Goal: Task Accomplishment & Management: Use online tool/utility

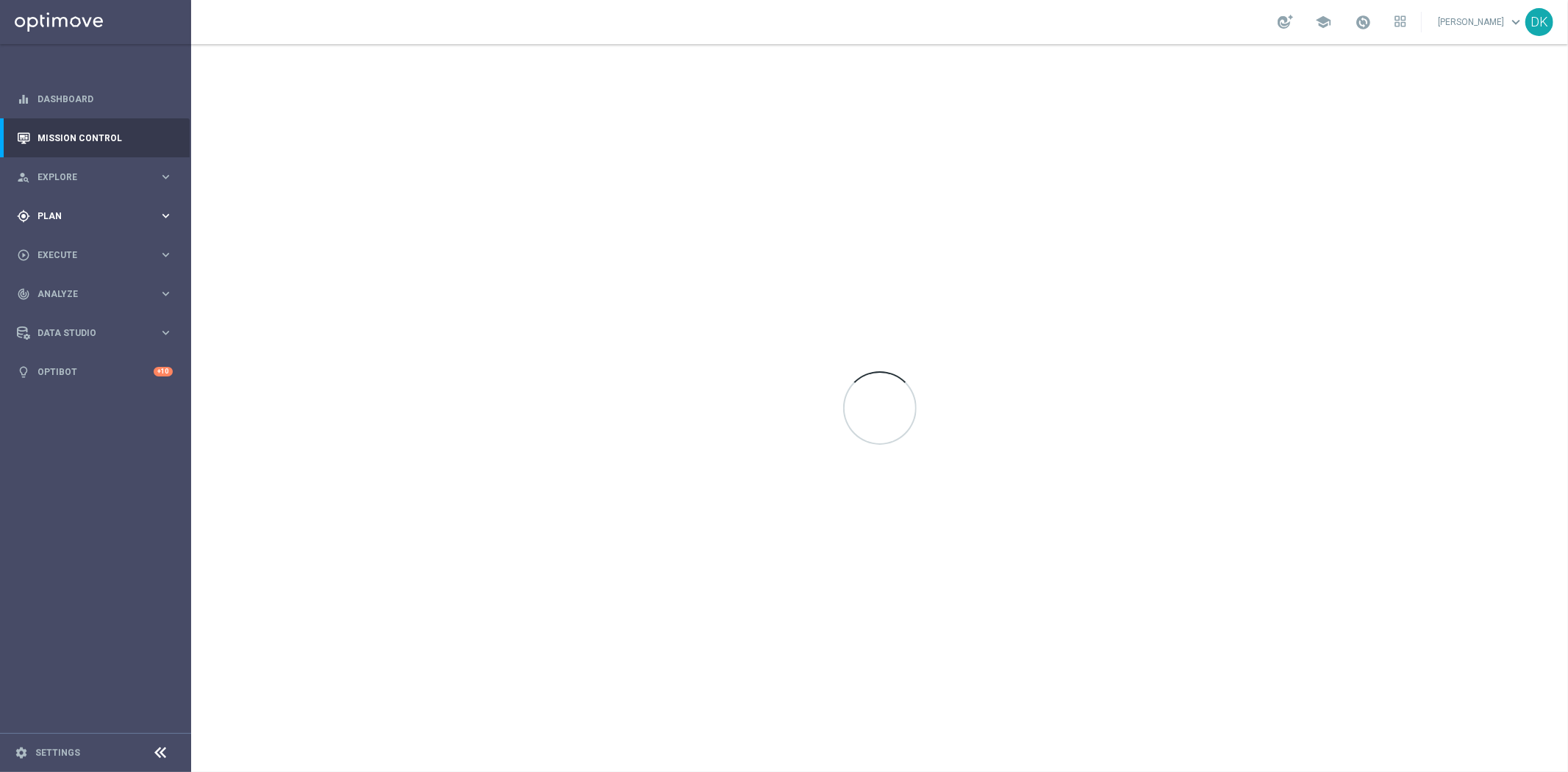
click at [134, 214] on span "Plan" at bounding box center [99, 216] width 122 height 9
click at [75, 245] on link "Target Groups" at bounding box center [96, 246] width 115 height 12
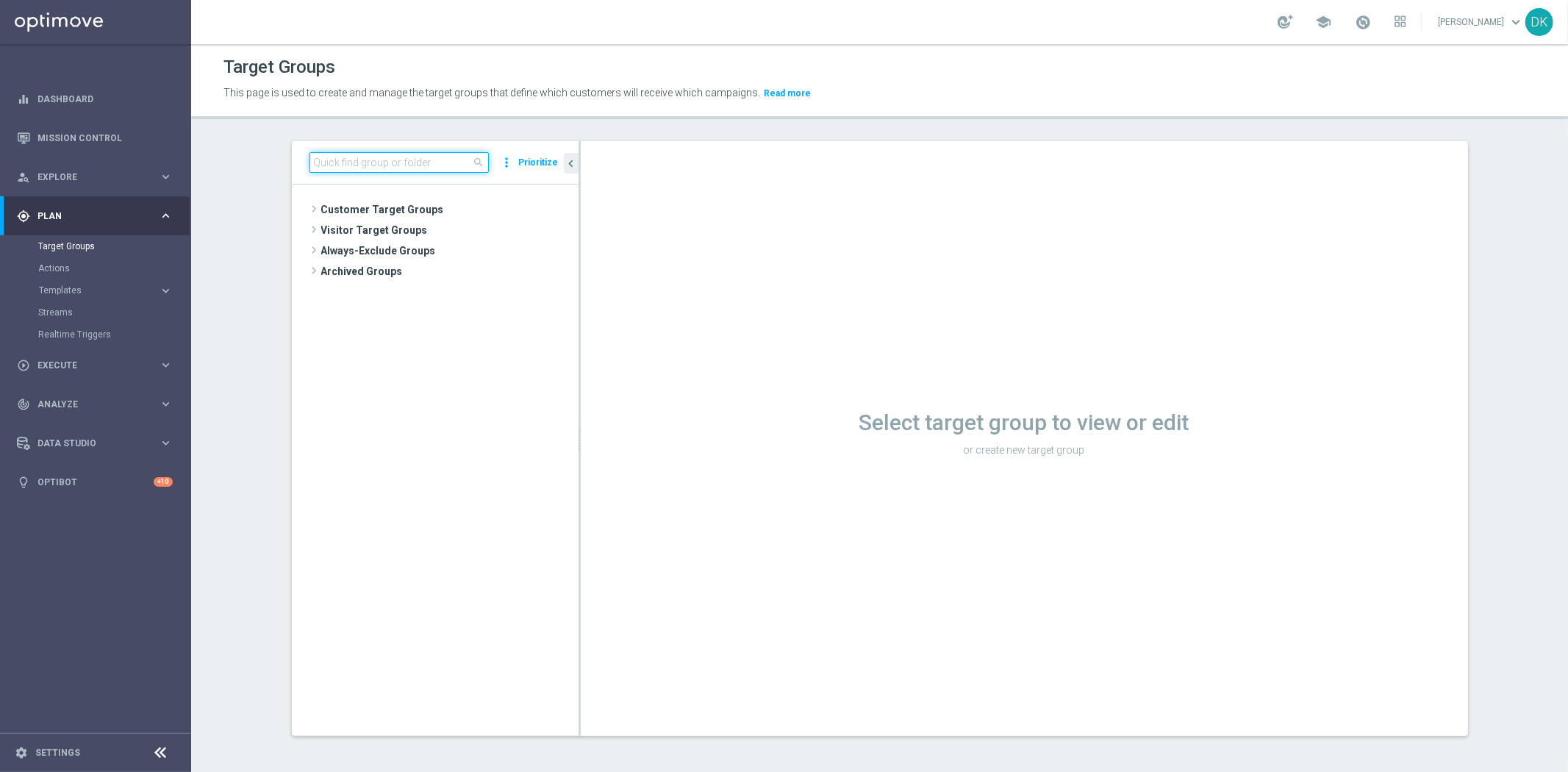
click at [360, 159] on input at bounding box center [399, 162] width 180 height 20
paste input "A_MIN-LOW_TARGET_ZBR_ME_KOSZ_50DO50_020925"
type input "A_MIN-LOW_TARGET_ZBR_ME_KOSZ_50DO50_020925"
click at [511, 251] on icon "library_add" at bounding box center [517, 251] width 12 height 12
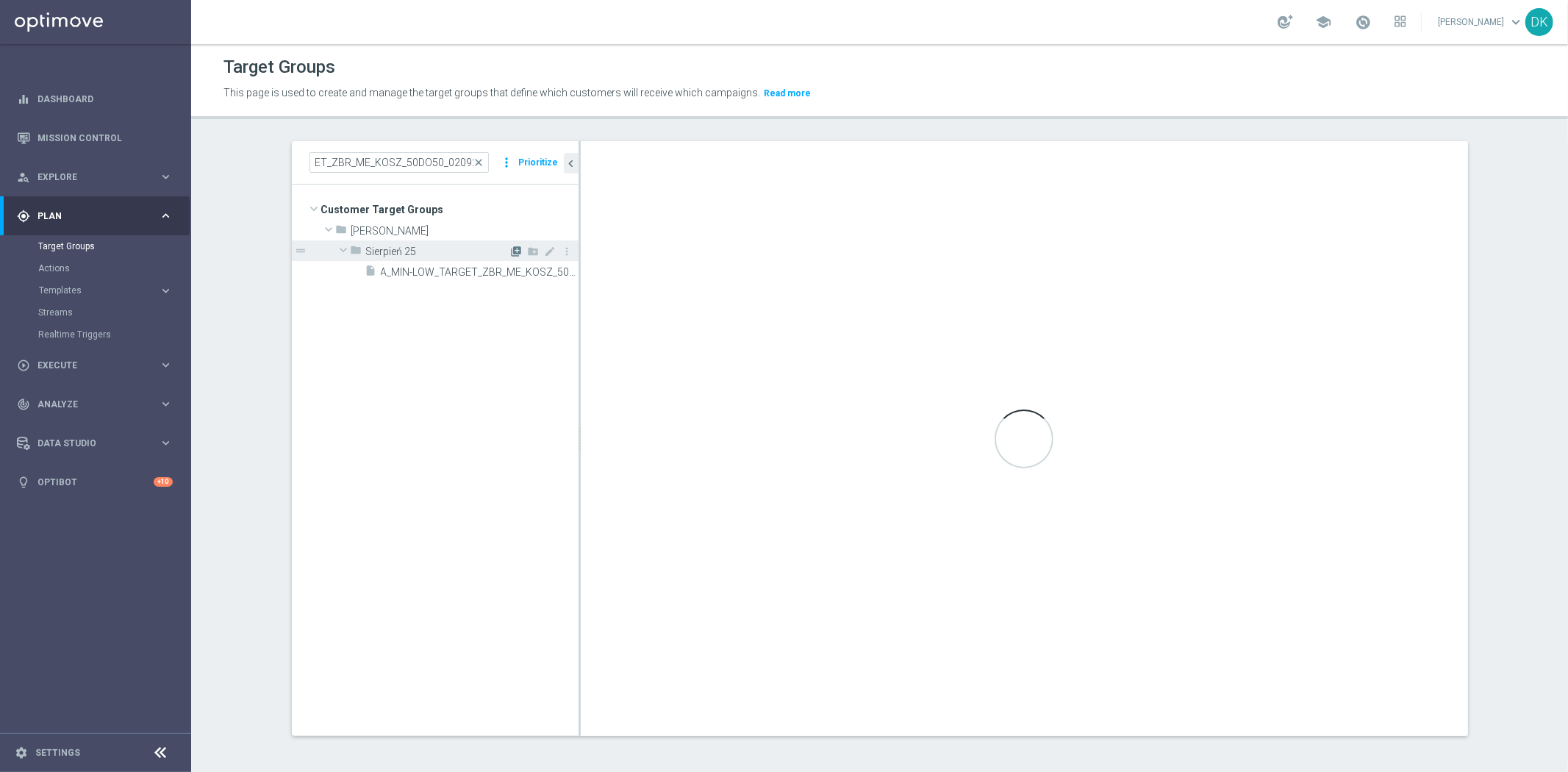
scroll to position [0, 0]
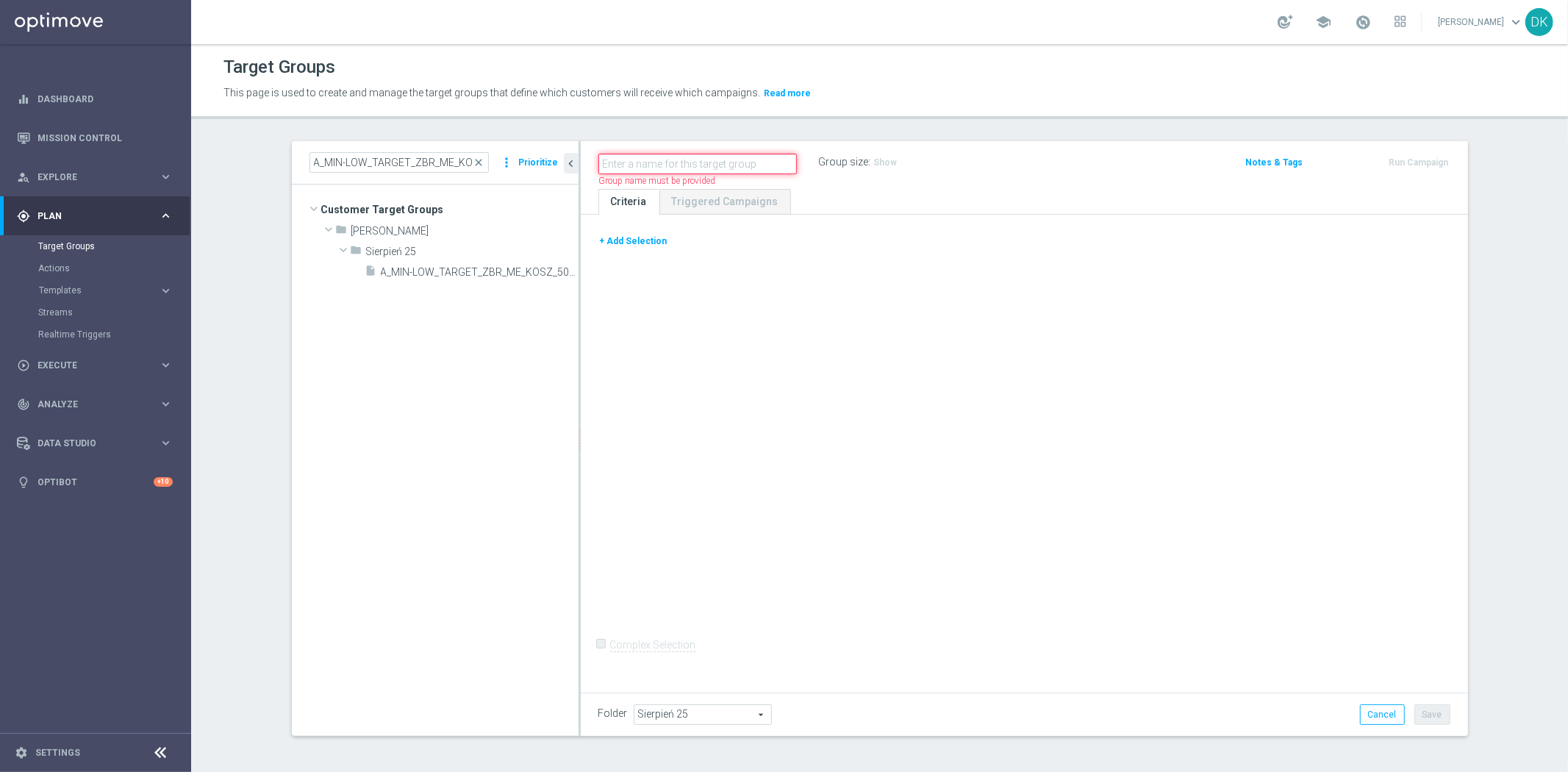
click at [685, 160] on input "text" at bounding box center [698, 164] width 199 height 20
paste input "A_MIN-LOW_TARGET_ZBR_ME_KOSZ_50DO50_020925"
type input "A_MIN-LOW_TARGET_ZBR_ME_KOSZ_50DO50_020925_SMS"
click at [737, 367] on div "+ Add Selection Complex Selection Invalid Expression" at bounding box center [1025, 450] width 888 height 473
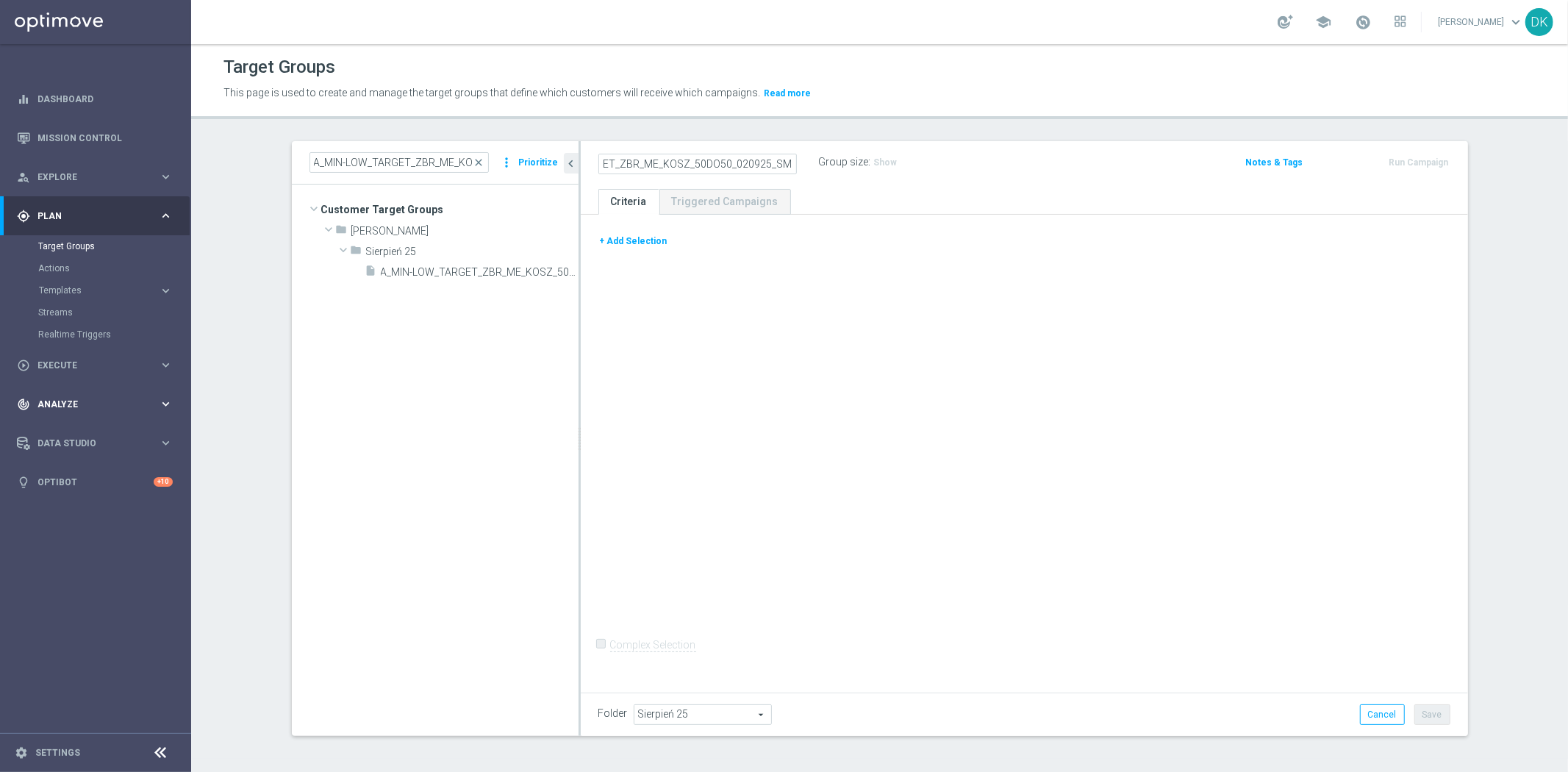
scroll to position [0, 0]
drag, startPoint x: 619, startPoint y: 239, endPoint x: 638, endPoint y: 239, distance: 19.0
click at [619, 239] on button "+ Add Selection" at bounding box center [633, 241] width 71 height 17
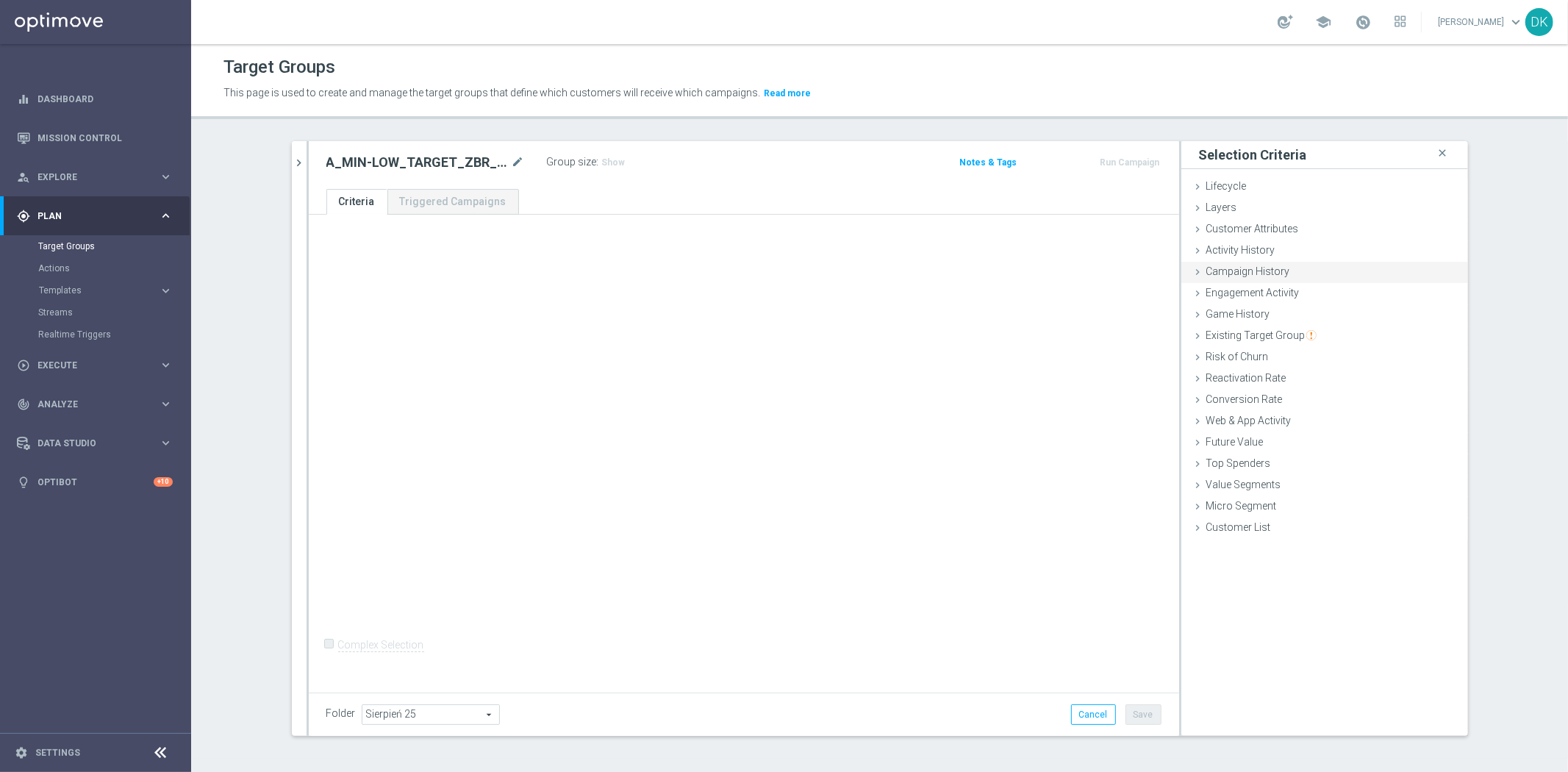
click at [1287, 276] on div "Campaign History done" at bounding box center [1324, 273] width 286 height 22
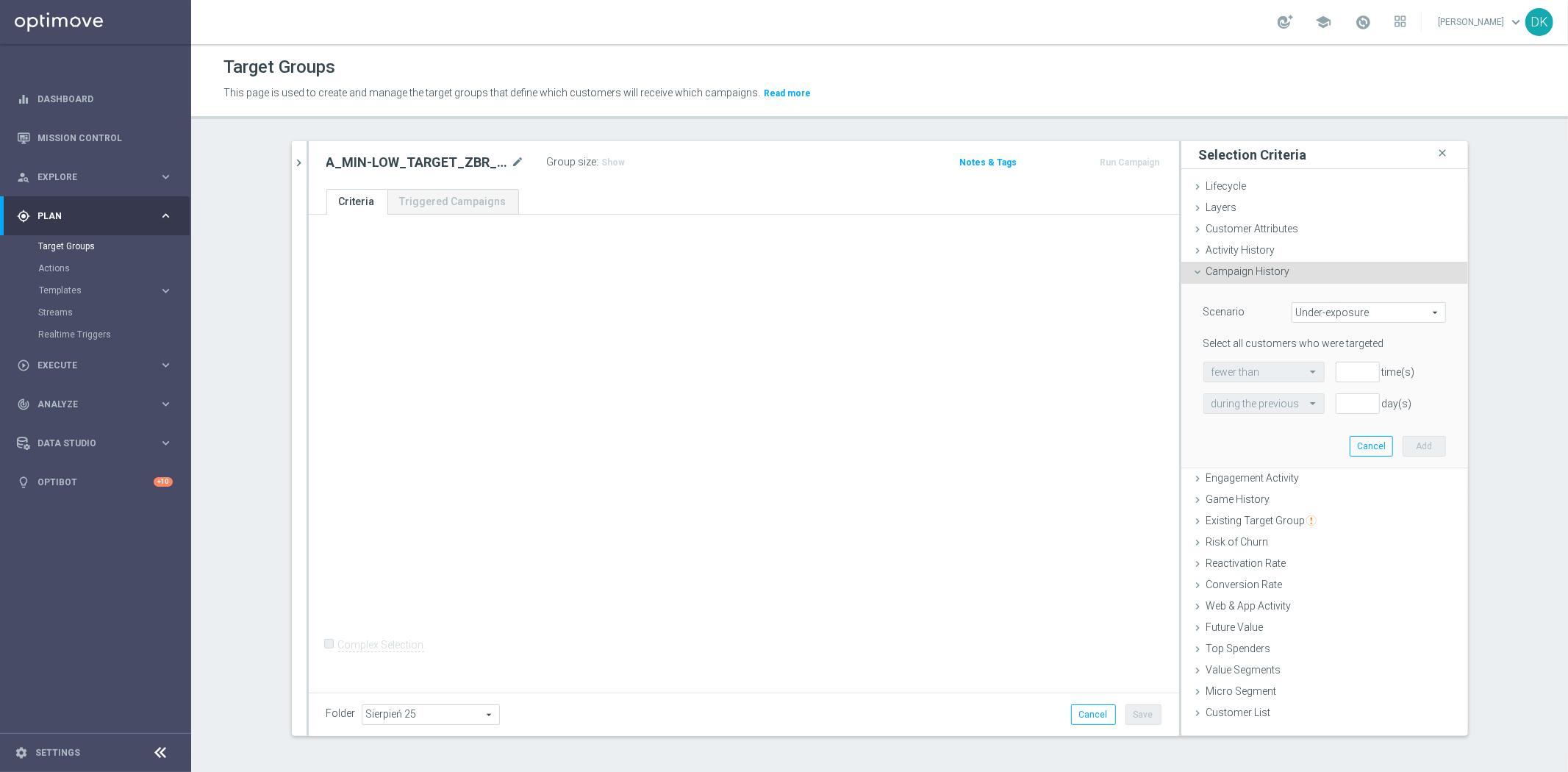
click at [1332, 320] on span "Under-exposure" at bounding box center [1369, 312] width 153 height 19
click at [1333, 407] on span "Custom" at bounding box center [1369, 410] width 138 height 12
type input "Custom"
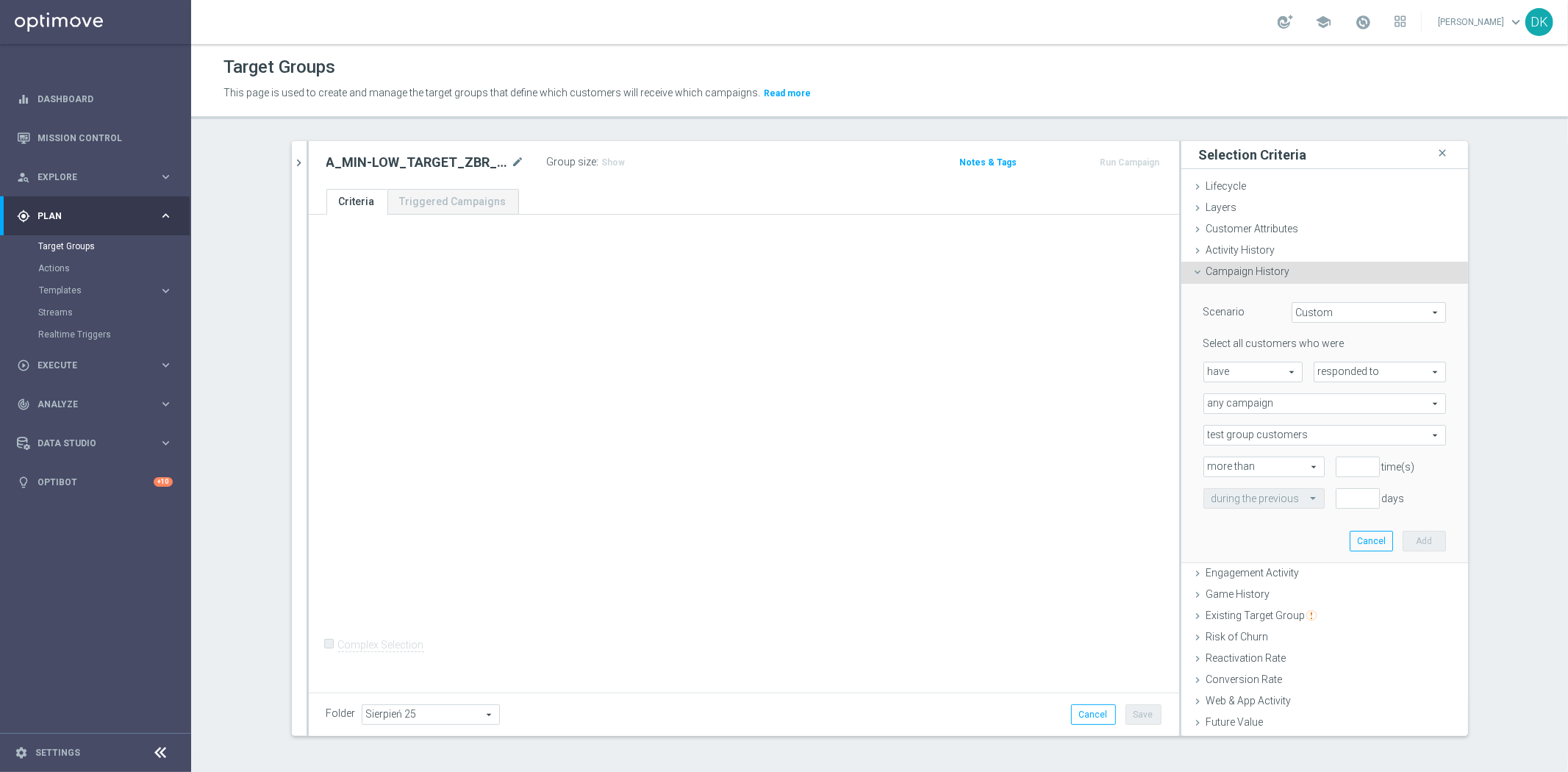
click at [1346, 371] on span "responded to" at bounding box center [1380, 372] width 131 height 19
click at [1352, 415] on span "been targeted with" at bounding box center [1380, 413] width 116 height 12
type input "been targeted with"
click at [1290, 413] on div "any campaign any campaign arrow_drop_down search" at bounding box center [1325, 404] width 243 height 20
click at [1260, 462] on span "one or more actions" at bounding box center [1325, 463] width 226 height 12
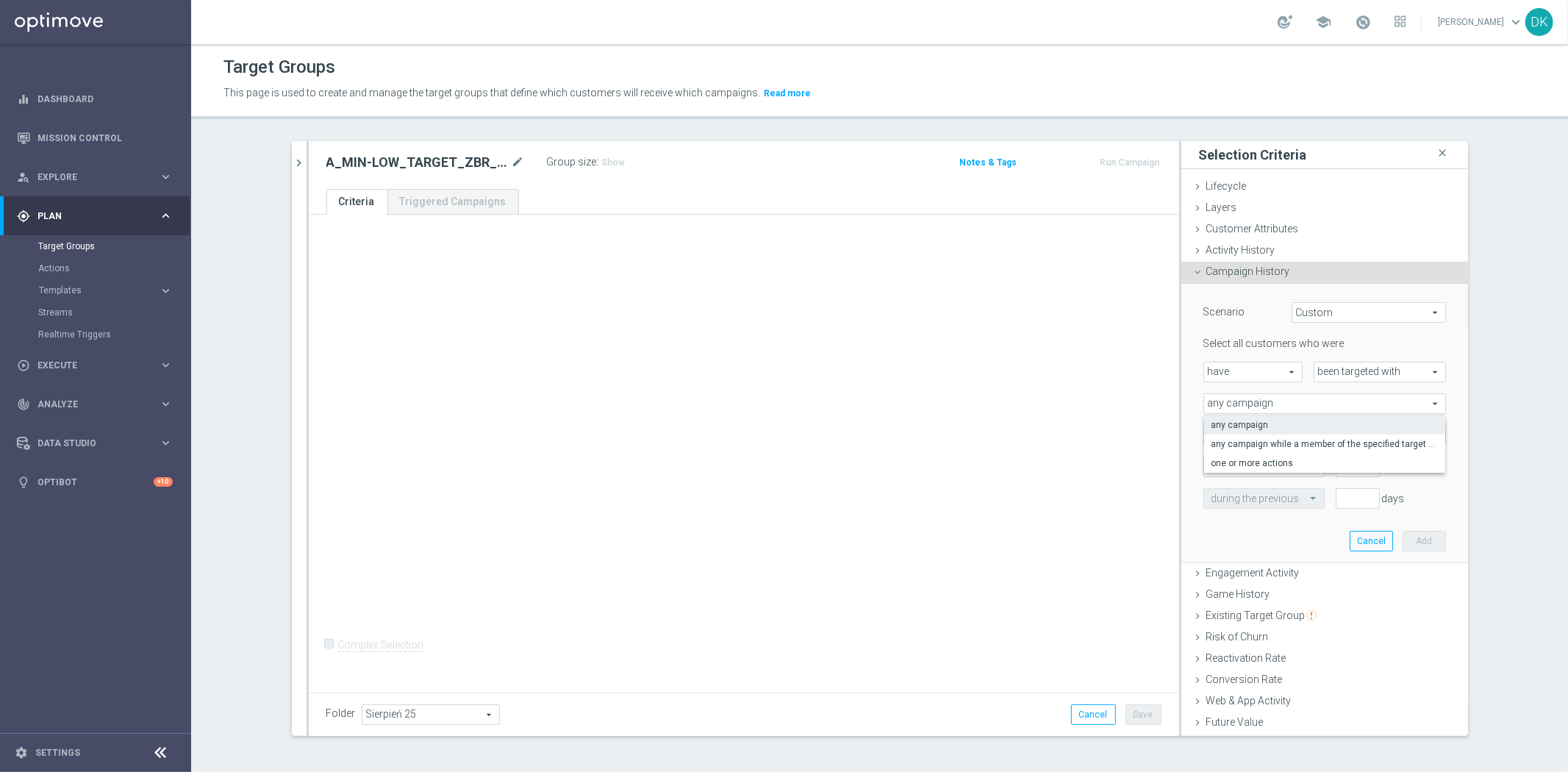
type input "one or more actions"
click at [1262, 439] on span at bounding box center [1325, 435] width 241 height 19
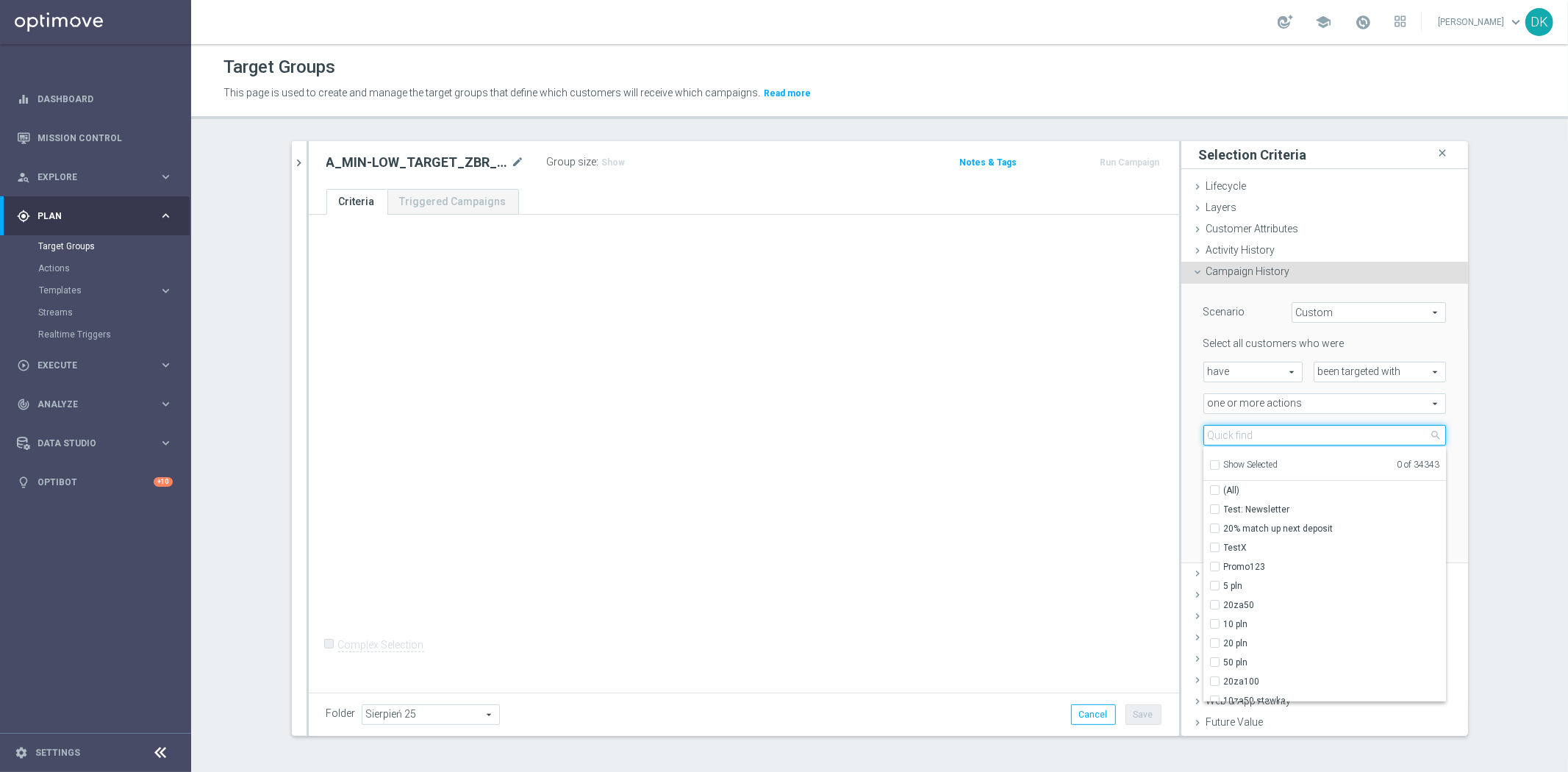
click at [1262, 439] on input "search" at bounding box center [1325, 436] width 243 height 20
paste input "A_MIN-LOW_TARGET_ZBR_ME_KOSZ_50DO50_020925"
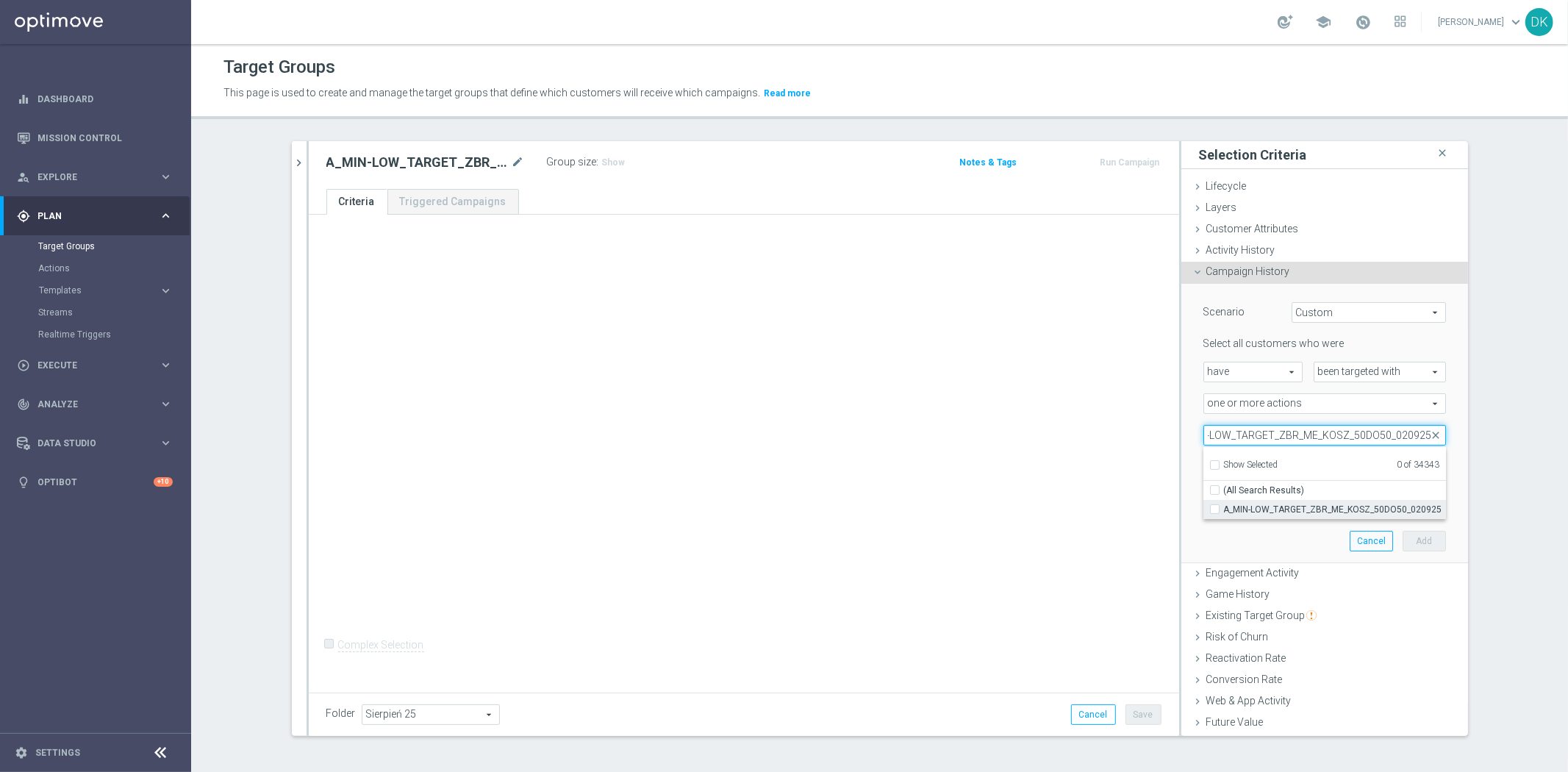
type input "A_MIN-LOW_TARGET_ZBR_ME_KOSZ_50DO50_020925"
click at [1250, 504] on span "A_MIN-LOW_TARGET_ZBR_ME_KOSZ_50DO50_020925" at bounding box center [1334, 509] width 222 height 12
click at [1224, 505] on input "A_MIN-LOW_TARGET_ZBR_ME_KOSZ_50DO50_020925" at bounding box center [1219, 509] width 9 height 9
checkbox input "true"
type input "A_MIN-LOW_TARGET_ZBR_ME_KOSZ_50DO50_020925"
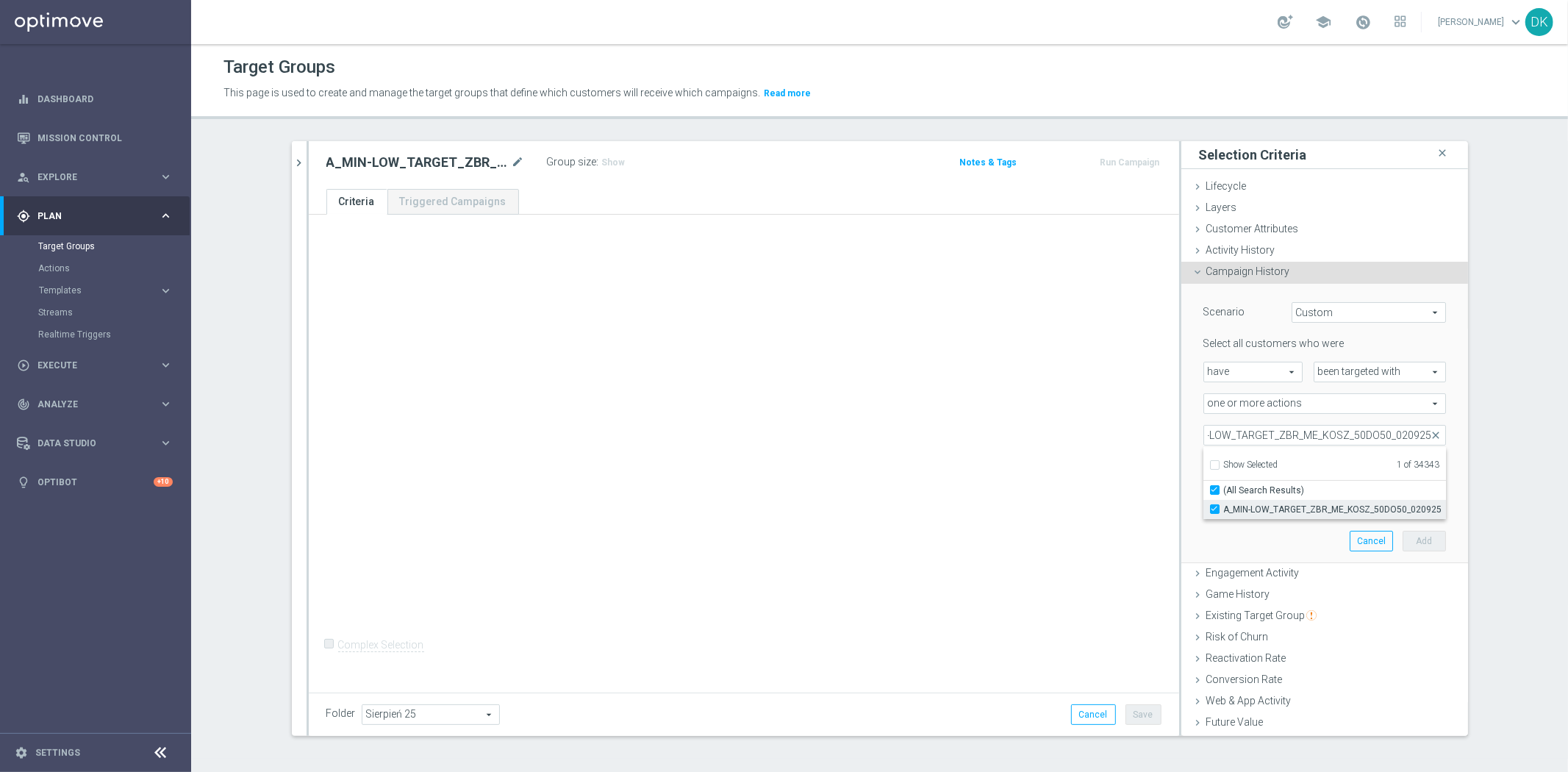
checkbox input "true"
click at [980, 495] on div "+ Add Selection Complex Selection Invalid Expression" at bounding box center [743, 450] width 870 height 473
click at [1336, 468] on input "number" at bounding box center [1358, 467] width 44 height 20
type input "0"
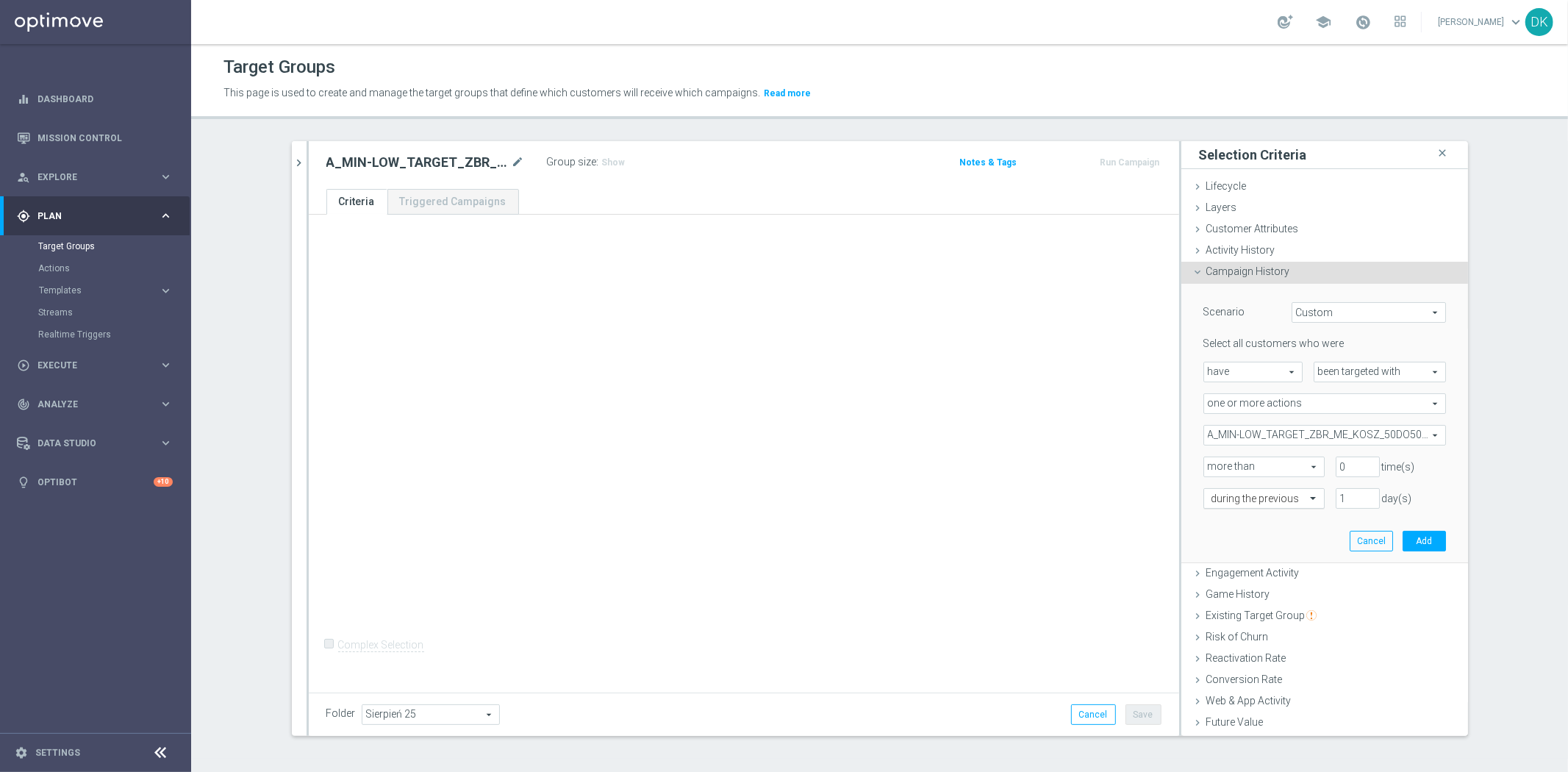
click at [1247, 502] on input "text" at bounding box center [1249, 499] width 75 height 13
click at [1246, 645] on label "in this range" at bounding box center [1236, 647] width 48 height 12
click at [1252, 502] on input "text" at bounding box center [1249, 499] width 75 height 13
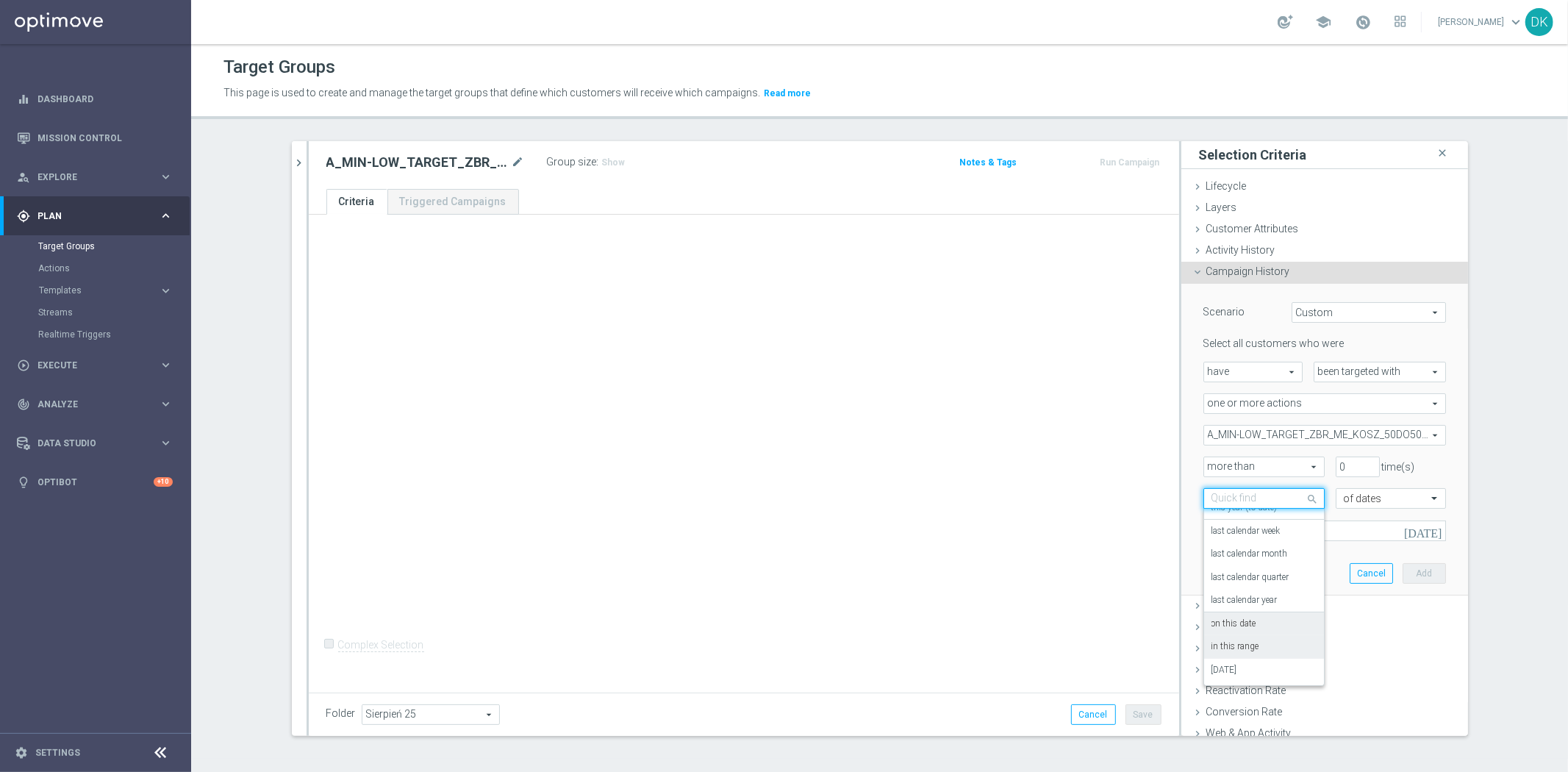
click at [1253, 621] on div "on this date" at bounding box center [1264, 625] width 105 height 24
click at [1420, 532] on icon "[DATE]" at bounding box center [1424, 529] width 43 height 17
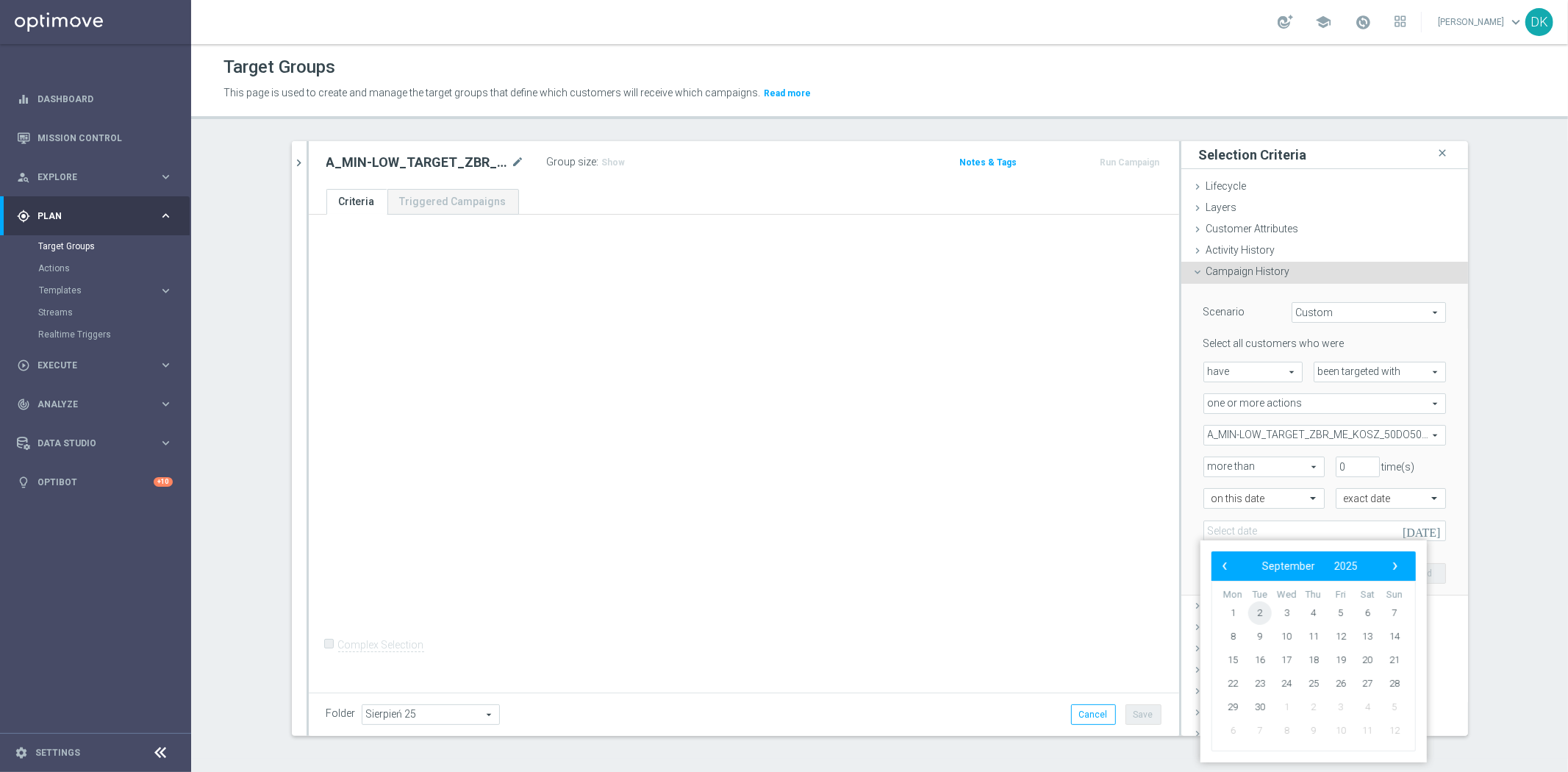
click at [1256, 614] on span "2" at bounding box center [1260, 614] width 24 height 24
type input "[DATE]"
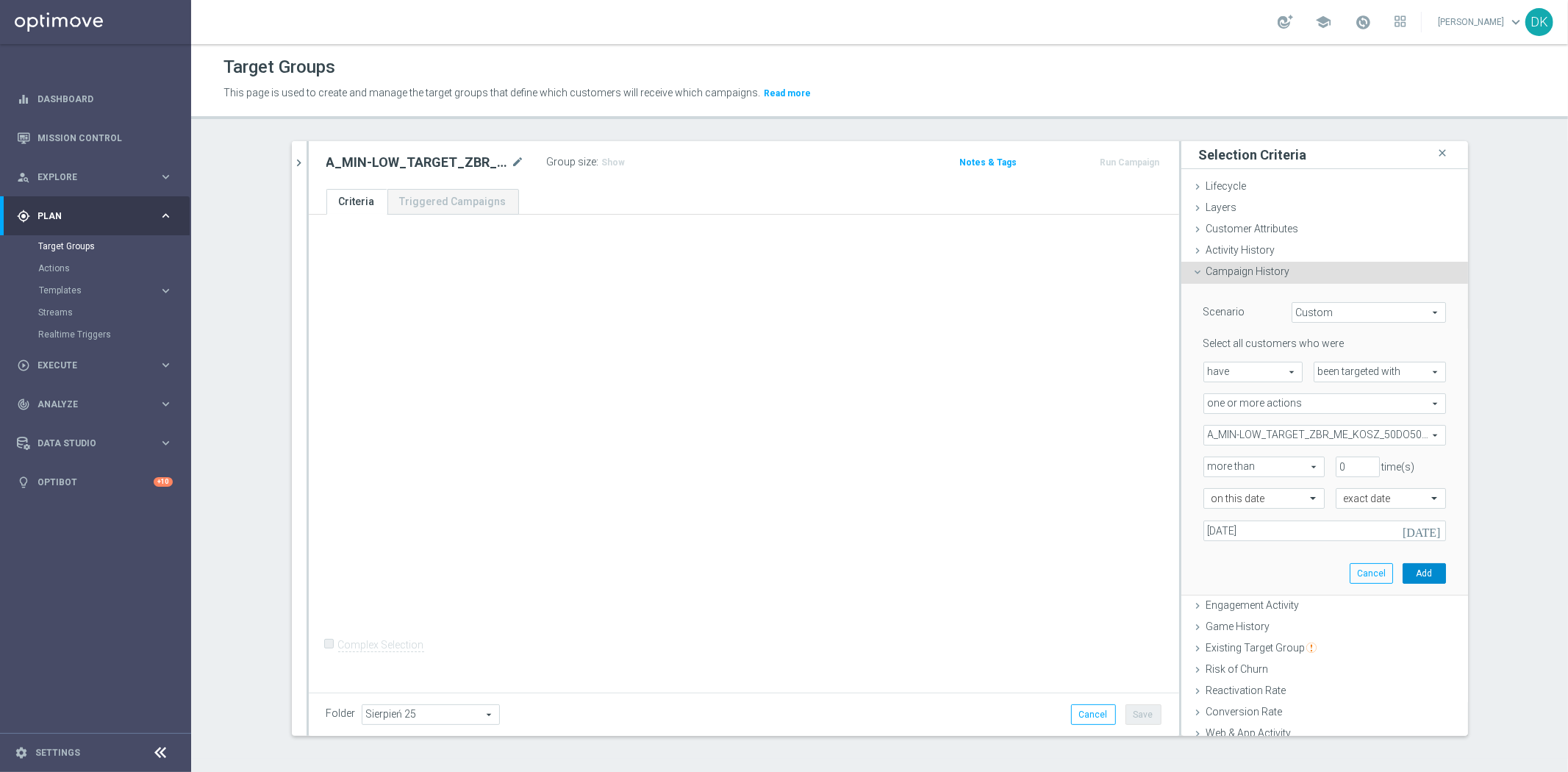
click at [1413, 564] on button "Add" at bounding box center [1424, 574] width 43 height 20
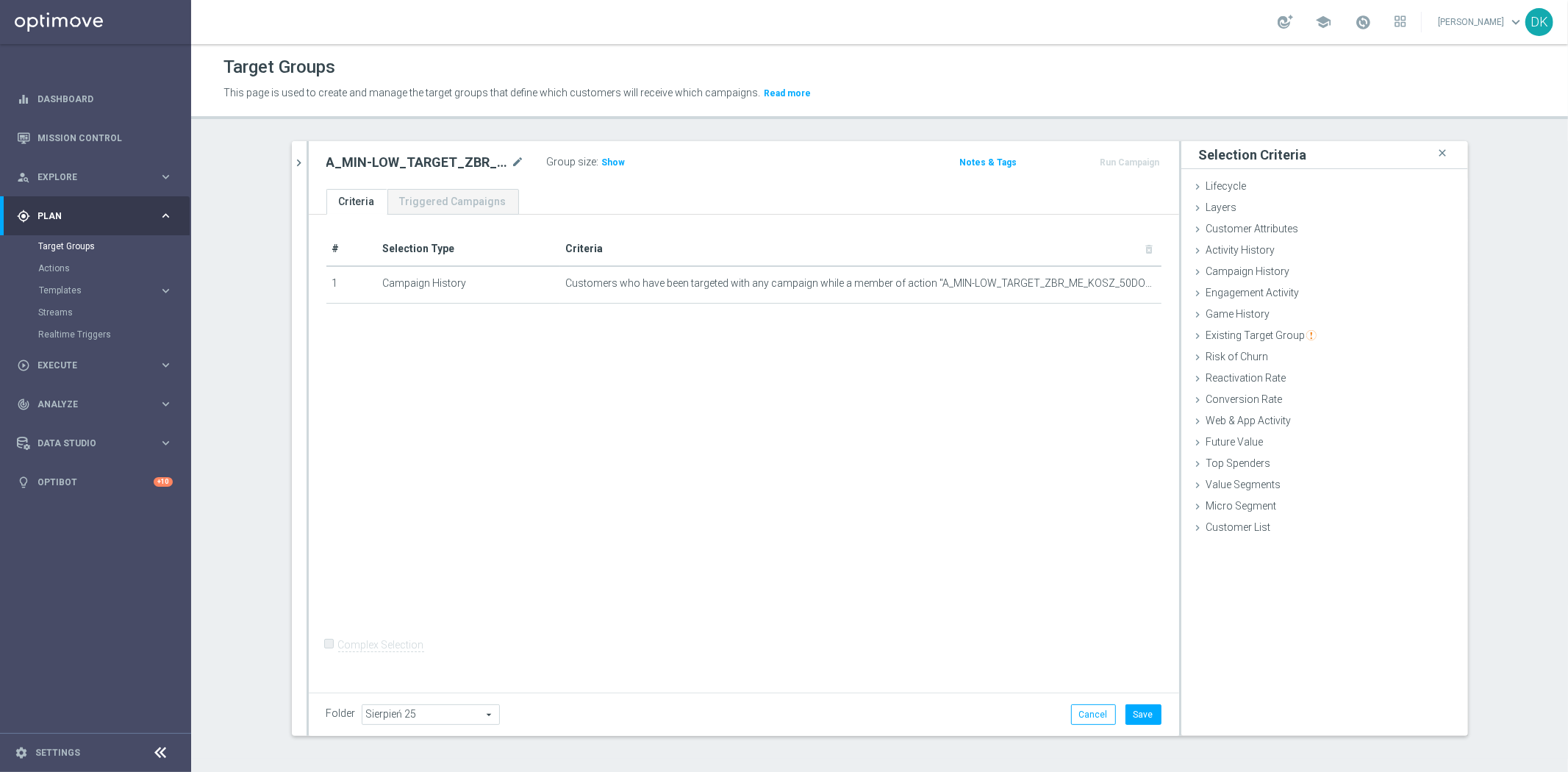
click at [849, 380] on div "# Selection Type Criteria delete_forever 1 Campaign History Customers who have …" at bounding box center [743, 450] width 870 height 473
click at [308, 159] on div "A_MIN-LOW_TARGET_ZBR_ME_KOSZ_50DO50_020925_SMS mode_edit Group size : Show Note…" at bounding box center [743, 165] width 870 height 48
click at [297, 159] on icon "chevron_right" at bounding box center [299, 162] width 14 height 14
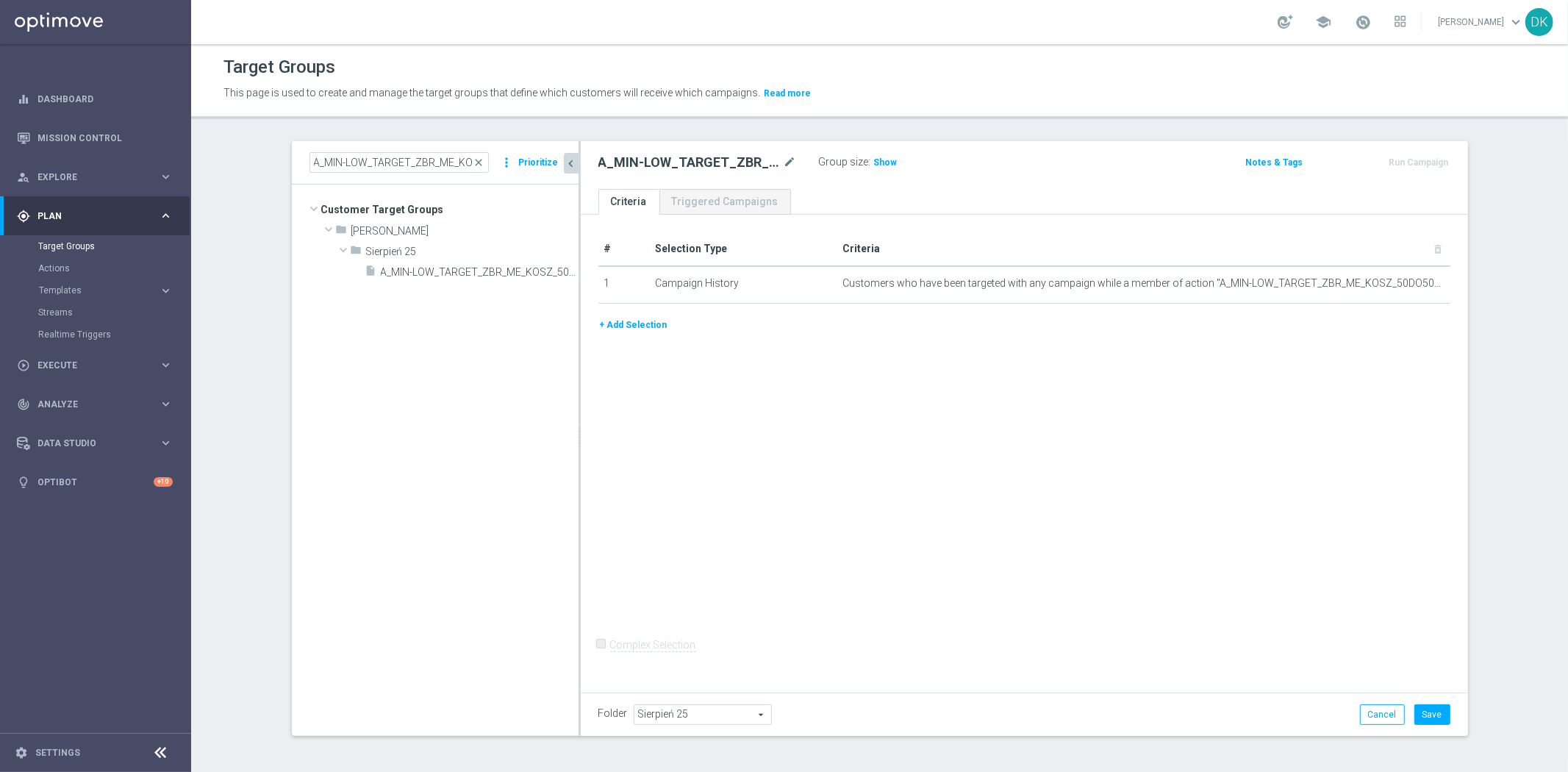
click at [622, 325] on button "+ Add Selection" at bounding box center [633, 325] width 71 height 17
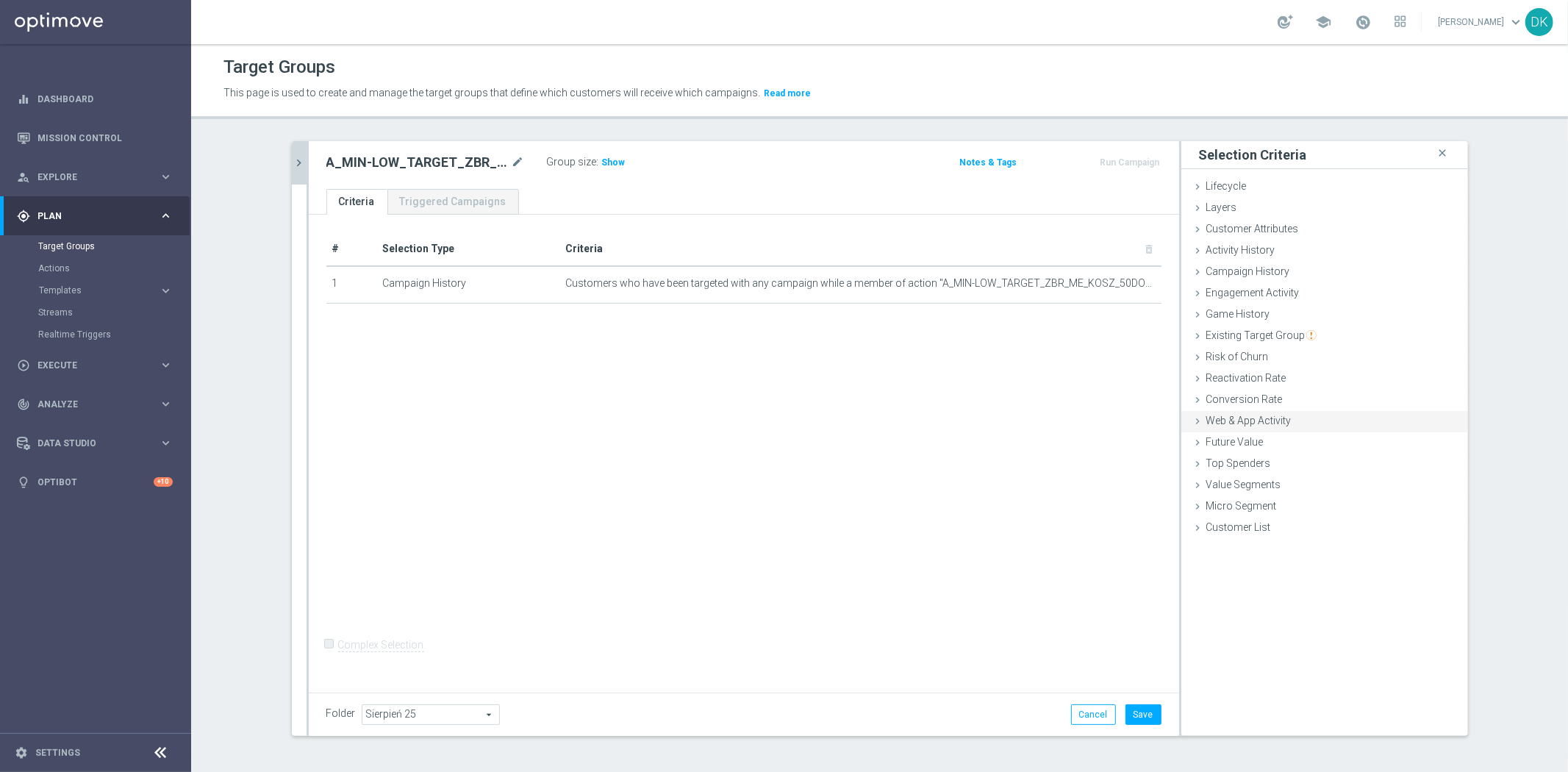
click at [1281, 427] on div "Web & App Activity done" at bounding box center [1324, 422] width 286 height 22
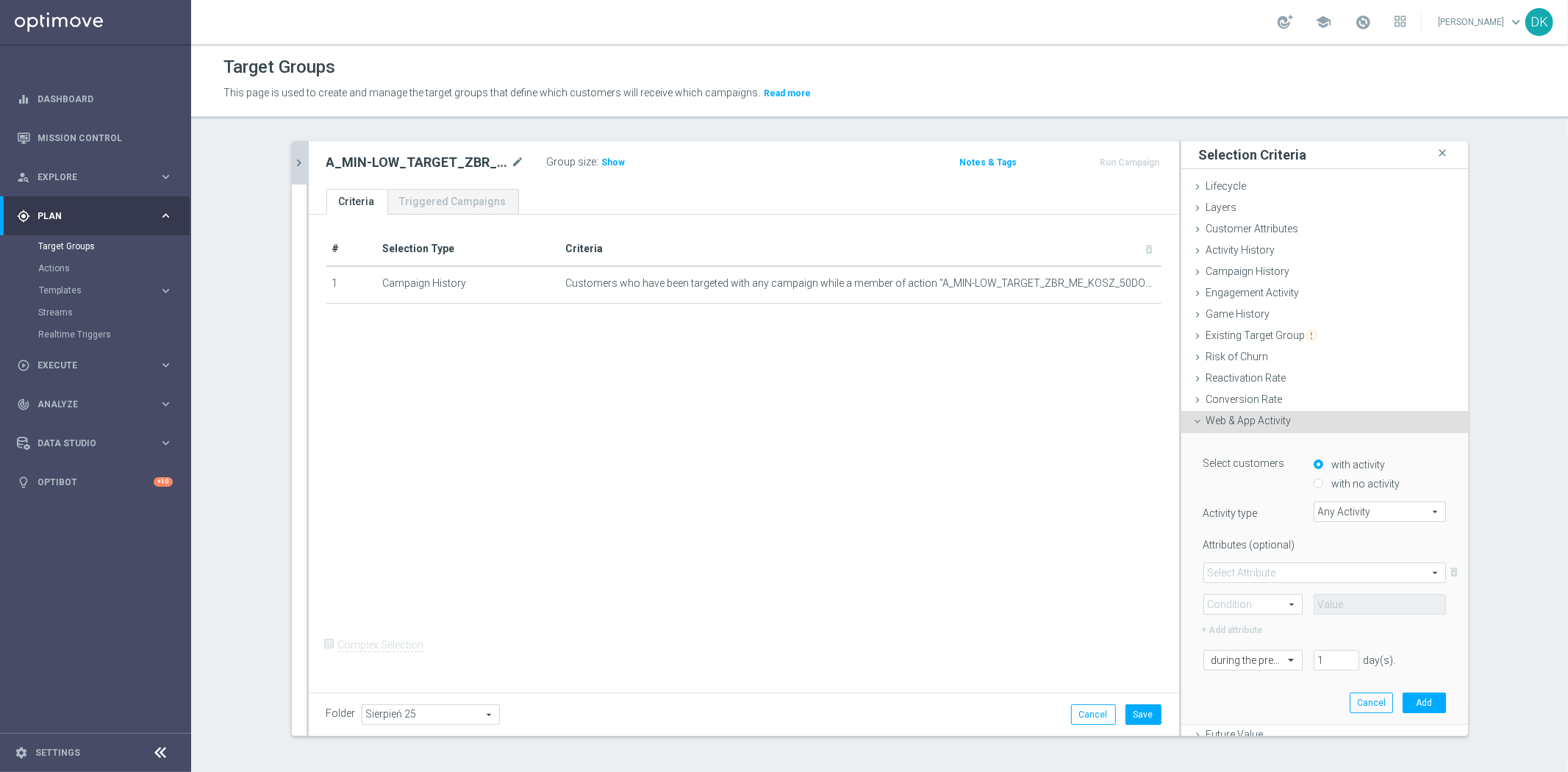
click at [1314, 480] on input "with no activity" at bounding box center [1318, 485] width 9 height 9
radio input "true"
click at [1333, 509] on span "Any Activity" at bounding box center [1380, 511] width 131 height 19
click at [0, 0] on input "search" at bounding box center [0, 0] width 0 height 0
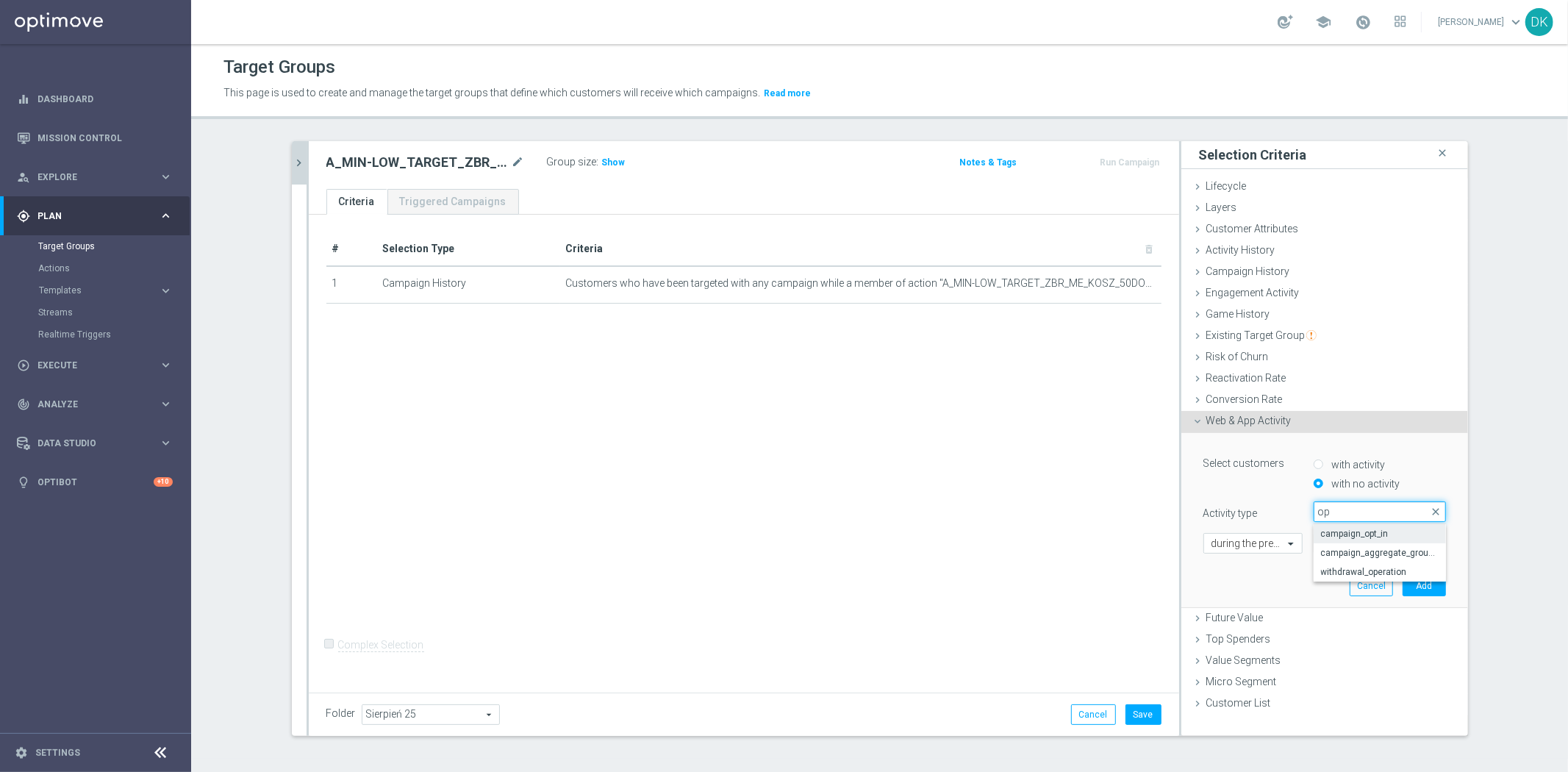
type input "op"
click at [1342, 528] on span "campaign_opt_in" at bounding box center [1380, 533] width 118 height 12
type input "campaign_opt_in"
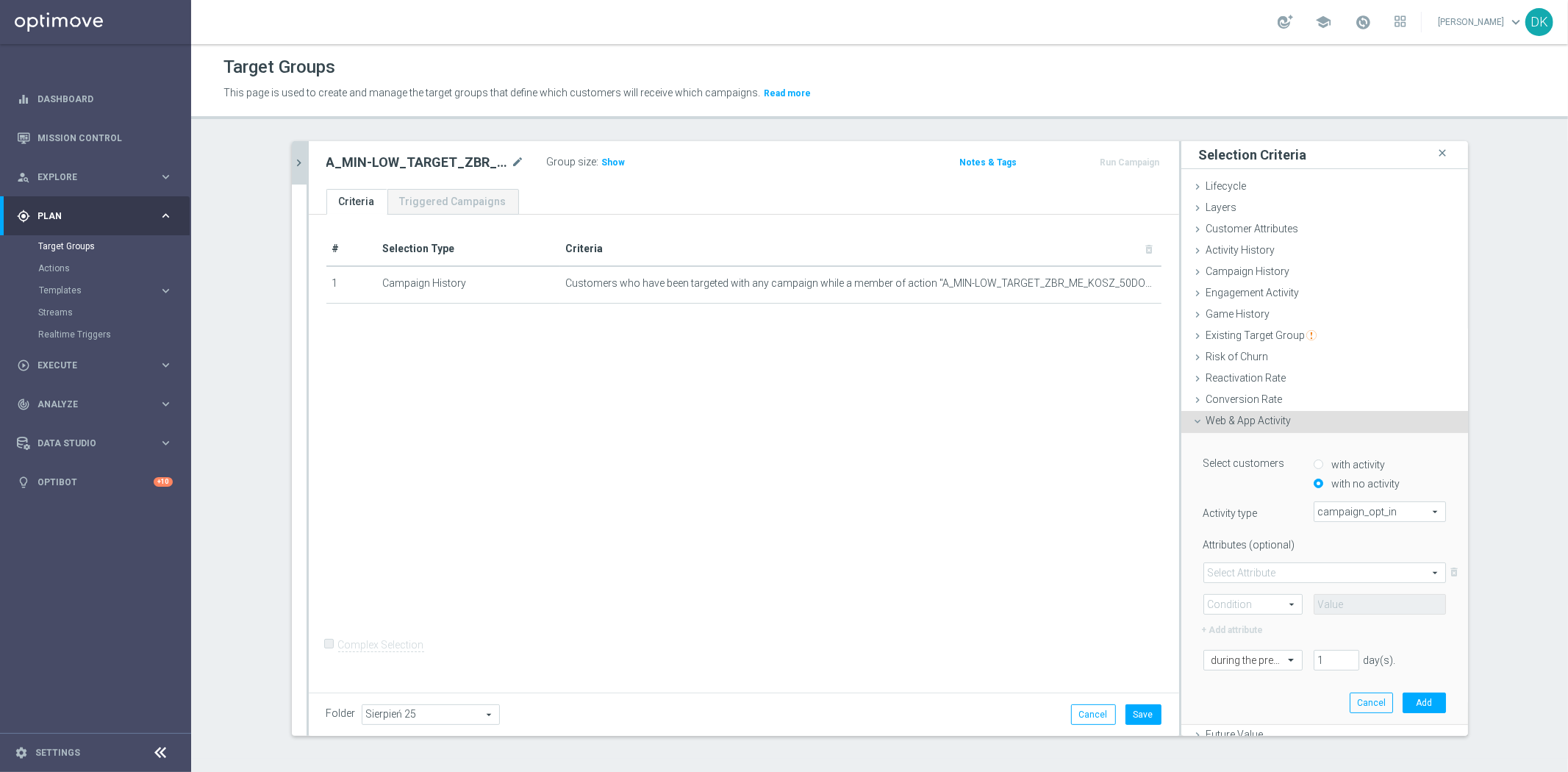
click at [1270, 571] on span at bounding box center [1325, 573] width 241 height 19
click at [1256, 593] on span "campaign_id" at bounding box center [1325, 594] width 226 height 12
type input "campaign_id"
click at [1254, 598] on span at bounding box center [1253, 604] width 98 height 19
click at [1243, 621] on span "=" at bounding box center [1253, 626] width 83 height 12
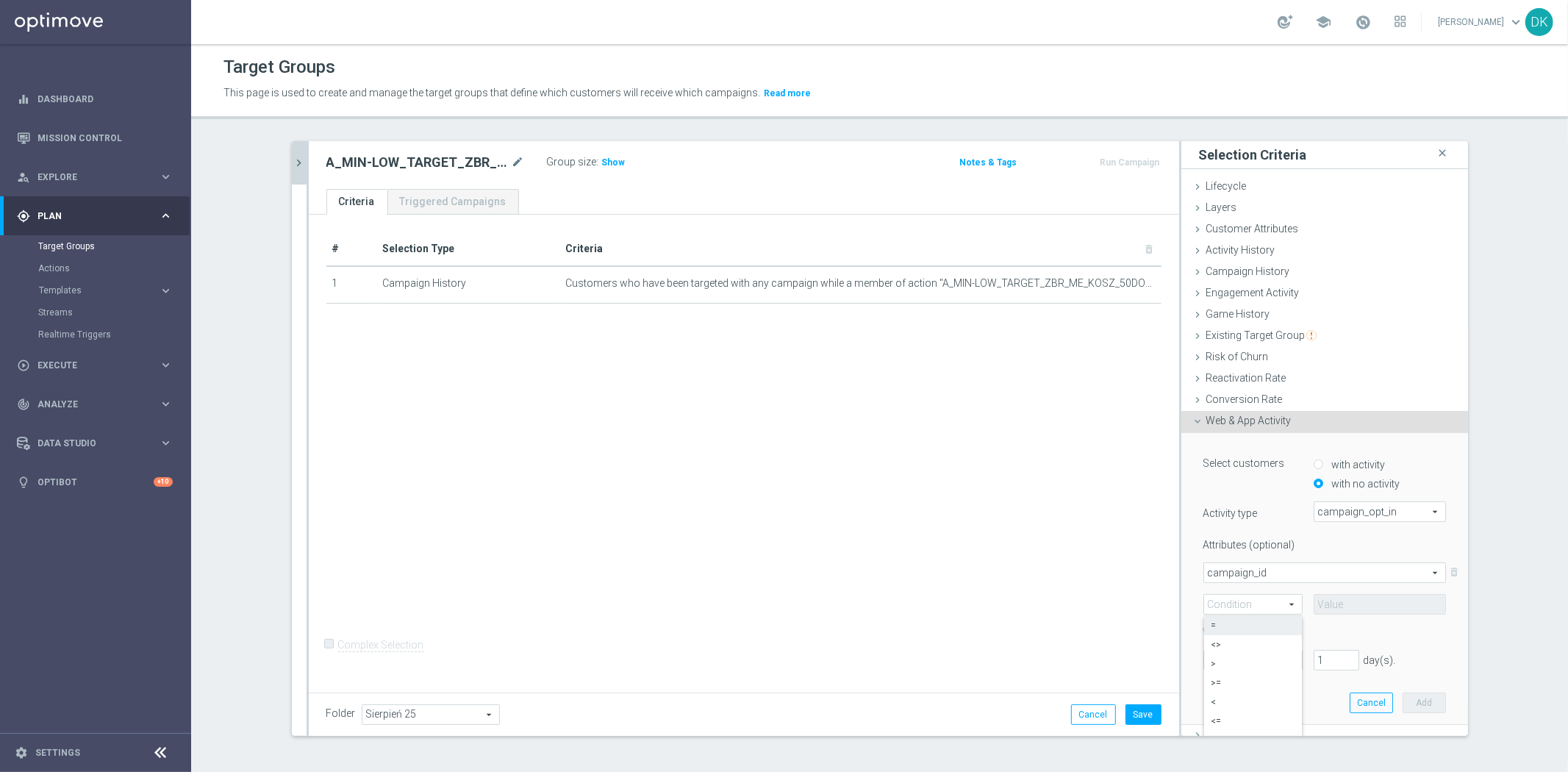
type input "="
click at [1332, 601] on input at bounding box center [1380, 604] width 133 height 20
paste input "174296"
type input "174296"
click at [1295, 633] on label "+ Add attribute" at bounding box center [1254, 628] width 107 height 19
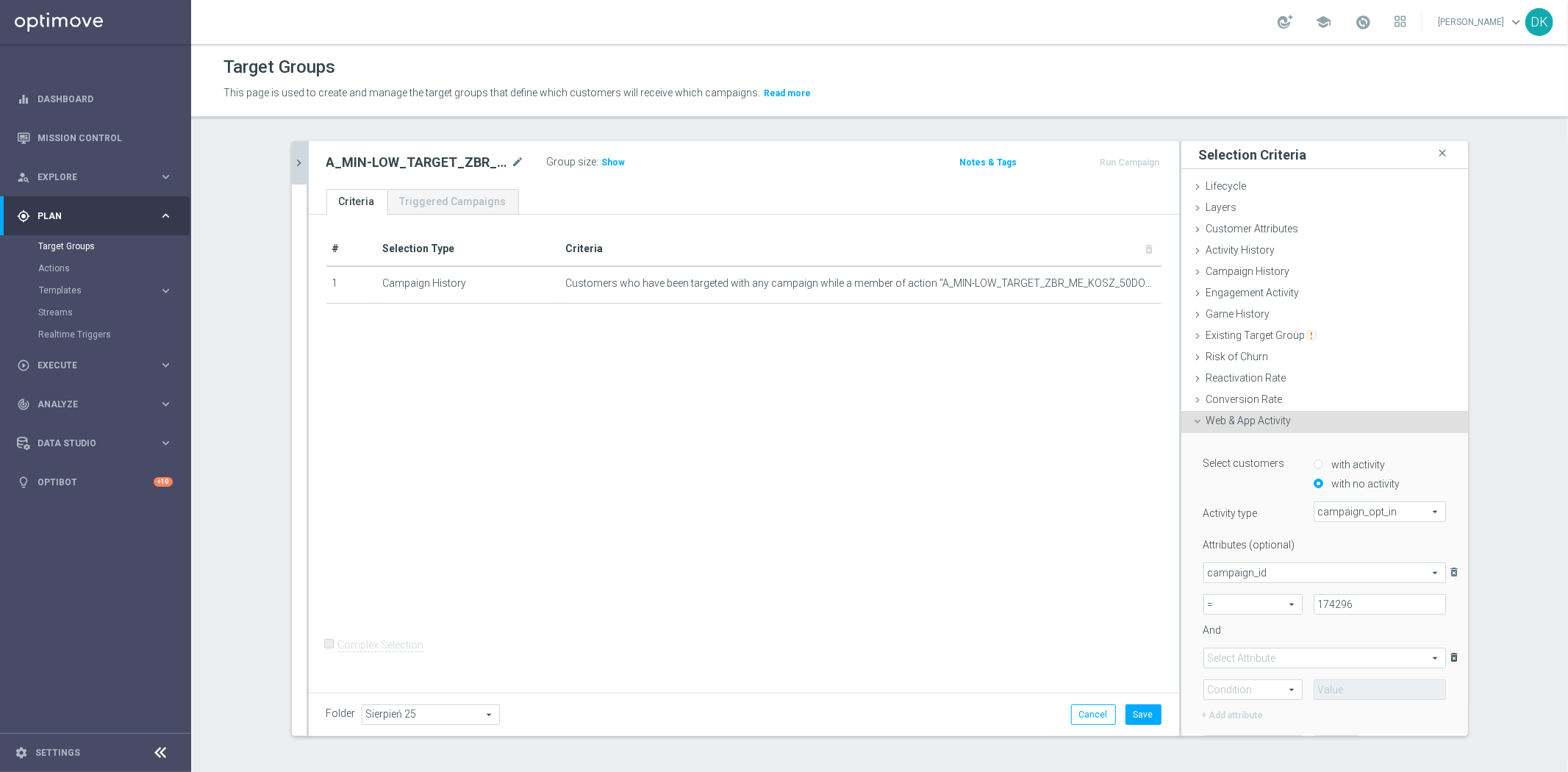
click at [1447, 653] on icon "delete_forever" at bounding box center [1455, 658] width 15 height 20
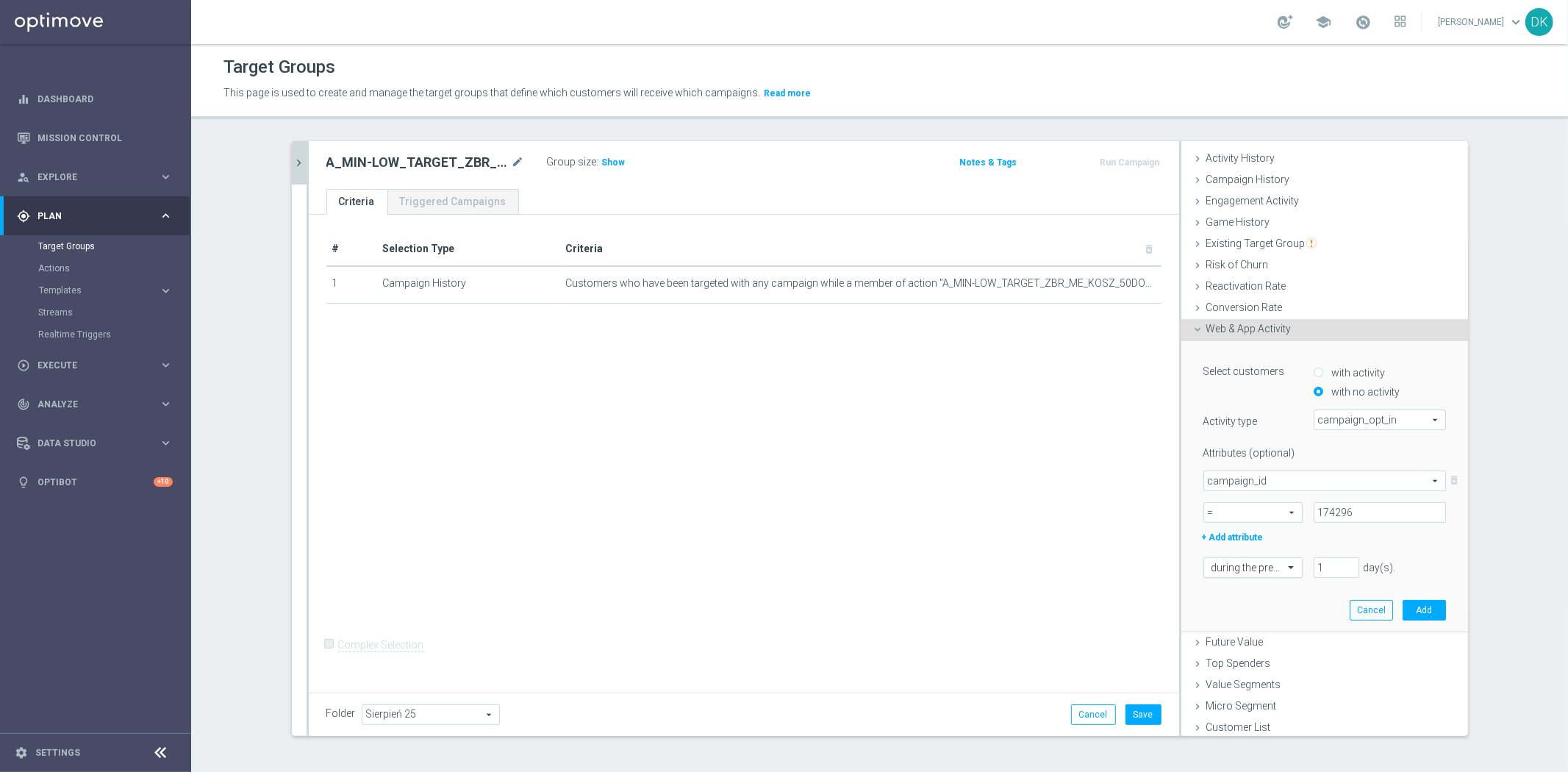
scroll to position [93, 0]
click at [1244, 567] on input "text" at bounding box center [1238, 567] width 53 height 13
click at [1254, 715] on div "on this date" at bounding box center [1253, 715] width 83 height 24
click at [1421, 593] on icon "[DATE]" at bounding box center [1424, 596] width 43 height 17
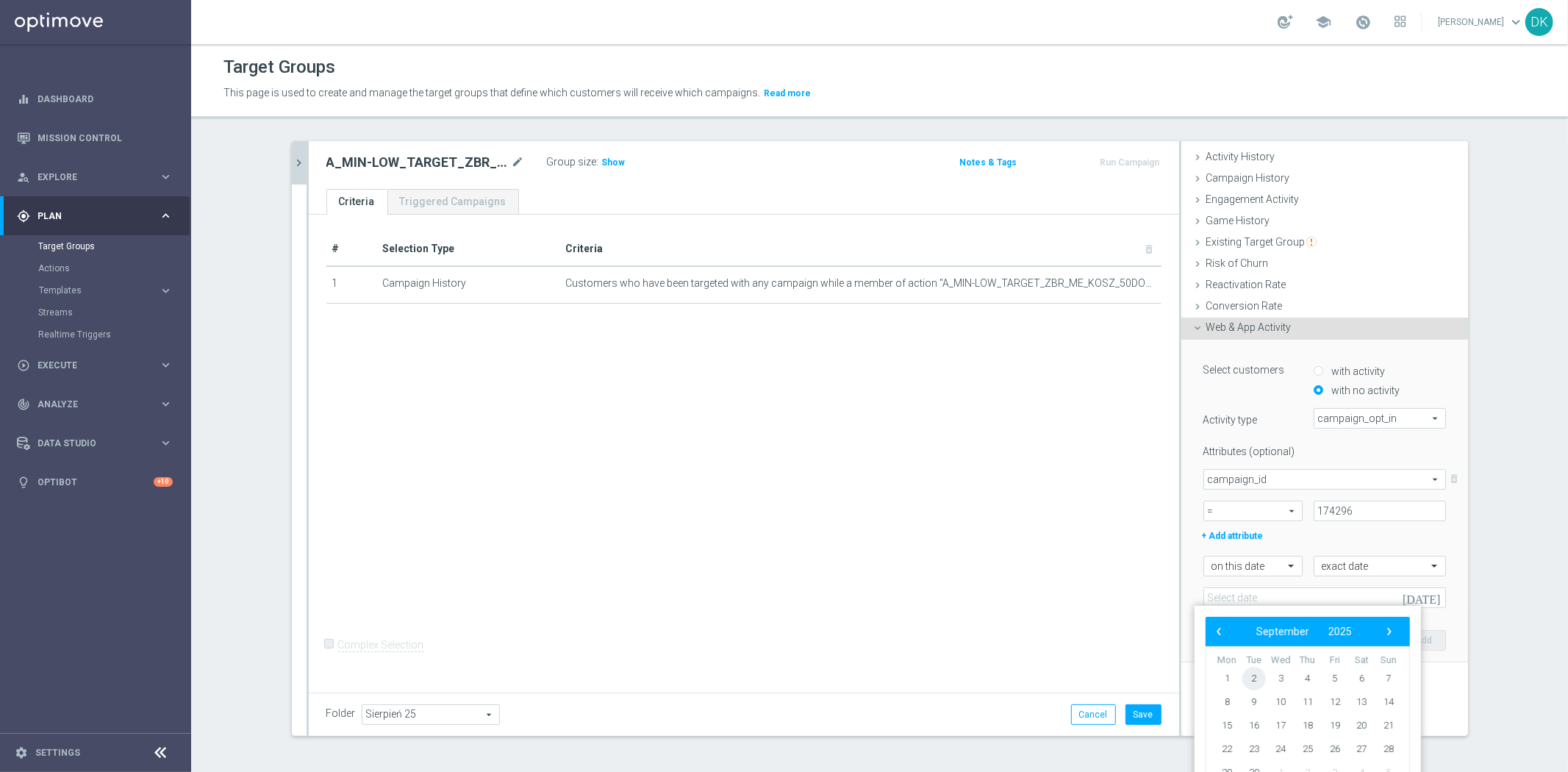
click at [1252, 681] on span "2" at bounding box center [1254, 679] width 24 height 24
type input "[DATE]"
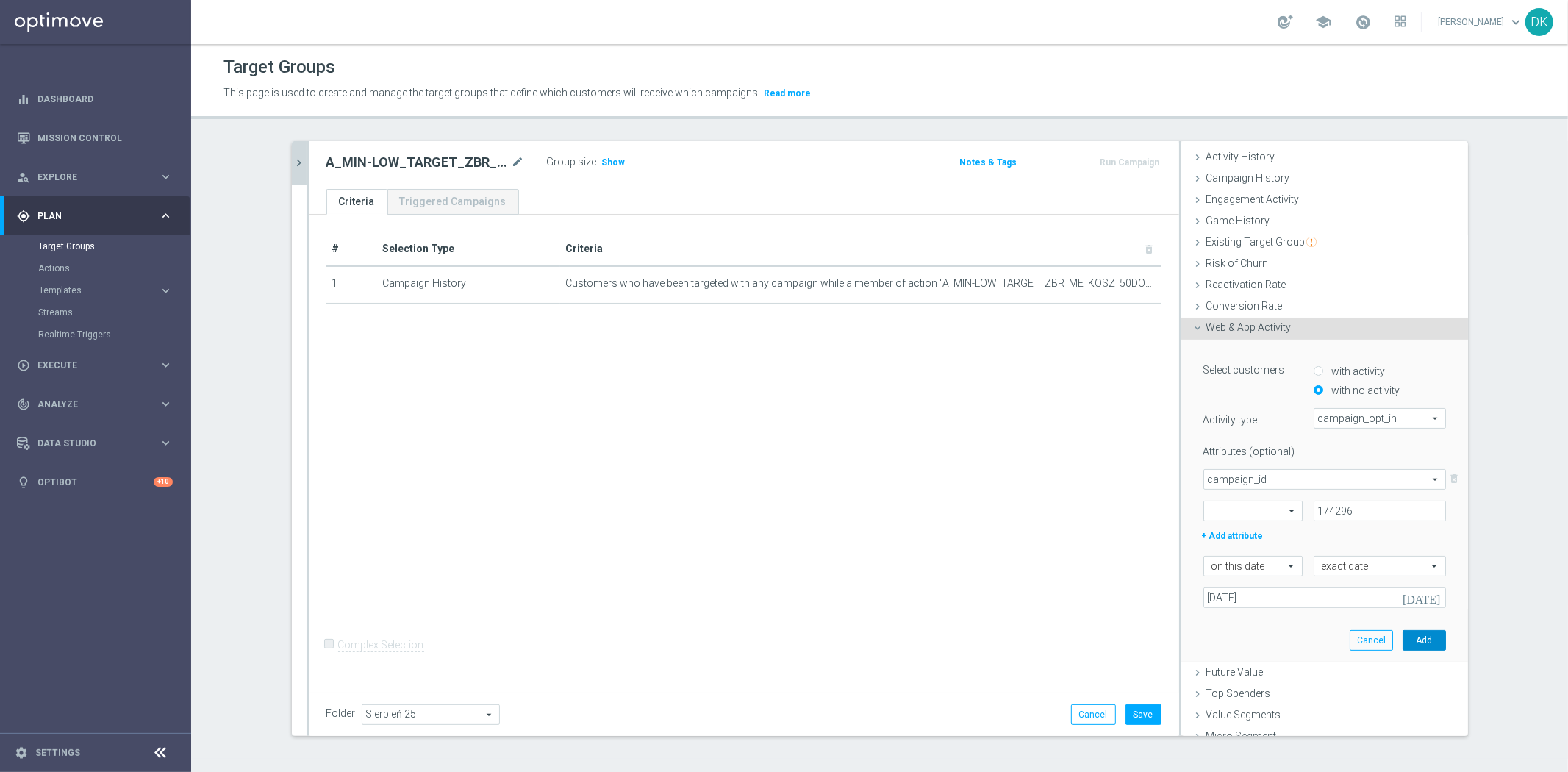
click at [1421, 634] on button "Add" at bounding box center [1424, 640] width 43 height 20
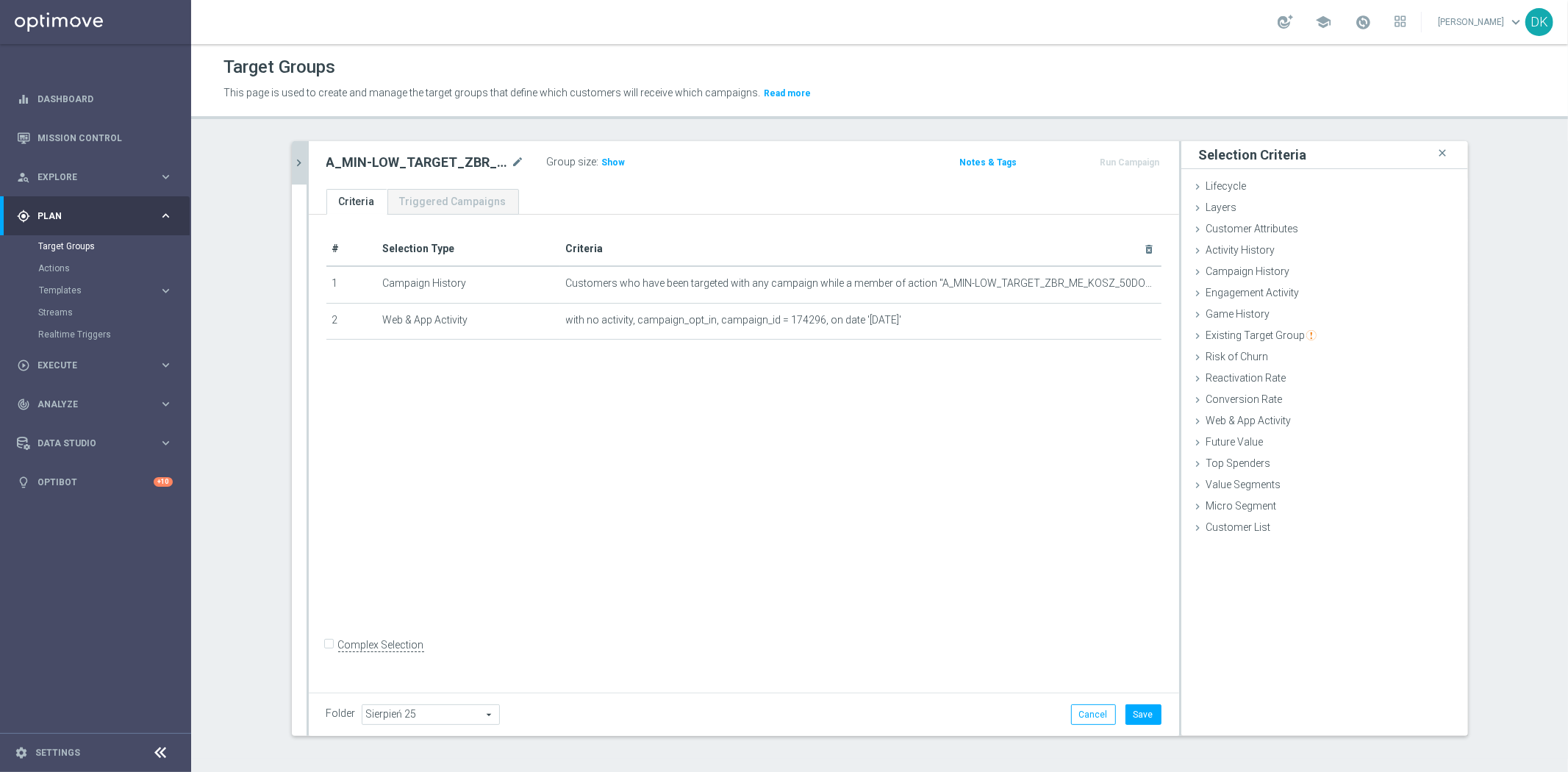
click at [296, 164] on icon "chevron_right" at bounding box center [299, 162] width 14 height 14
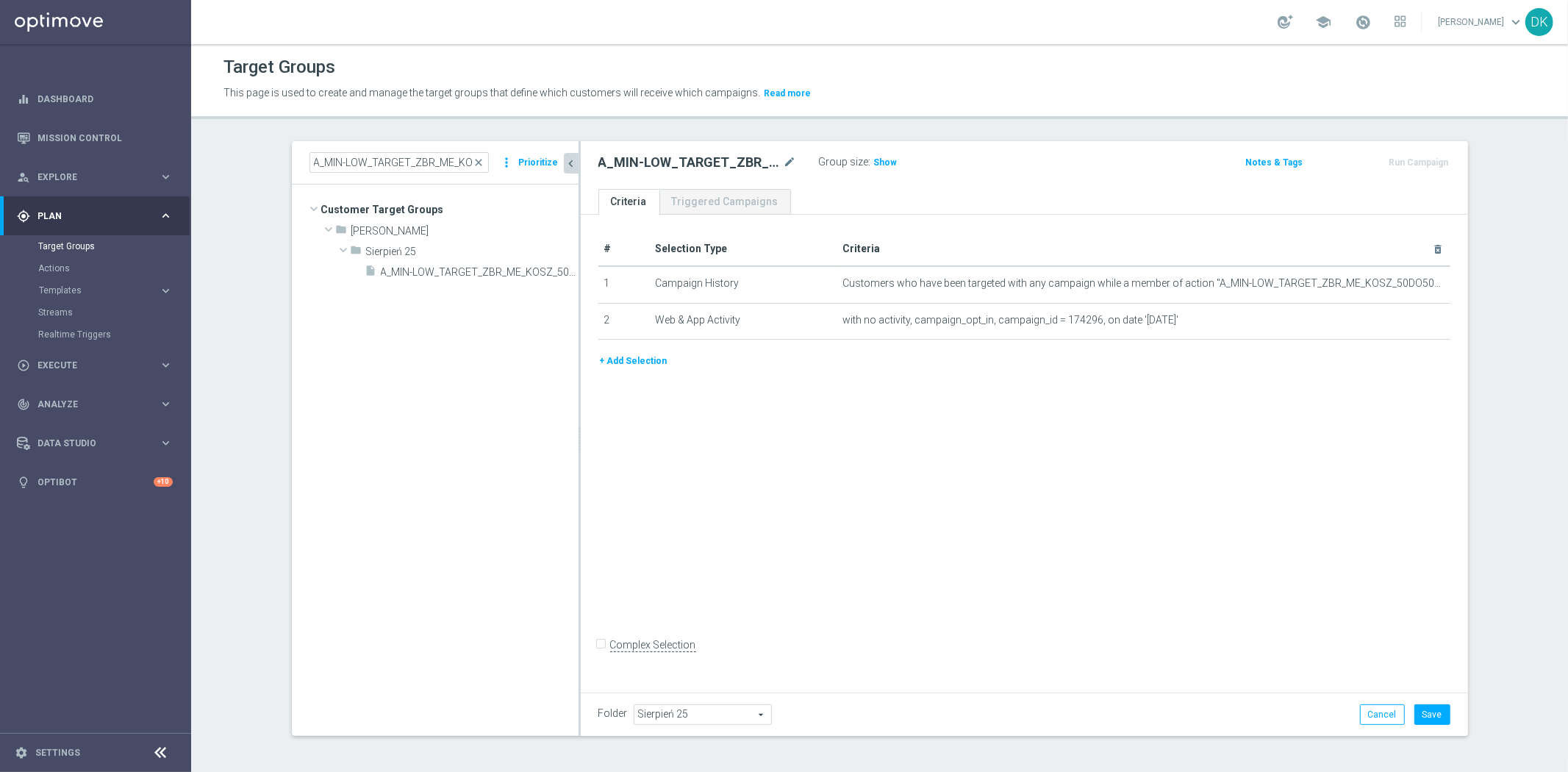
click at [621, 357] on button "+ Add Selection" at bounding box center [633, 361] width 71 height 17
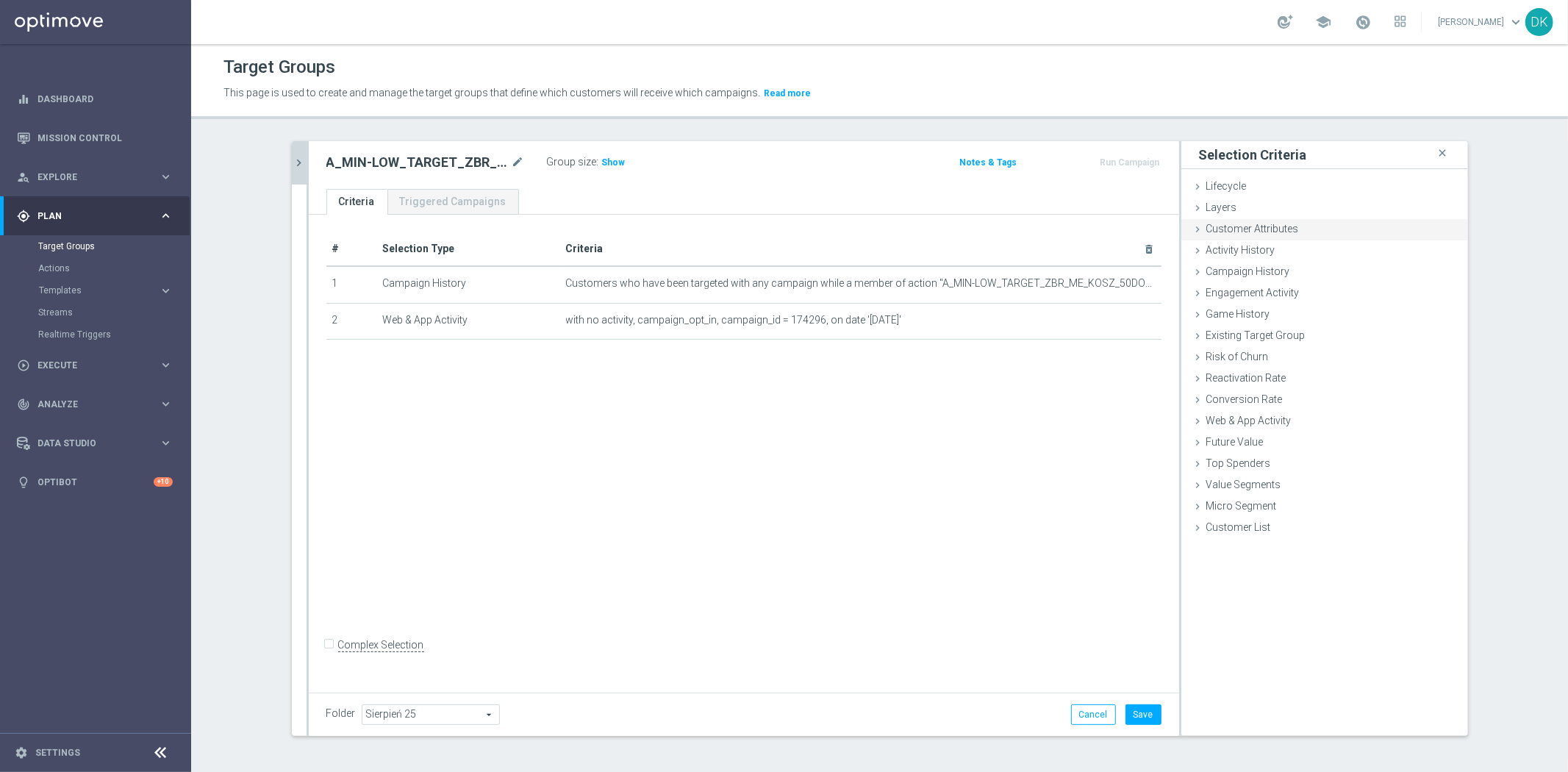
click at [1342, 225] on div "Customer Attributes done" at bounding box center [1324, 230] width 286 height 22
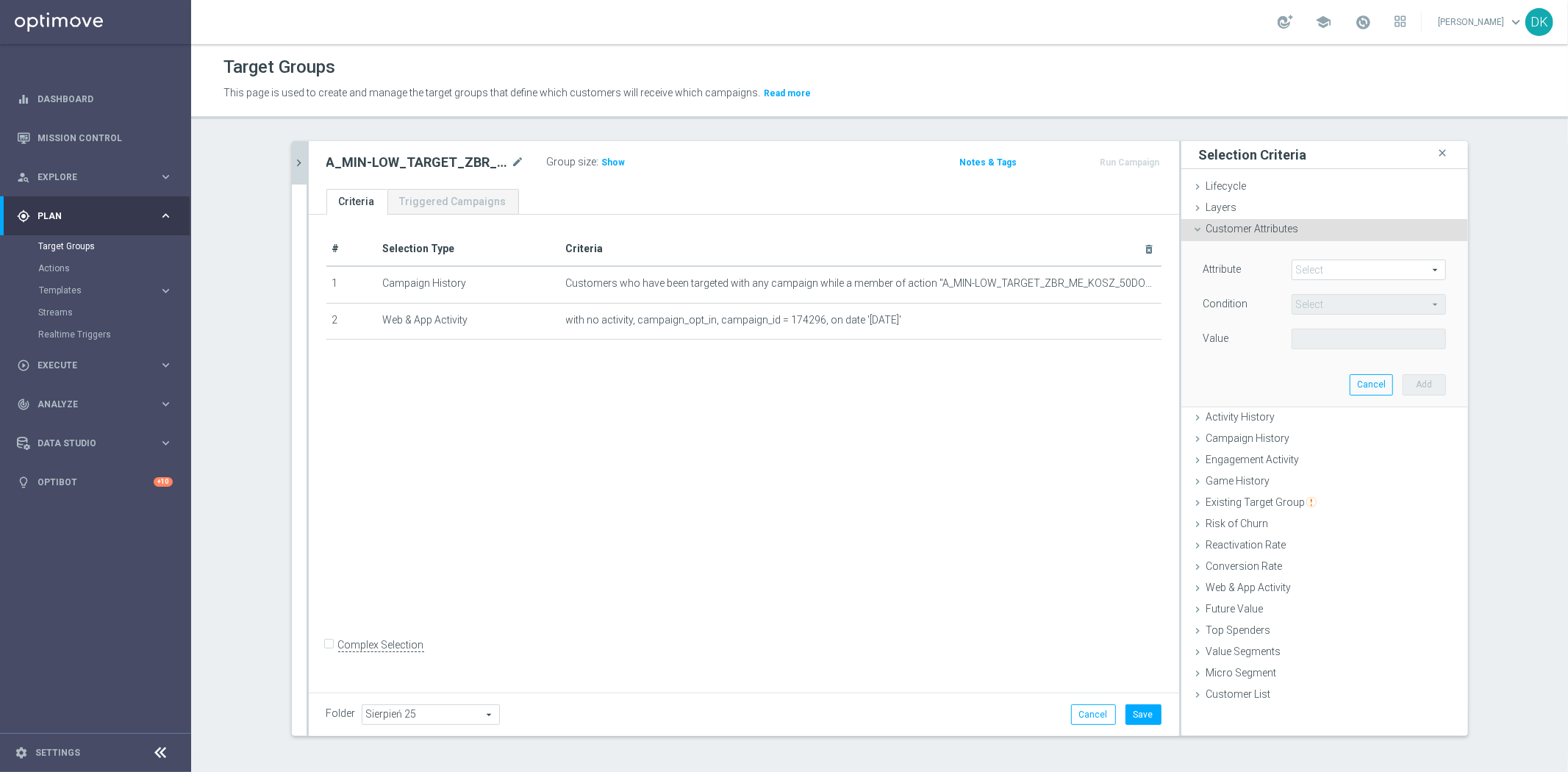
click at [1333, 268] on span at bounding box center [1369, 270] width 153 height 19
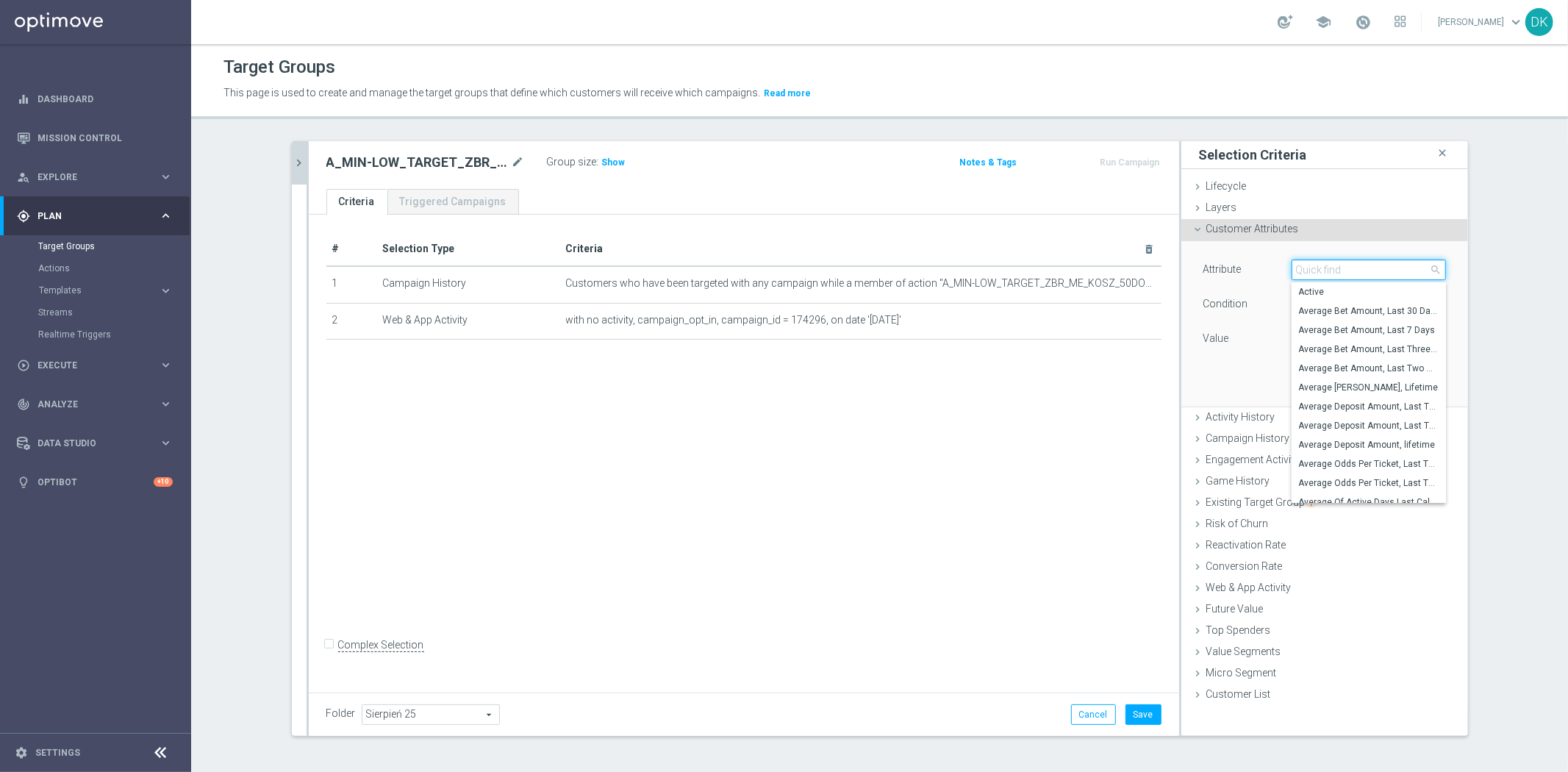
click at [1333, 268] on input "search" at bounding box center [1369, 270] width 155 height 20
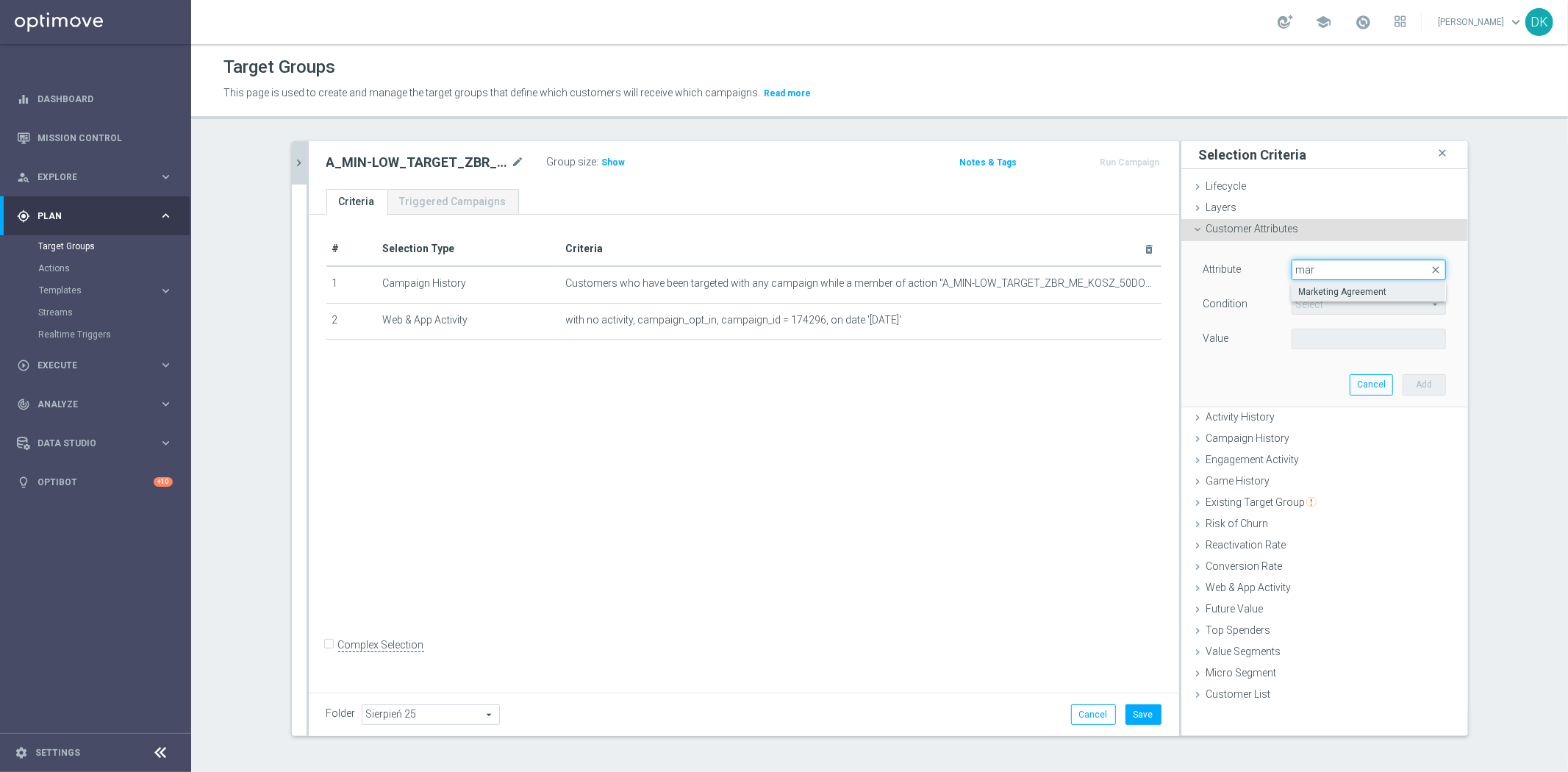
type input "mar"
click at [1345, 288] on span "Marketing Agreement" at bounding box center [1369, 292] width 140 height 12
type input "Marketing Agreement"
type input "Equals"
click at [1346, 343] on span at bounding box center [1369, 339] width 153 height 19
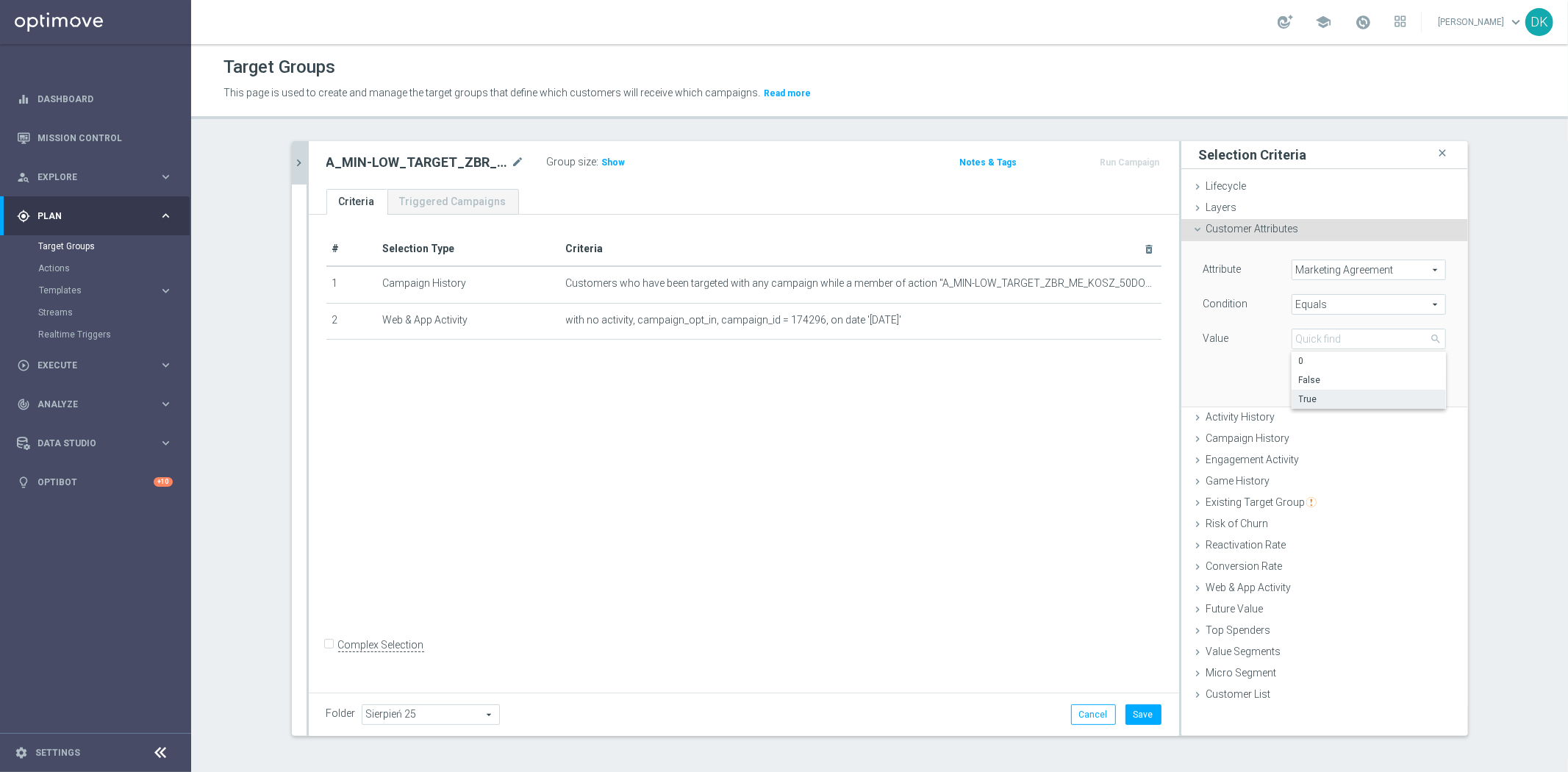
click at [1328, 393] on span "True" at bounding box center [1369, 399] width 140 height 12
type input "True"
click at [1404, 383] on button "Add" at bounding box center [1424, 384] width 43 height 20
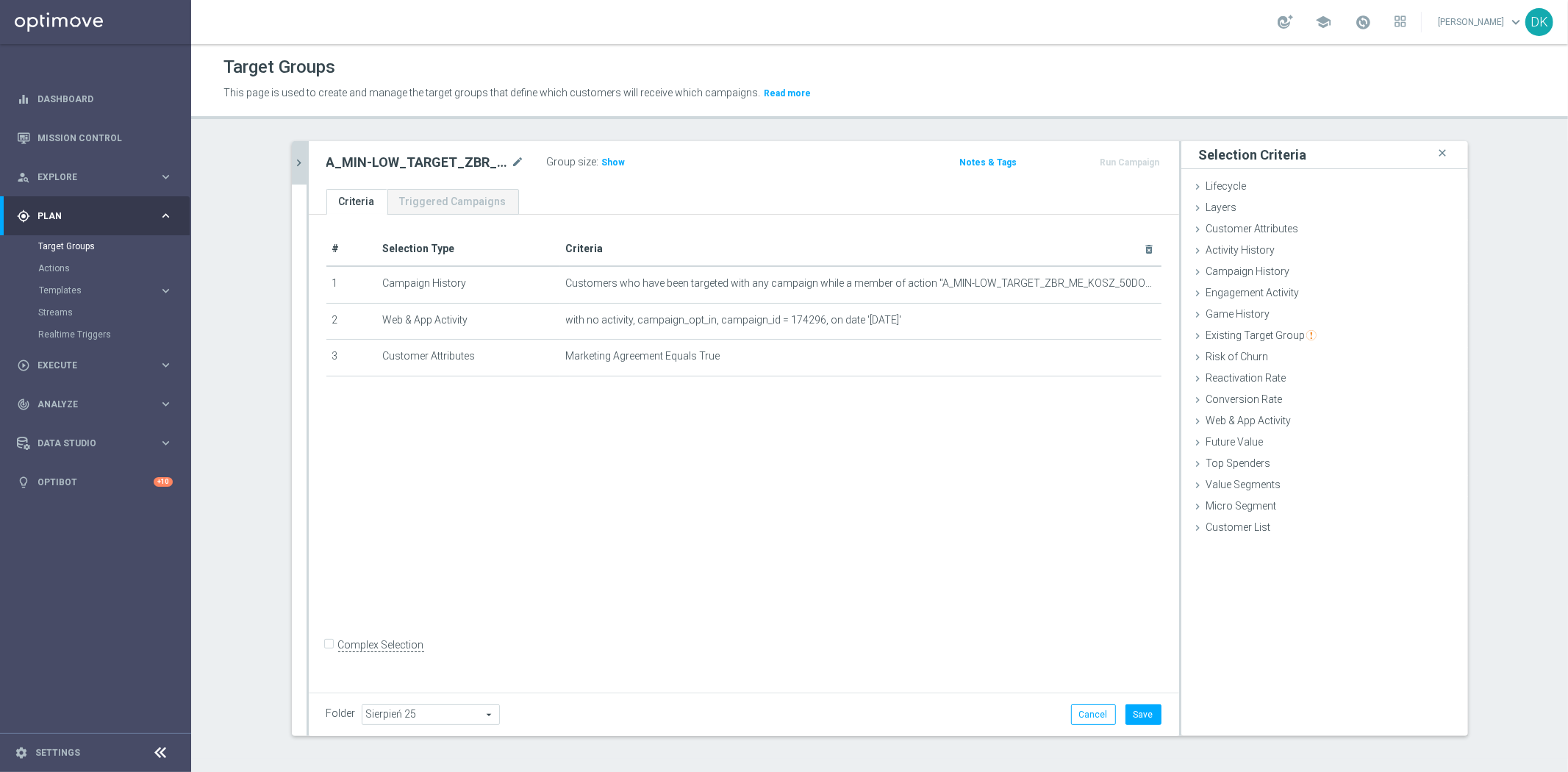
click at [296, 163] on icon "chevron_right" at bounding box center [299, 162] width 14 height 14
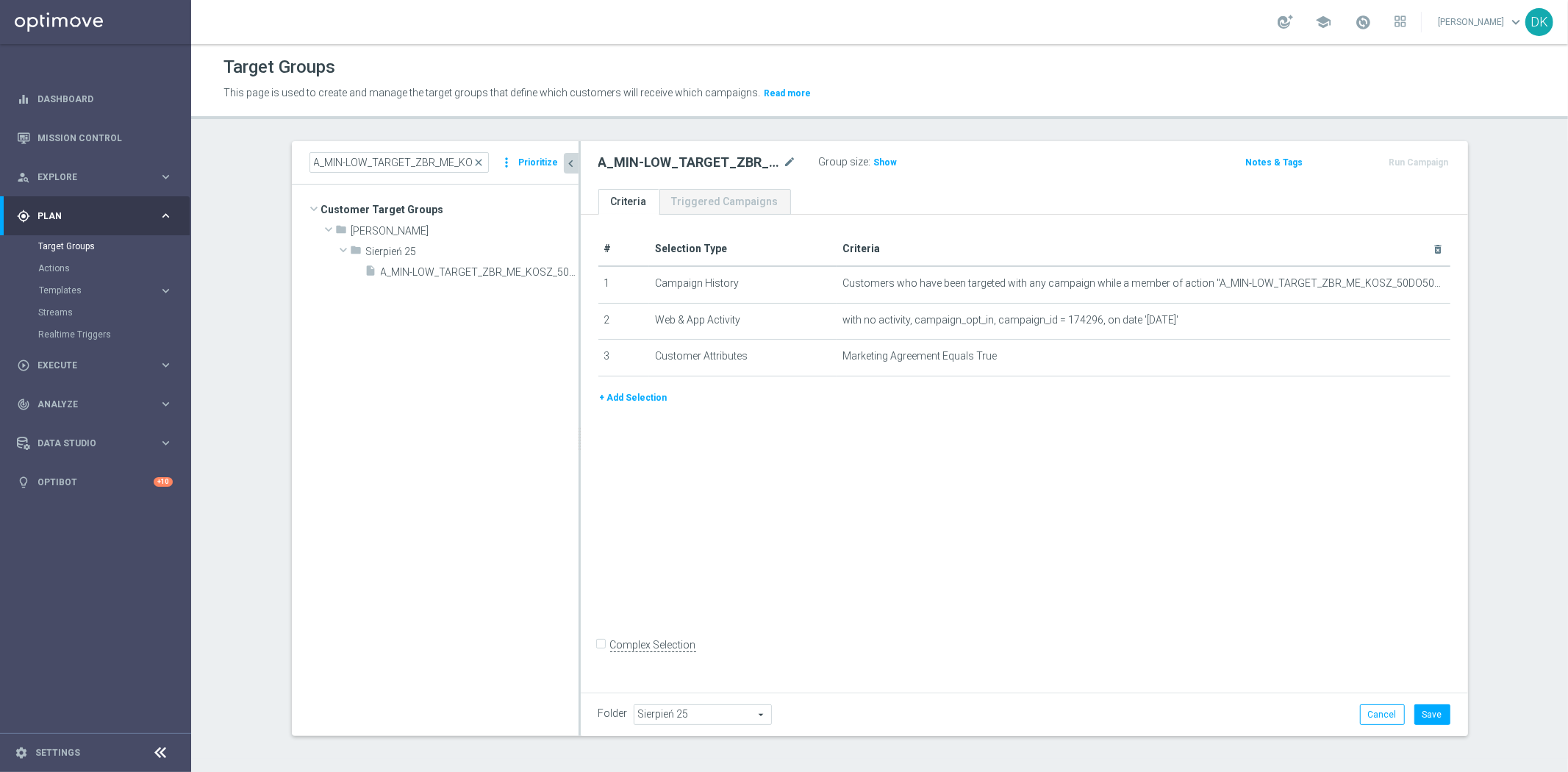
click at [637, 390] on button "+ Add Selection" at bounding box center [633, 398] width 71 height 17
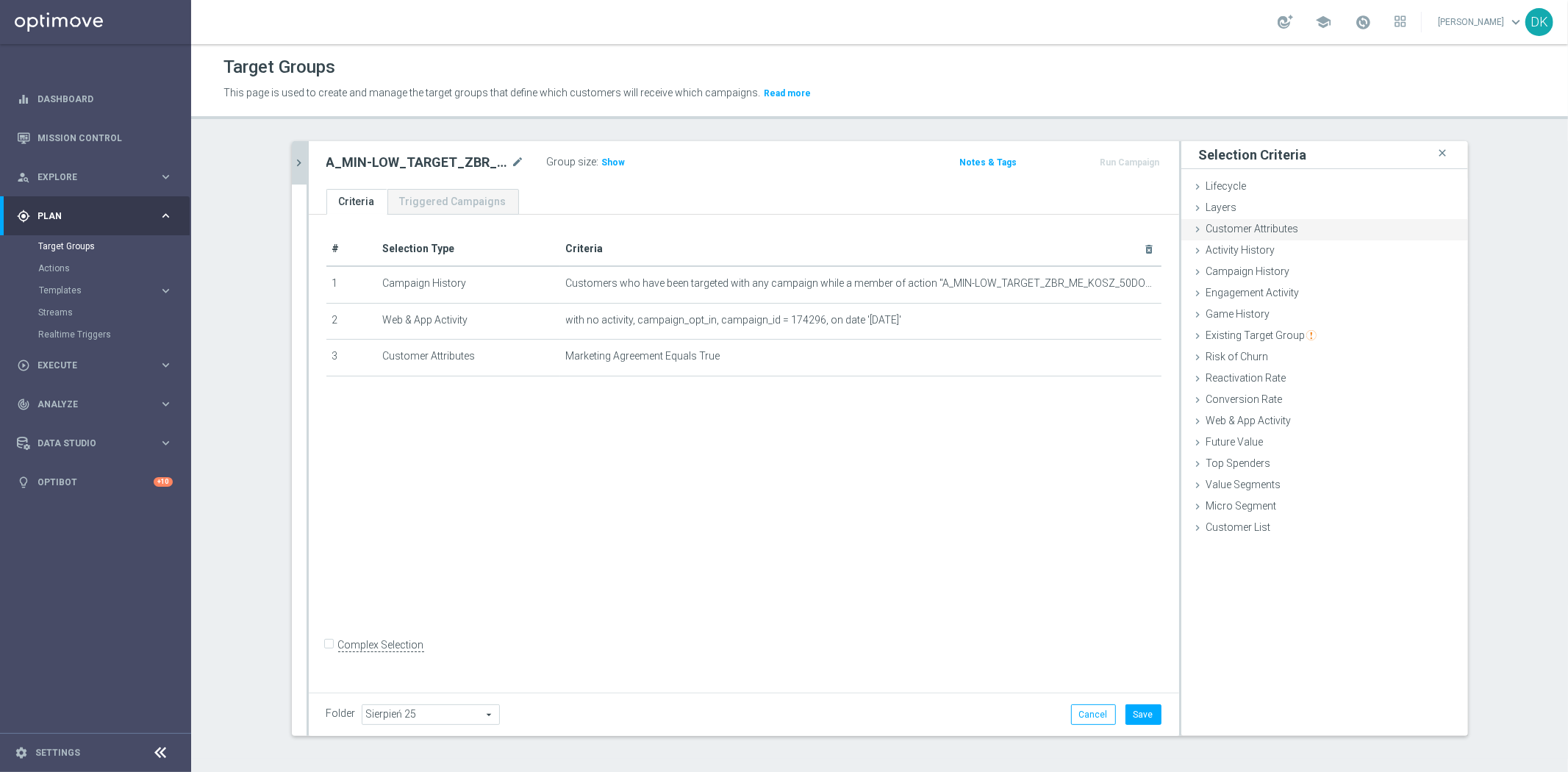
click at [1276, 225] on span "Customer Attributes" at bounding box center [1252, 228] width 93 height 12
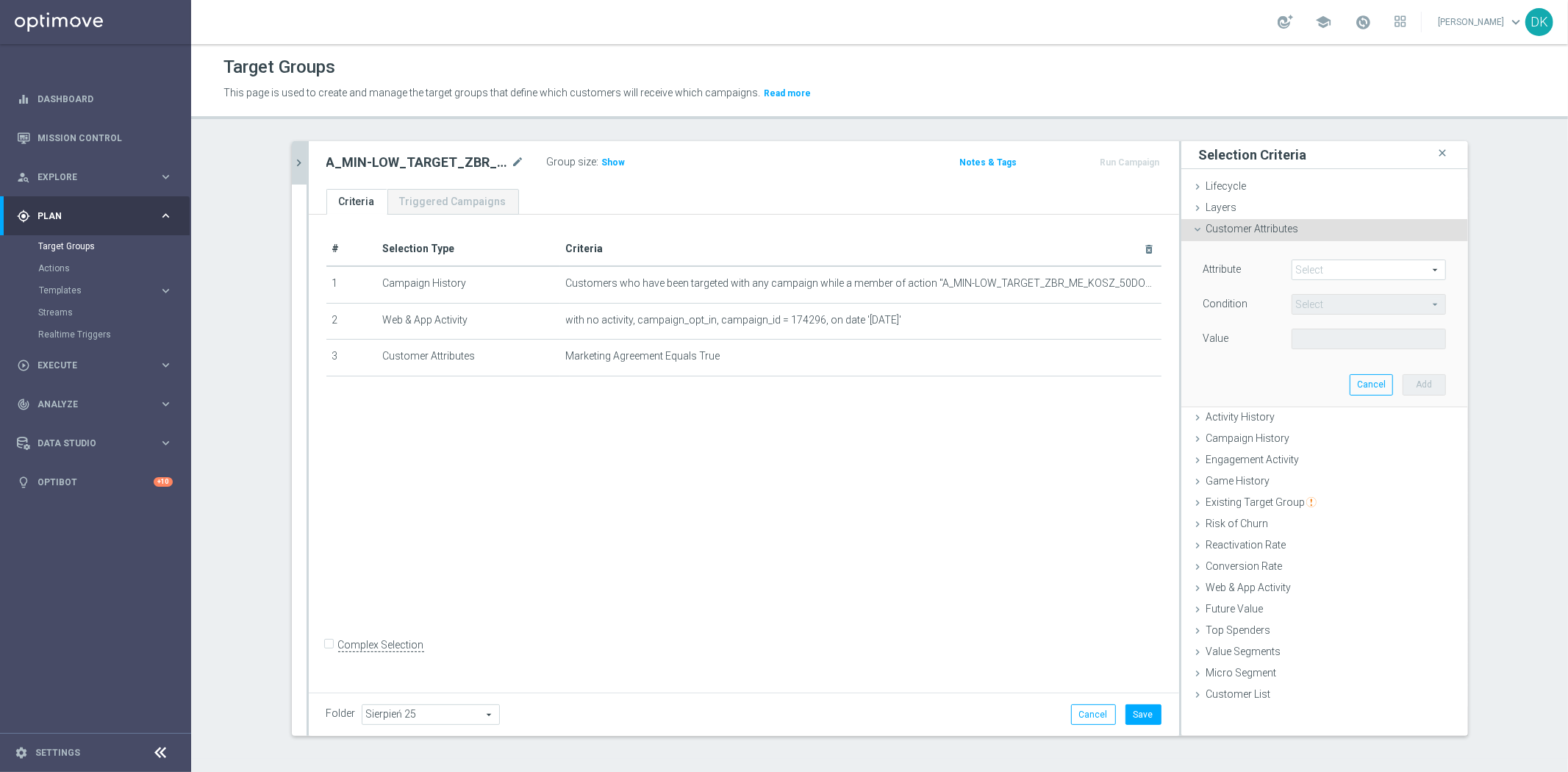
click at [1322, 275] on span at bounding box center [1369, 270] width 153 height 19
click at [0, 0] on input "search" at bounding box center [0, 0] width 0 height 0
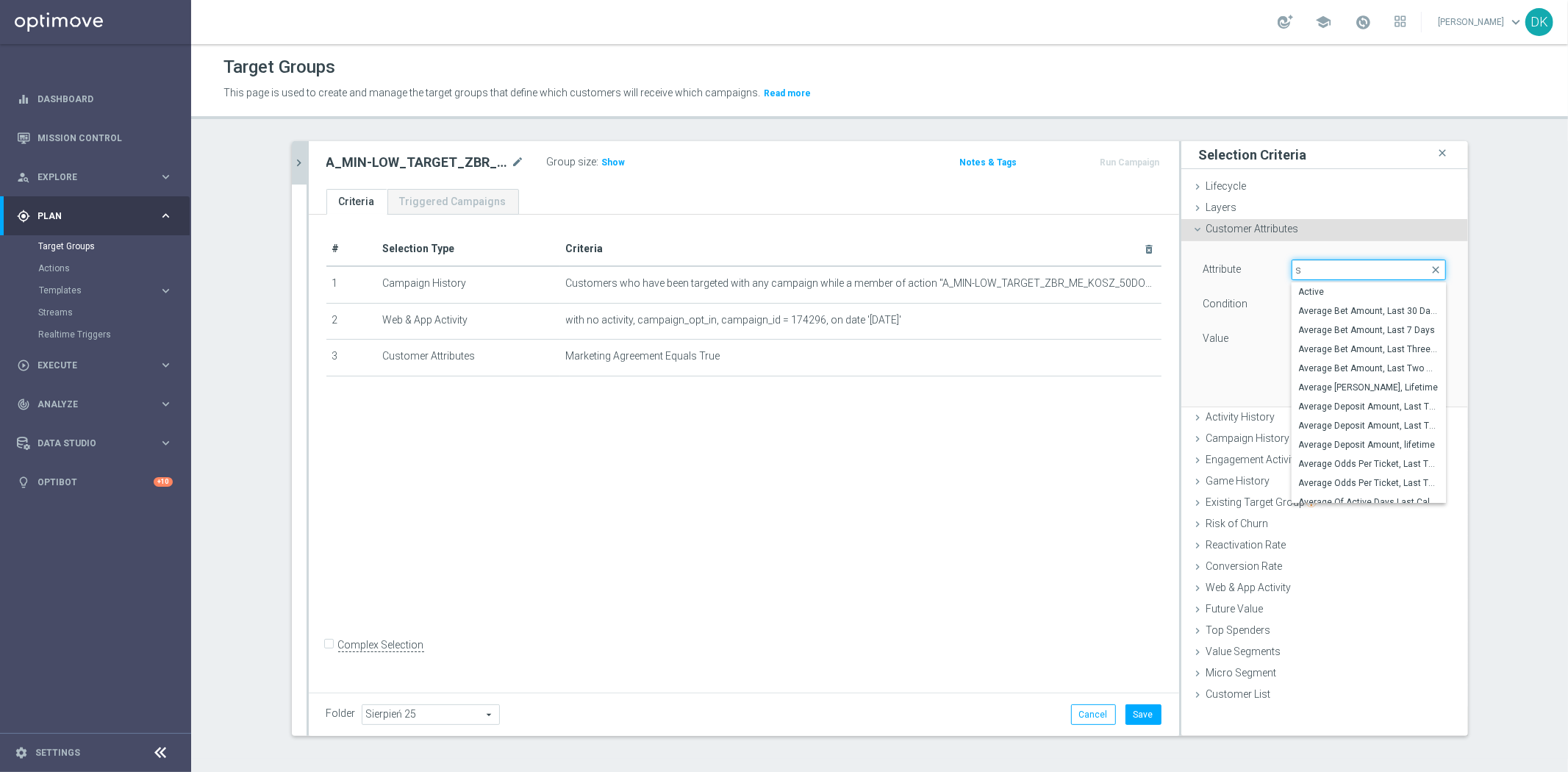
type input "sm"
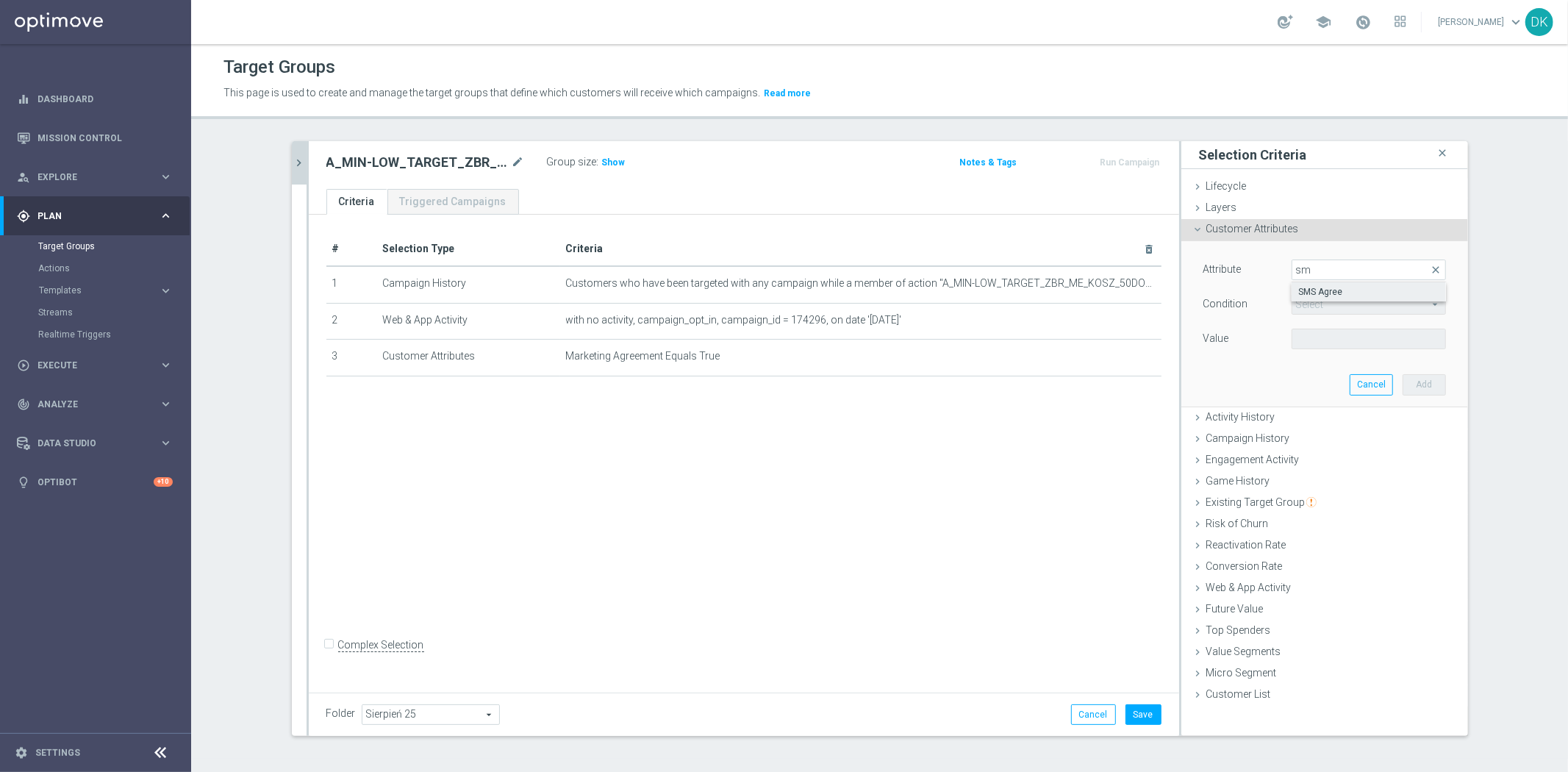
click at [1342, 297] on span "SMS Agree" at bounding box center [1369, 292] width 140 height 12
type input "SMS Agree"
type input "Equals"
click at [1334, 336] on span at bounding box center [1369, 339] width 153 height 19
click at [1340, 376] on span "TRUE" at bounding box center [1369, 380] width 140 height 12
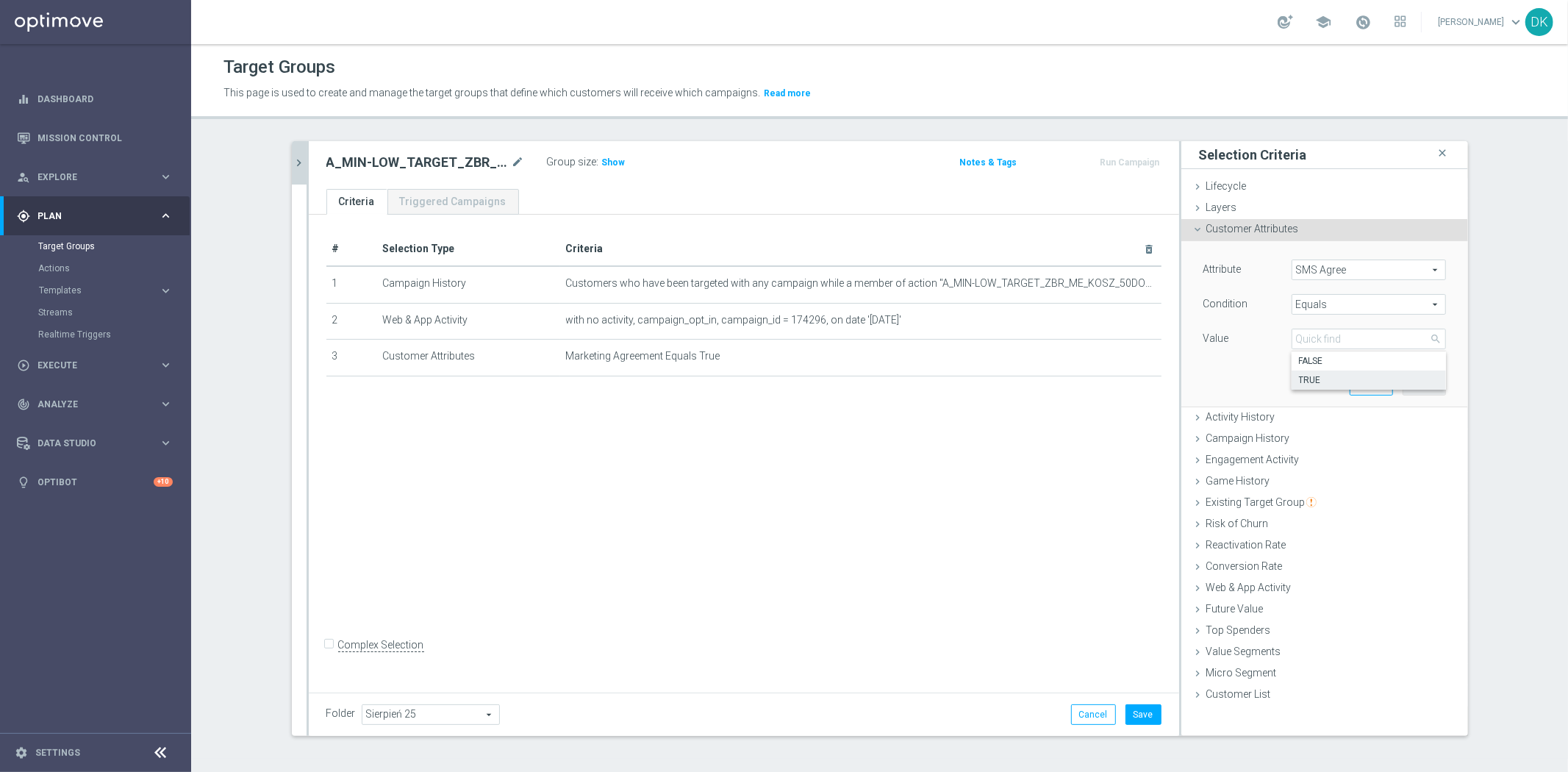
type input "TRUE"
click at [1391, 378] on div "Cancel Add" at bounding box center [1398, 384] width 97 height 20
click at [1405, 381] on button "Add" at bounding box center [1424, 384] width 43 height 20
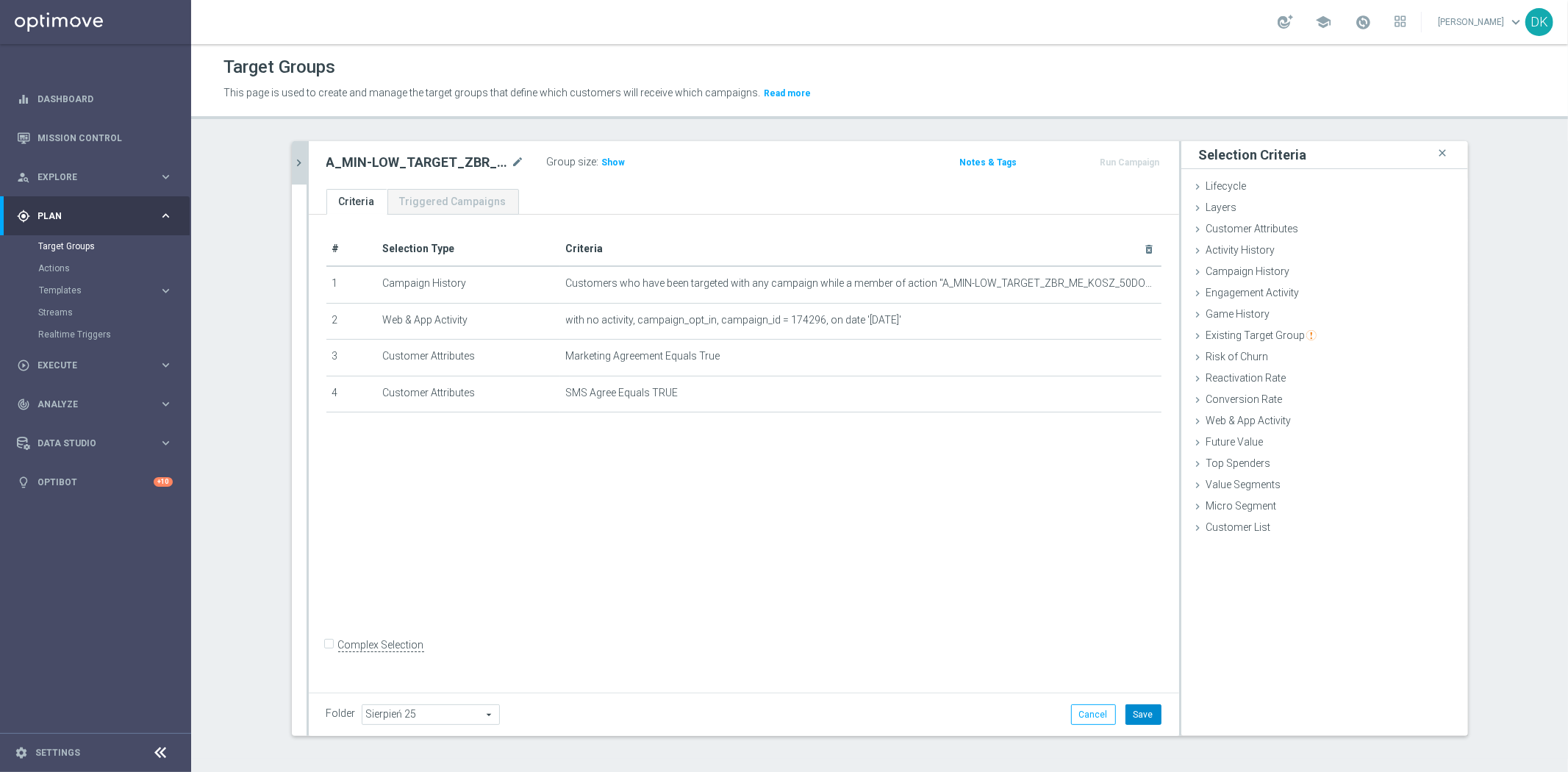
click at [1148, 707] on button "Save" at bounding box center [1143, 715] width 36 height 20
click at [293, 165] on icon "chevron_right" at bounding box center [299, 162] width 14 height 14
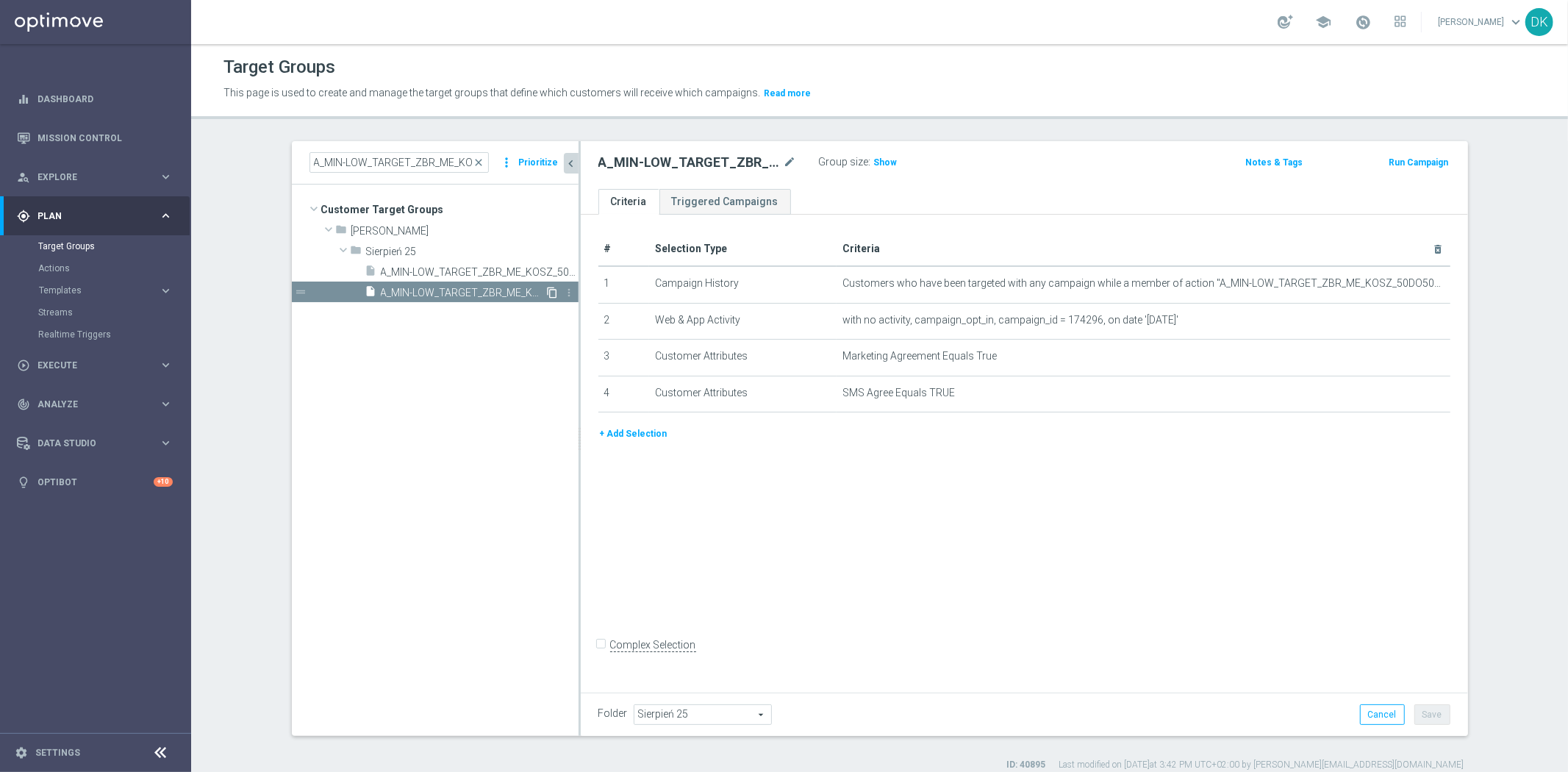
click at [547, 297] on icon "content_copy" at bounding box center [552, 292] width 12 height 12
click at [784, 166] on icon "mode_edit" at bounding box center [790, 162] width 13 height 18
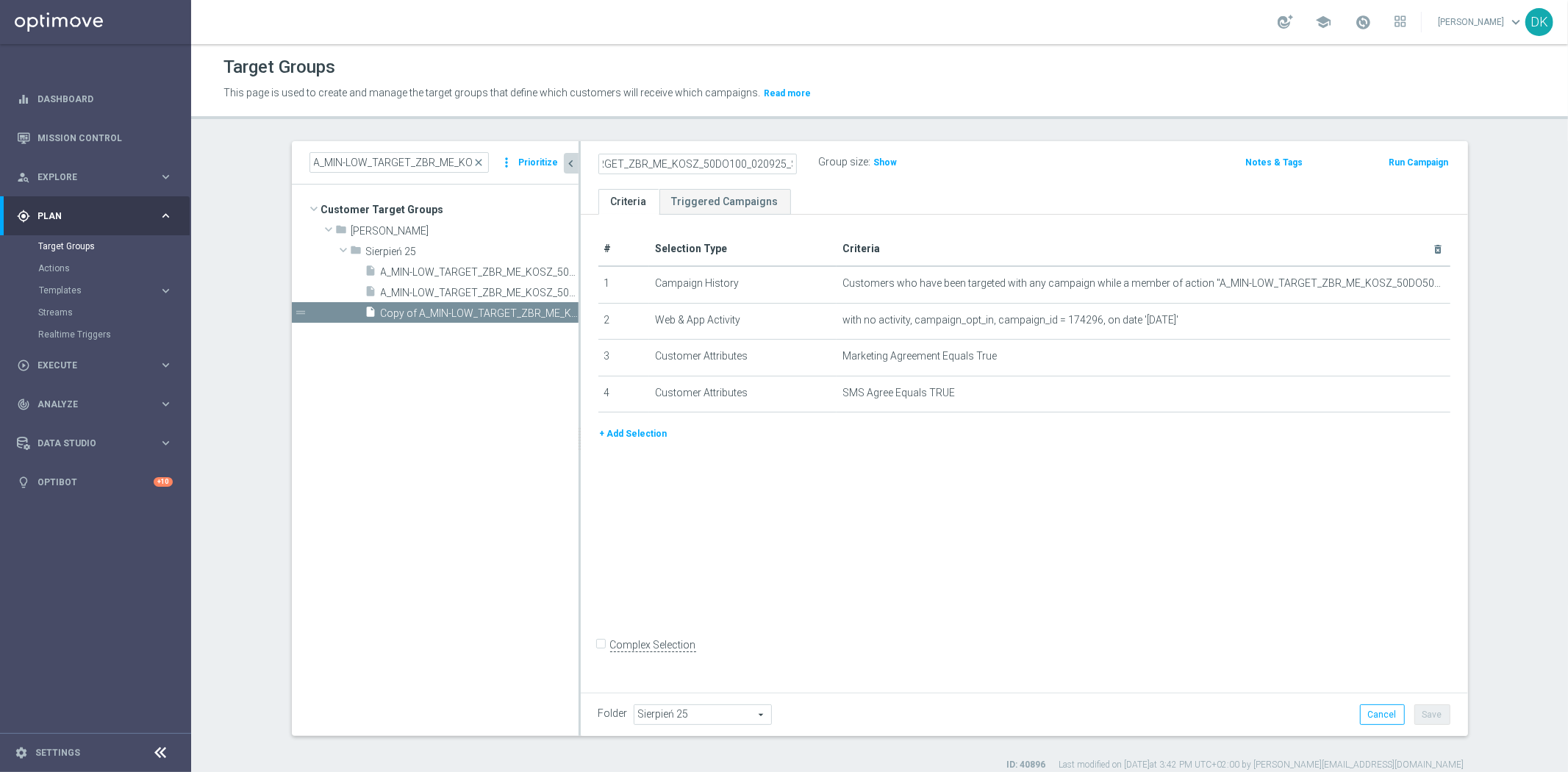
scroll to position [0, 68]
type input "A_MED_TARGET_ZBR_ME_KOSZ_50DO100_020925_SMS"
click at [1396, 278] on icon "mode_edit" at bounding box center [1401, 284] width 12 height 12
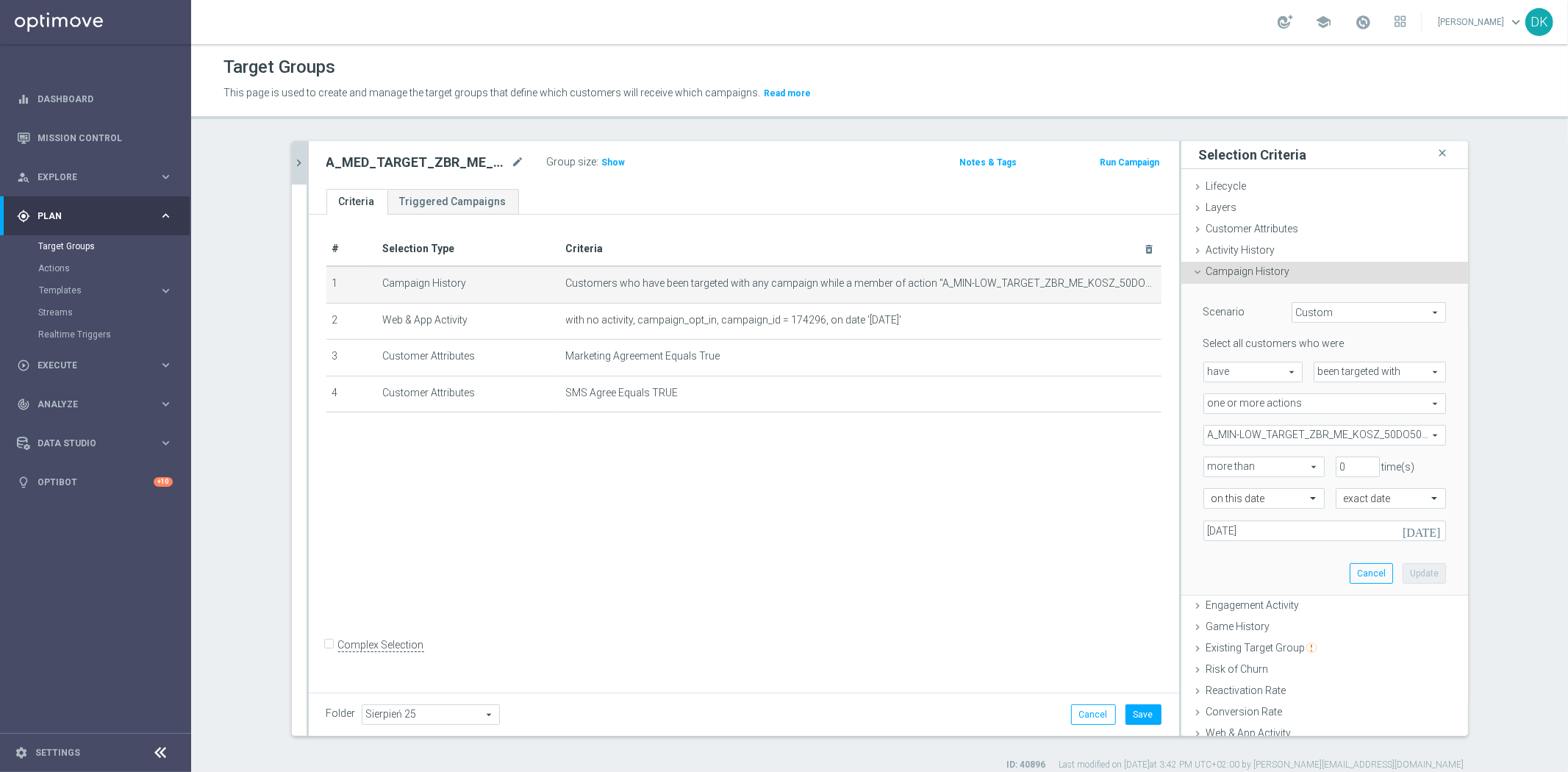
click at [1290, 435] on span "A_MIN-LOW_TARGET_ZBR_ME_KOSZ_50DO50_020925" at bounding box center [1325, 435] width 241 height 19
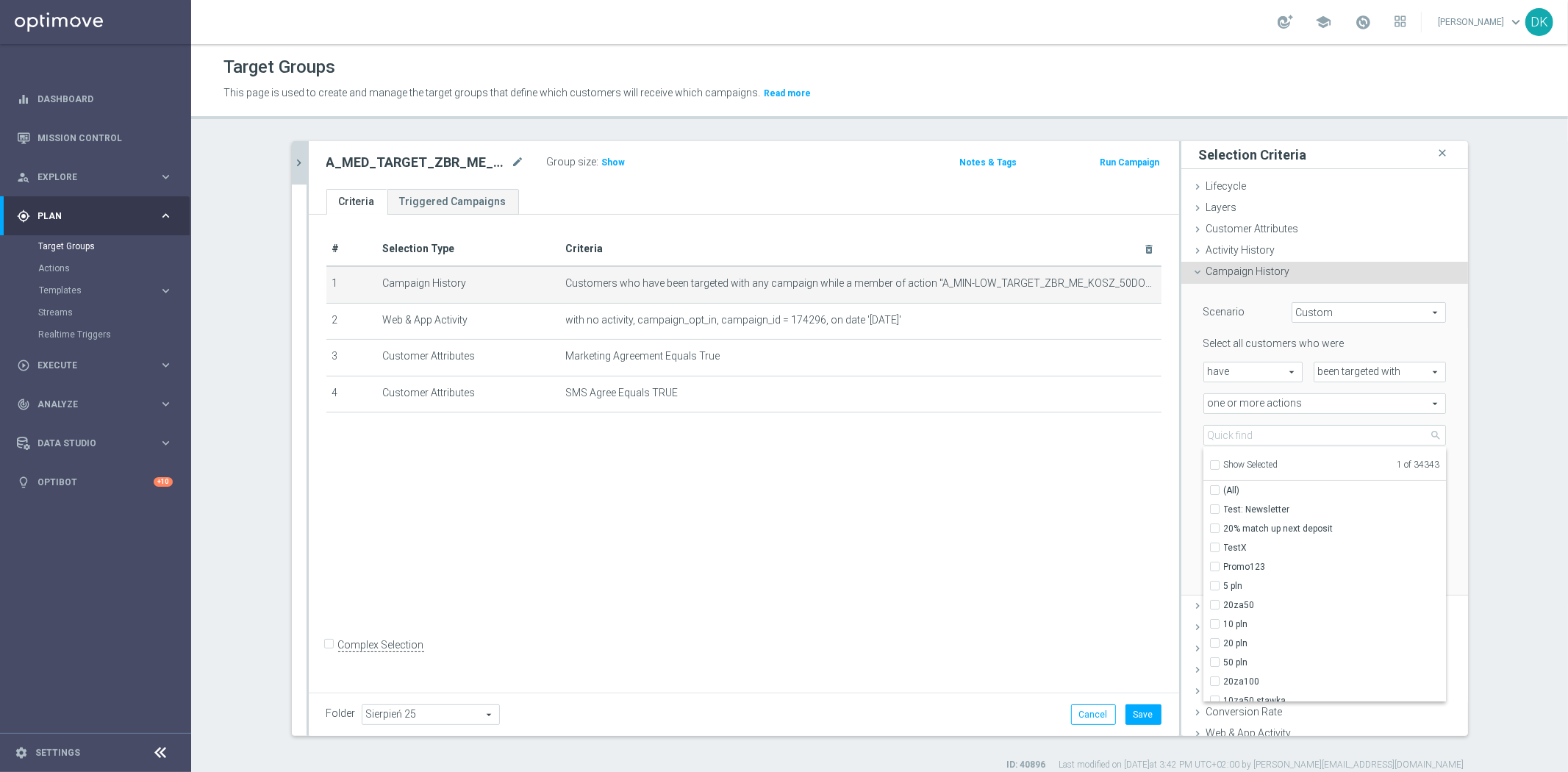
click at [1210, 465] on input "Show Selected" at bounding box center [1214, 467] width 9 height 9
checkbox input "true"
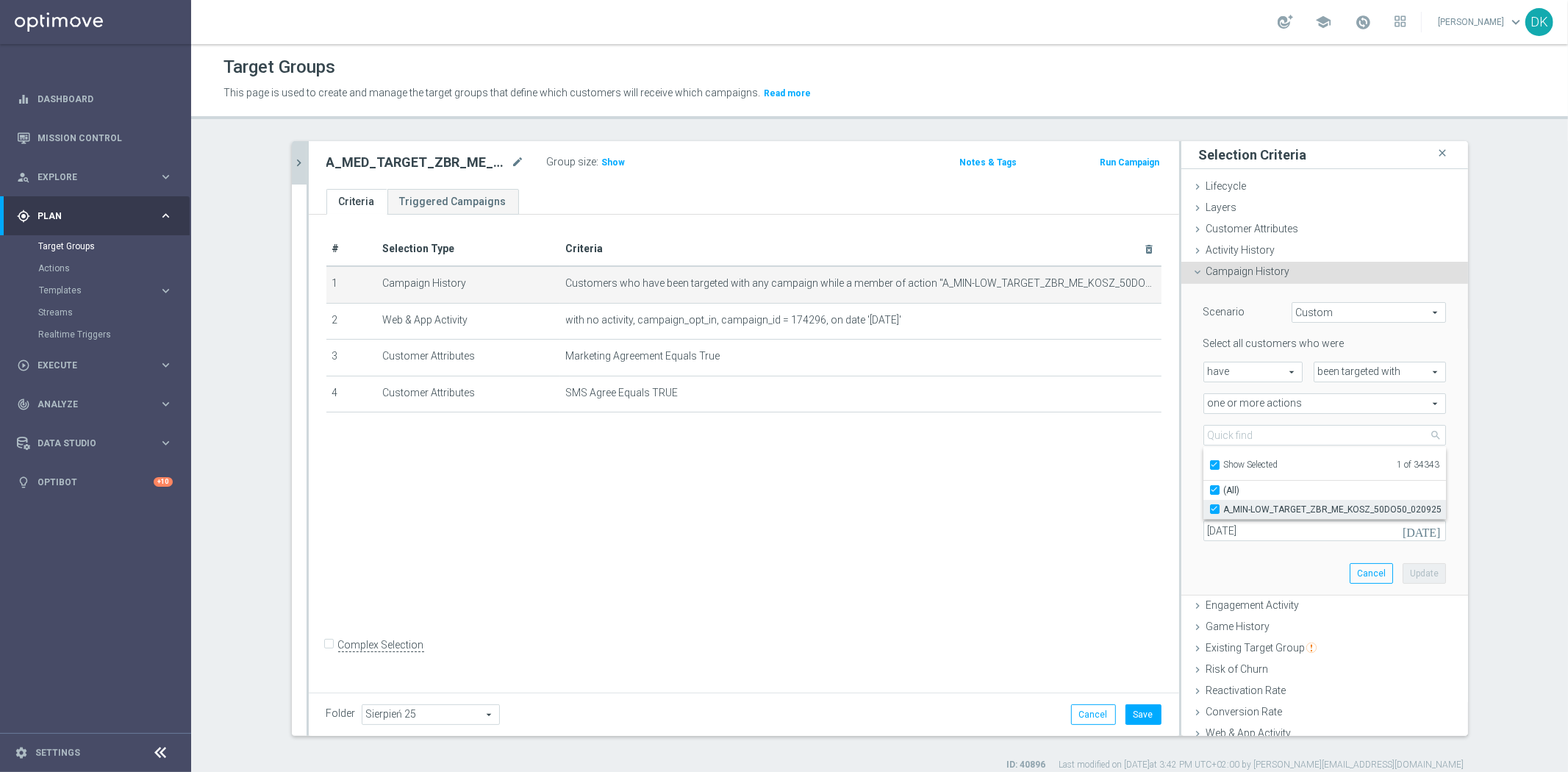
click at [1214, 508] on input "A_MIN-LOW_TARGET_ZBR_ME_KOSZ_50DO50_020925" at bounding box center [1219, 509] width 9 height 9
checkbox input "false"
type input "Select Action"
checkbox input "false"
click at [1210, 464] on input "Show Selected" at bounding box center [1214, 467] width 9 height 9
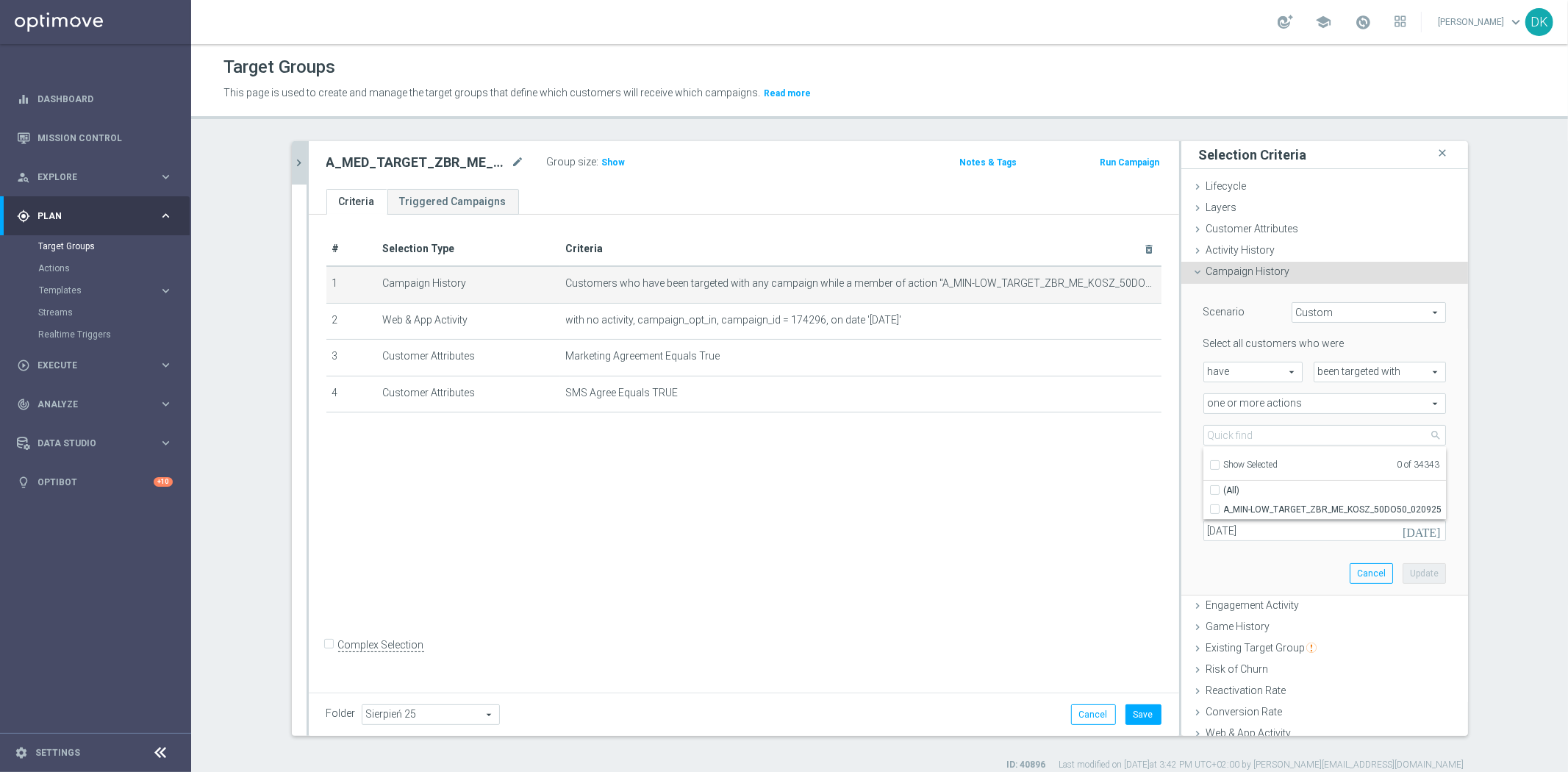
checkbox input "false"
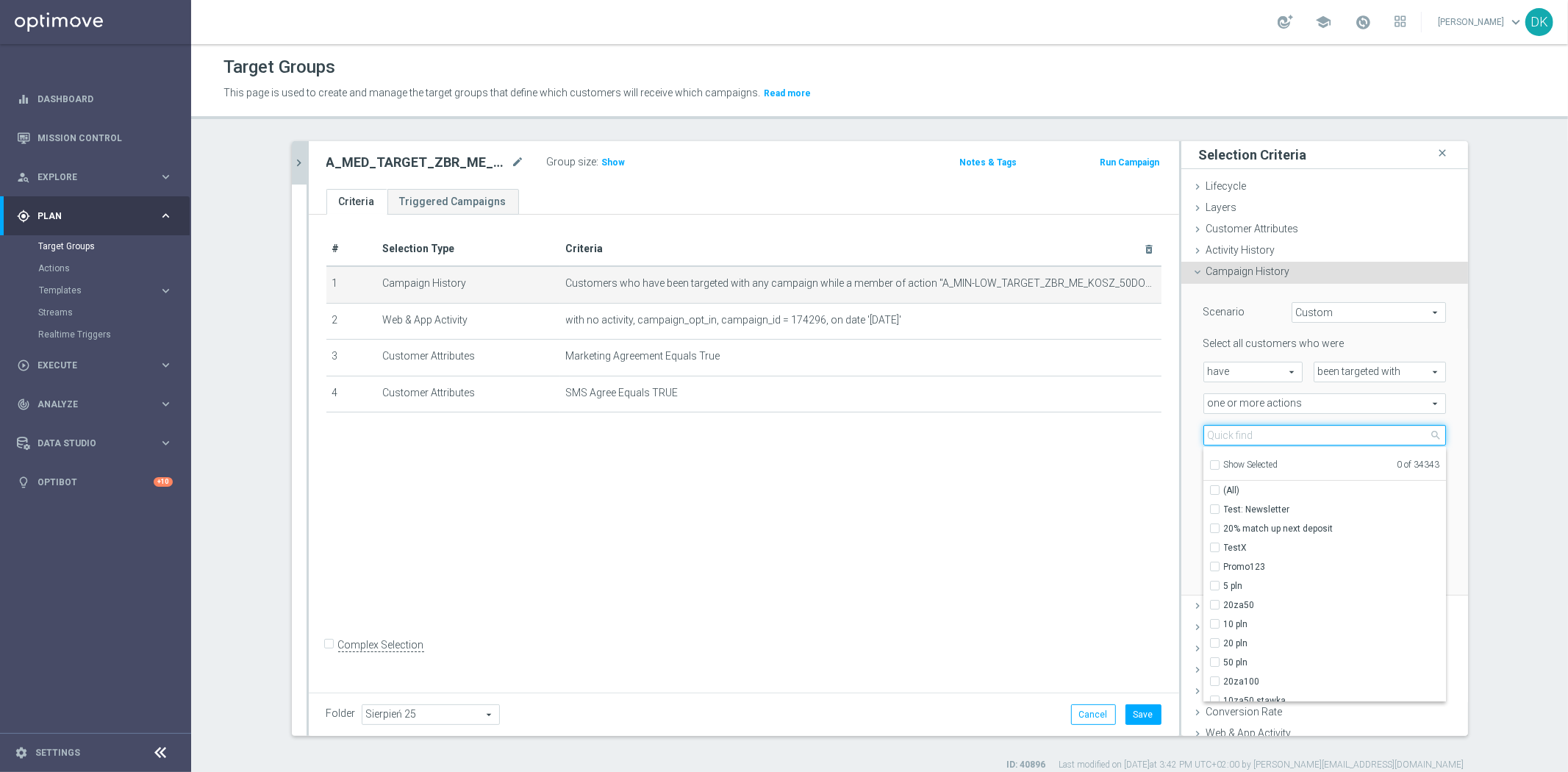
click at [1238, 429] on input "search" at bounding box center [1325, 436] width 243 height 20
paste input "A_MED_TARGET_ZBR_ME_KOSZ_50DO100_020925"
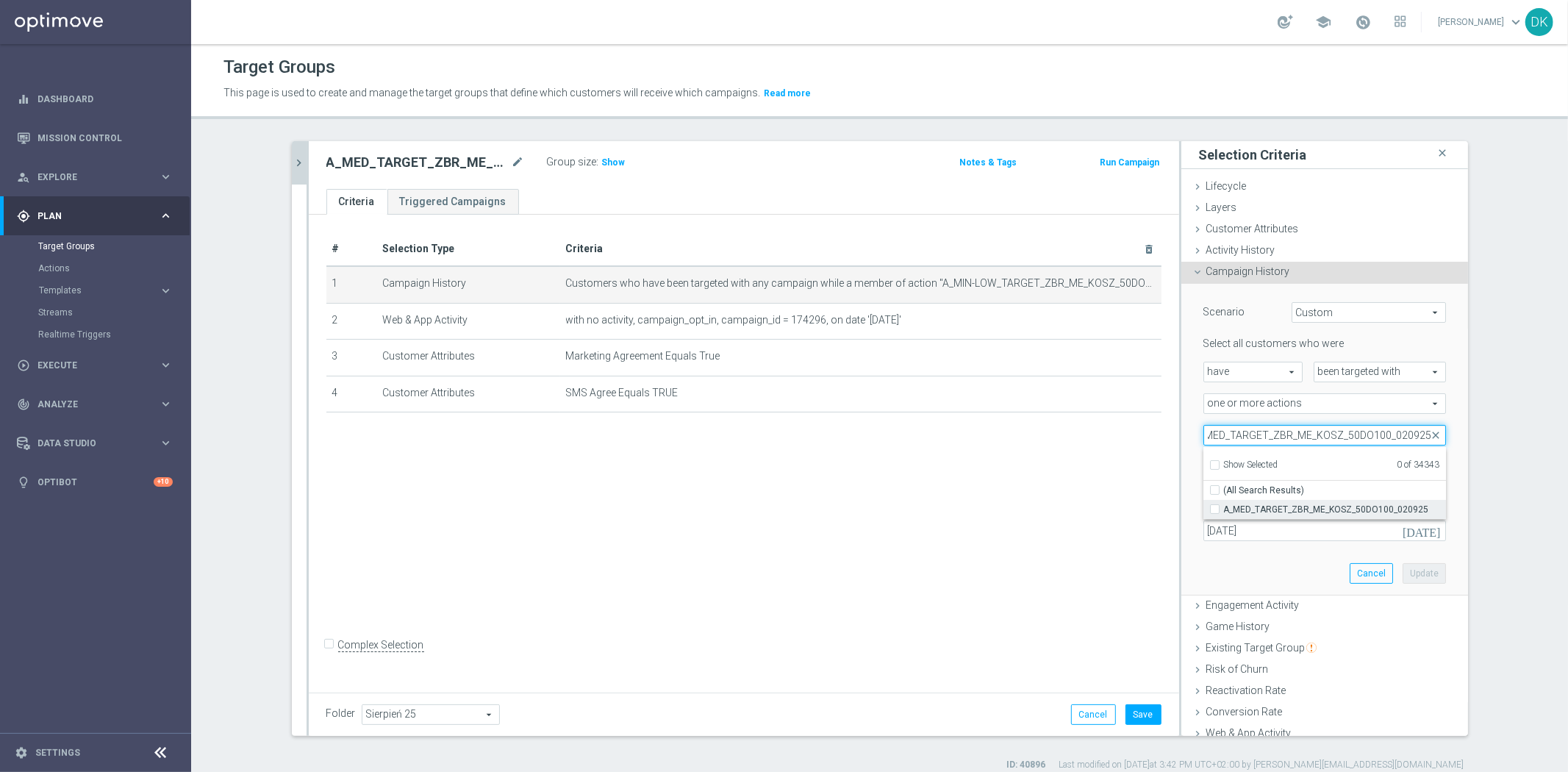
type input "A_MED_TARGET_ZBR_ME_KOSZ_50DO100_020925"
click at [1224, 505] on label "A_MED_TARGET_ZBR_ME_KOSZ_50DO100_020925" at bounding box center [1334, 509] width 222 height 19
click at [1214, 505] on input "A_MED_TARGET_ZBR_ME_KOSZ_50DO100_020925" at bounding box center [1219, 509] width 9 height 9
checkbox input "true"
type input "A_MED_TARGET_ZBR_ME_KOSZ_50DO100_020925"
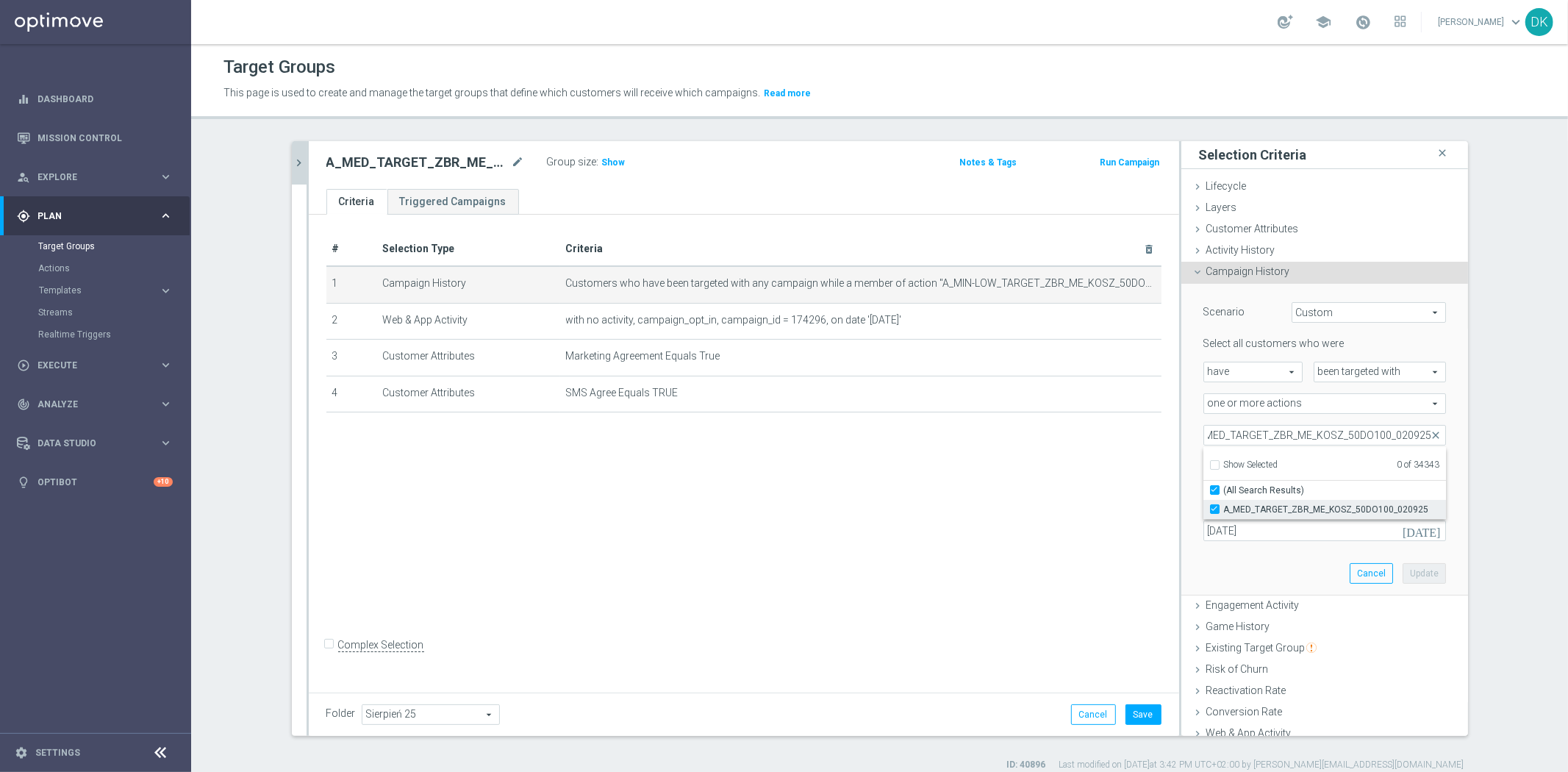
checkbox input "true"
click at [1051, 521] on div "# Selection Type Criteria delete_forever 1 Campaign History Customers who have …" at bounding box center [743, 450] width 870 height 473
click at [1416, 572] on button "Update" at bounding box center [1424, 574] width 43 height 20
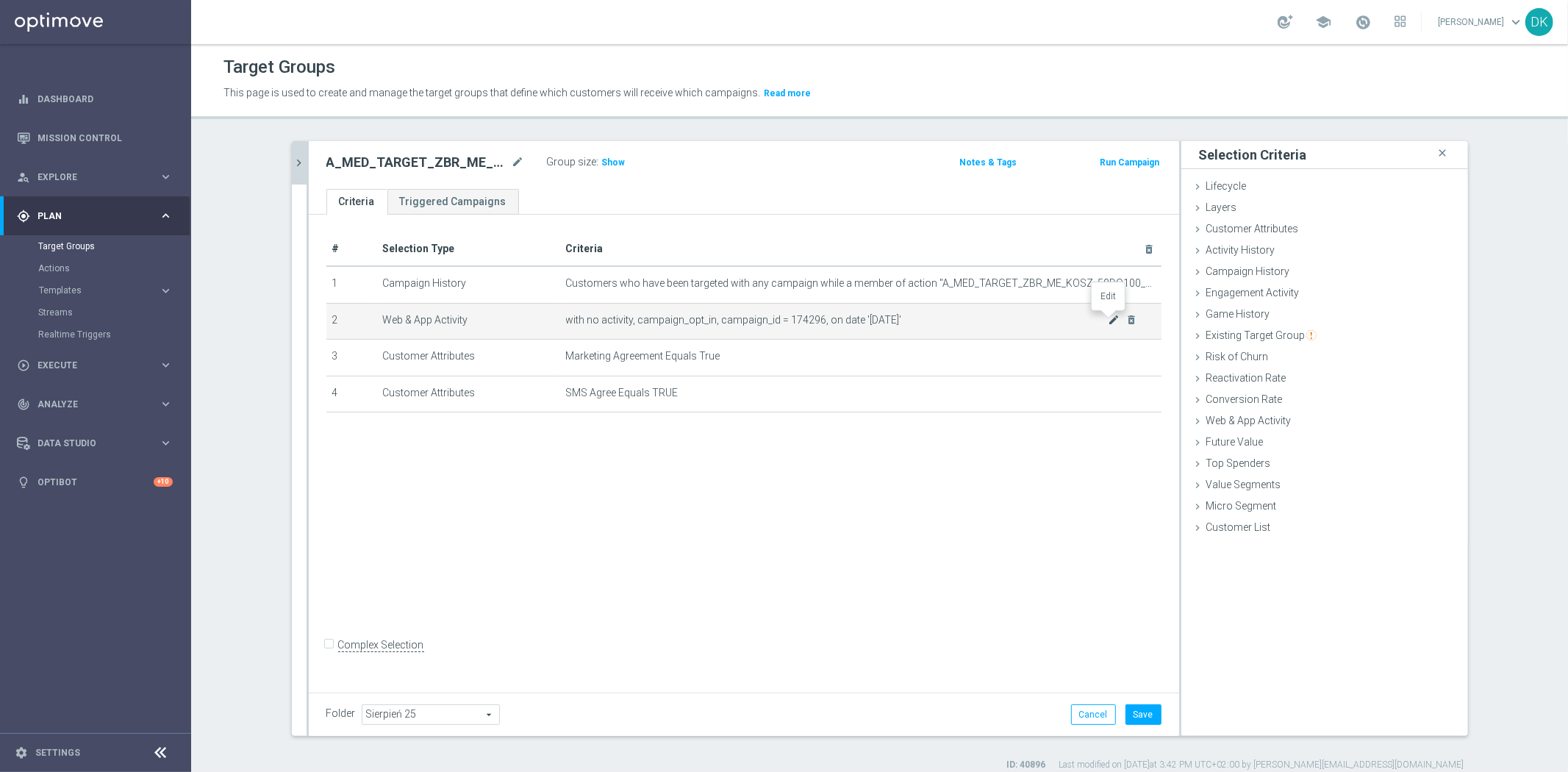
click at [1109, 318] on icon "mode_edit" at bounding box center [1113, 320] width 12 height 12
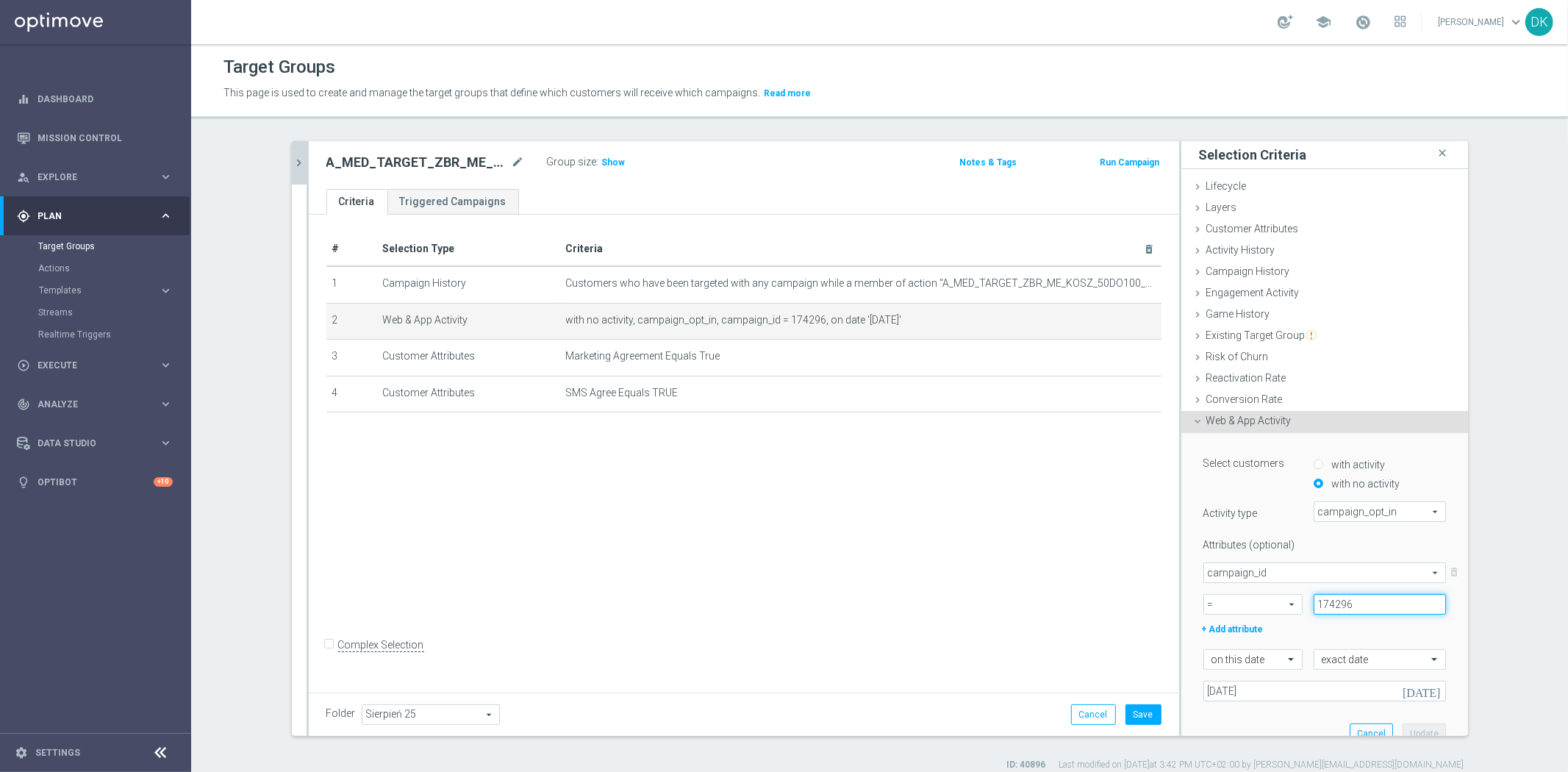
click at [1370, 603] on input "174296" at bounding box center [1380, 604] width 133 height 20
paste input "7"
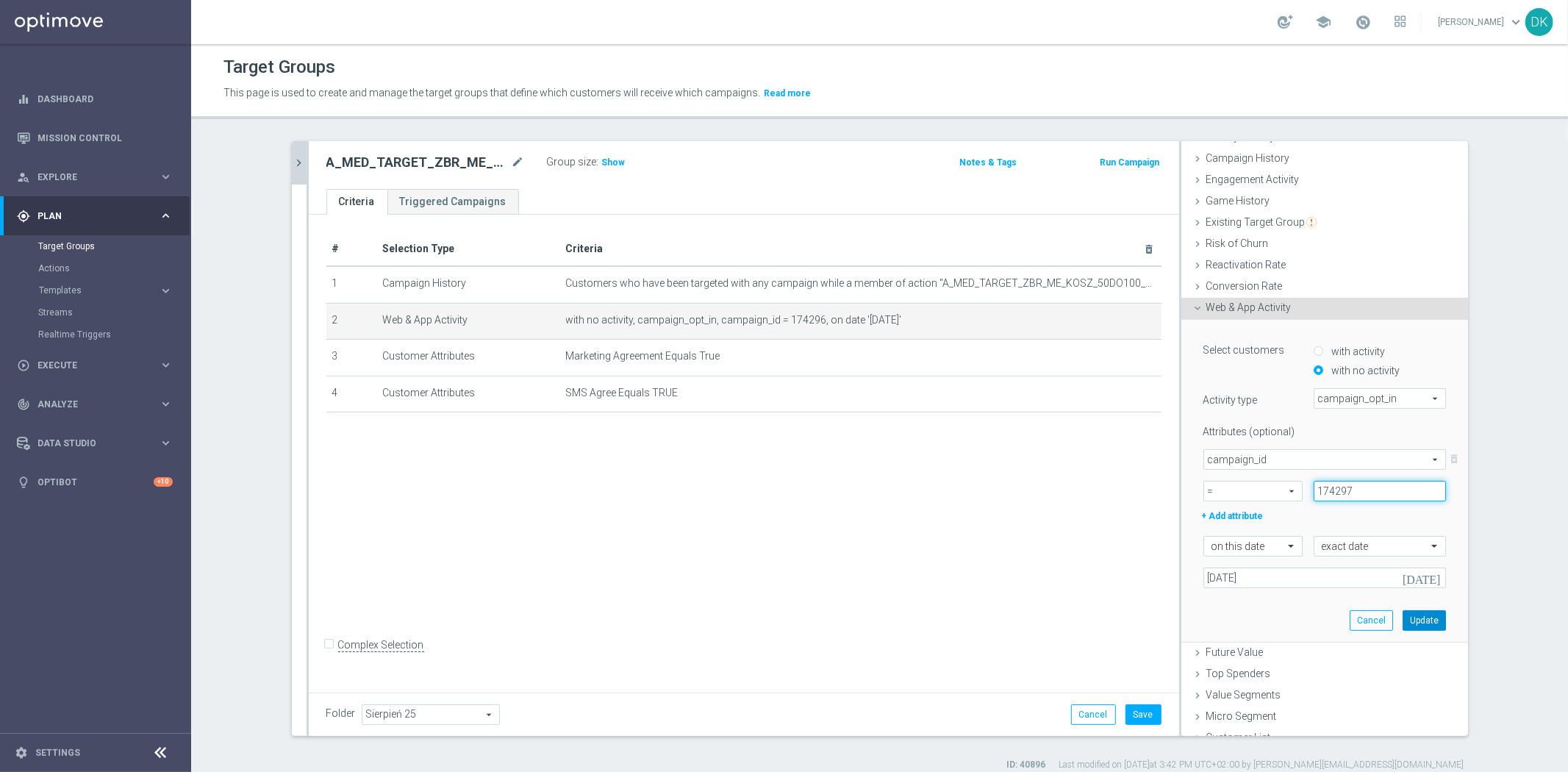
scroll to position [126, 0]
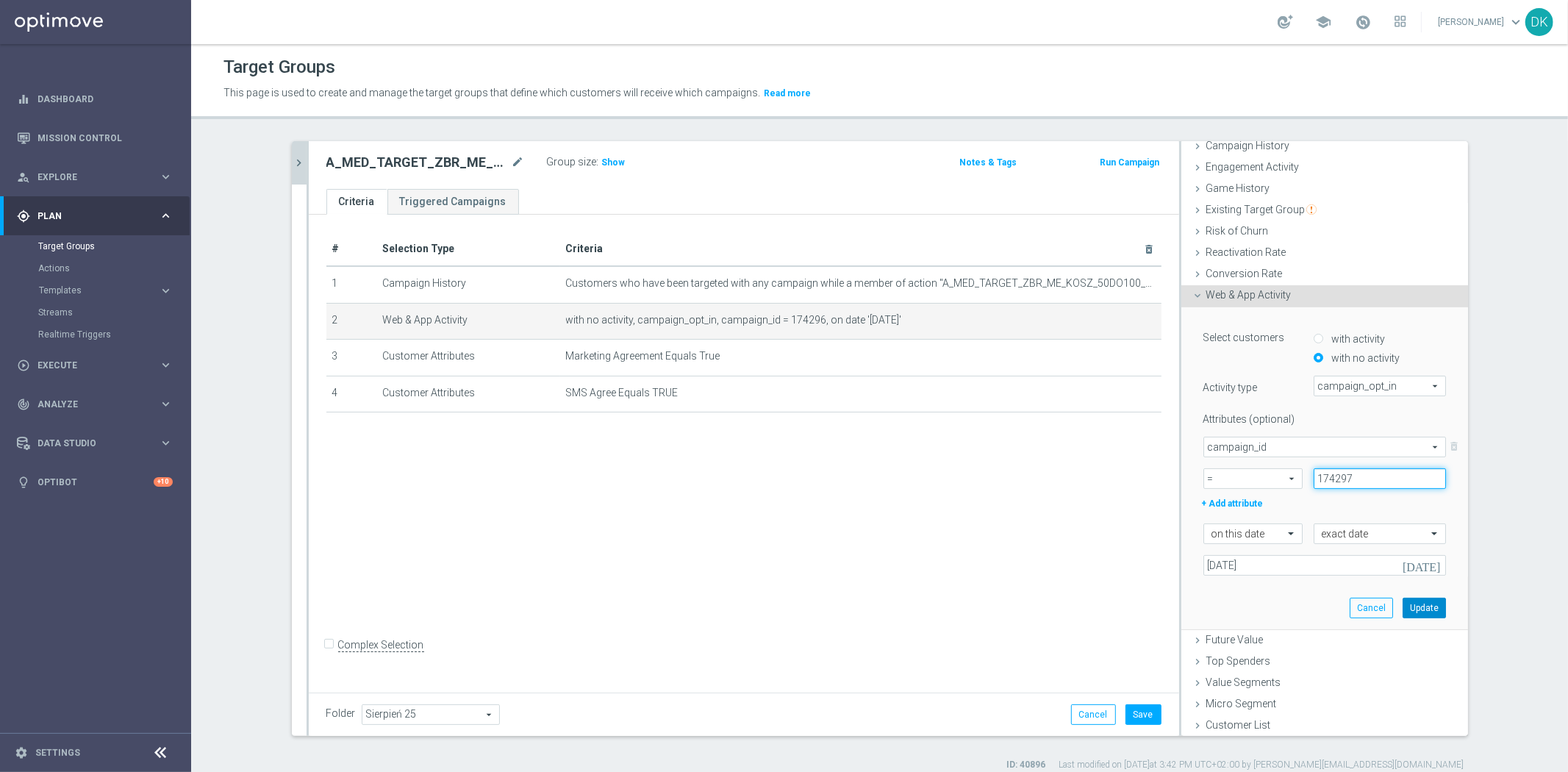
type input "174297"
click at [1404, 605] on button "Update" at bounding box center [1424, 608] width 43 height 20
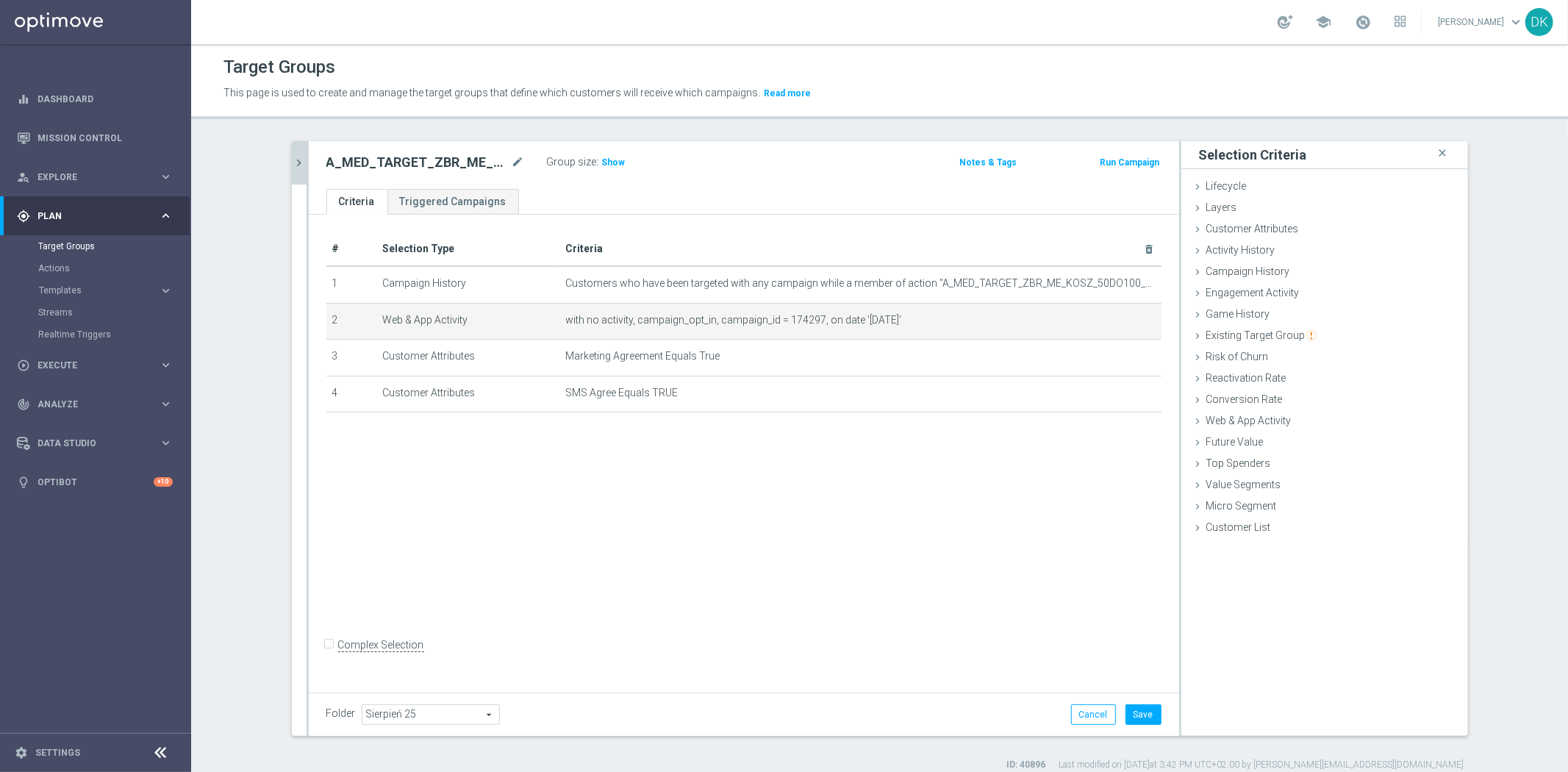
click at [911, 575] on div "# Selection Type Criteria delete_forever 1 Campaign History Customers who have …" at bounding box center [743, 450] width 870 height 473
click at [1134, 715] on button "Save" at bounding box center [1143, 715] width 36 height 20
click at [299, 157] on icon "chevron_right" at bounding box center [299, 162] width 14 height 14
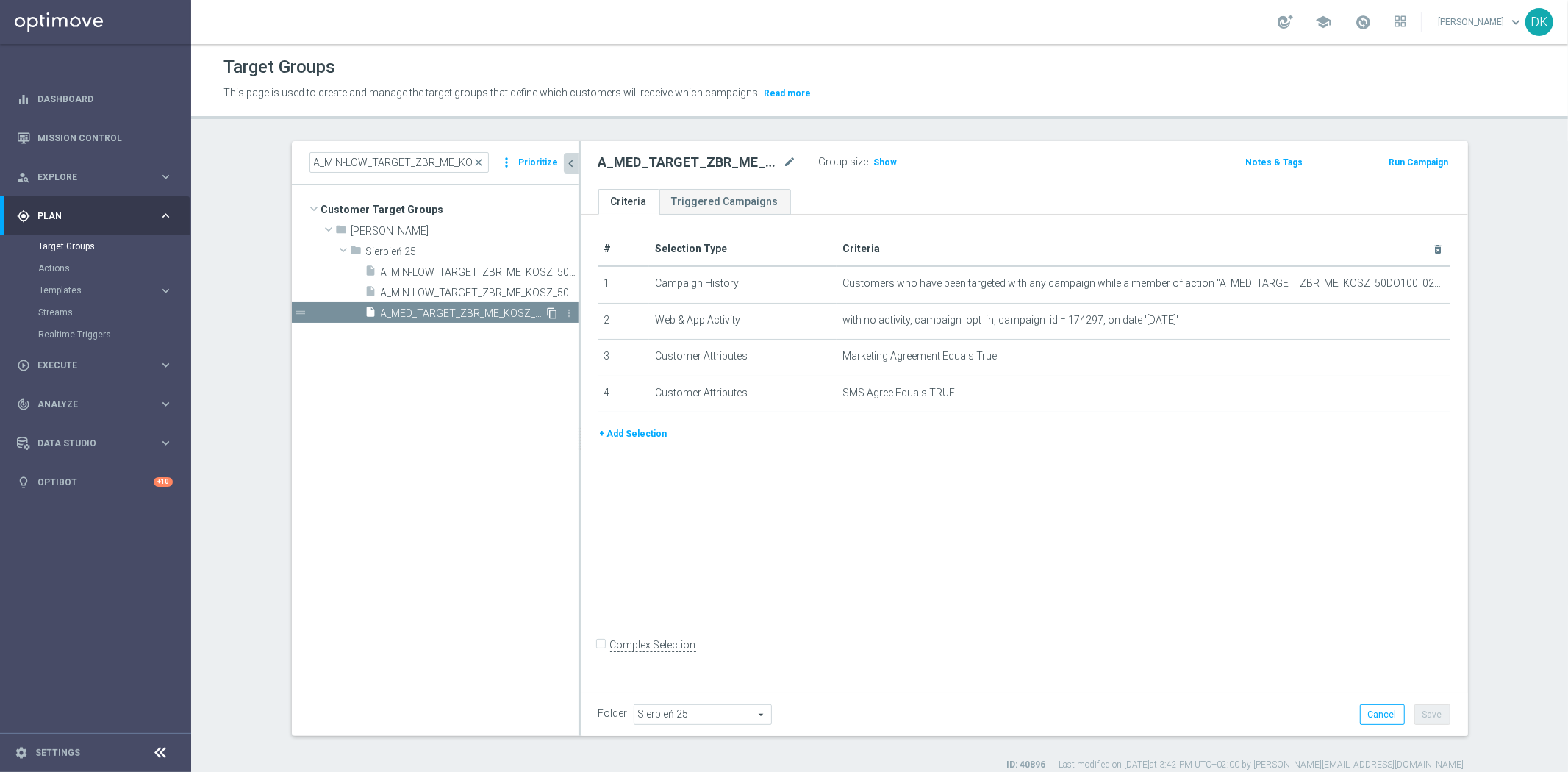
click at [550, 313] on icon "content_copy" at bounding box center [552, 313] width 12 height 12
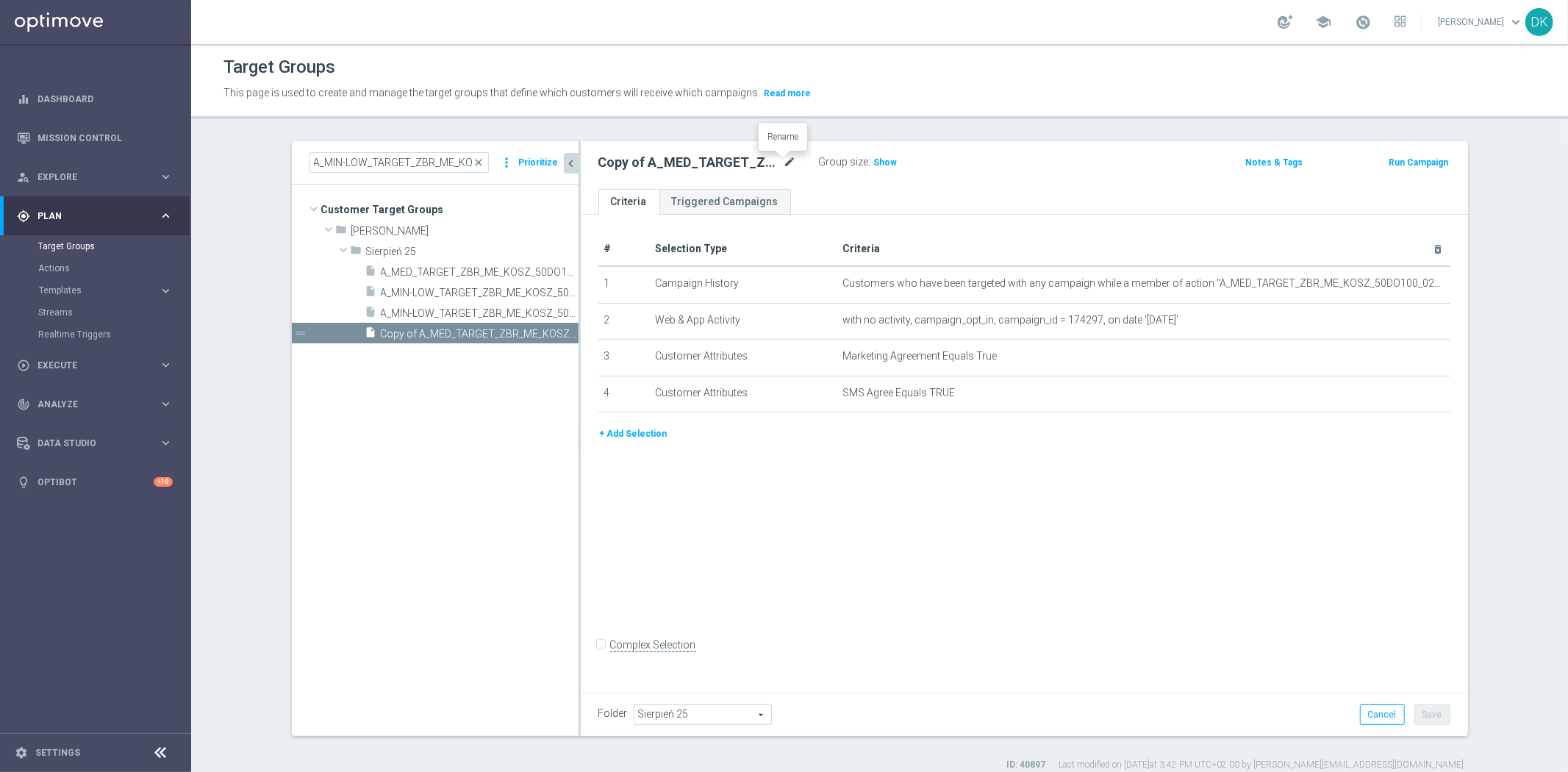
click at [784, 162] on icon "mode_edit" at bounding box center [790, 162] width 13 height 18
type input "A_HIGH_TARGET_ZBR_ME_KOSZ_50DO250_020925_SMS"
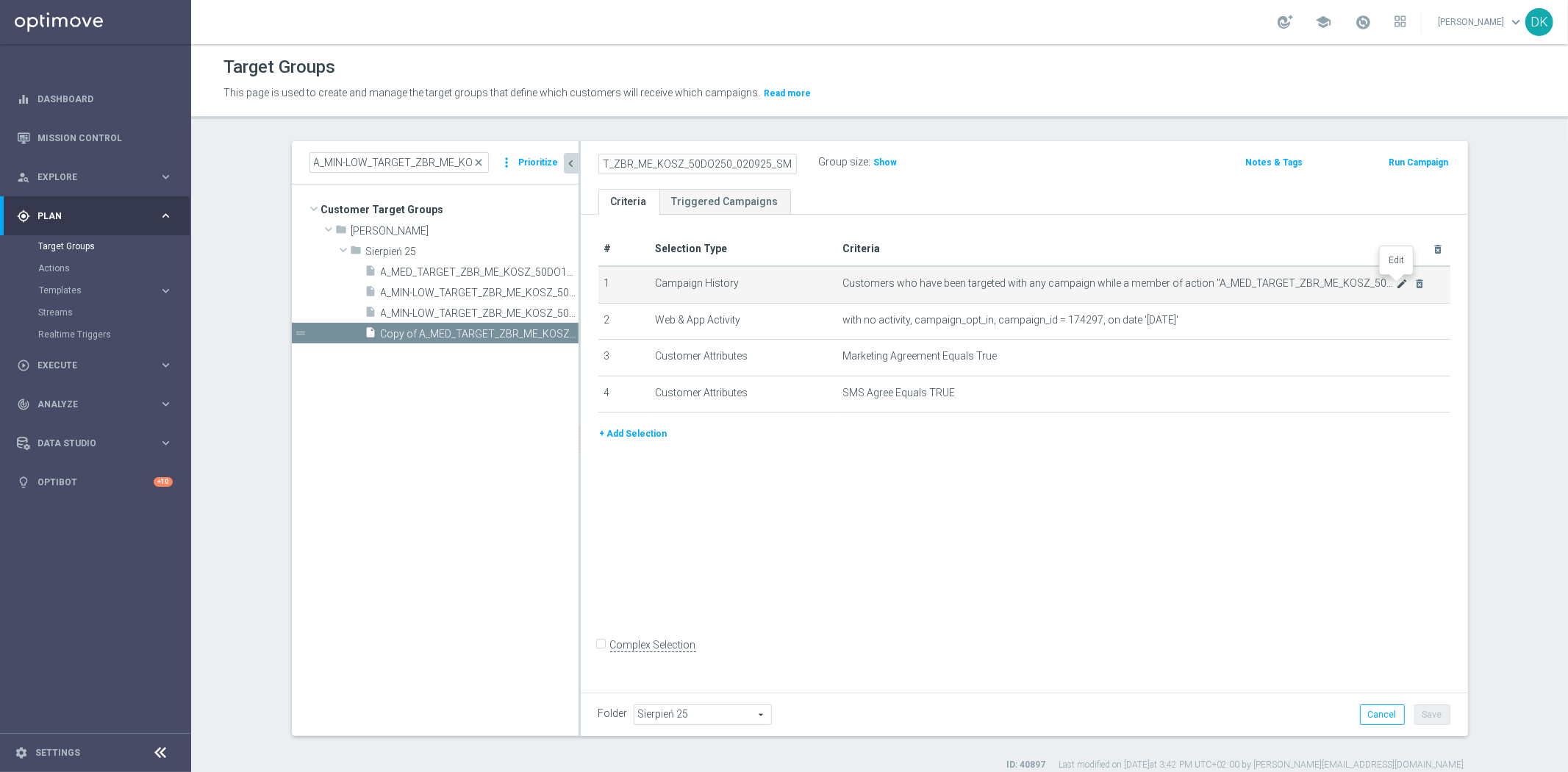
click at [1396, 284] on icon "mode_edit" at bounding box center [1401, 284] width 12 height 12
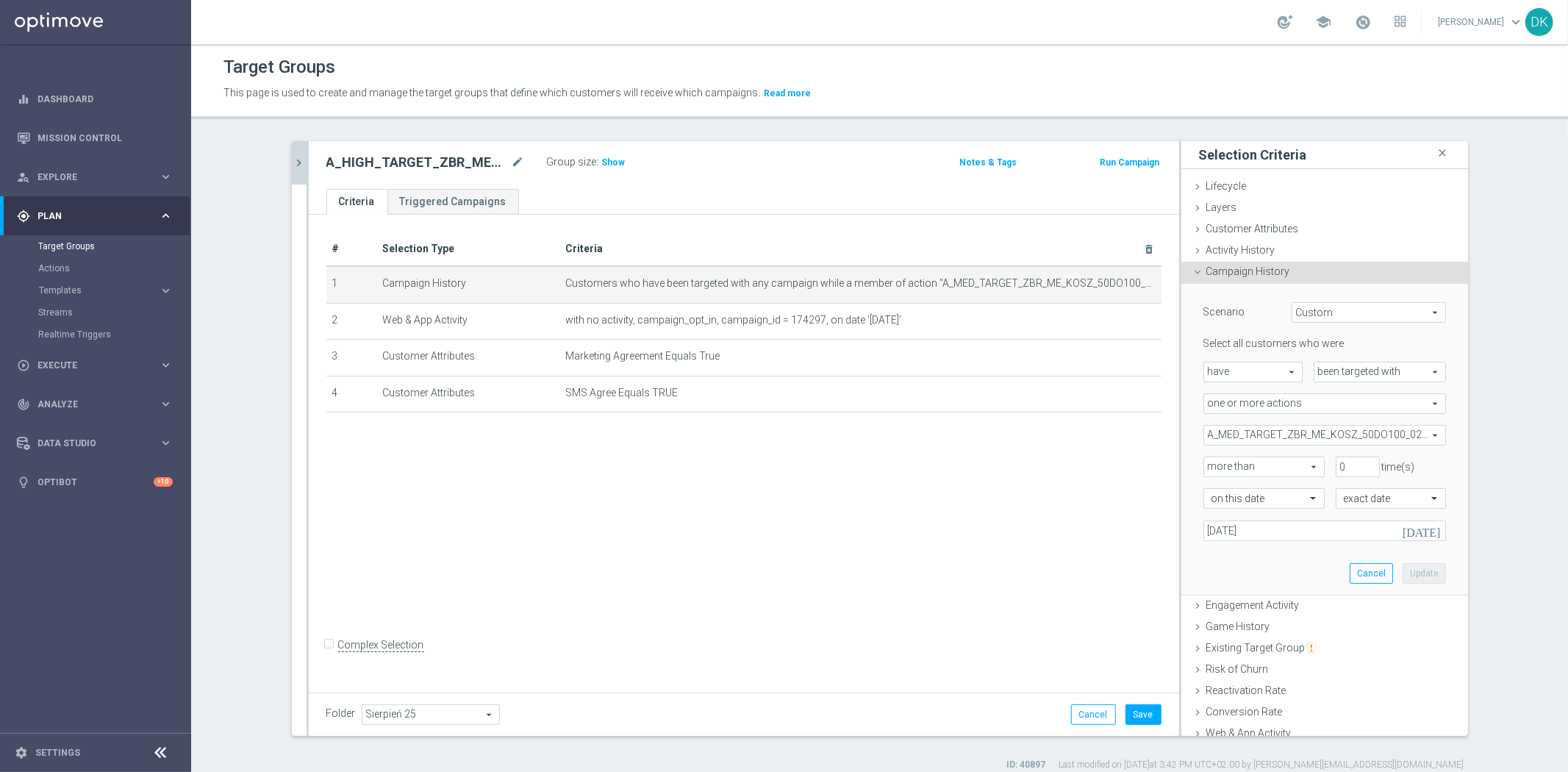
click at [1260, 434] on span "A_MED_TARGET_ZBR_ME_KOSZ_50DO100_020925" at bounding box center [1325, 435] width 241 height 19
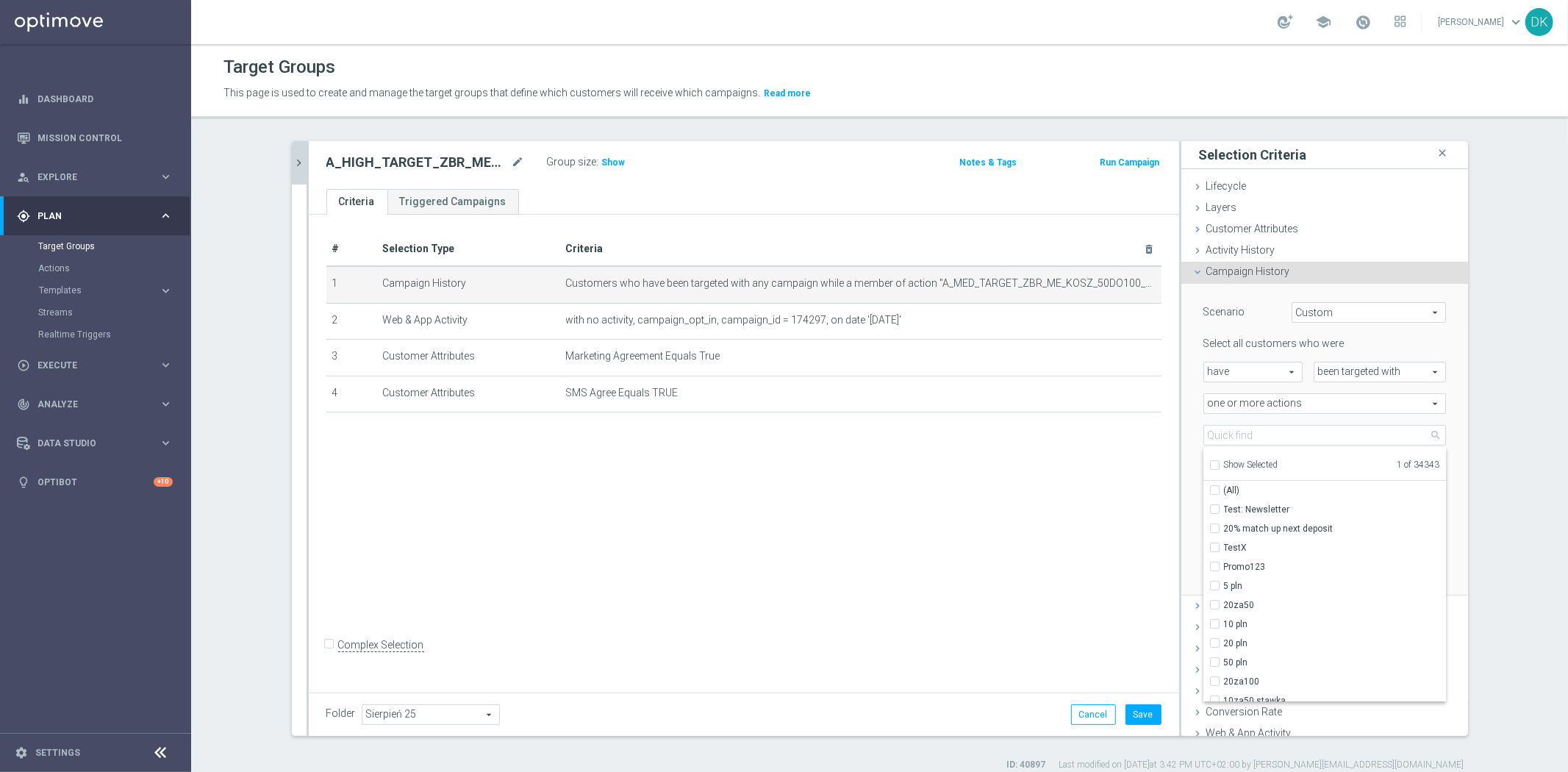
click at [1224, 460] on label "Show Selected" at bounding box center [1250, 466] width 54 height 13
click at [1210, 462] on input "Show Selected" at bounding box center [1214, 467] width 9 height 9
checkbox input "true"
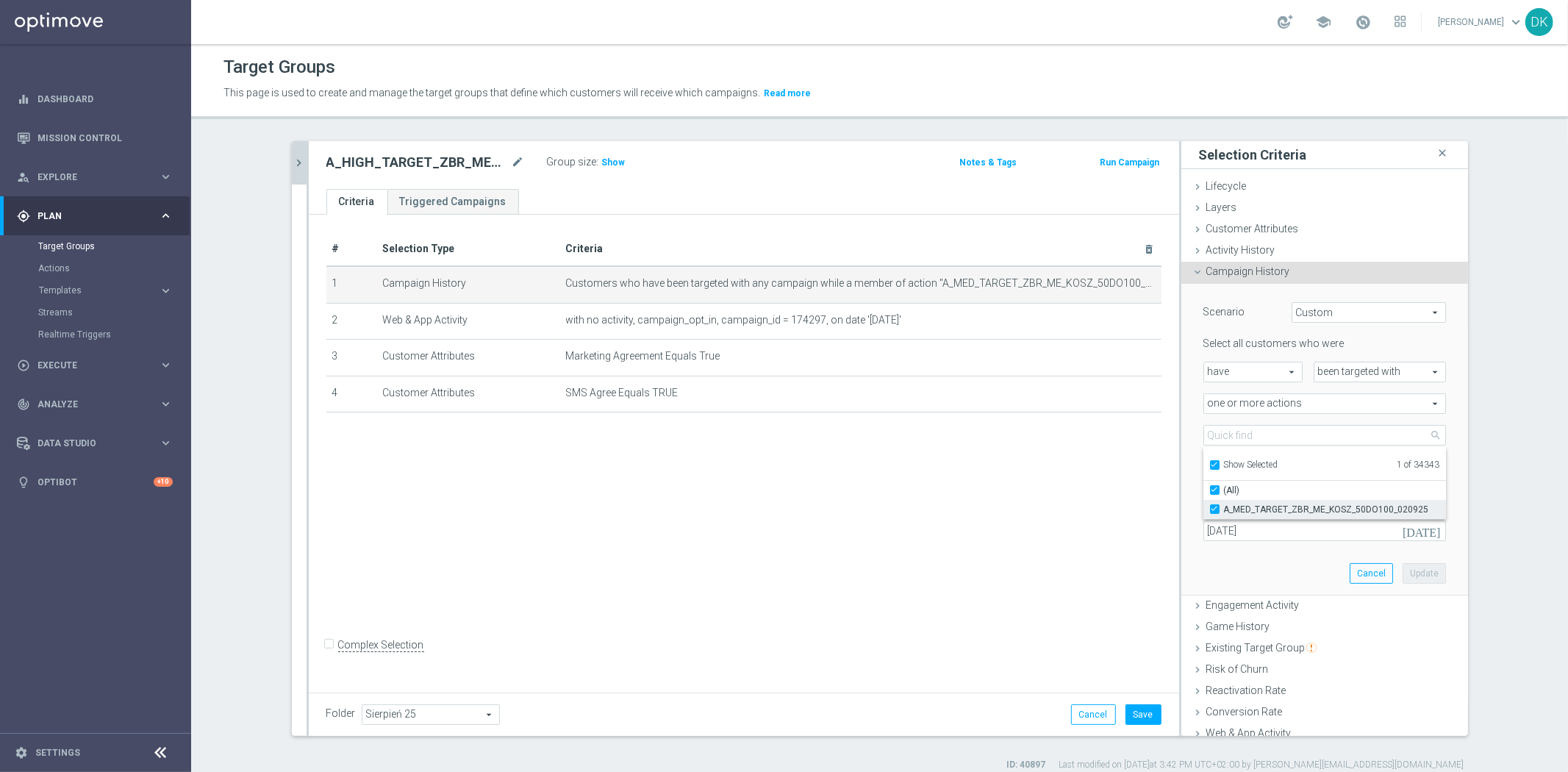
click at [1214, 506] on input "A_MED_TARGET_ZBR_ME_KOSZ_50DO100_020925" at bounding box center [1219, 509] width 9 height 9
checkbox input "false"
type input "Select Action"
checkbox input "false"
click at [1210, 466] on input "Show Selected" at bounding box center [1214, 467] width 9 height 9
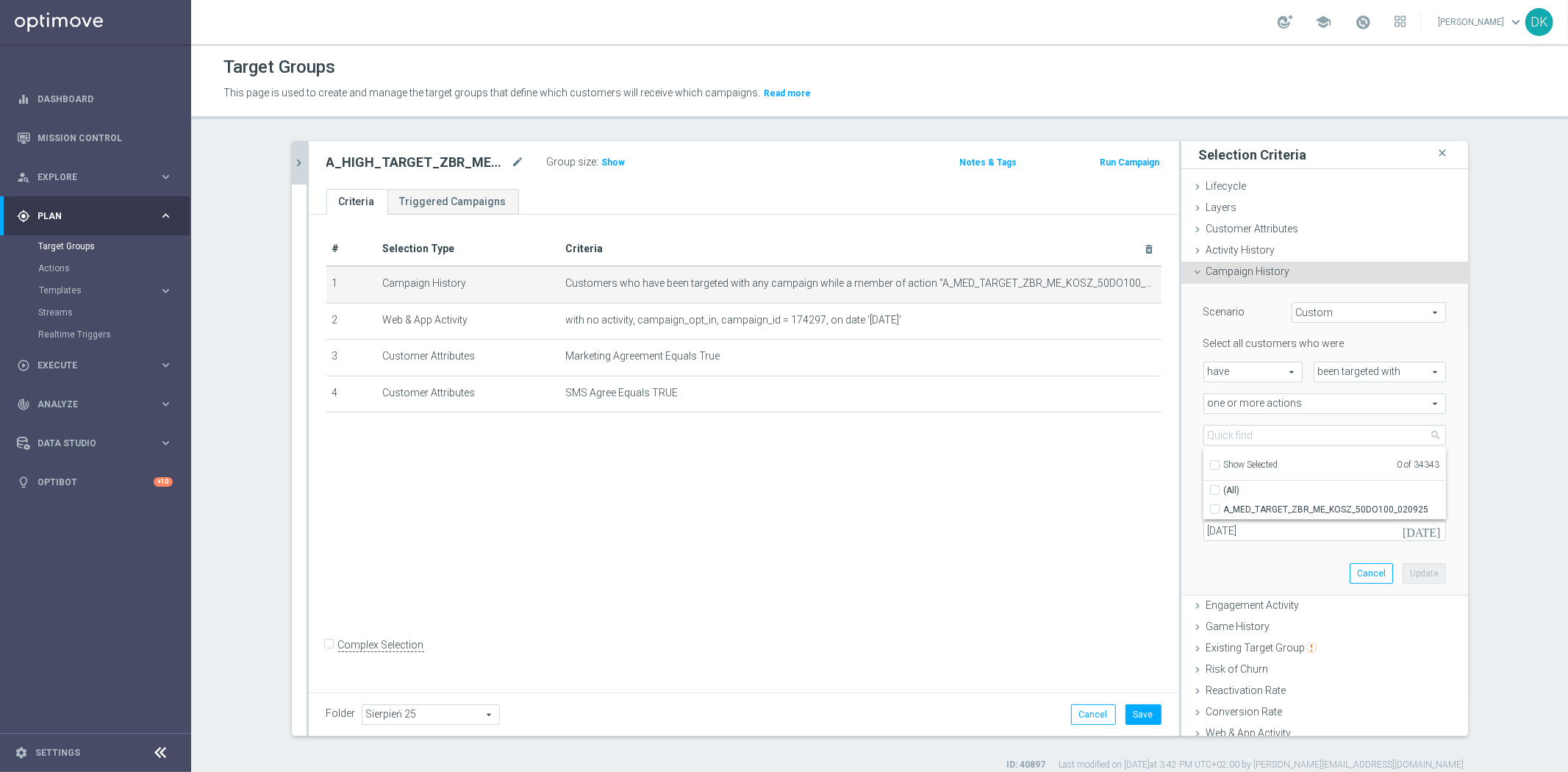
checkbox input "false"
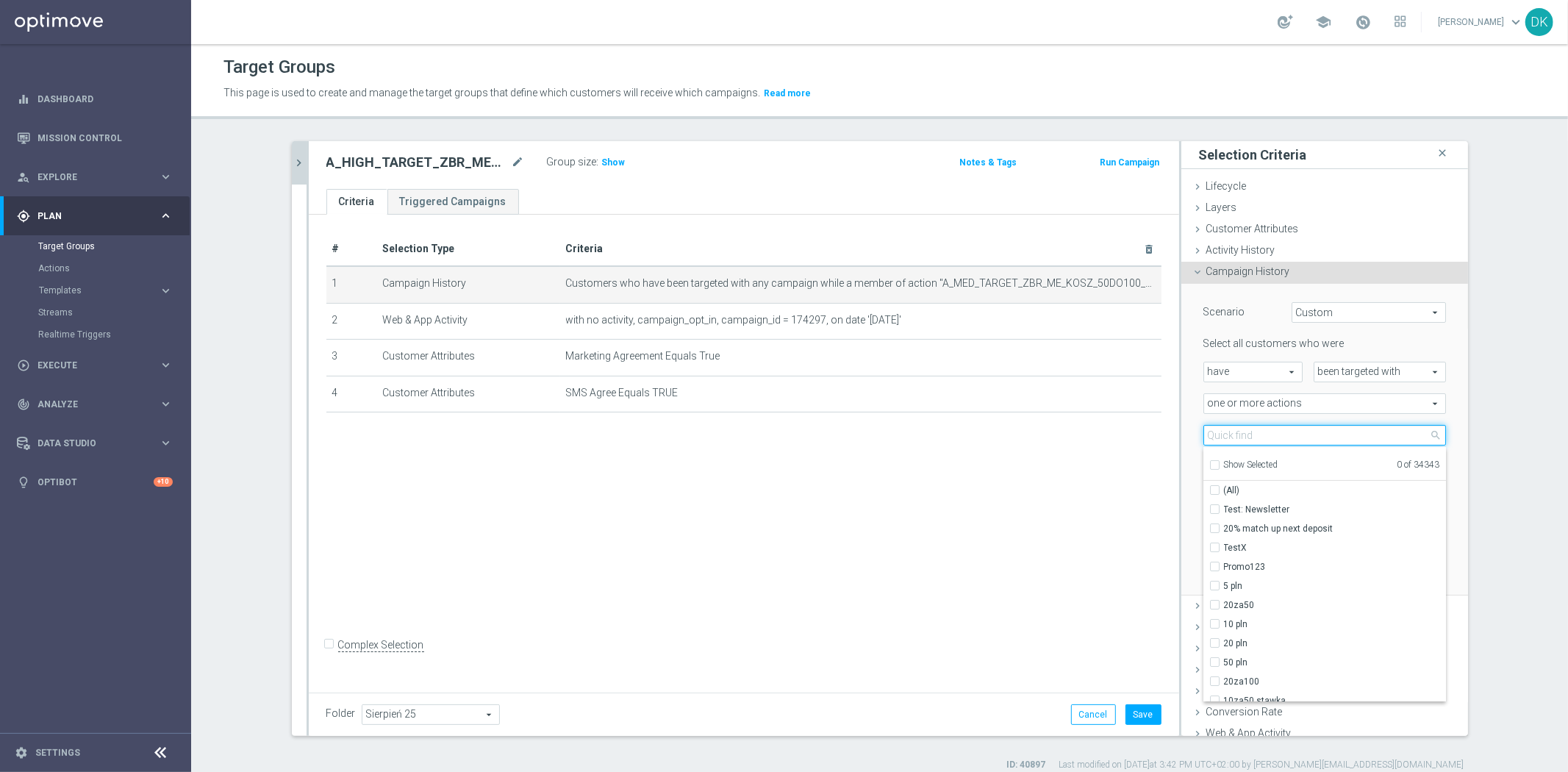
click at [1244, 426] on input "search" at bounding box center [1325, 436] width 243 height 20
paste input "A_HIGH_TARGET_ZBR_ME_KOSZ_50DO250_020925"
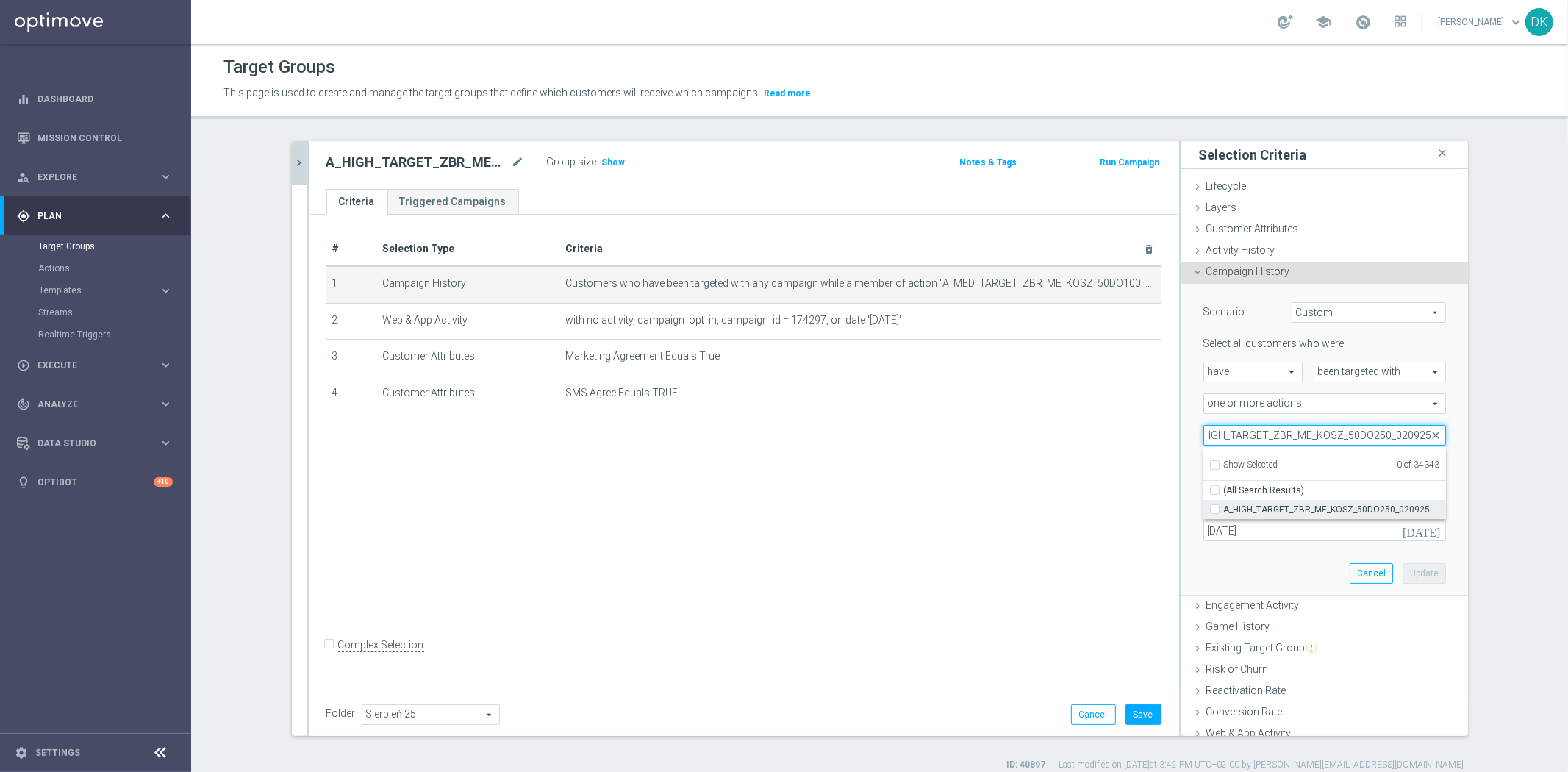
type input "A_HIGH_TARGET_ZBR_ME_KOSZ_50DO250_020925"
click at [1214, 509] on input "A_HIGH_TARGET_ZBR_ME_KOSZ_50DO250_020925" at bounding box center [1219, 509] width 9 height 9
checkbox input "true"
type input "A_HIGH_TARGET_ZBR_ME_KOSZ_50DO250_020925"
checkbox input "true"
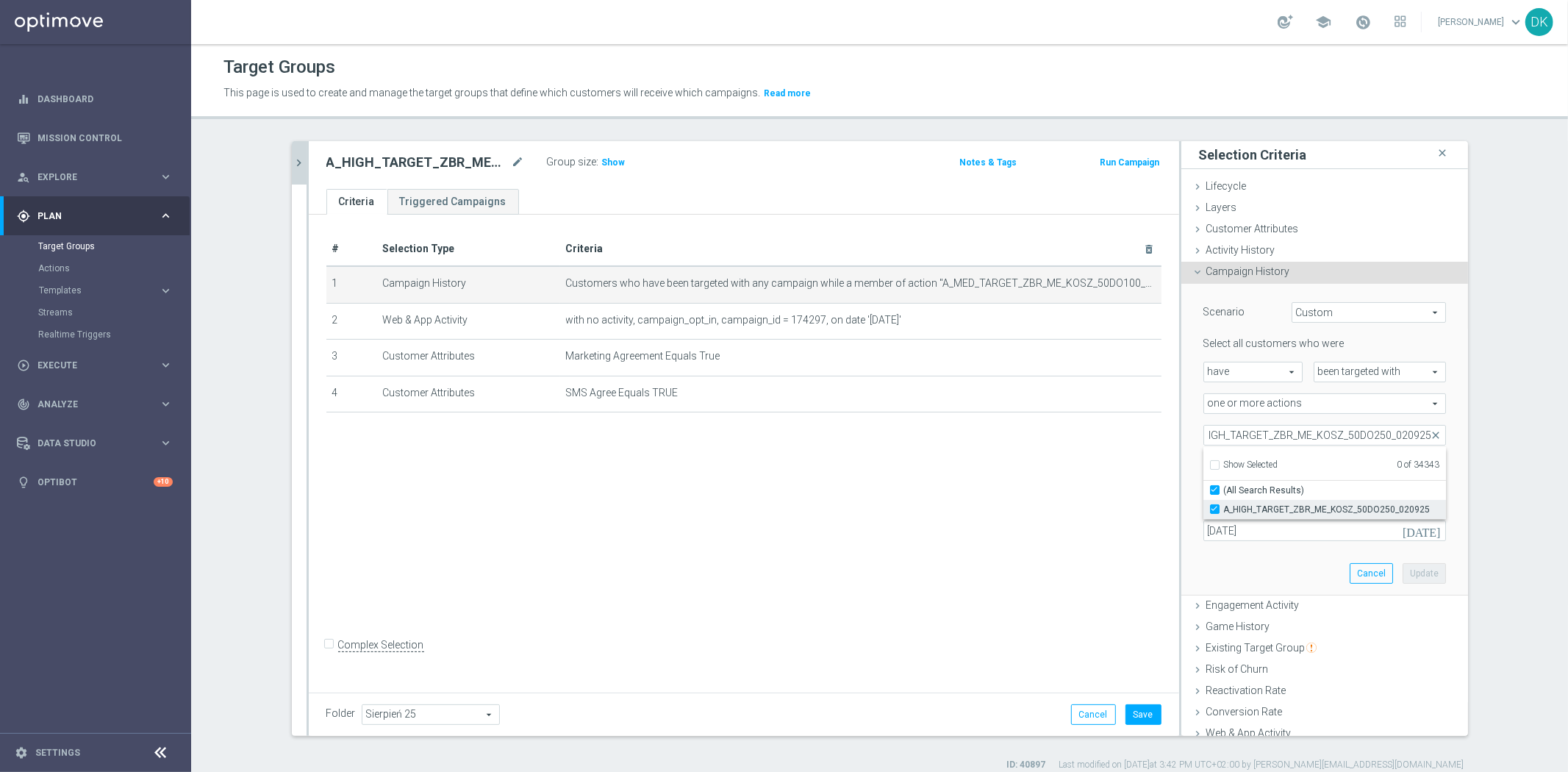
scroll to position [0, 0]
click at [1082, 506] on div "# Selection Type Criteria delete_forever 1 Campaign History Customers who have …" at bounding box center [743, 450] width 870 height 473
click at [1414, 579] on button "Update" at bounding box center [1424, 574] width 43 height 20
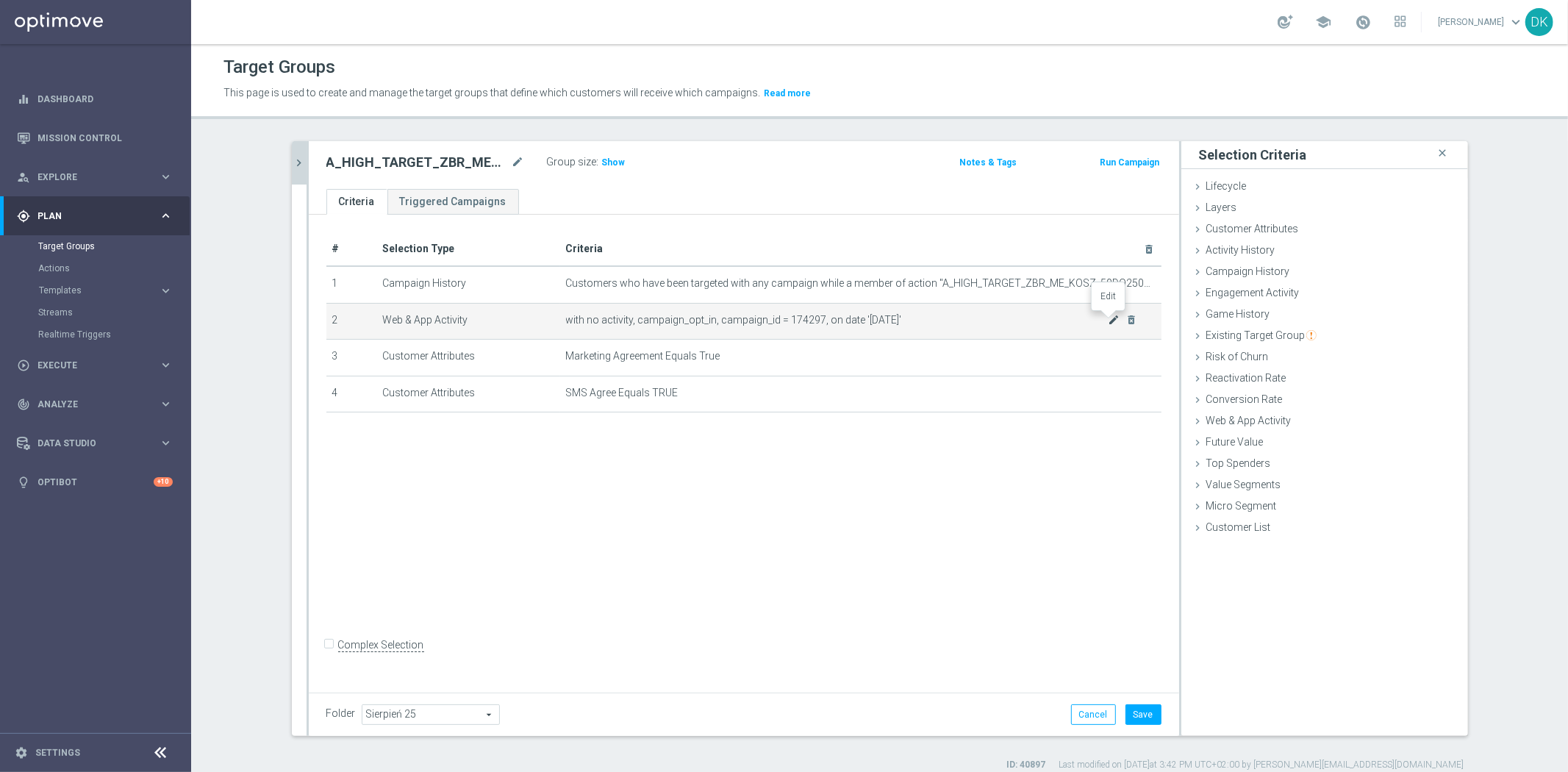
click at [1110, 320] on icon "mode_edit" at bounding box center [1113, 320] width 12 height 12
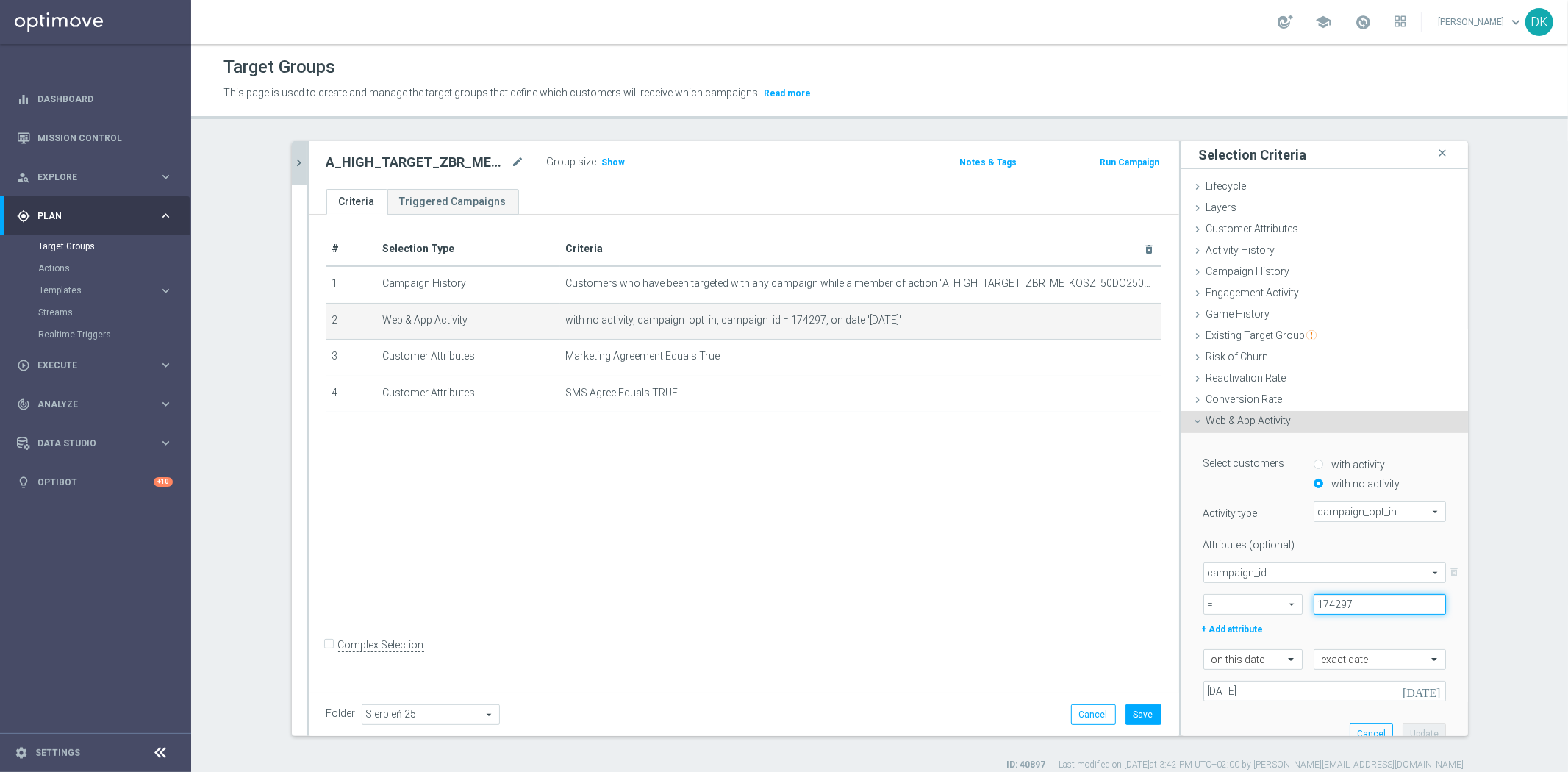
click at [1372, 604] on input "174297" at bounding box center [1380, 604] width 133 height 20
paste input "8"
type input "174298"
click at [1413, 726] on button "Update" at bounding box center [1424, 734] width 43 height 20
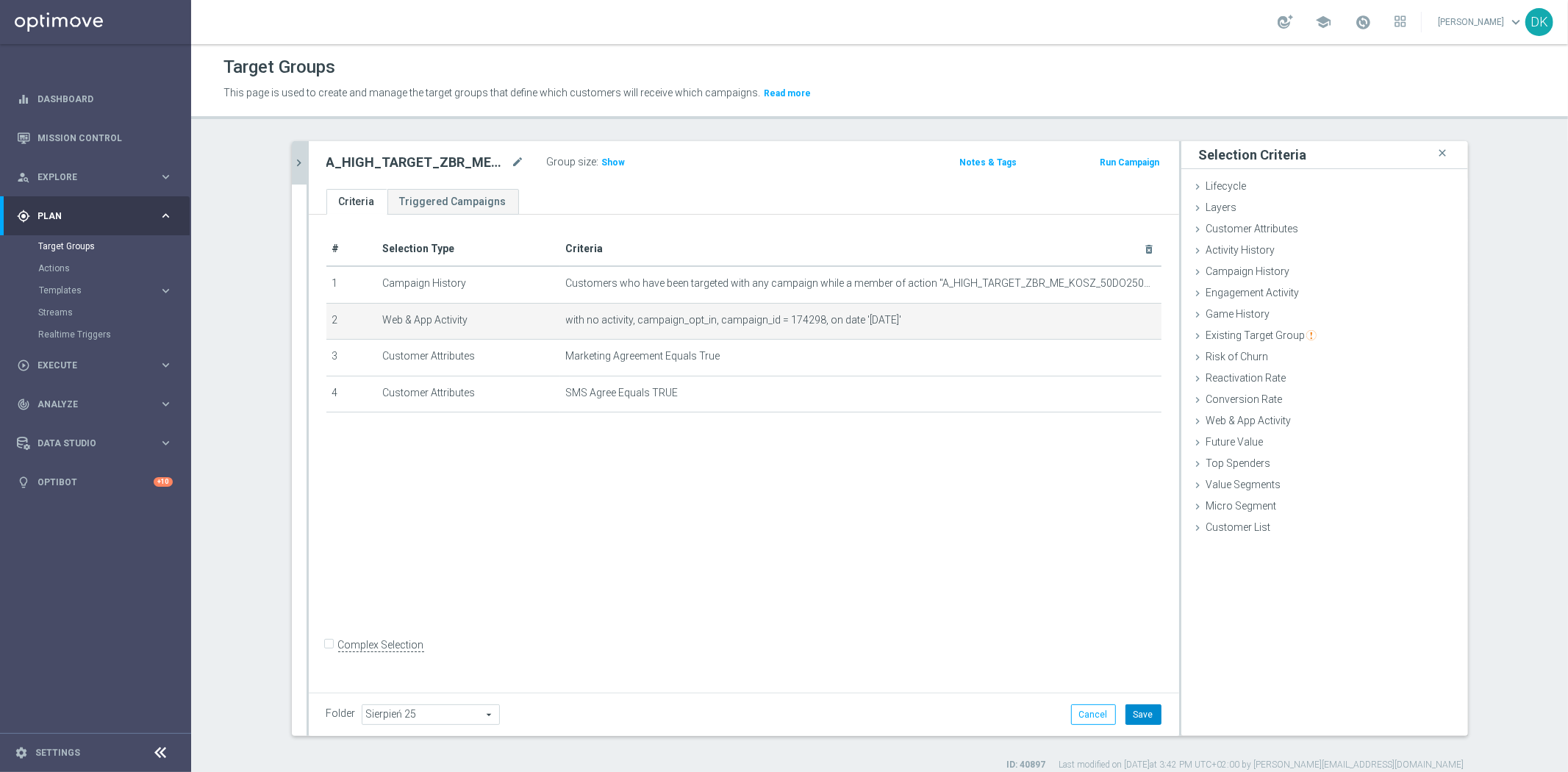
click at [1144, 721] on button "Save" at bounding box center [1143, 715] width 36 height 20
click at [738, 537] on div "# Selection Type Criteria delete_forever 1 Campaign History Customers who have …" at bounding box center [743, 450] width 870 height 473
click at [607, 163] on span "Show" at bounding box center [614, 162] width 24 height 10
click at [297, 166] on icon "chevron_right" at bounding box center [299, 162] width 14 height 14
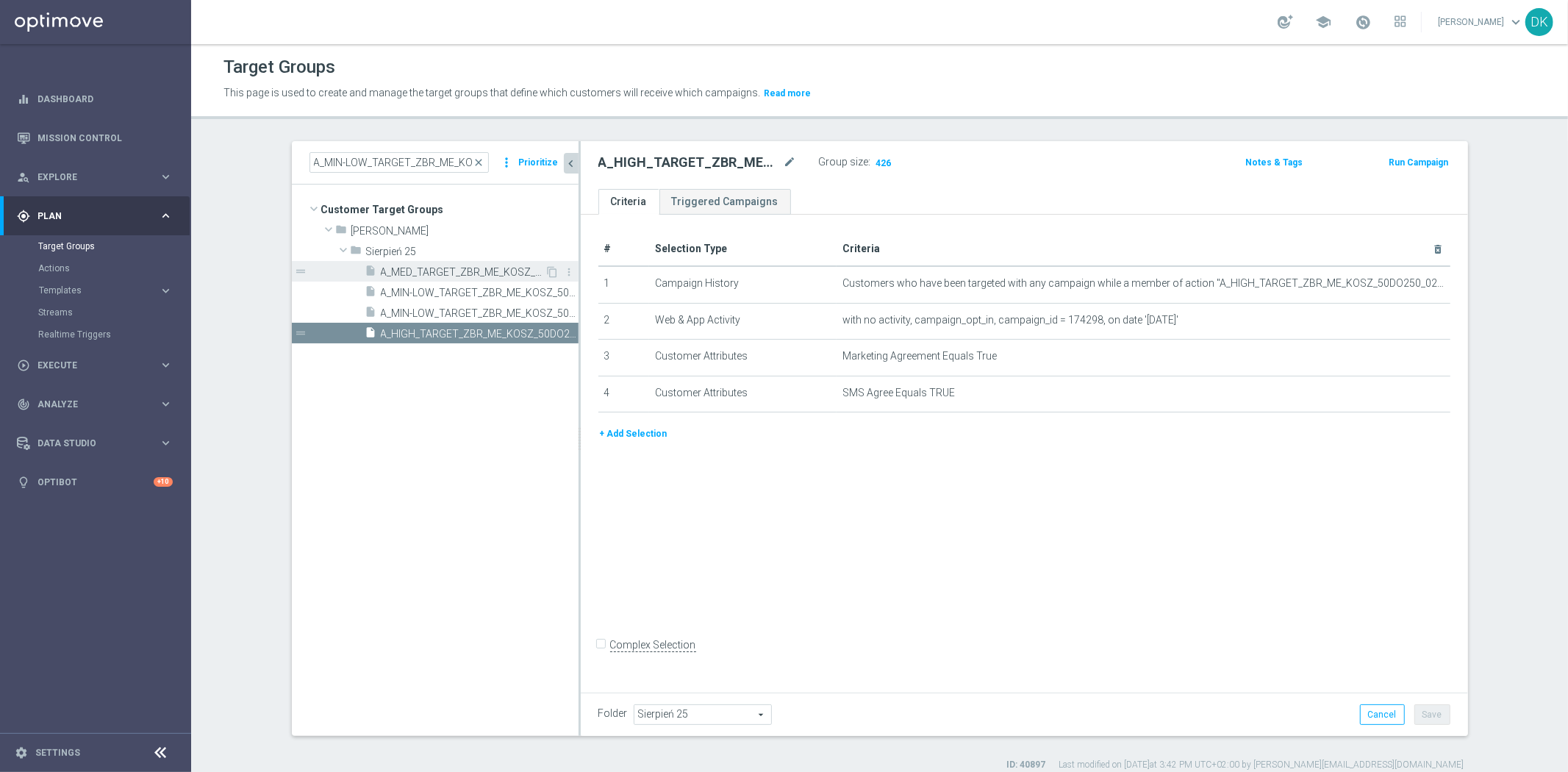
click at [436, 276] on span "A_MED_TARGET_ZBR_ME_KOSZ_50DO100_020925_SMS" at bounding box center [463, 273] width 165 height 13
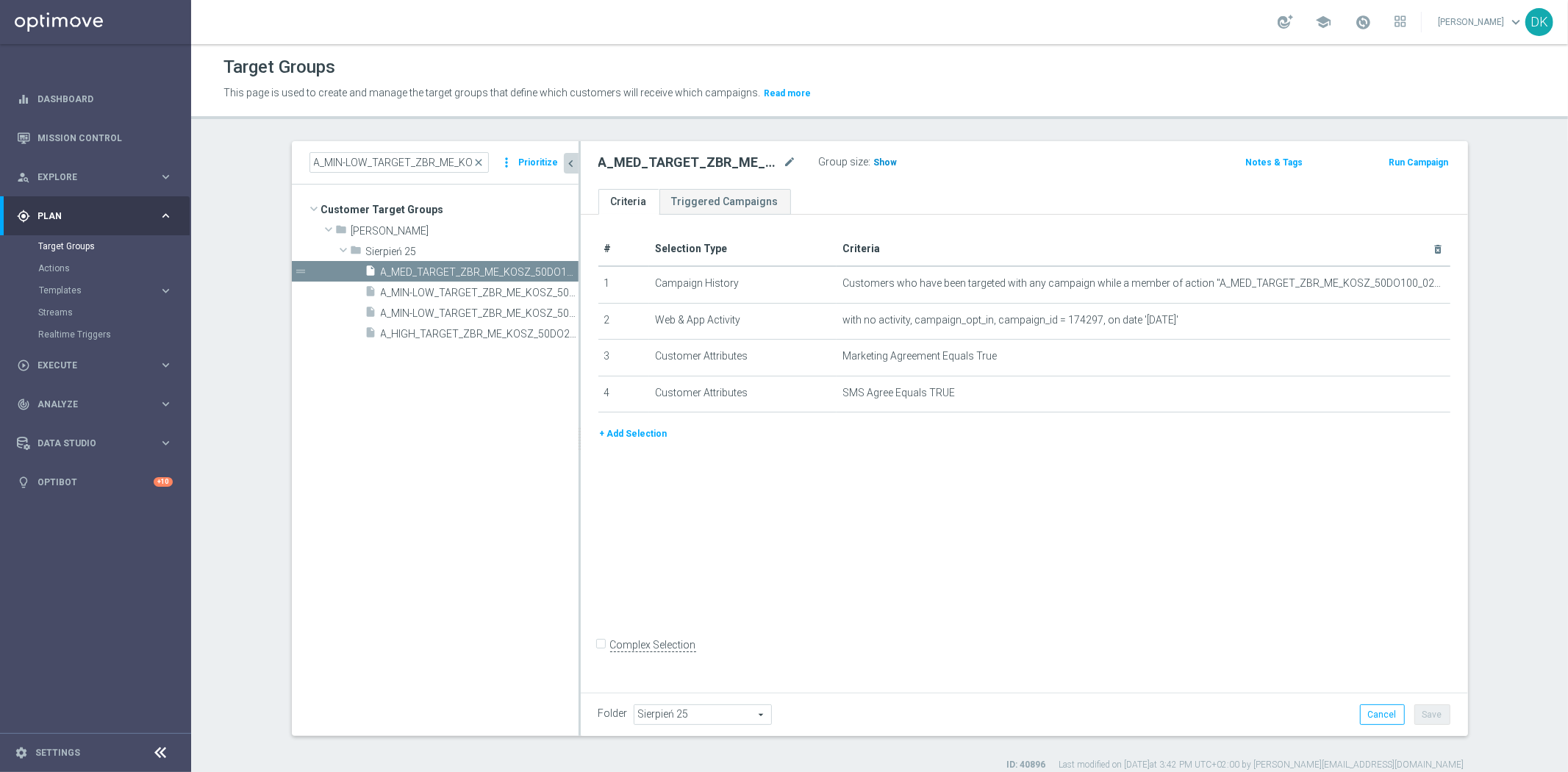
click at [879, 158] on span "Show" at bounding box center [886, 162] width 24 height 10
click at [463, 312] on span "A_MIN-LOW_TARGET_ZBR_ME_KOSZ_50DO50_020925_SMS" at bounding box center [463, 314] width 165 height 13
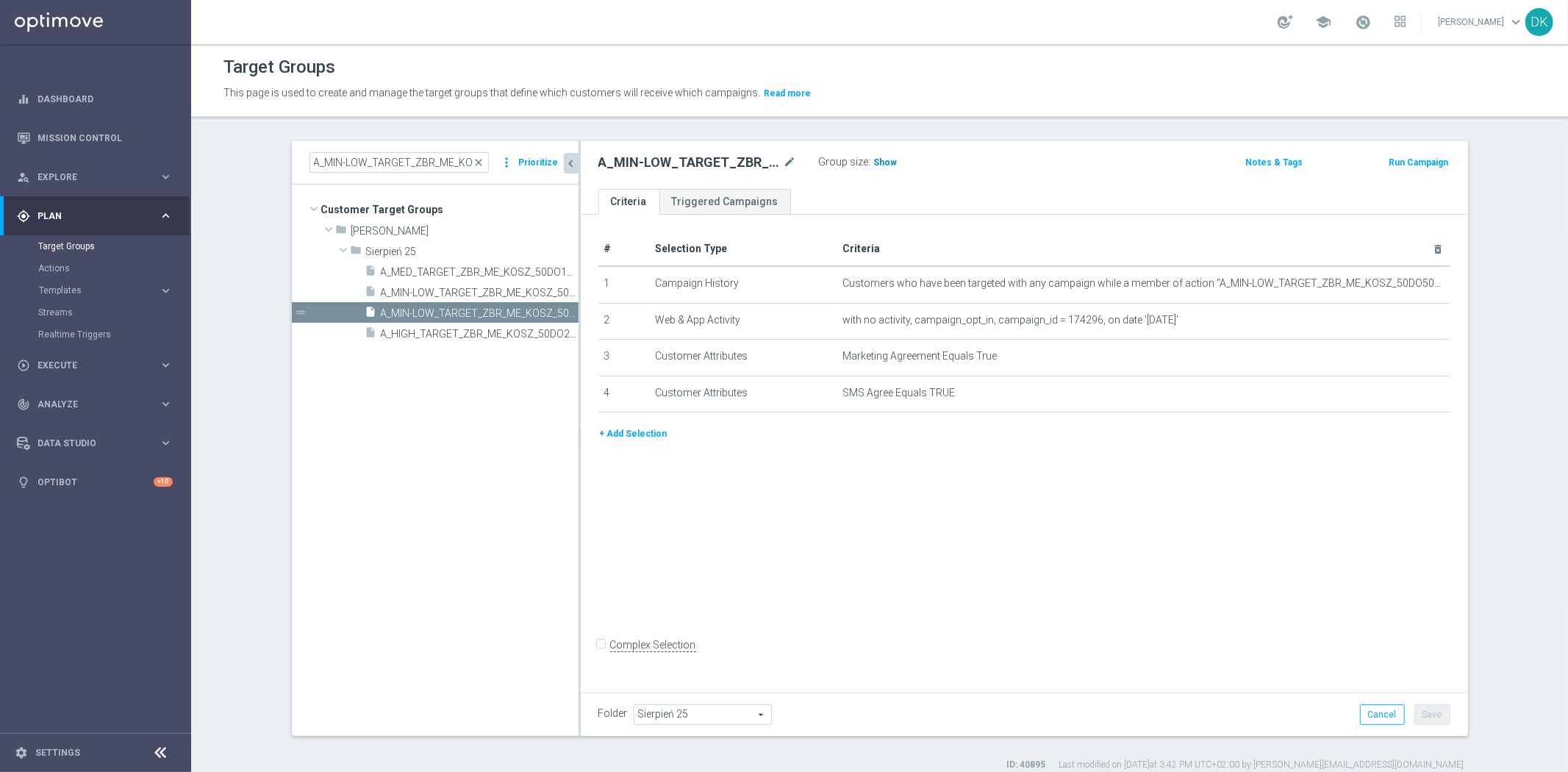
click at [877, 166] on span "Show" at bounding box center [886, 162] width 24 height 10
click at [120, 371] on div "play_circle_outline Execute keyboard_arrow_right" at bounding box center [95, 365] width 190 height 39
click at [106, 289] on link "Campaign Builder" at bounding box center [96, 285] width 115 height 12
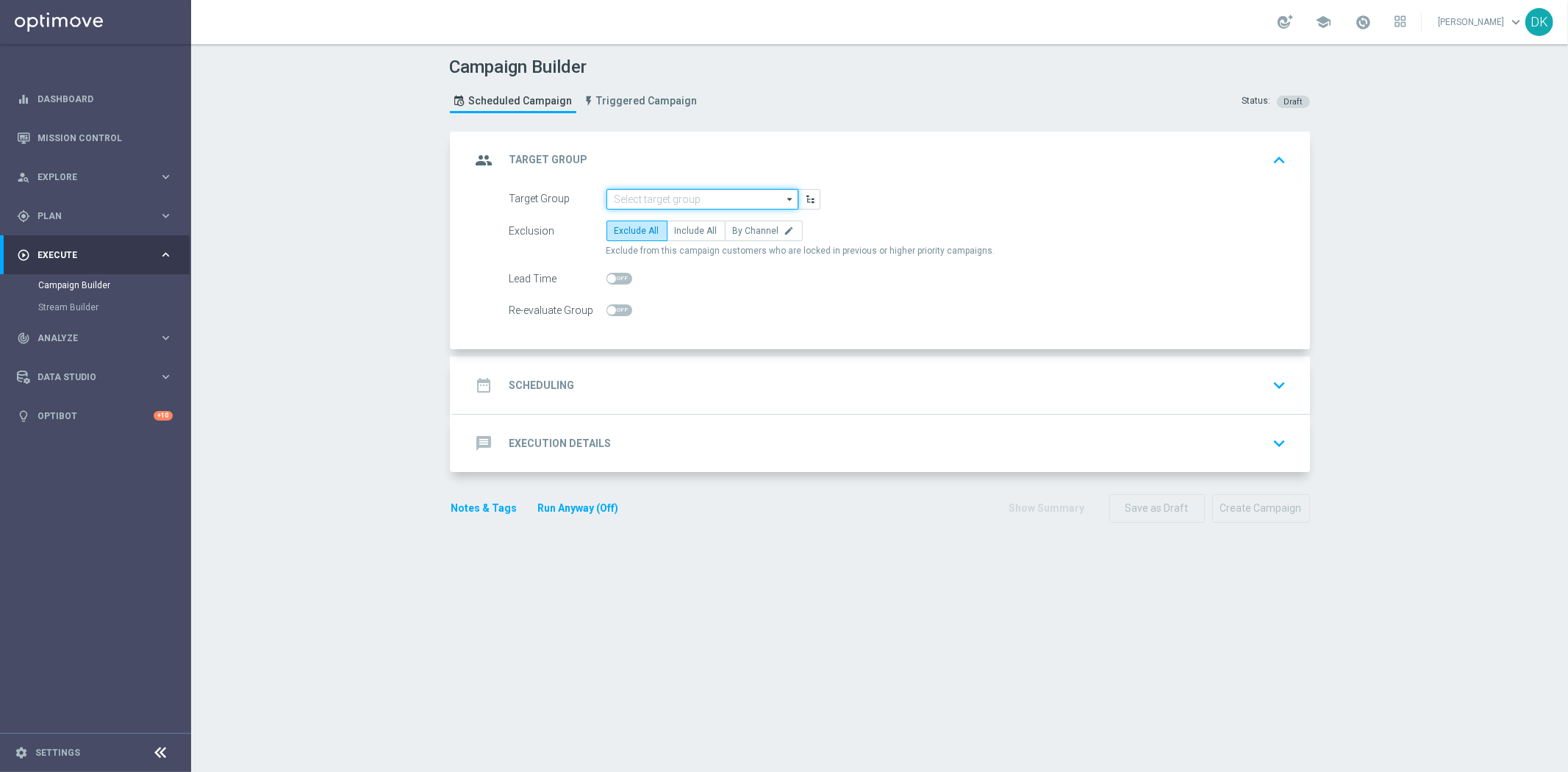
click at [737, 199] on input at bounding box center [703, 199] width 192 height 20
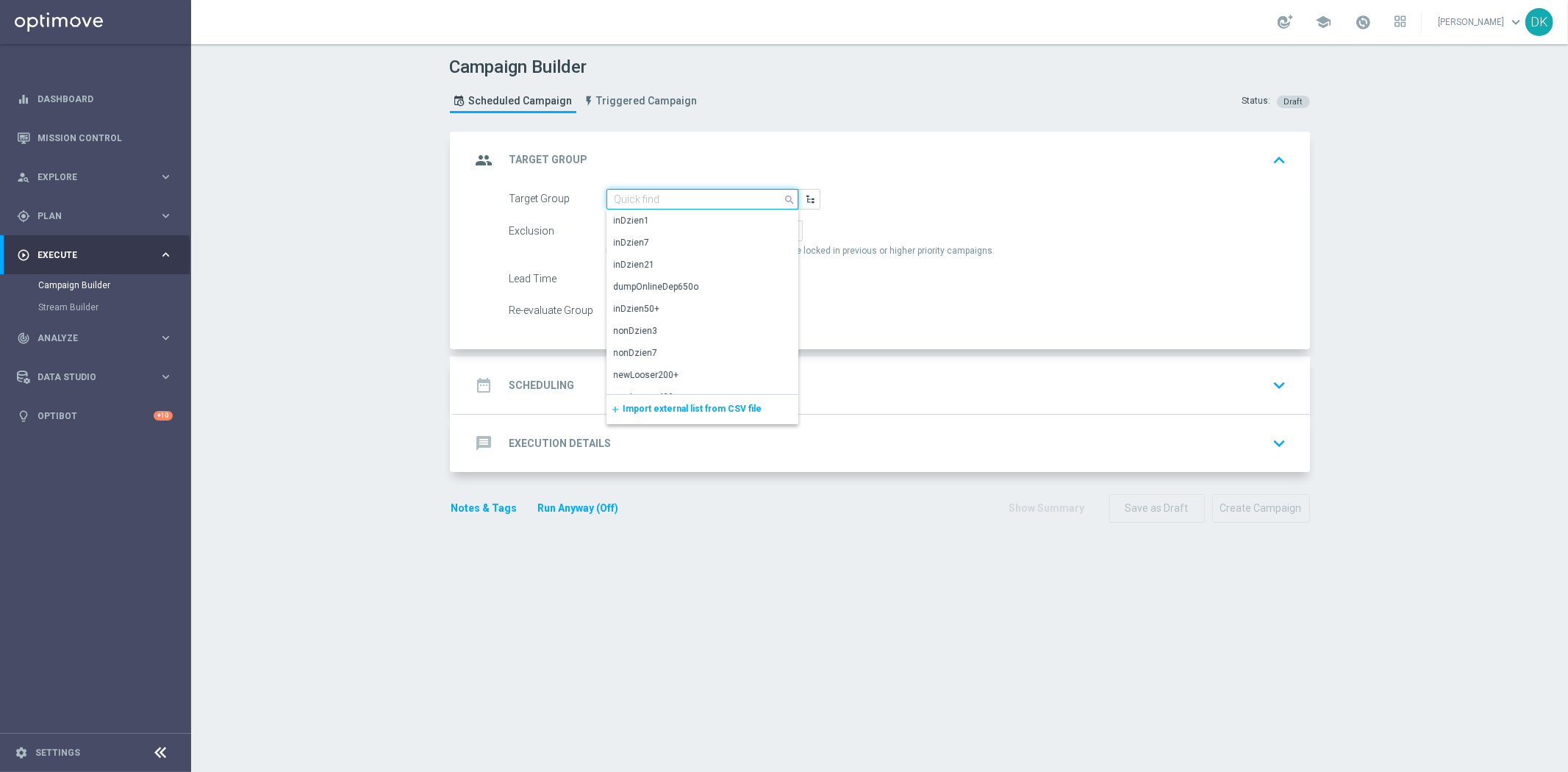
paste input "A_MIN-LOW_TARGET_ZBR_ME_KOSZ_50DO50_020925_SMS"
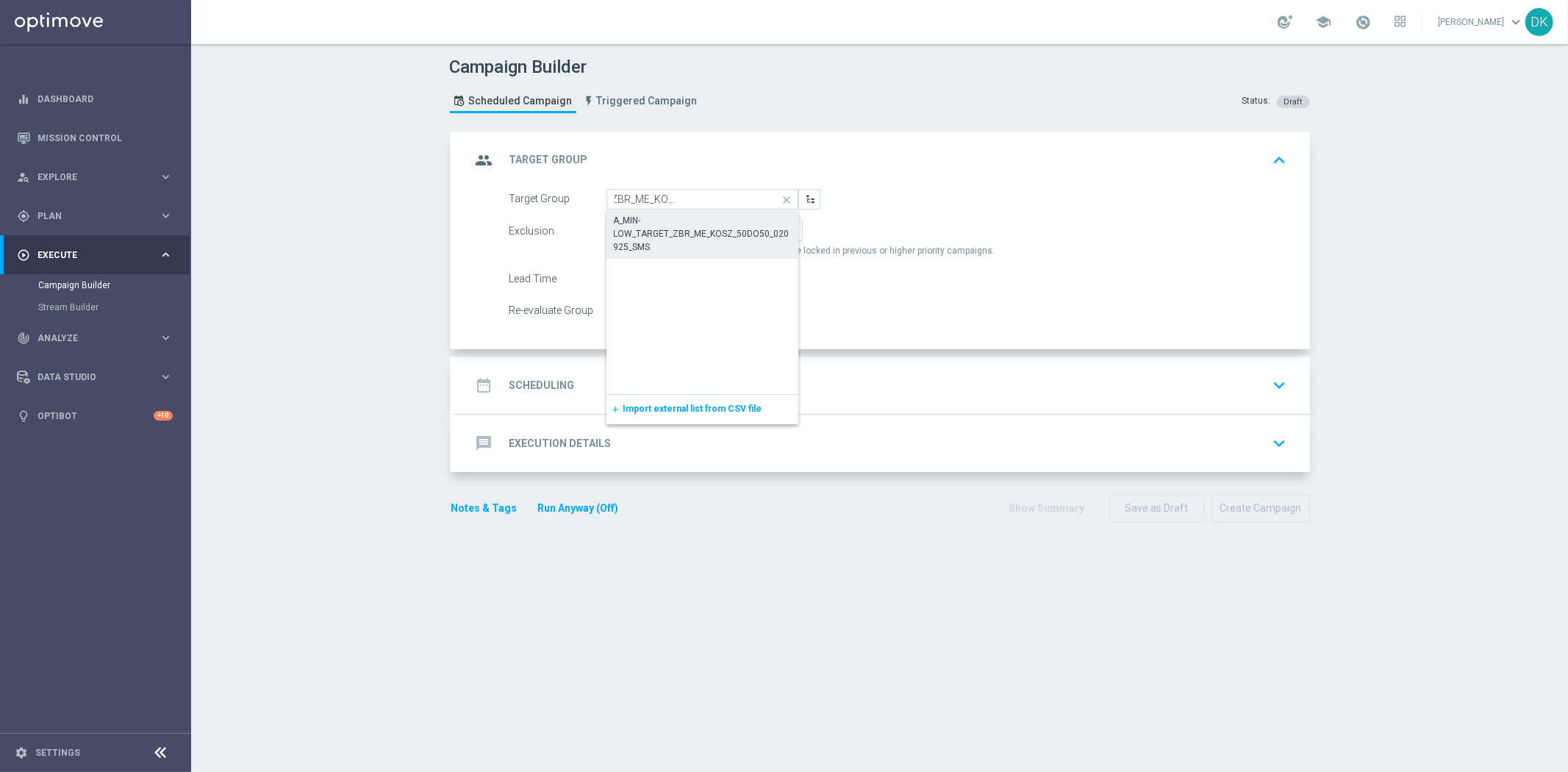
click at [707, 226] on div "A_MIN-LOW_TARGET_ZBR_ME_KOSZ_50DO50_020925_SMS" at bounding box center [703, 233] width 178 height 40
type input "A_MIN-LOW_TARGET_ZBR_ME_KOSZ_50DO50_020925_SMS"
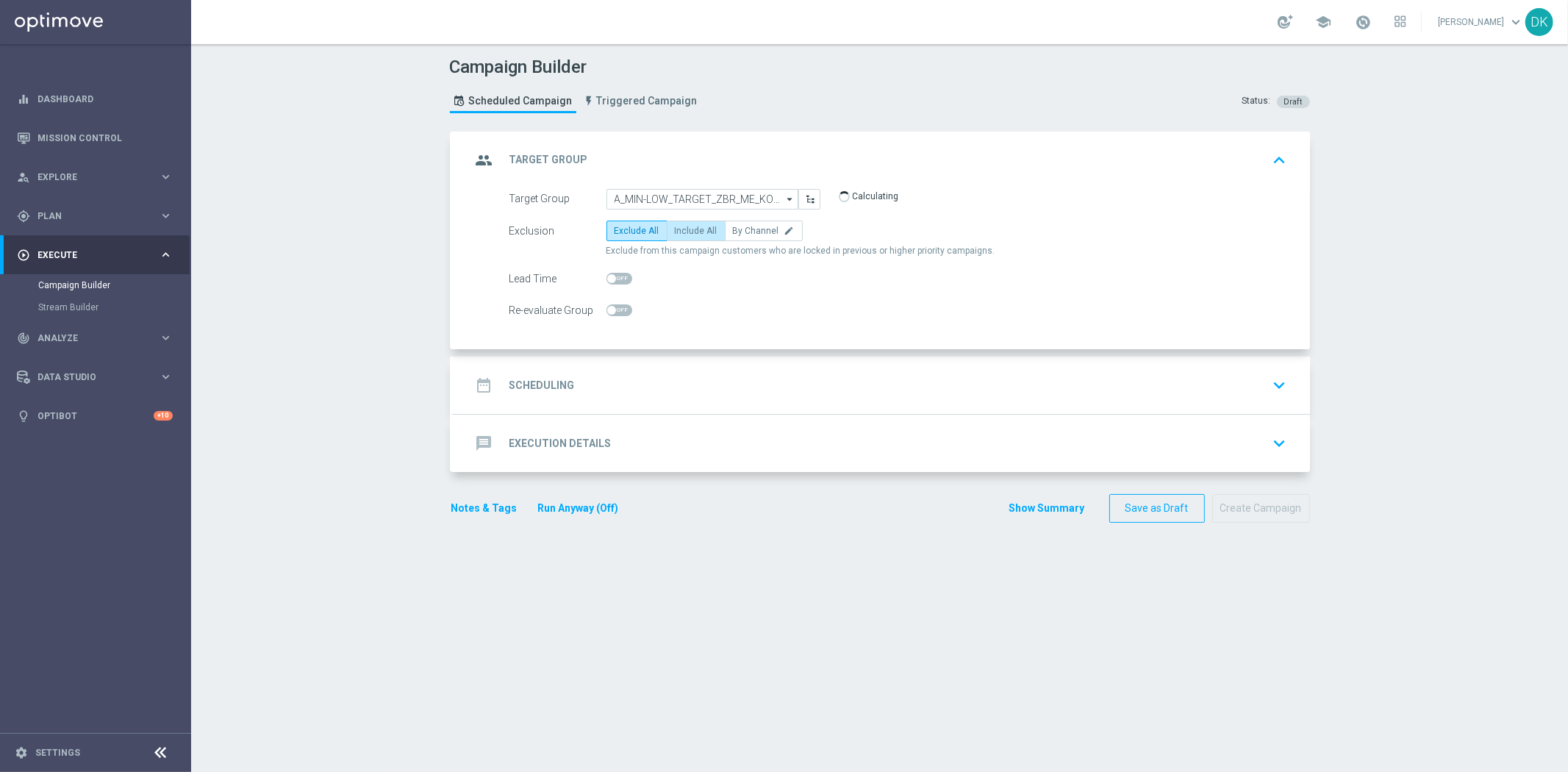
click at [691, 232] on span "Include All" at bounding box center [696, 230] width 42 height 10
click at [684, 232] on input "Include All" at bounding box center [679, 233] width 9 height 9
radio input "true"
click at [616, 310] on span at bounding box center [620, 310] width 26 height 12
click at [616, 310] on input "checkbox" at bounding box center [620, 310] width 26 height 12
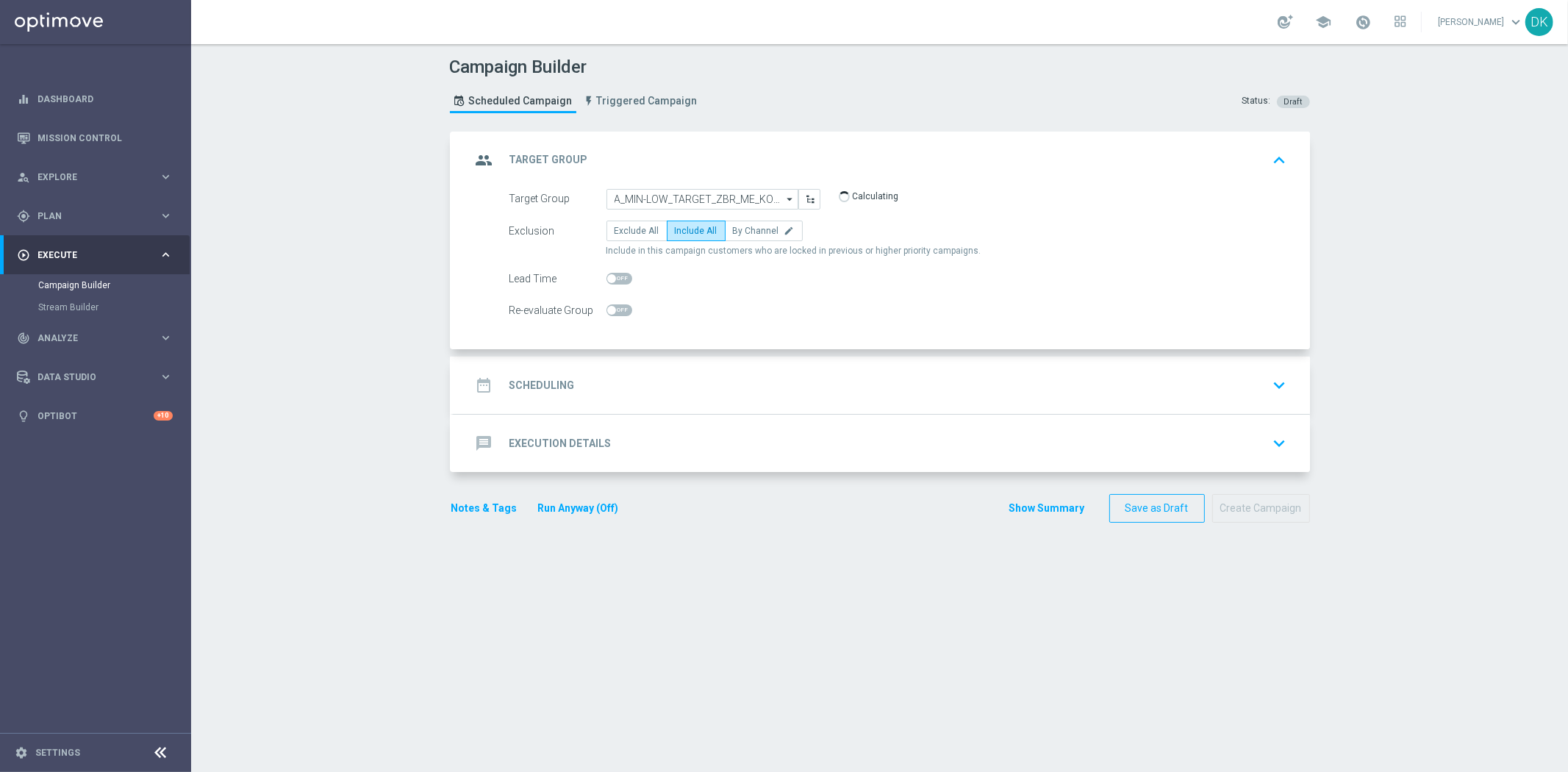
checkbox input "true"
click at [571, 392] on div "date_range Scheduling keyboard_arrow_down" at bounding box center [882, 385] width 821 height 28
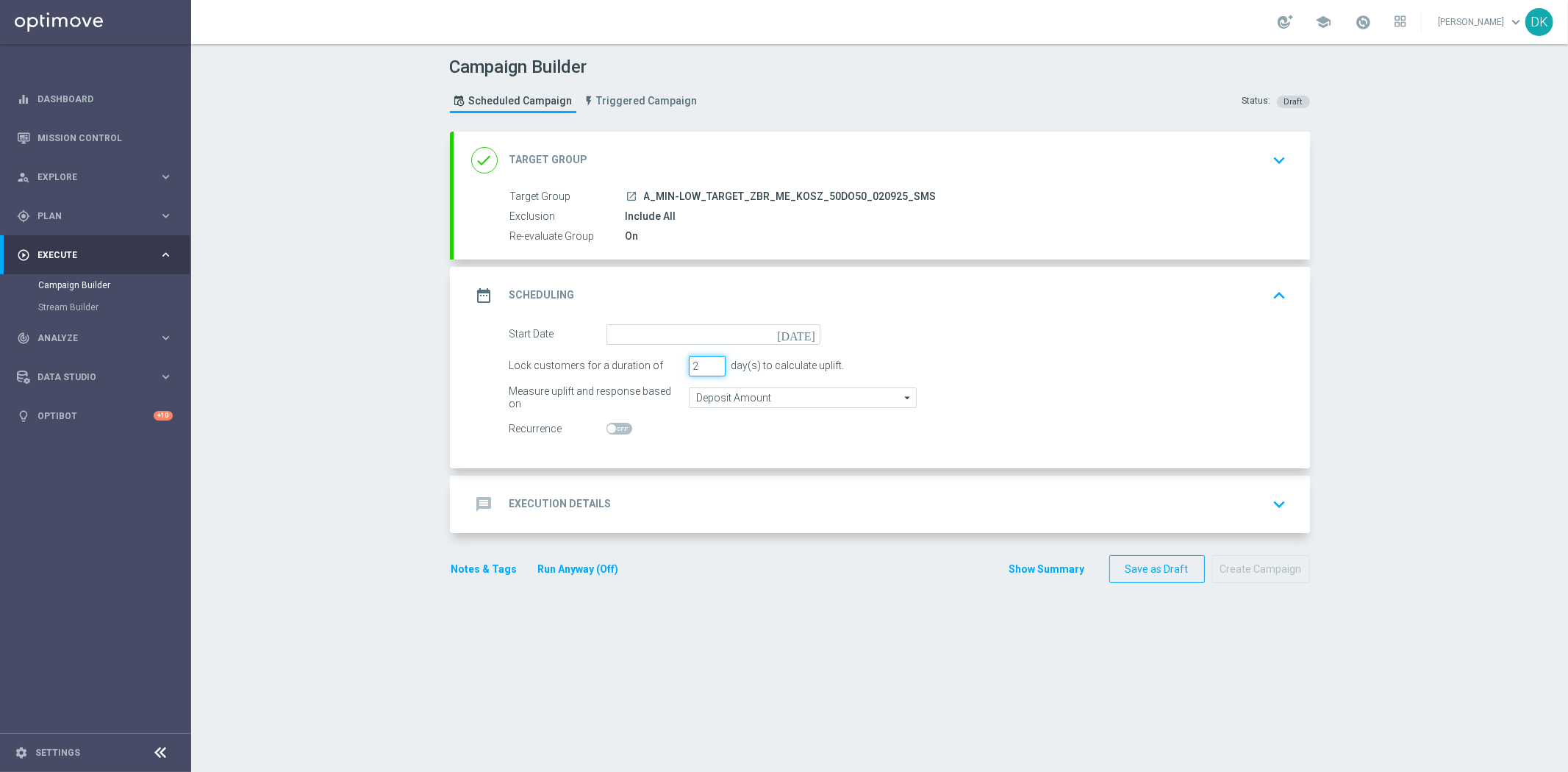
click at [710, 370] on input "2" at bounding box center [707, 366] width 37 height 20
type input "1"
click at [710, 370] on input "1" at bounding box center [707, 366] width 37 height 20
click at [748, 337] on input at bounding box center [714, 334] width 214 height 20
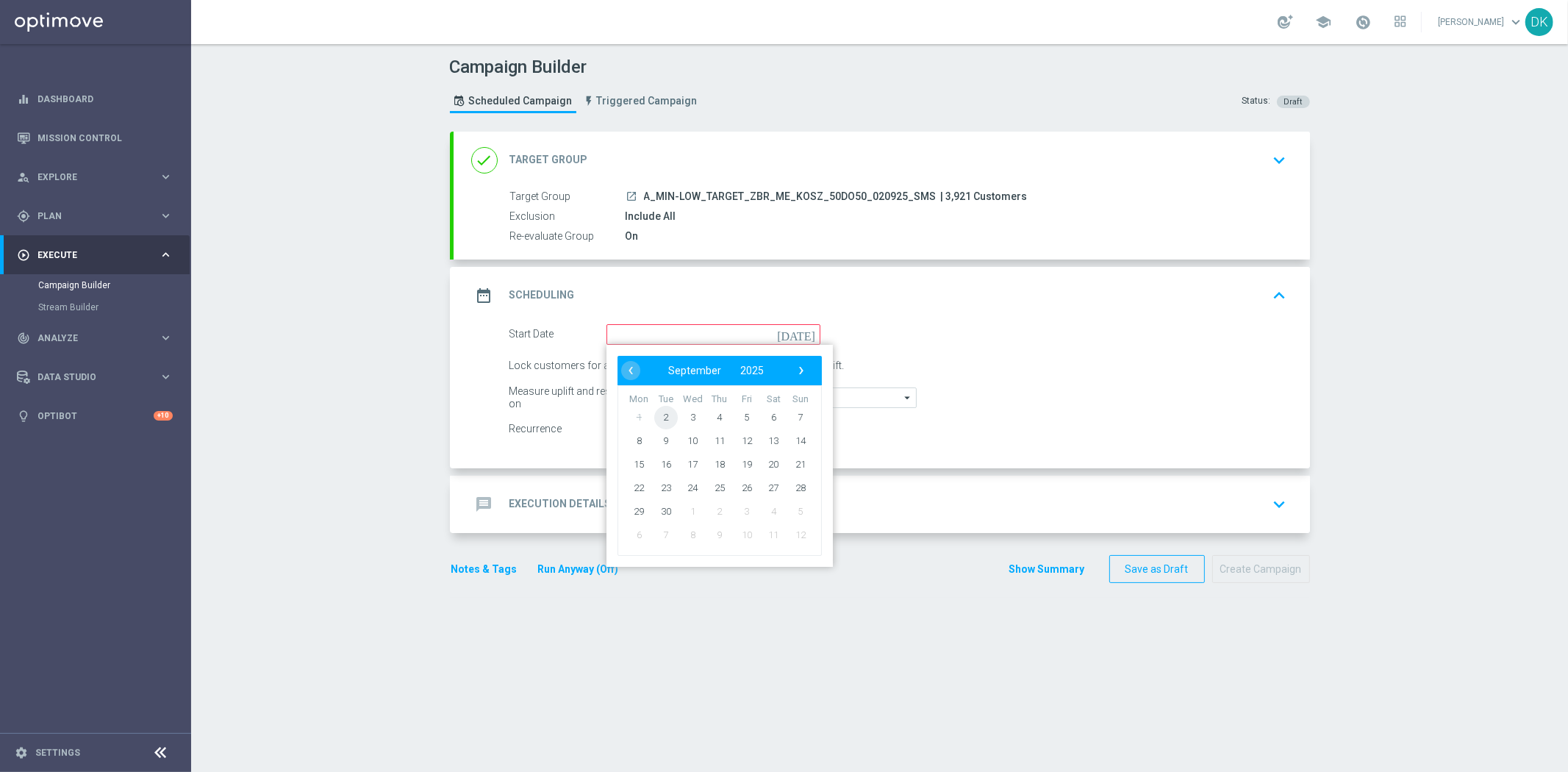
click at [662, 416] on span "2" at bounding box center [666, 417] width 24 height 24
type input "[DATE]"
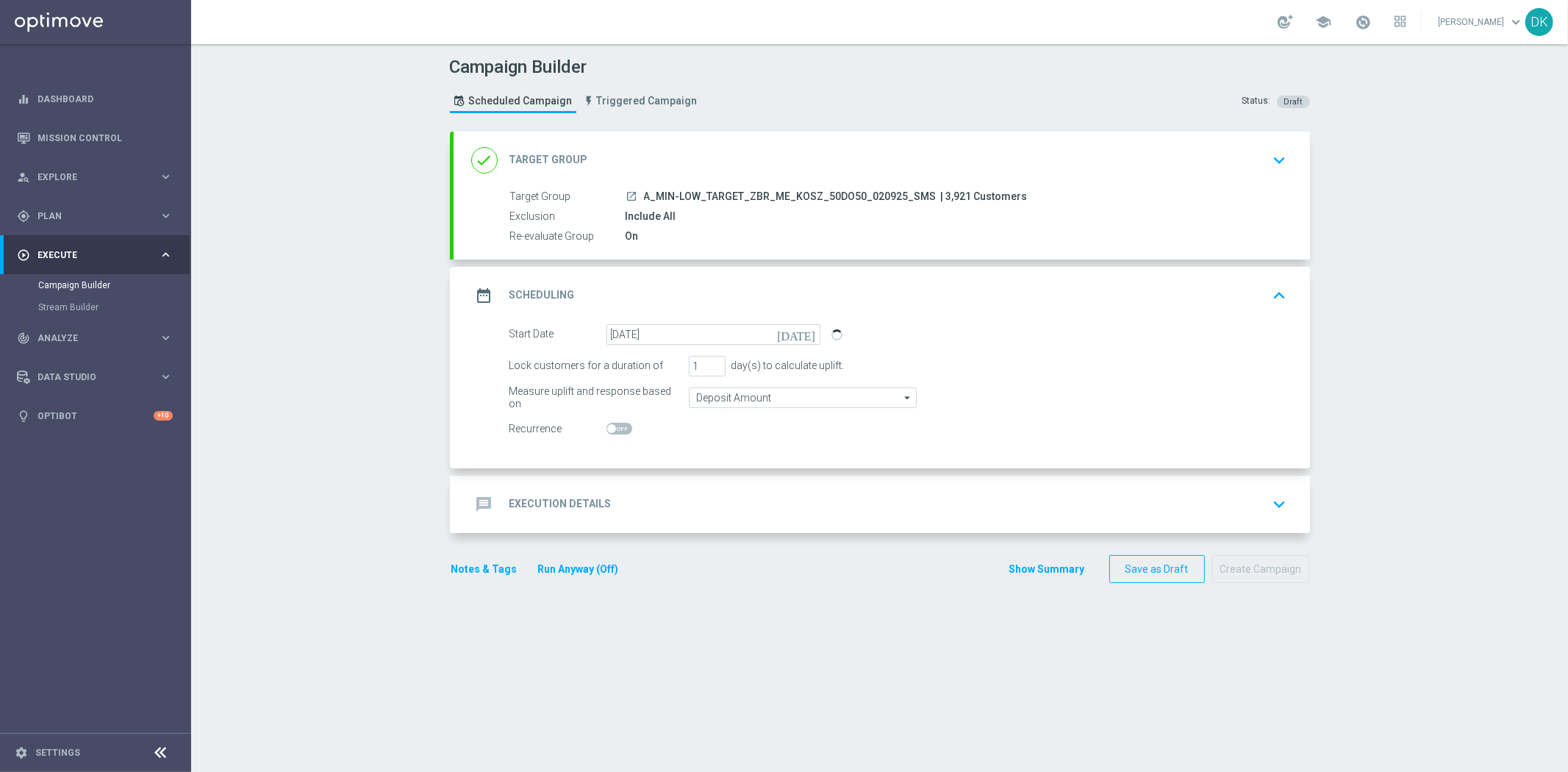
click at [615, 503] on div "message Execution Details keyboard_arrow_down" at bounding box center [882, 505] width 821 height 28
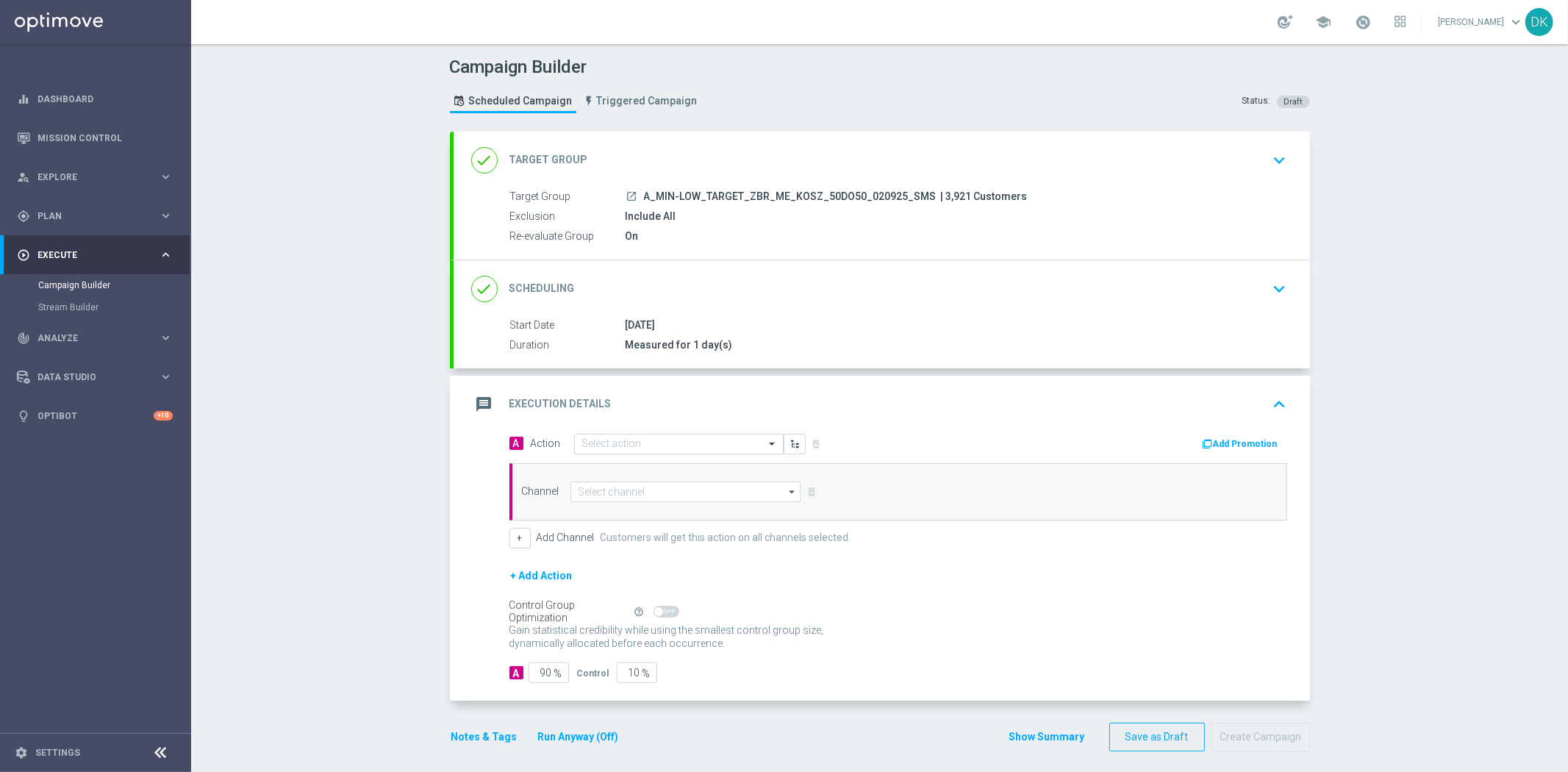
click at [621, 444] on input "text" at bounding box center [664, 445] width 164 height 13
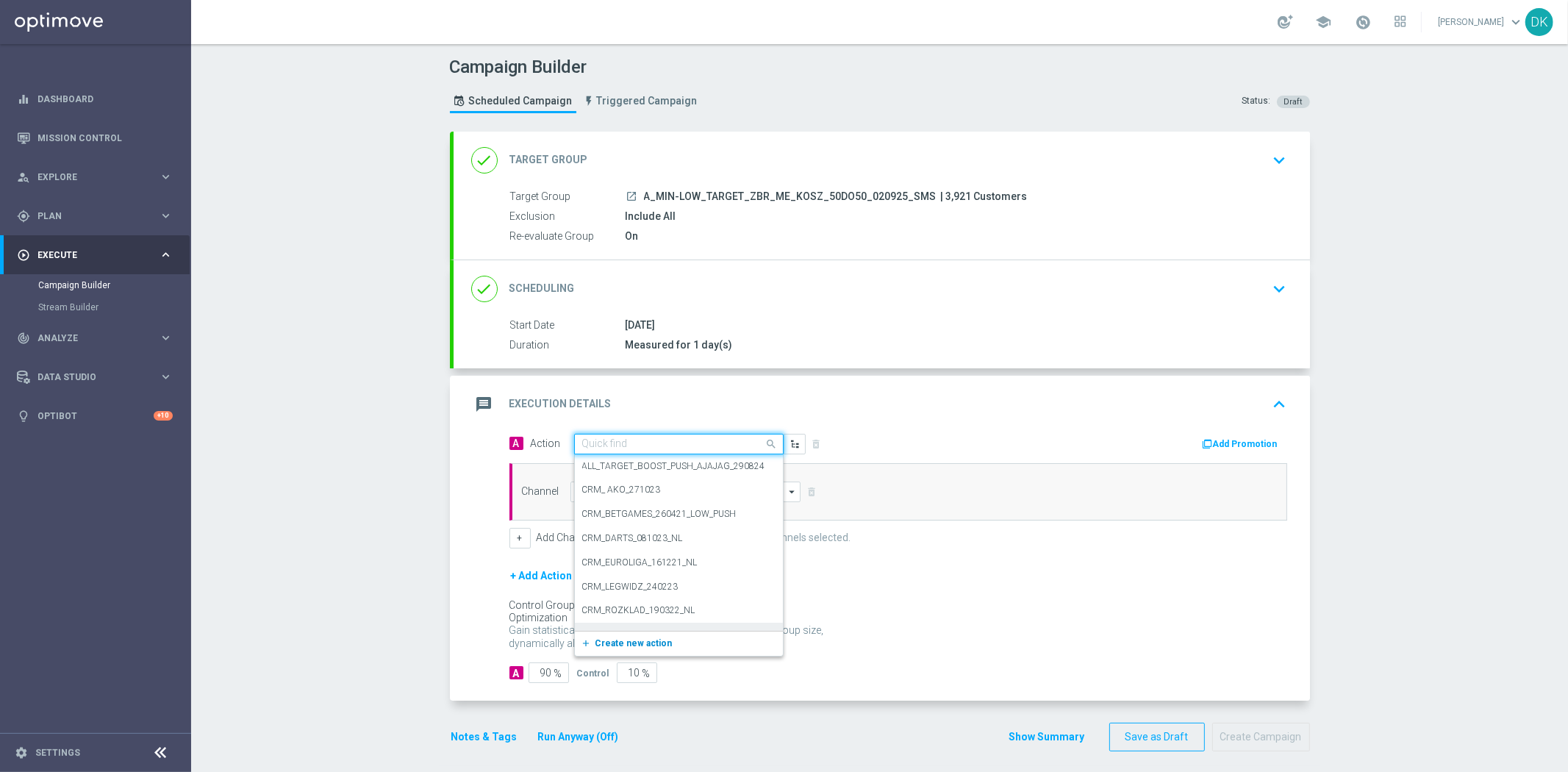
click at [604, 638] on span "Create new action" at bounding box center [634, 643] width 77 height 10
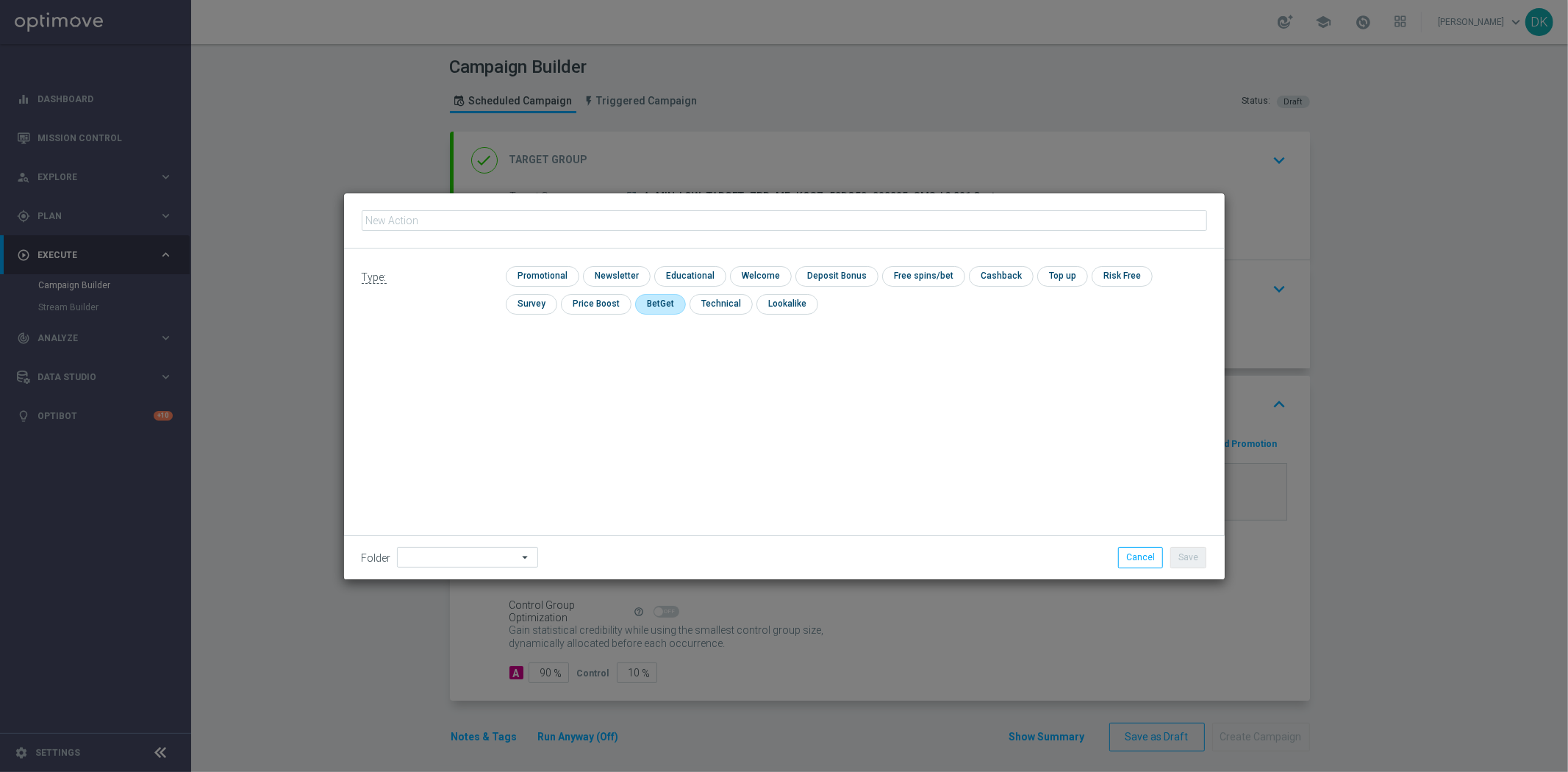
type input "A_MIN-LOW_TARGET_ZBR_ME_KOSZ_50DO50_020925_SMS"
click at [549, 274] on input "checkbox" at bounding box center [540, 276] width 70 height 20
checkbox input "true"
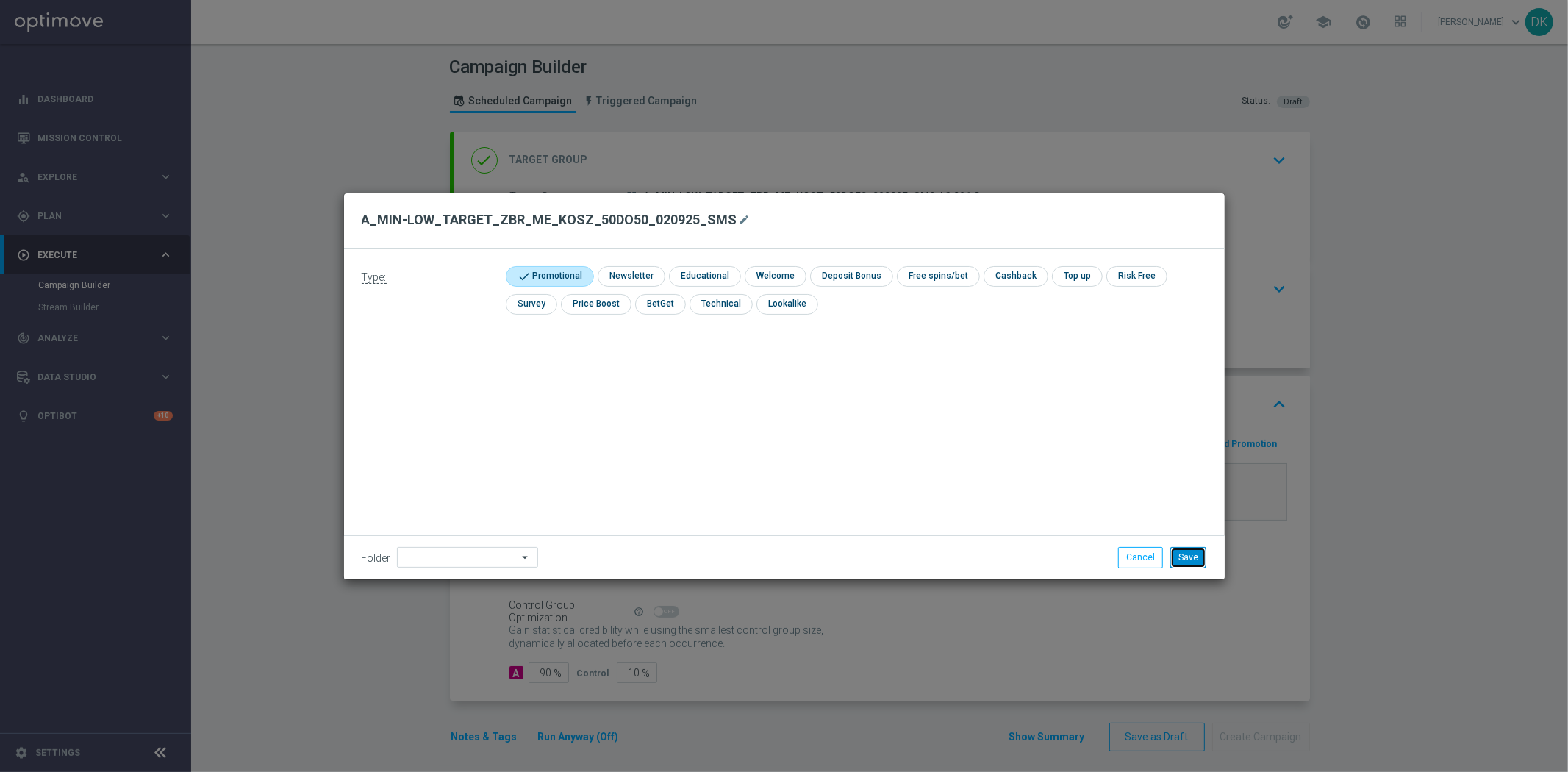
click at [1196, 555] on button "Save" at bounding box center [1188, 557] width 36 height 20
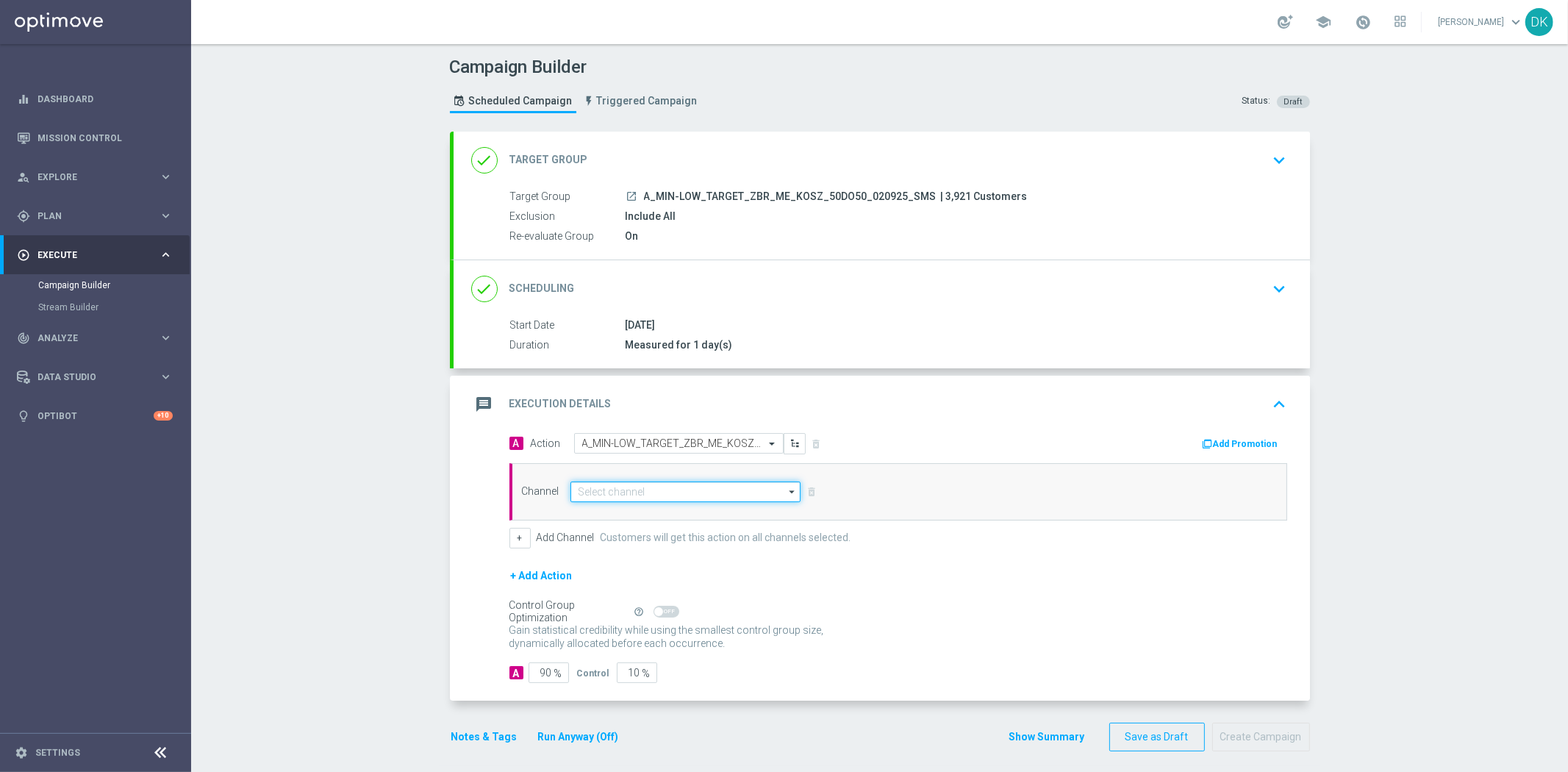
click at [606, 487] on input at bounding box center [686, 492] width 231 height 20
click at [627, 516] on div "SMS" at bounding box center [687, 513] width 232 height 20
type input "SMS"
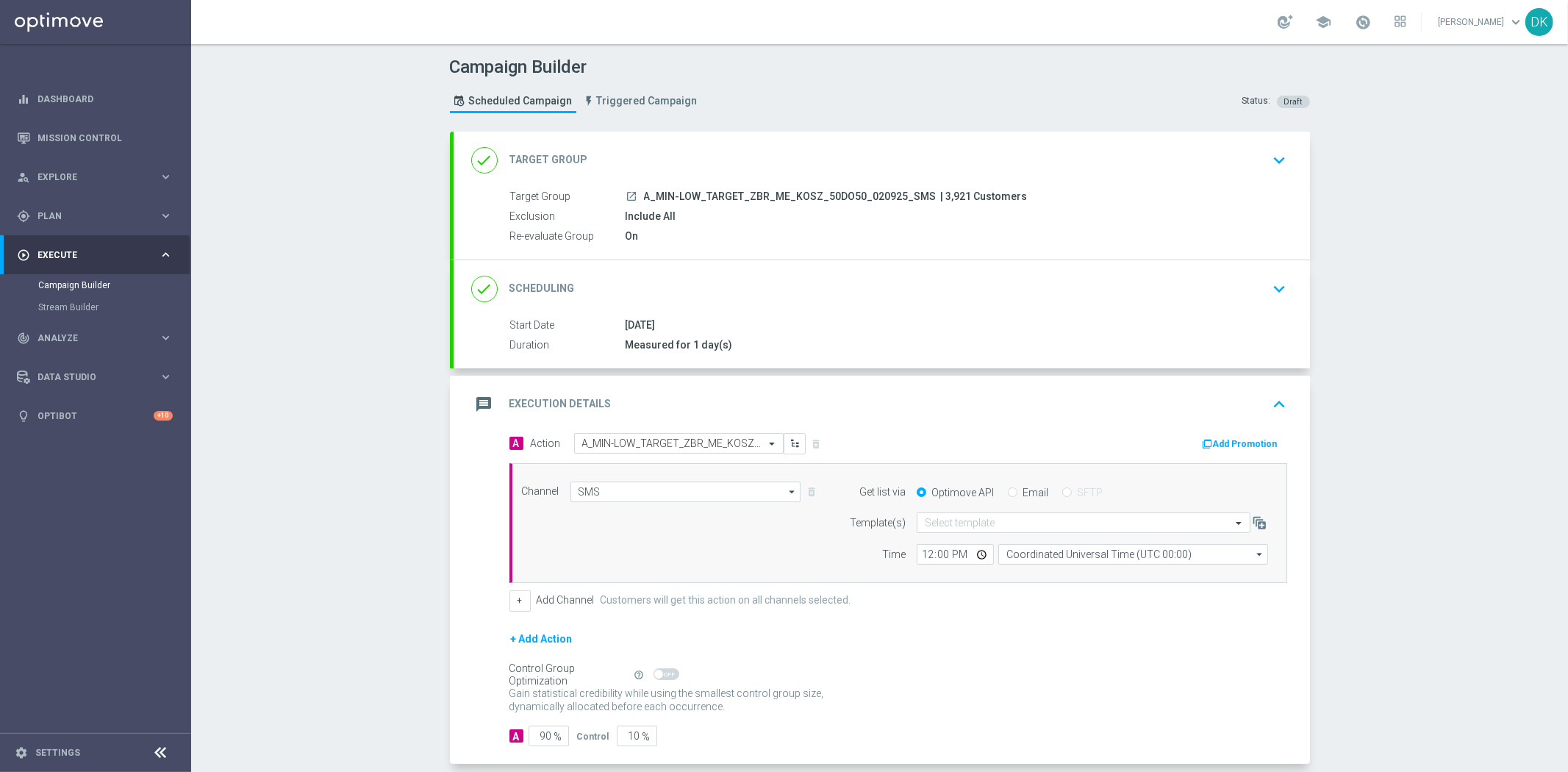
click at [1003, 534] on form "Template(s) Select template Time 12:00 Coordinated Universal Time (UTC 00:00) C…" at bounding box center [1054, 539] width 426 height 53
click at [1007, 531] on div "Select template" at bounding box center [1084, 523] width 334 height 20
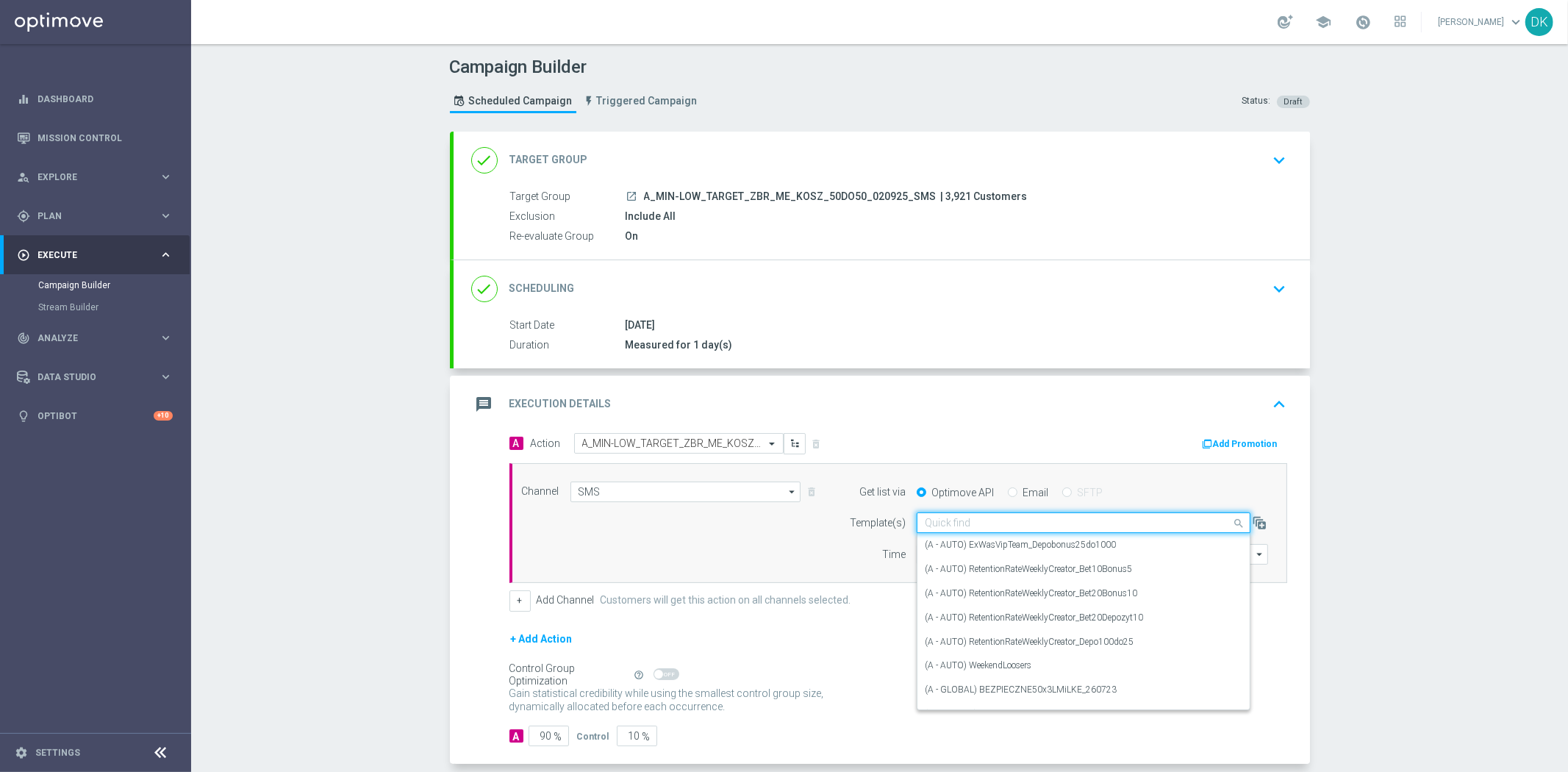
paste input "A_MIN-LOW_TARGET_ZBR_ME_KOSZ_50DO50_020925_SMS"
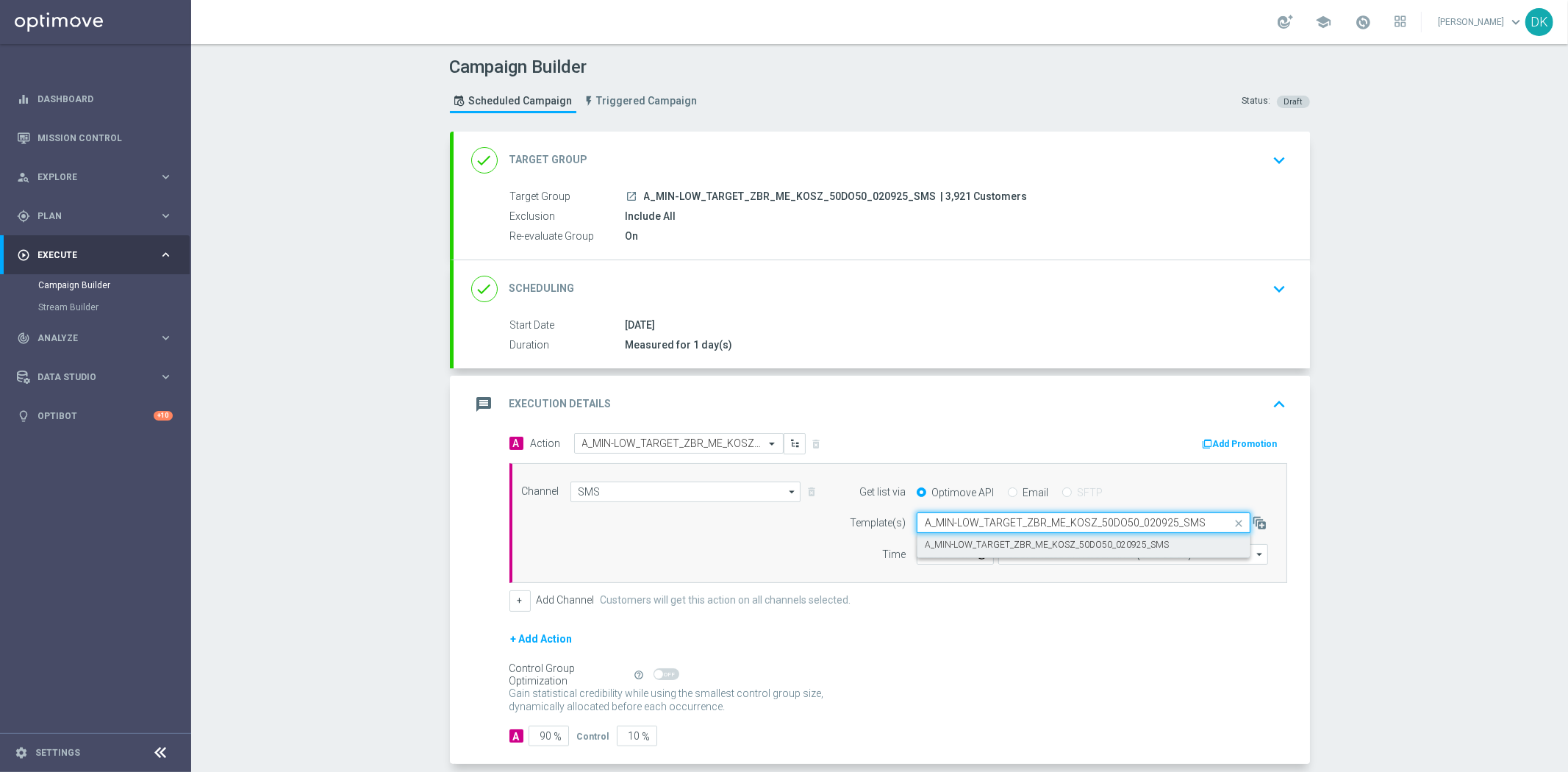
click at [998, 543] on label "A_MIN-LOW_TARGET_ZBR_ME_KOSZ_50DO50_020925_SMS" at bounding box center [1046, 545] width 244 height 13
type input "A_MIN-LOW_TARGET_ZBR_ME_KOSZ_50DO50_020925_SMS"
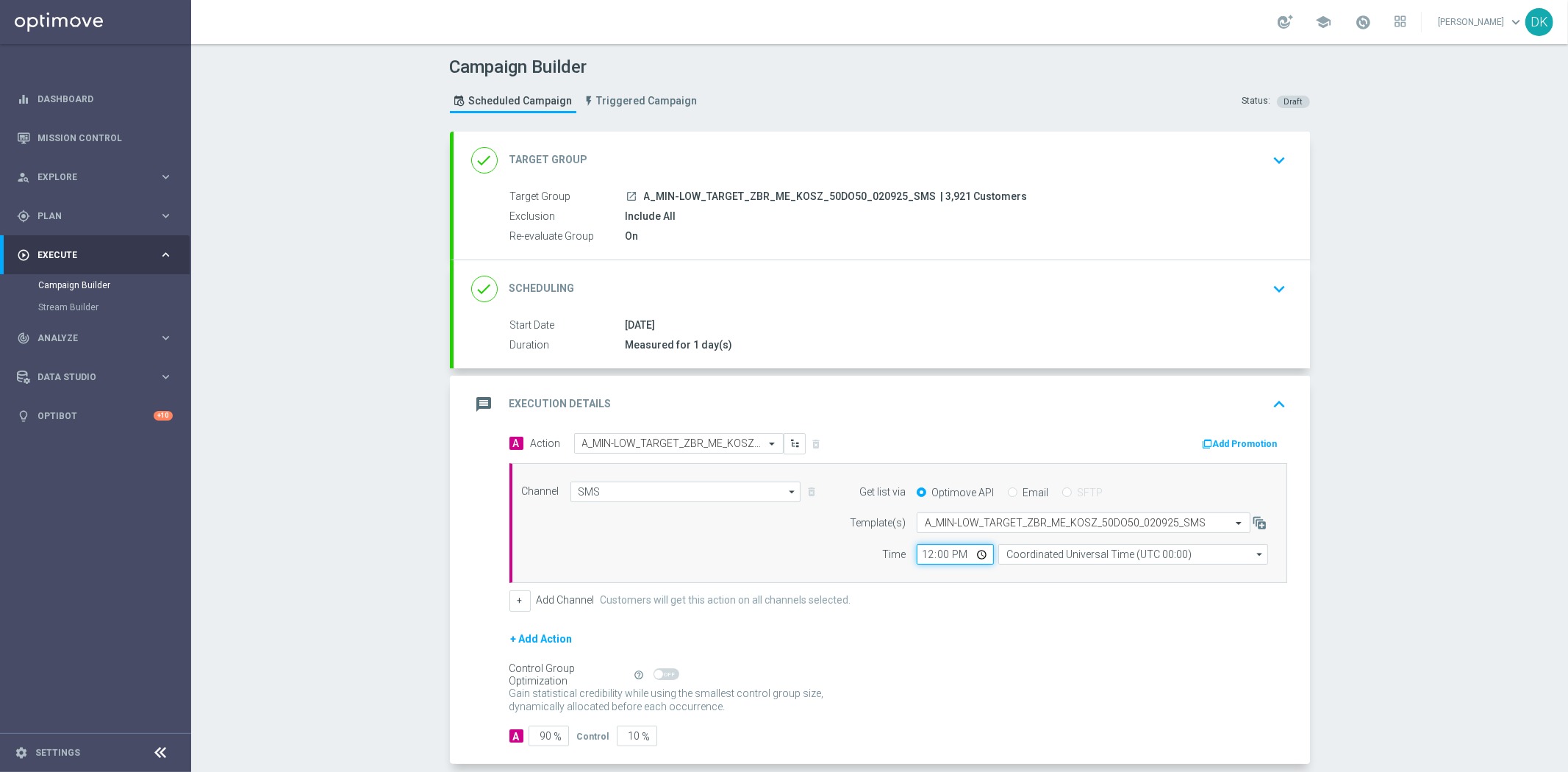
click at [917, 557] on input "12:00" at bounding box center [956, 555] width 77 height 20
type input "16:30"
click at [1152, 548] on input "Coordinated Universal Time (UTC 00:00)" at bounding box center [1132, 555] width 270 height 20
click at [1097, 572] on div "Central European Time ([GEOGRAPHIC_DATA]) (UTC +02:00)" at bounding box center [1125, 576] width 240 height 13
type input "Central European Time ([GEOGRAPHIC_DATA]) (UTC +02:00)"
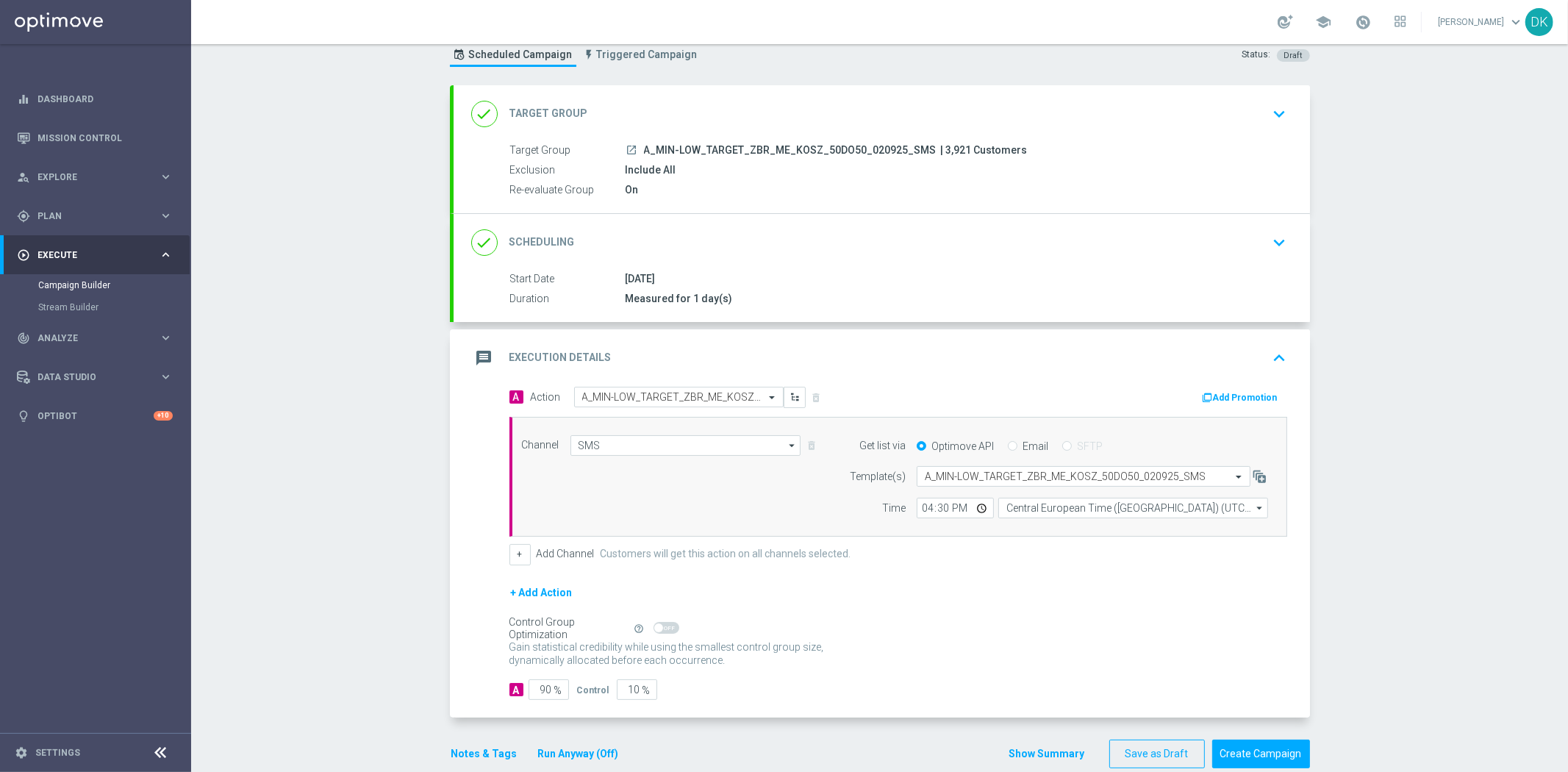
scroll to position [71, 0]
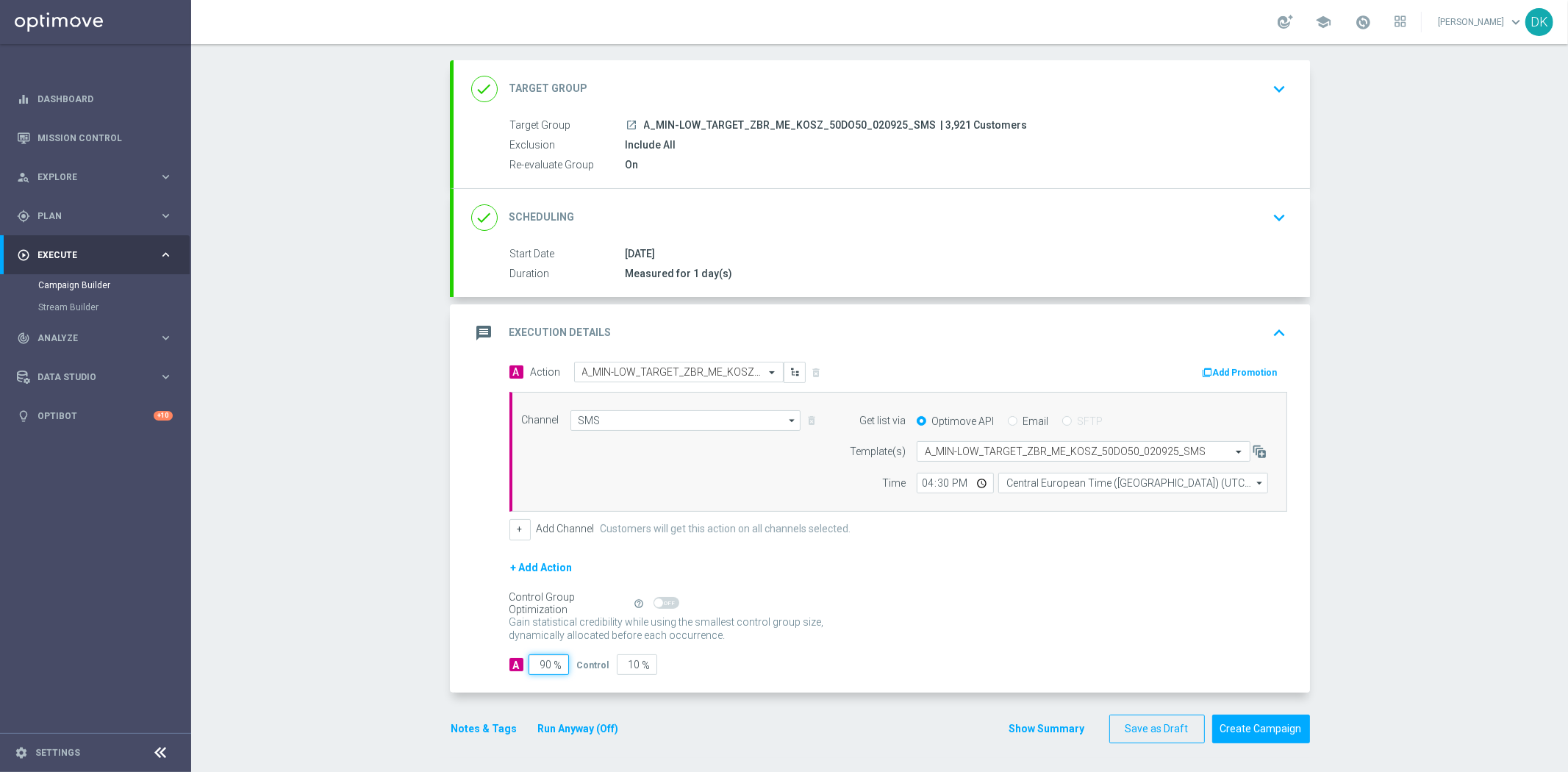
drag, startPoint x: 539, startPoint y: 664, endPoint x: 729, endPoint y: 671, distance: 190.1
click at [717, 670] on div "A 90 % Control 10 %" at bounding box center [898, 665] width 778 height 20
type input "98"
type input "2"
type input "98"
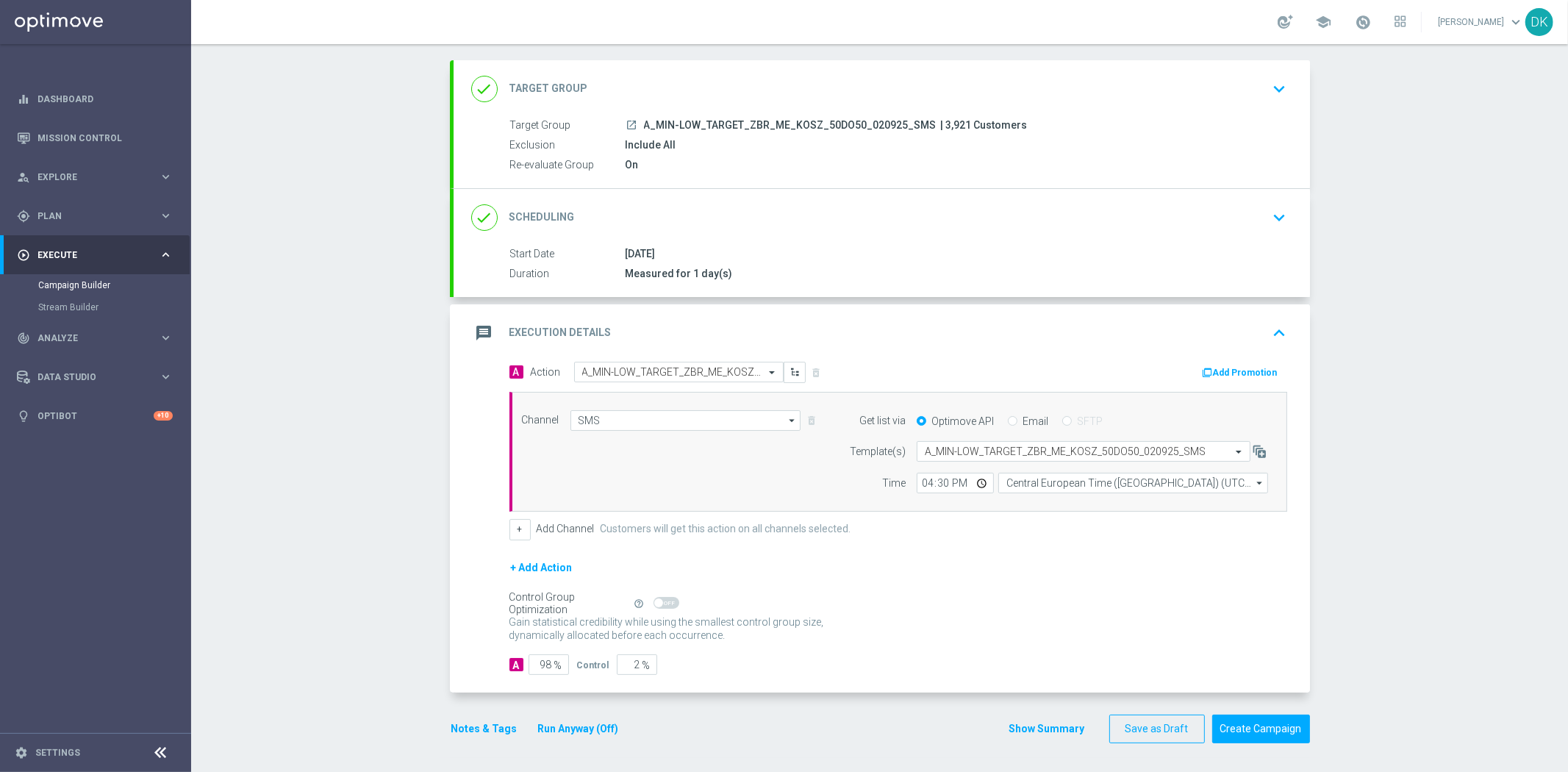
click at [910, 650] on form "A Action Select action A_MIN-LOW_TARGET_ZBR_ME_KOSZ_50DO50_020925_SMS delete_fo…" at bounding box center [898, 519] width 778 height 313
click at [1234, 719] on button "Create Campaign" at bounding box center [1261, 729] width 98 height 29
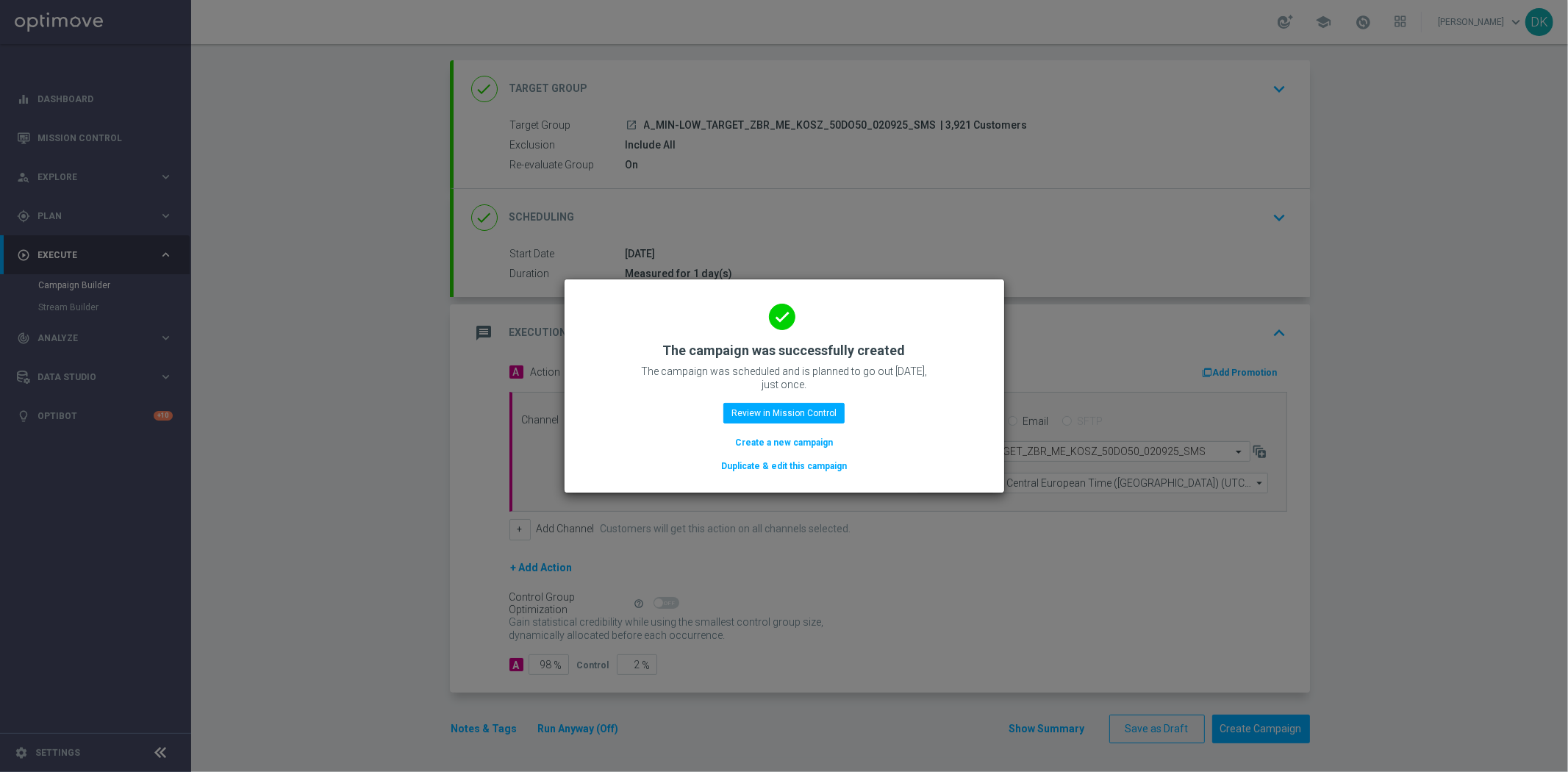
click at [772, 447] on button "Create a new campaign" at bounding box center [784, 443] width 100 height 17
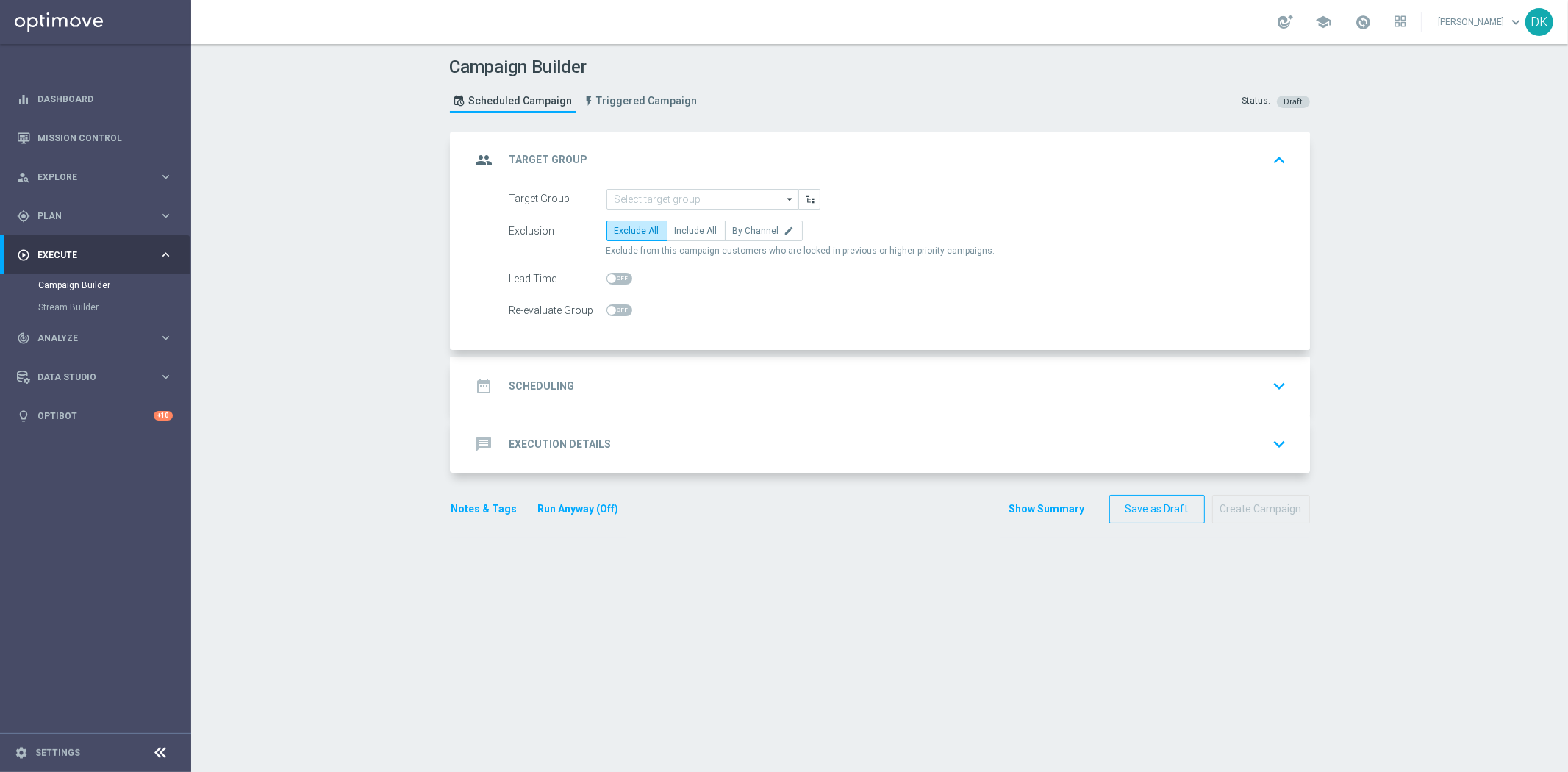
type input "Deposit Amount"
click at [677, 203] on input at bounding box center [703, 199] width 192 height 20
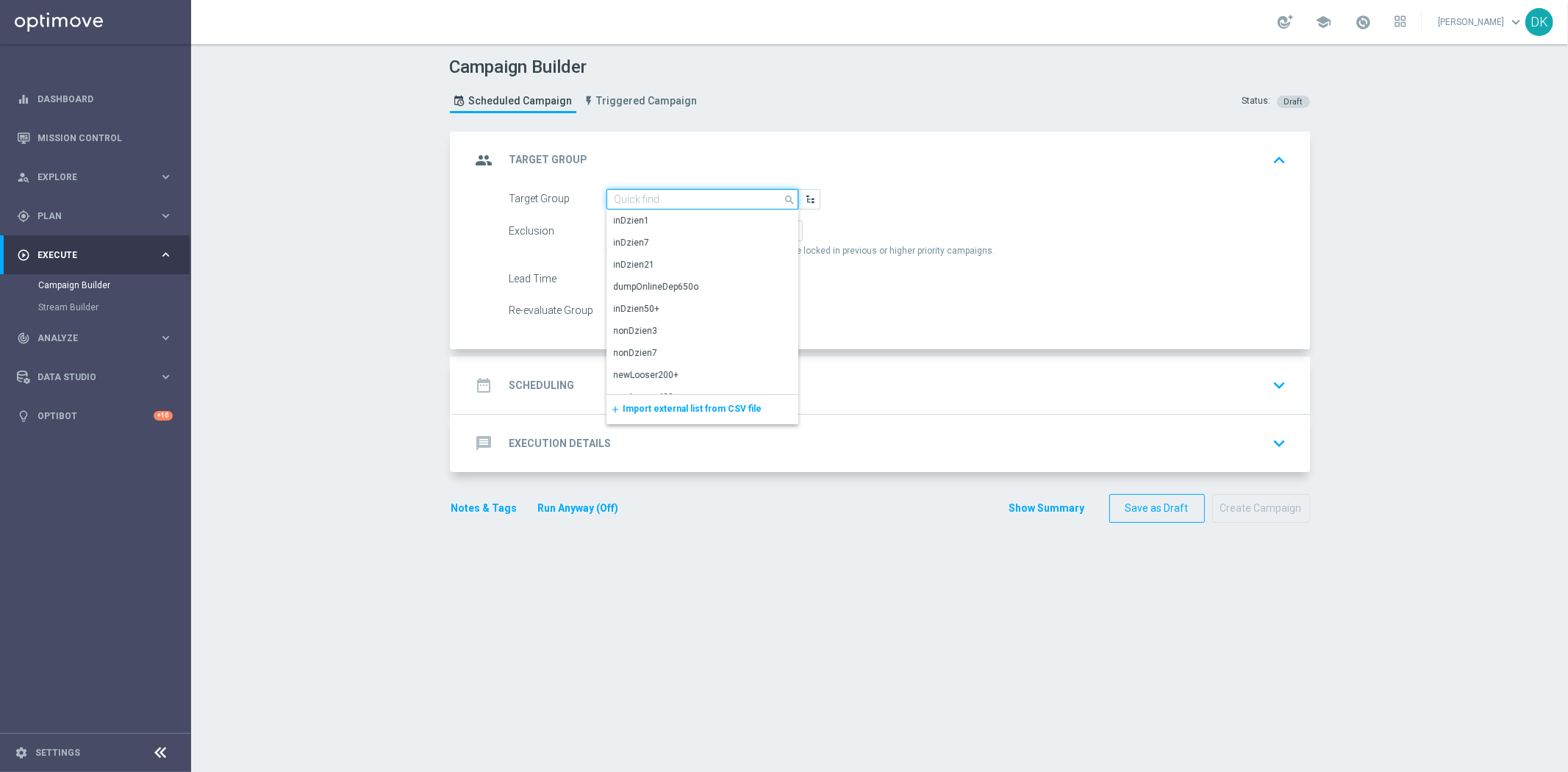
paste input "A_MED_TARGET_ZBR_ME_KOSZ_50DO100_020925_SMS"
click at [677, 222] on div "A_MED_TARGET_ZBR_ME_KOSZ_50DO100_020925_SMS" at bounding box center [703, 227] width 178 height 27
type input "A_MED_TARGET_ZBR_ME_KOSZ_50DO100_020925_SMS"
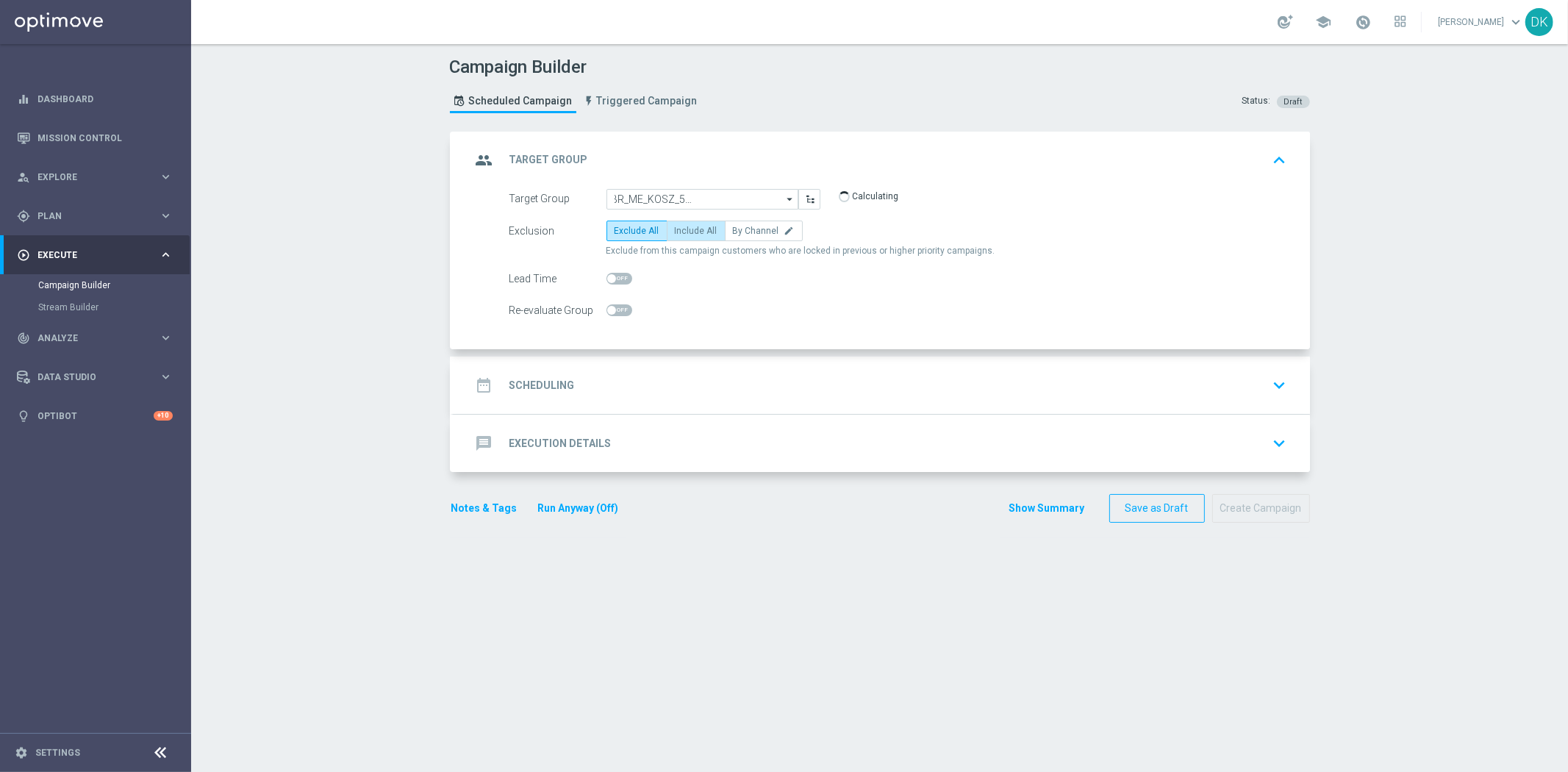
scroll to position [0, 0]
click at [681, 232] on span "Include All" at bounding box center [696, 230] width 42 height 10
click at [681, 232] on input "Include All" at bounding box center [679, 233] width 9 height 9
radio input "true"
click at [611, 314] on span at bounding box center [620, 310] width 26 height 12
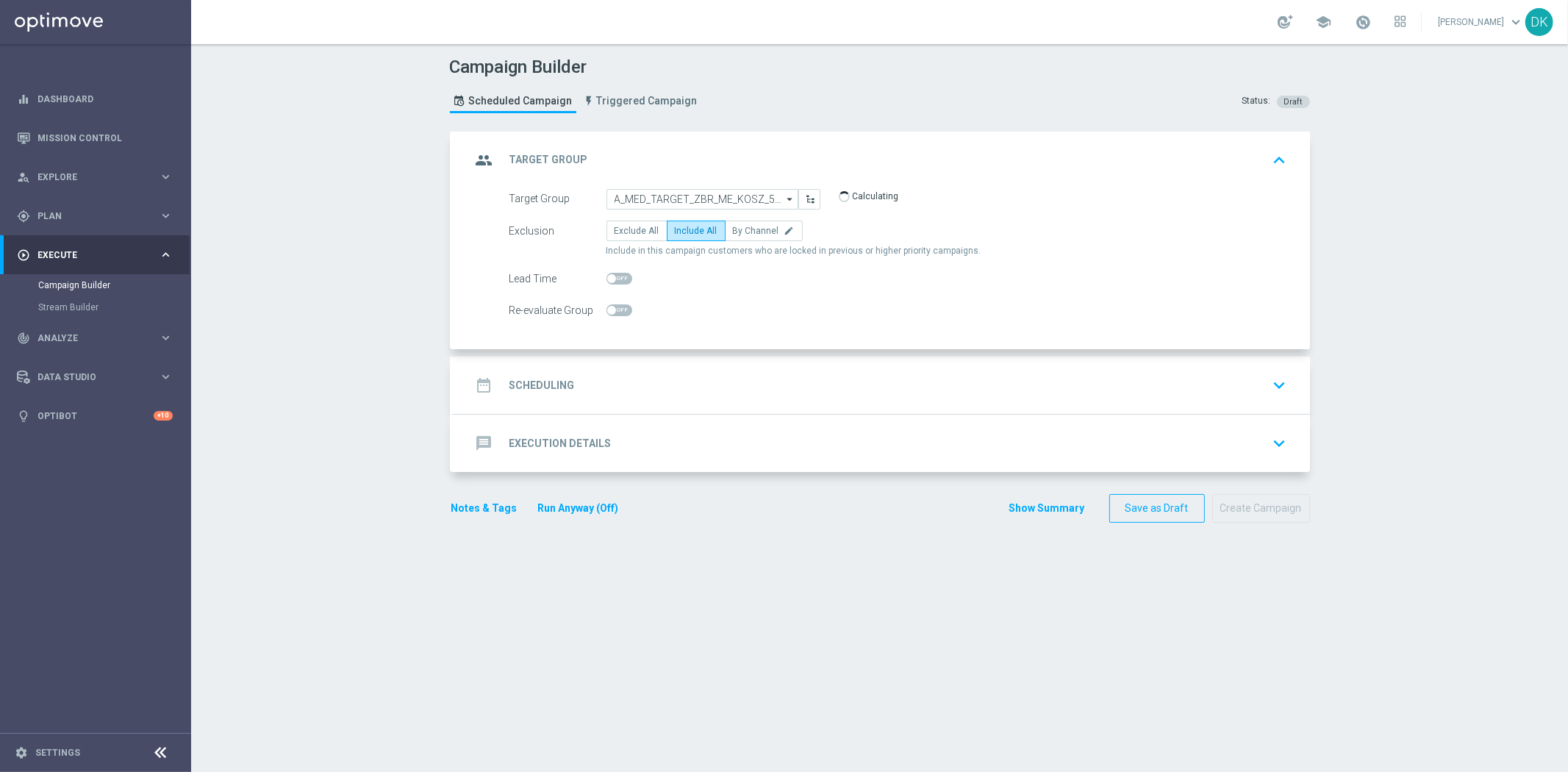
click at [611, 314] on input "checkbox" at bounding box center [620, 310] width 26 height 12
checkbox input "true"
click at [579, 389] on div "date_range Scheduling keyboard_arrow_down" at bounding box center [882, 385] width 821 height 28
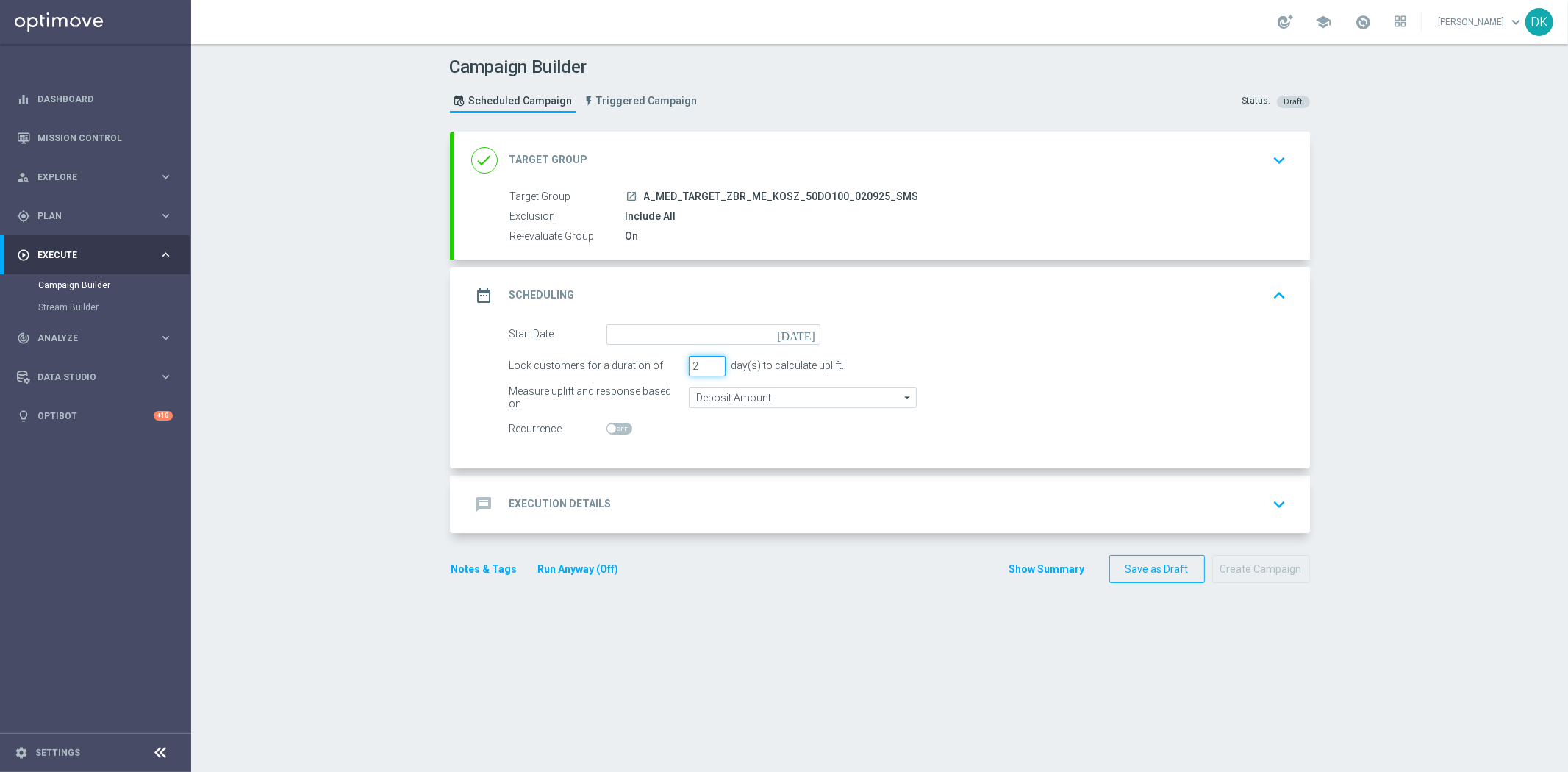
click at [709, 370] on input "2" at bounding box center [707, 366] width 37 height 20
type input "1"
click at [709, 370] on input "1" at bounding box center [707, 366] width 37 height 20
click at [725, 331] on input at bounding box center [714, 334] width 214 height 20
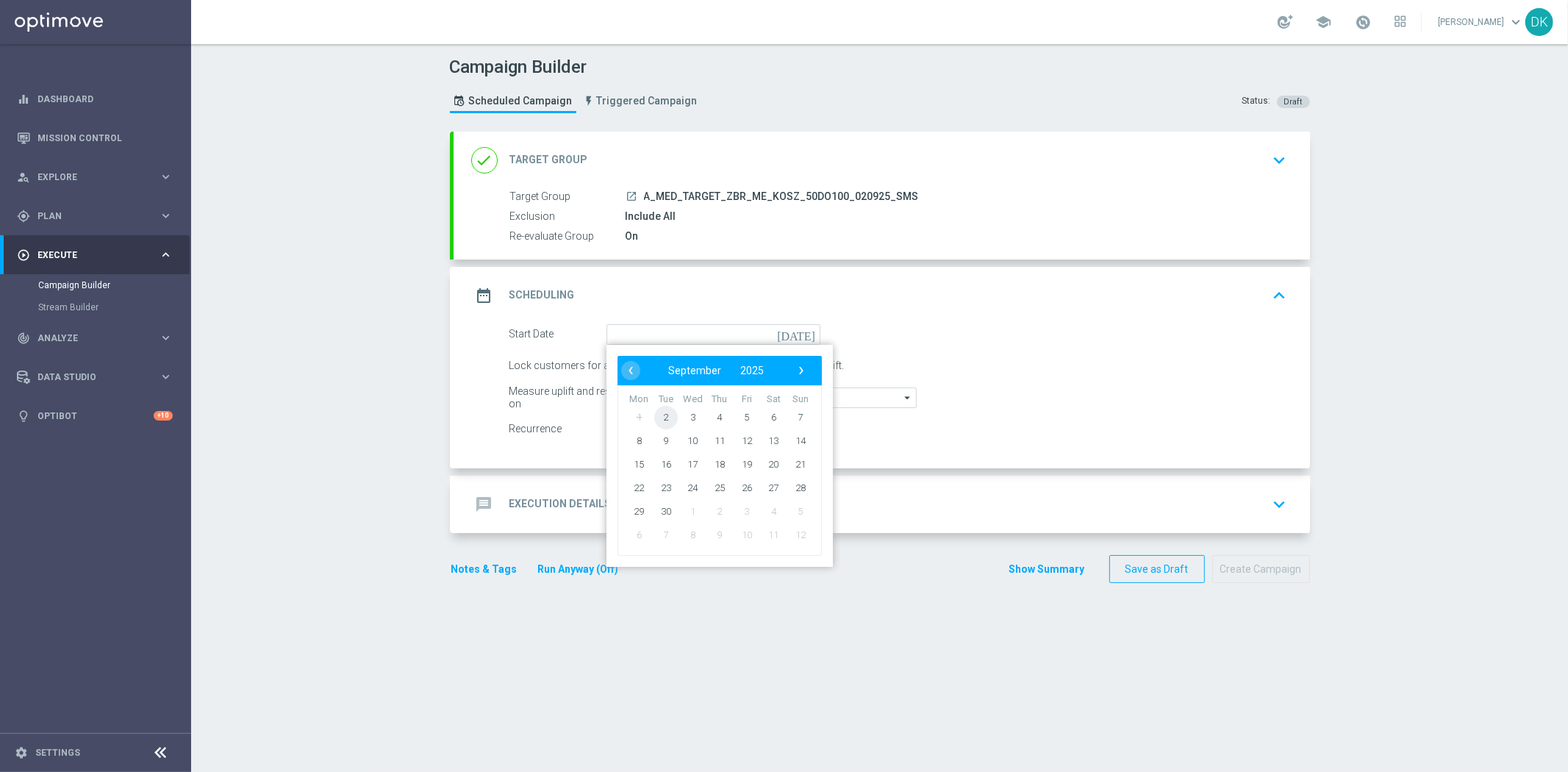
click at [662, 415] on span "2" at bounding box center [666, 417] width 24 height 24
type input "[DATE]"
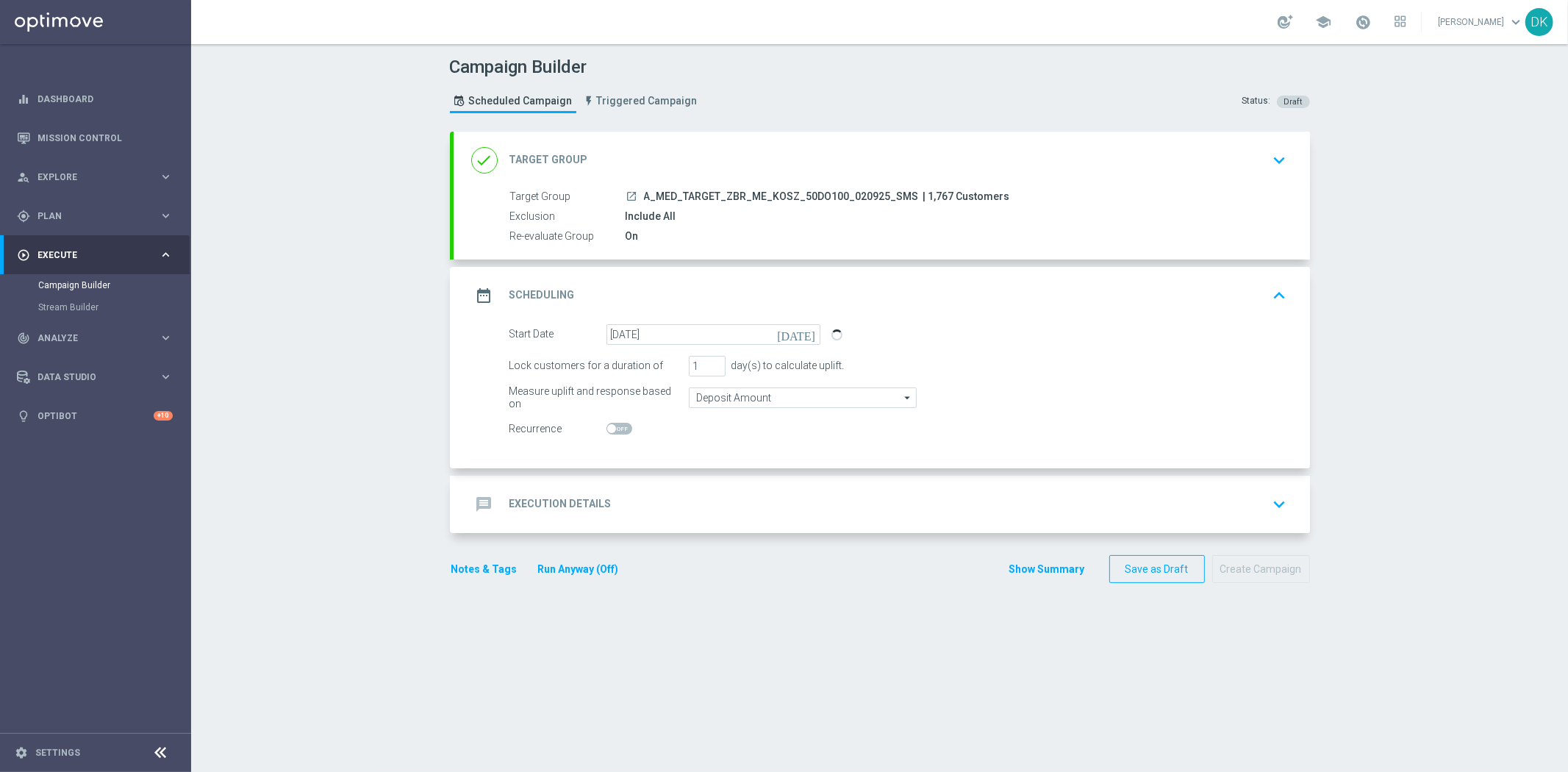
click at [607, 511] on div "message Execution Details keyboard_arrow_down" at bounding box center [882, 505] width 821 height 28
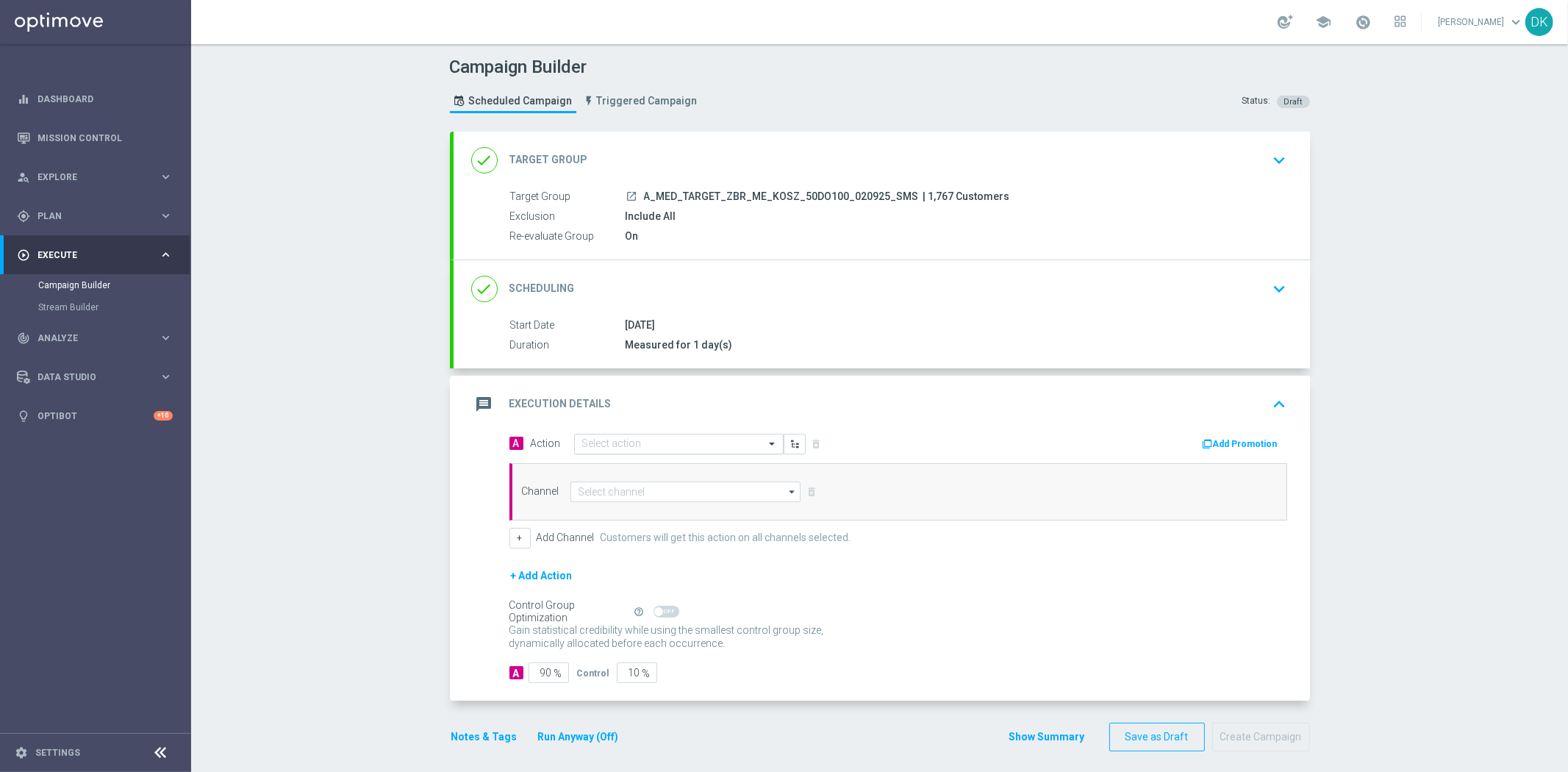
click at [606, 442] on input "text" at bounding box center [664, 445] width 164 height 13
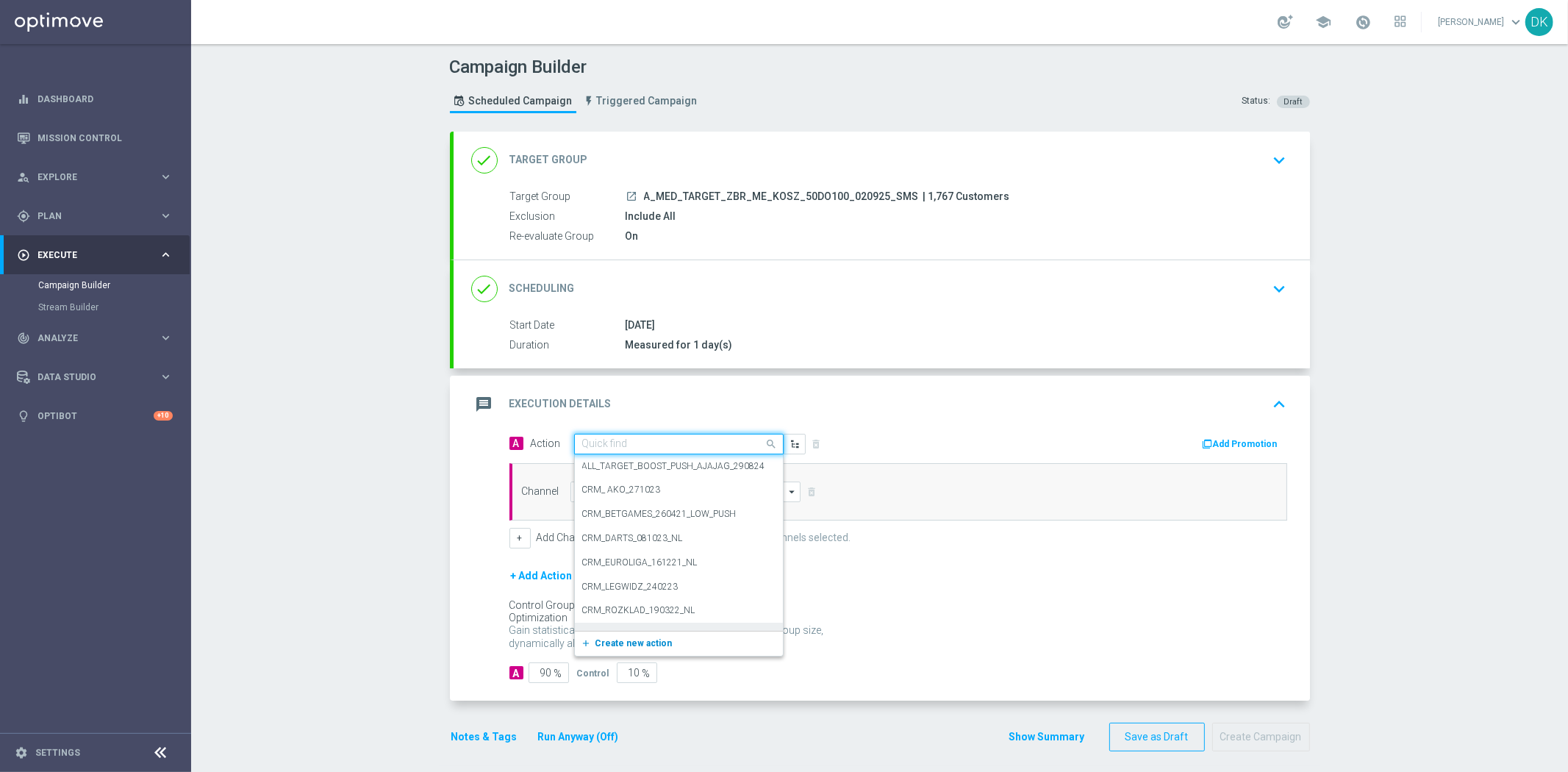
click at [618, 646] on span "Create new action" at bounding box center [634, 643] width 77 height 10
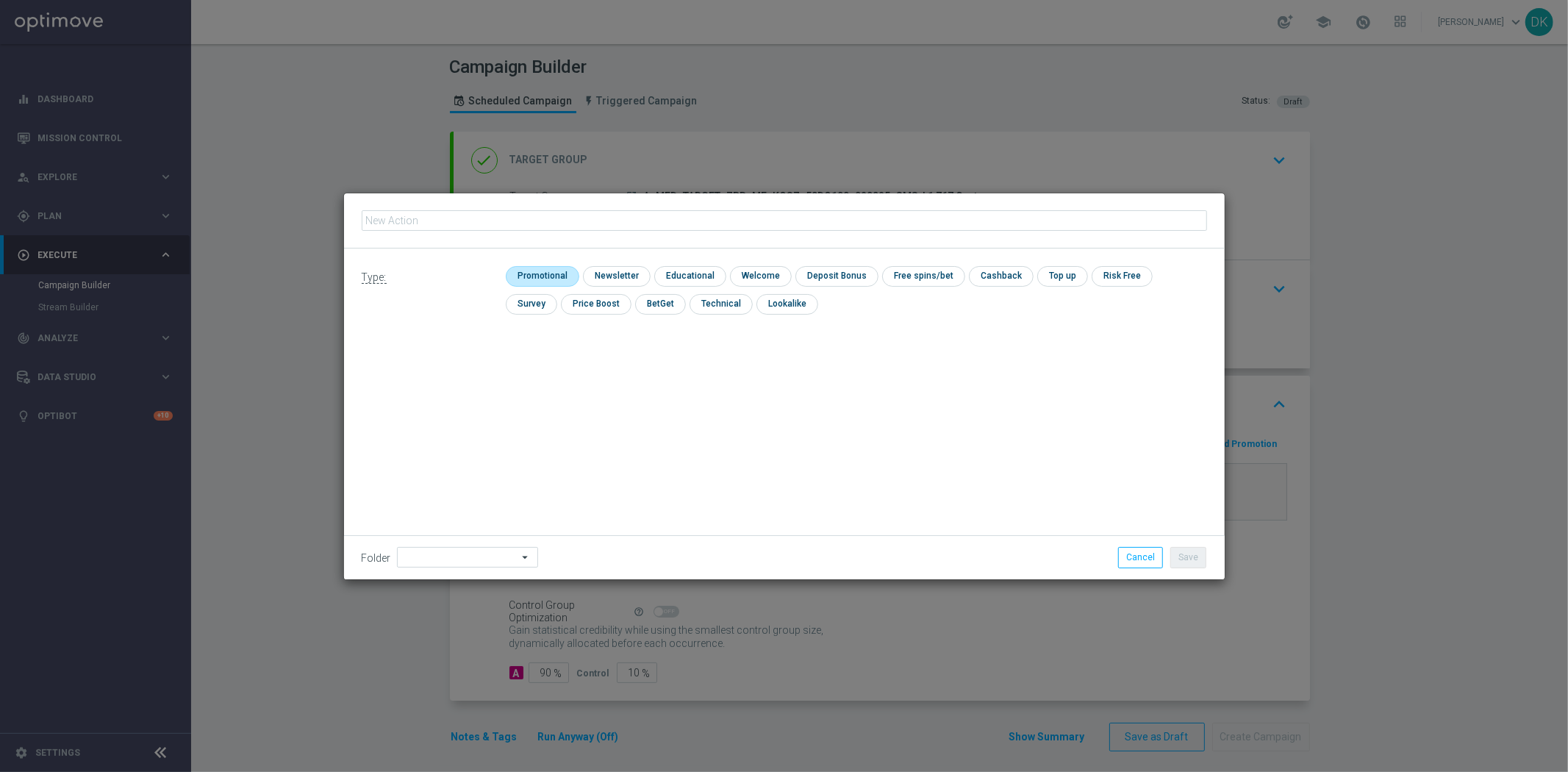
type input "A_MED_TARGET_ZBR_ME_KOSZ_50DO100_020925_SMS"
click at [554, 276] on input "checkbox" at bounding box center [540, 276] width 70 height 20
checkbox input "true"
click at [1180, 555] on button "Save" at bounding box center [1188, 557] width 36 height 20
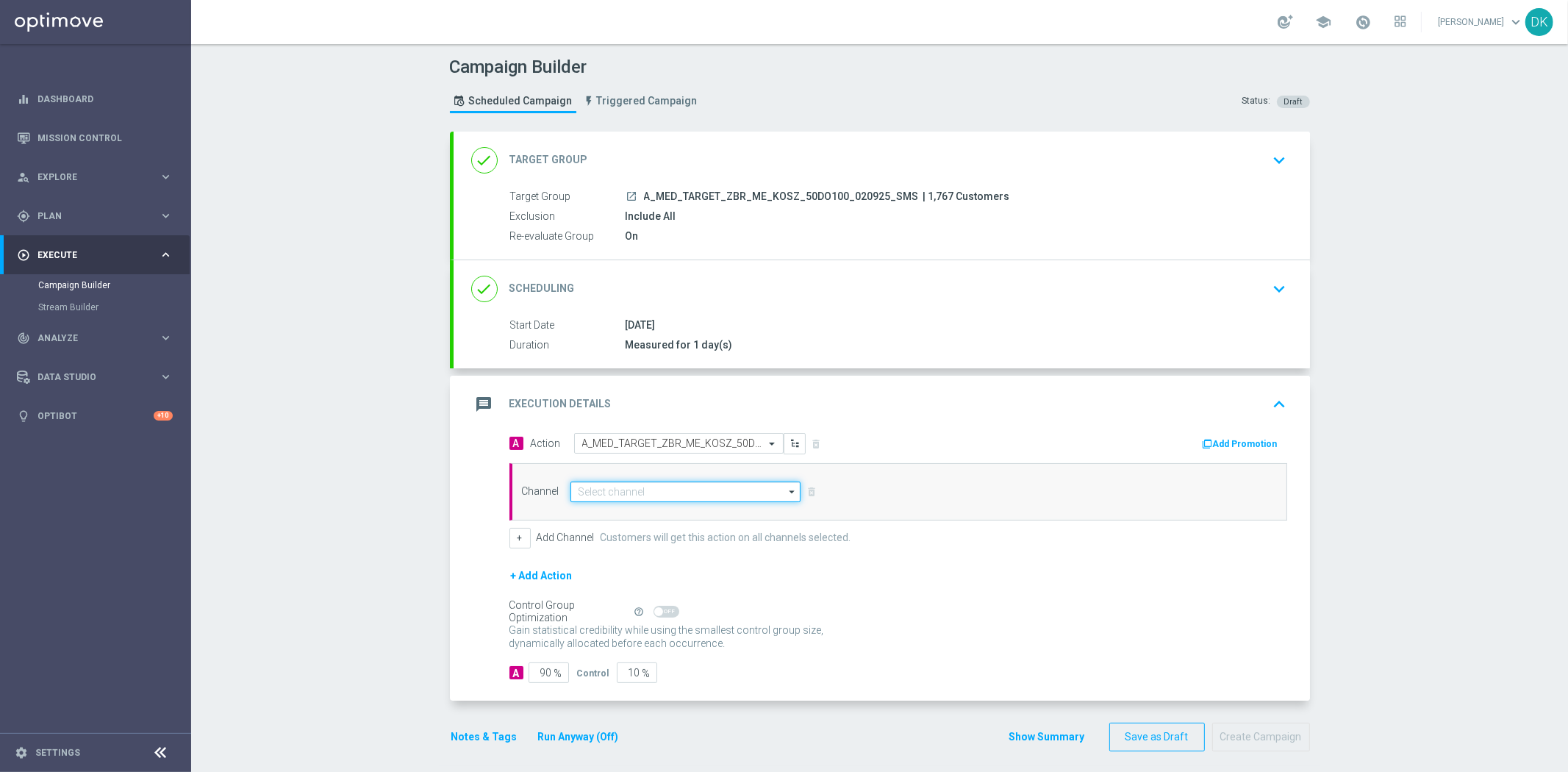
click at [600, 500] on input at bounding box center [686, 492] width 231 height 20
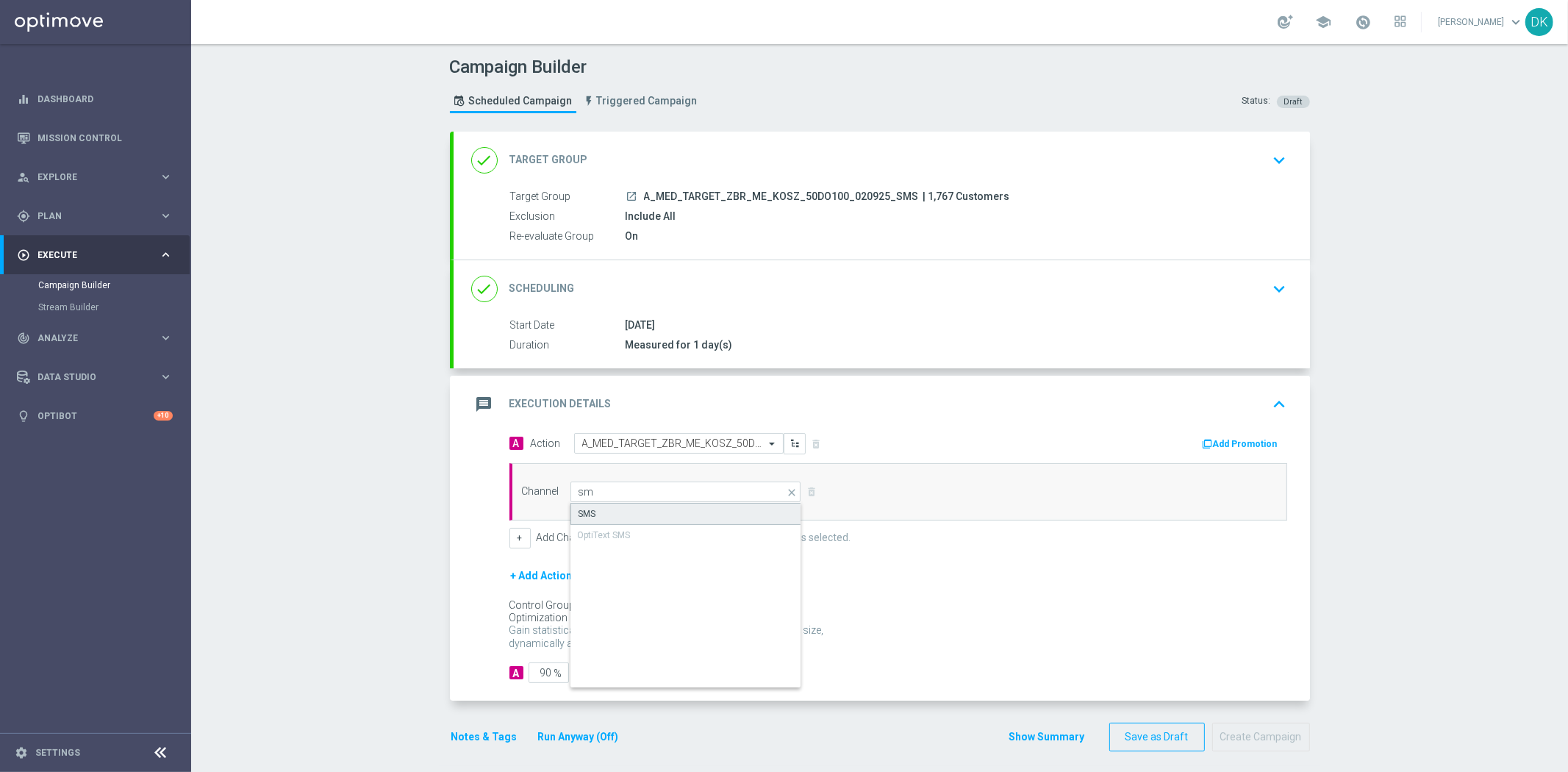
click at [607, 517] on div "SMS" at bounding box center [687, 514] width 232 height 22
type input "SMS"
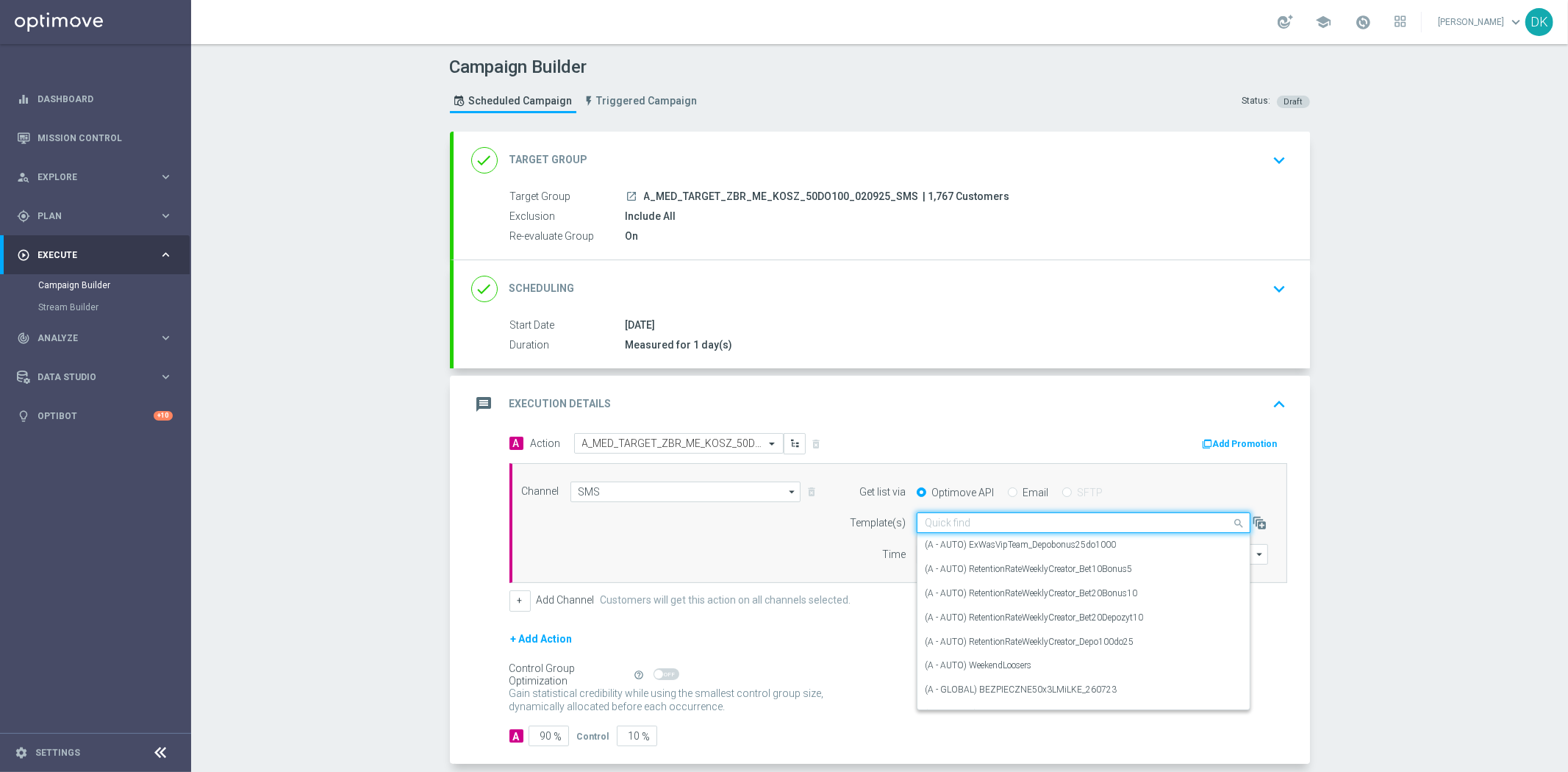
click at [1054, 525] on input "text" at bounding box center [1068, 523] width 288 height 13
paste input "A_MED_TARGET_ZBR_ME_KOSZ_50DO100_020925_SMS"
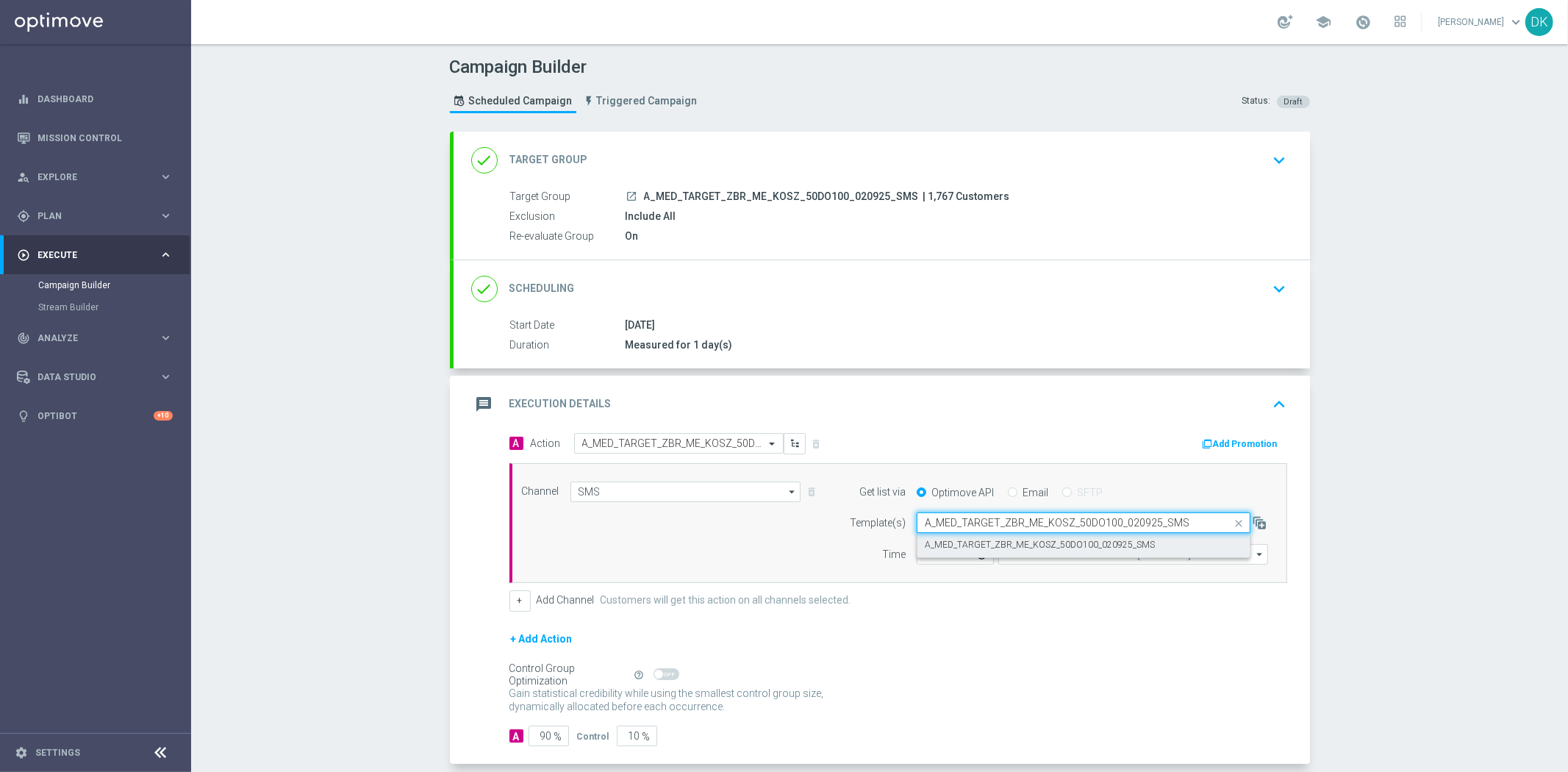
click at [1032, 545] on label "A_MED_TARGET_ZBR_ME_KOSZ_50DO100_020925_SMS" at bounding box center [1040, 545] width 230 height 13
type input "A_MED_TARGET_ZBR_ME_KOSZ_50DO100_020925_SMS"
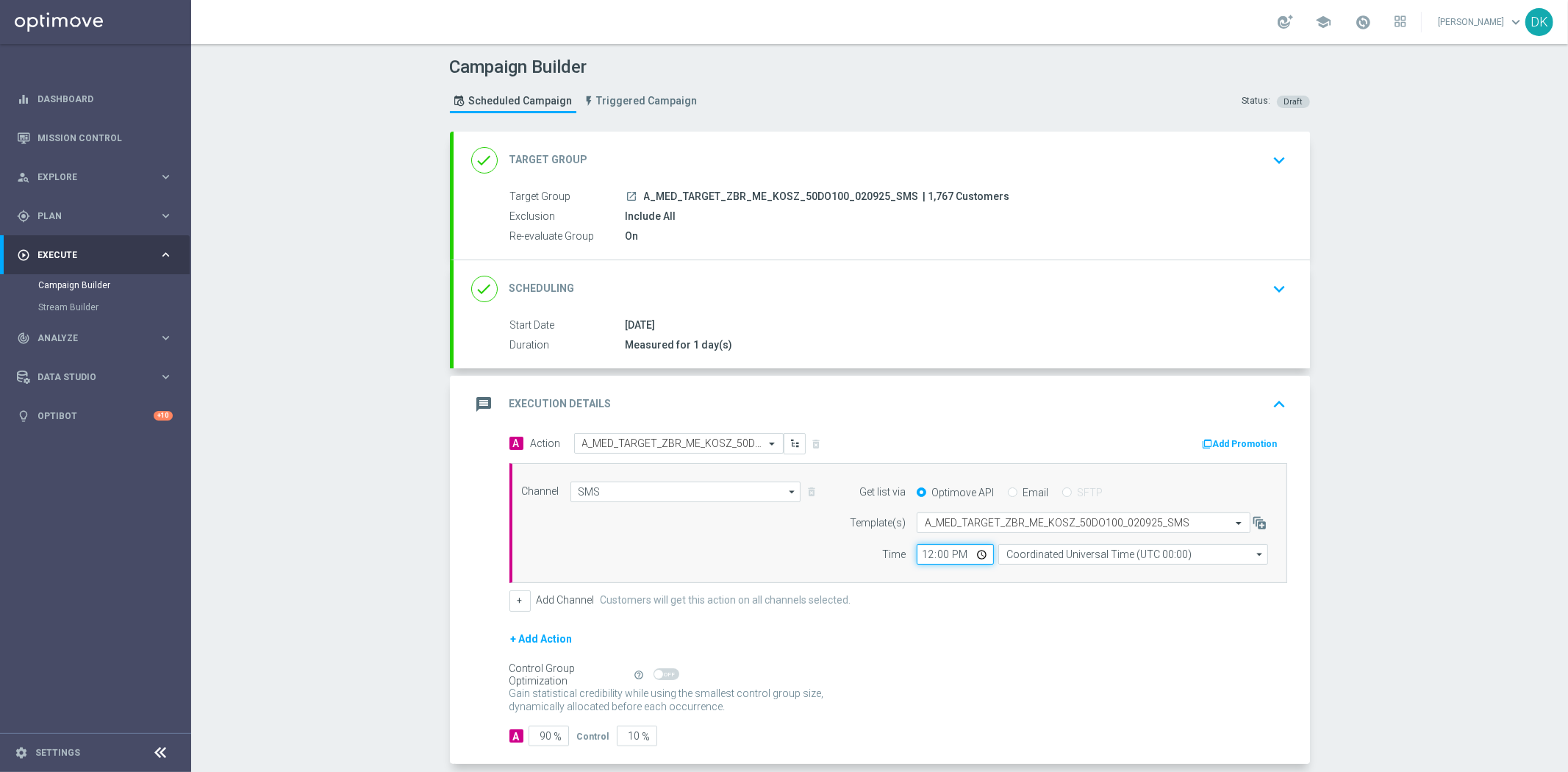
click at [922, 554] on input "12:00" at bounding box center [956, 555] width 77 height 20
type input "16:30"
click at [1060, 559] on input "Coordinated Universal Time (UTC 00:00)" at bounding box center [1132, 555] width 270 height 20
click at [1063, 577] on div "Central European Time ([GEOGRAPHIC_DATA]) (UTC +02:00)" at bounding box center [1125, 576] width 240 height 13
type input "Central European Time ([GEOGRAPHIC_DATA]) (UTC +02:00)"
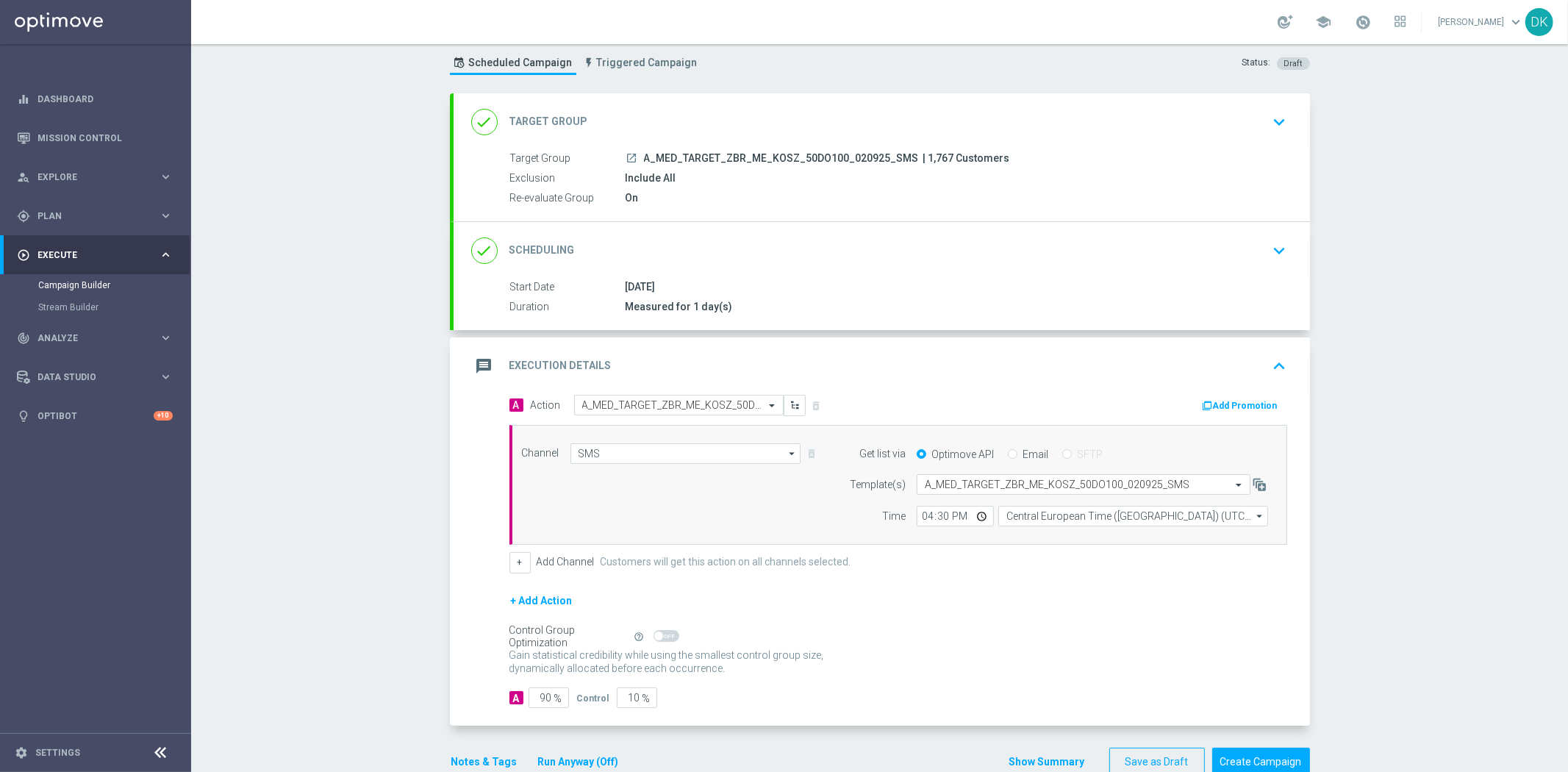
scroll to position [71, 0]
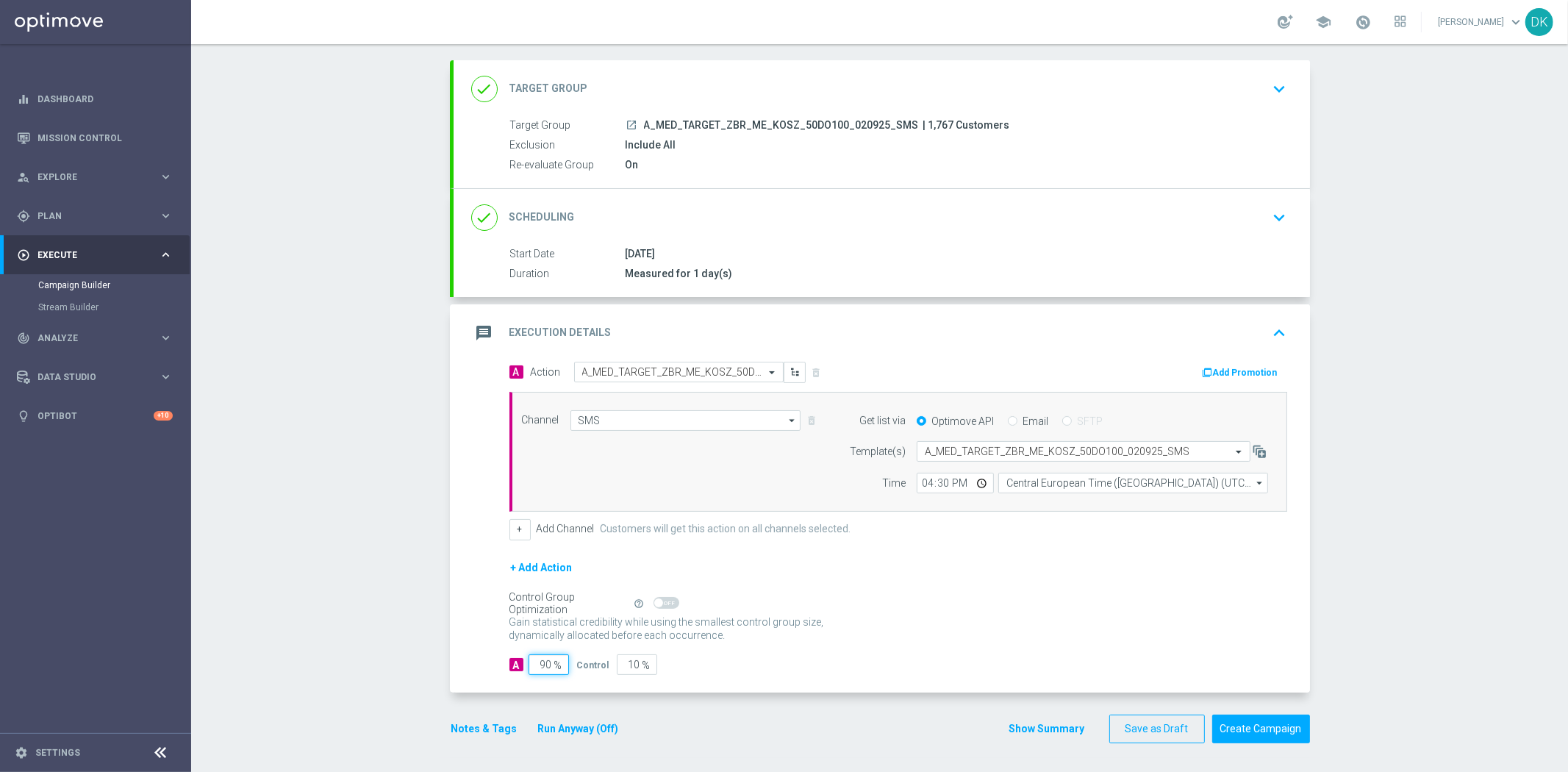
drag, startPoint x: 540, startPoint y: 667, endPoint x: 645, endPoint y: 670, distance: 105.0
click at [609, 670] on div "A 90 % Control 10 %" at bounding box center [898, 665] width 778 height 20
type input "98"
type input "2"
type input "98"
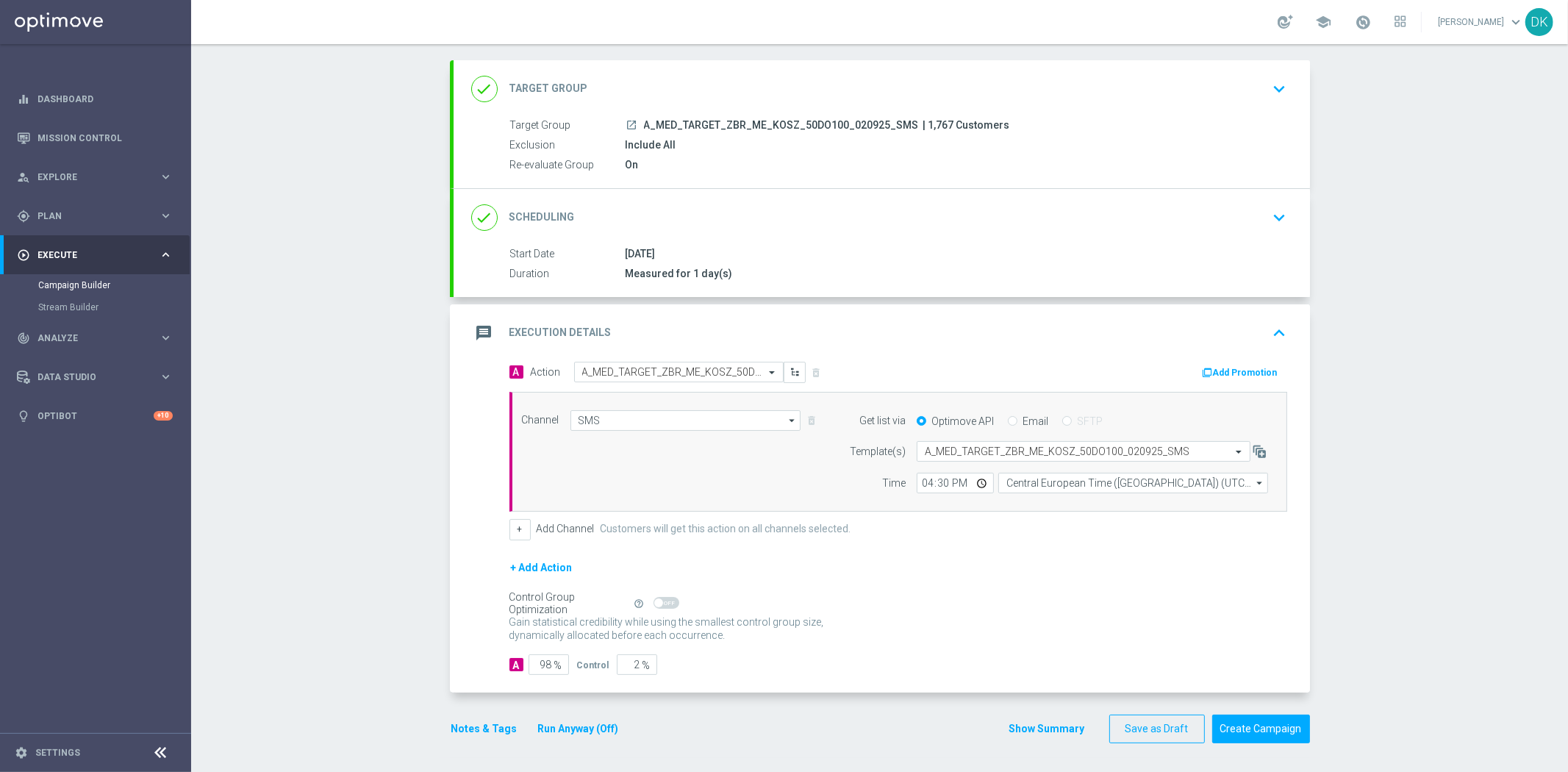
click at [1078, 637] on div "Gain statistical credibility while using the smallest control group size, dynam…" at bounding box center [898, 629] width 778 height 35
click at [1239, 725] on button "Create Campaign" at bounding box center [1261, 729] width 98 height 29
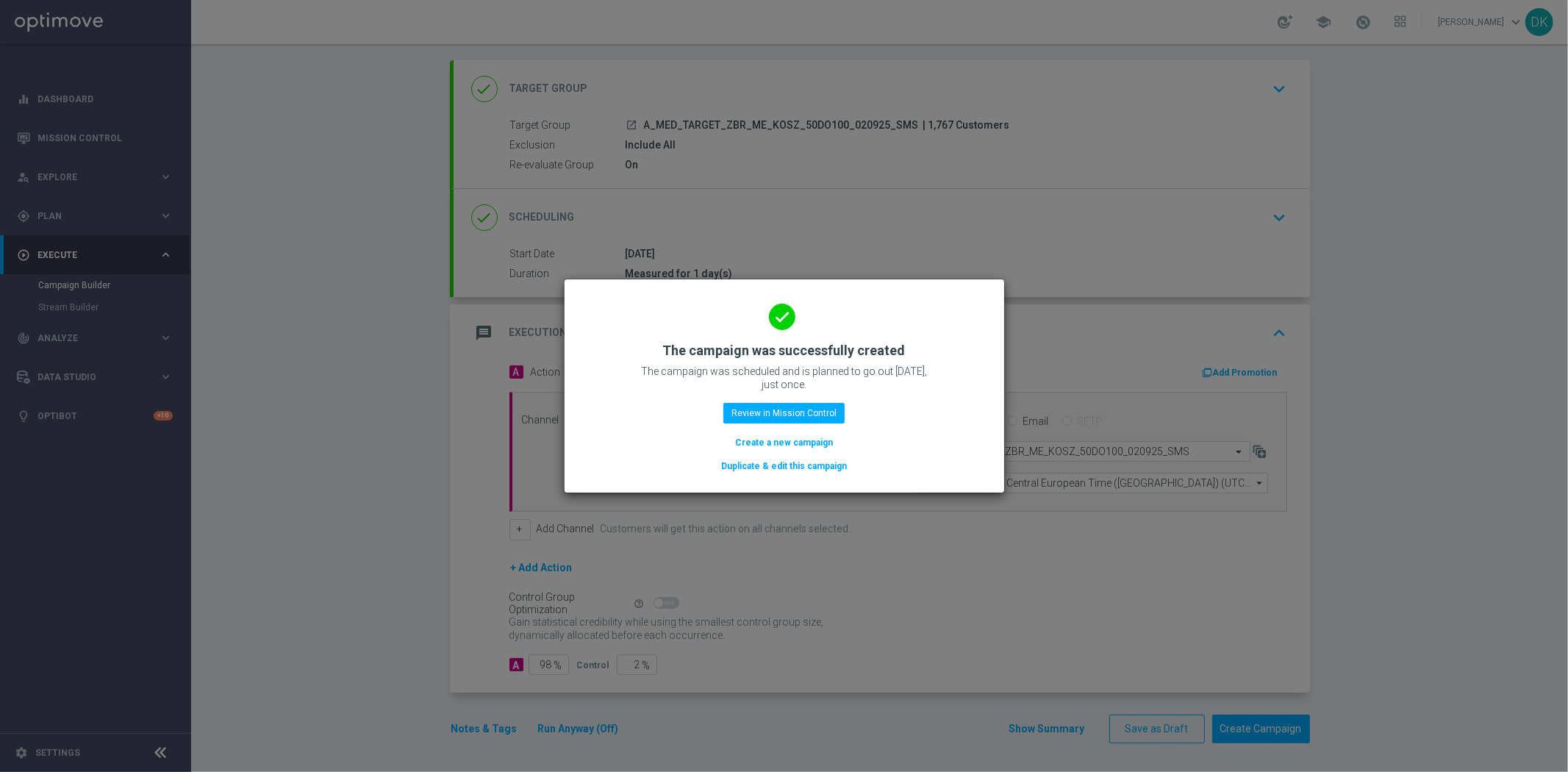
click at [797, 435] on button "Create a new campaign" at bounding box center [784, 443] width 100 height 17
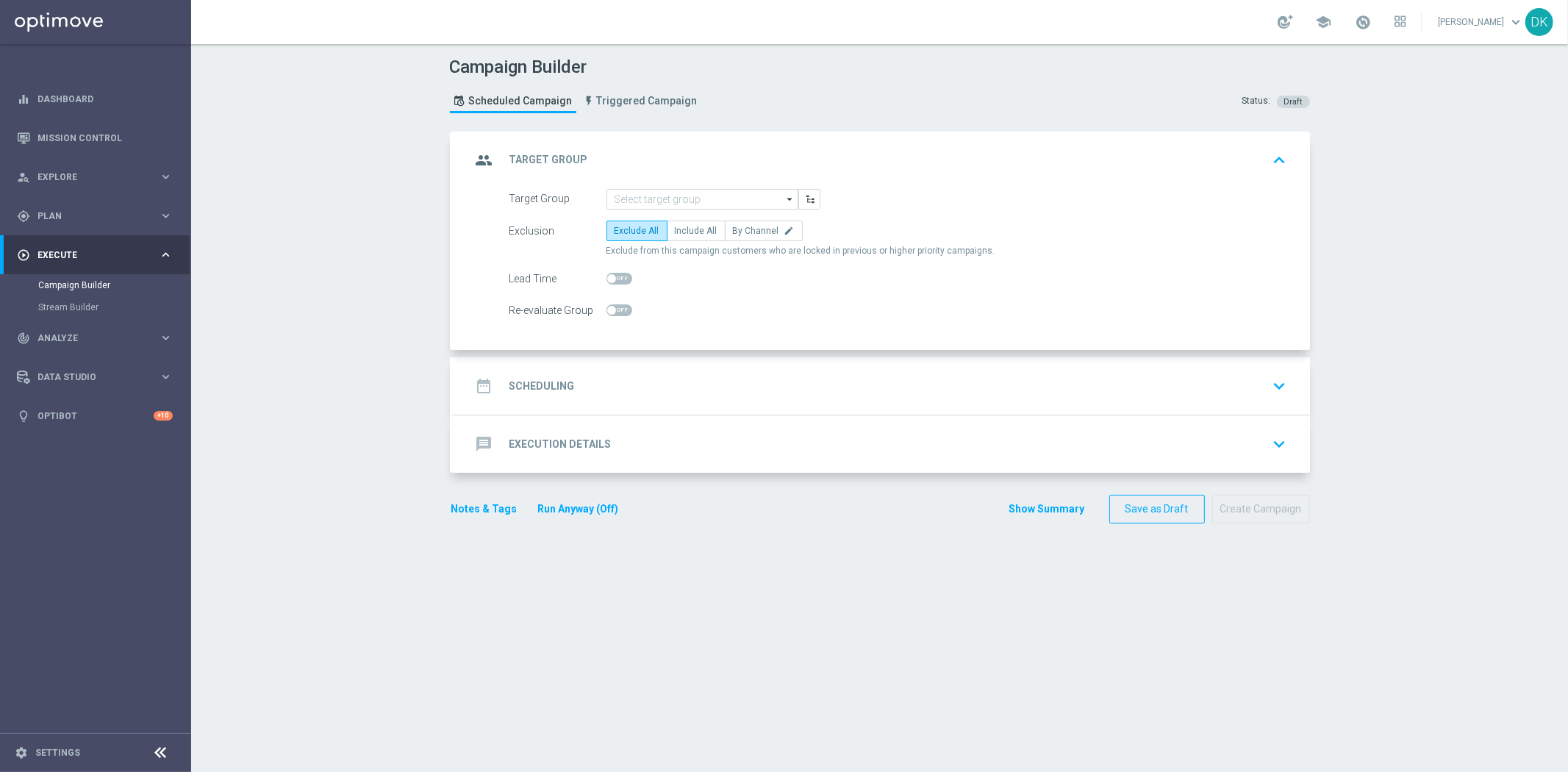
scroll to position [0, 0]
click at [738, 206] on input at bounding box center [703, 199] width 192 height 20
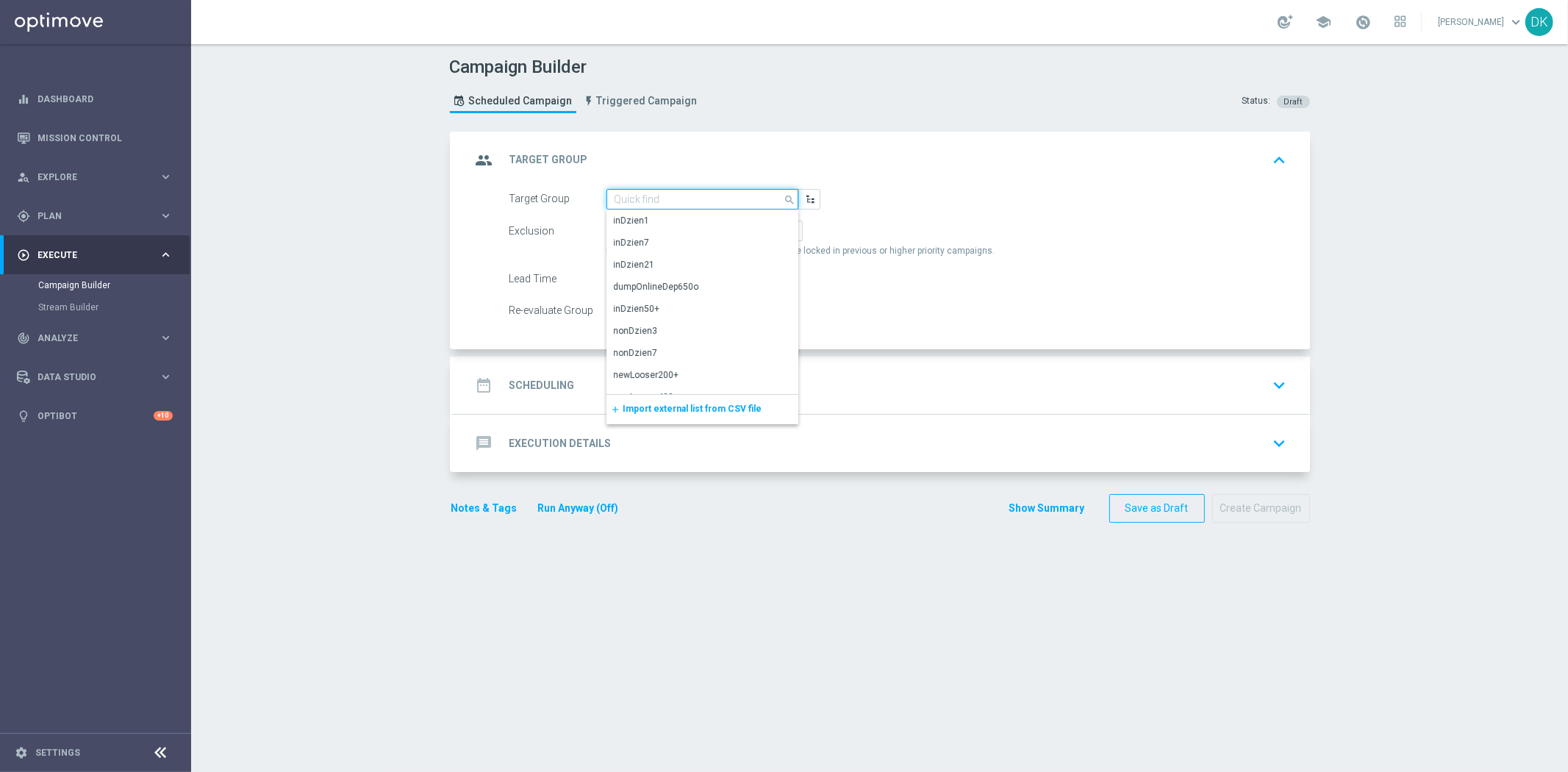
paste input "A_HIGH_TARGET_ZBR_ME_KOSZ_50DO250_020925_SMS"
click at [669, 229] on div "A_HIGH_TARGET_ZBR_ME_KOSZ_50DO250_020925_SMS" at bounding box center [703, 227] width 178 height 27
type input "A_HIGH_TARGET_ZBR_ME_KOSZ_50DO250_020925_SMS"
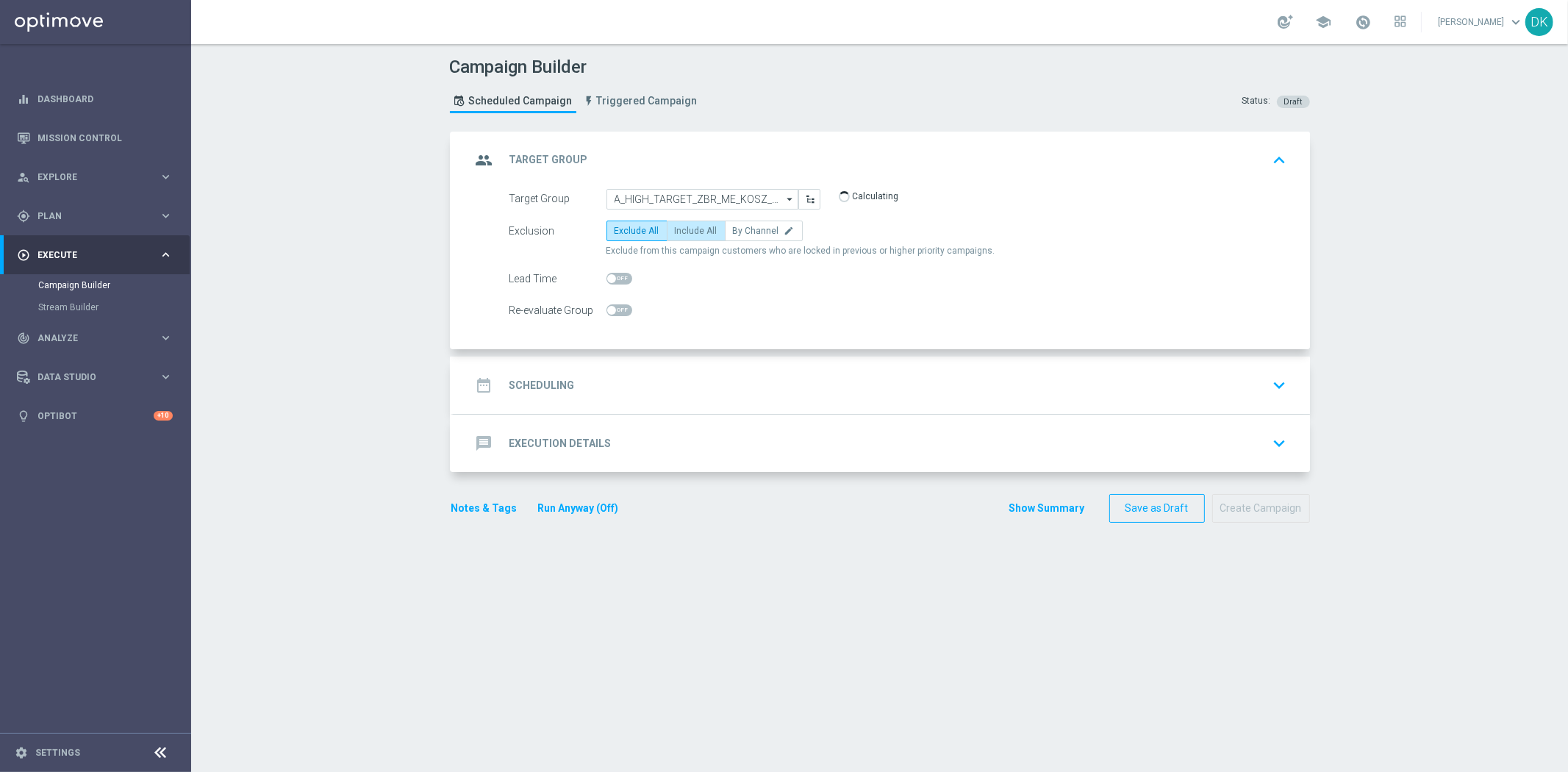
click at [667, 232] on label "Include All" at bounding box center [696, 231] width 59 height 20
click at [675, 232] on input "Include All" at bounding box center [679, 233] width 9 height 9
radio input "true"
click at [619, 316] on switch at bounding box center [620, 311] width 26 height 13
click at [612, 312] on span at bounding box center [620, 310] width 26 height 12
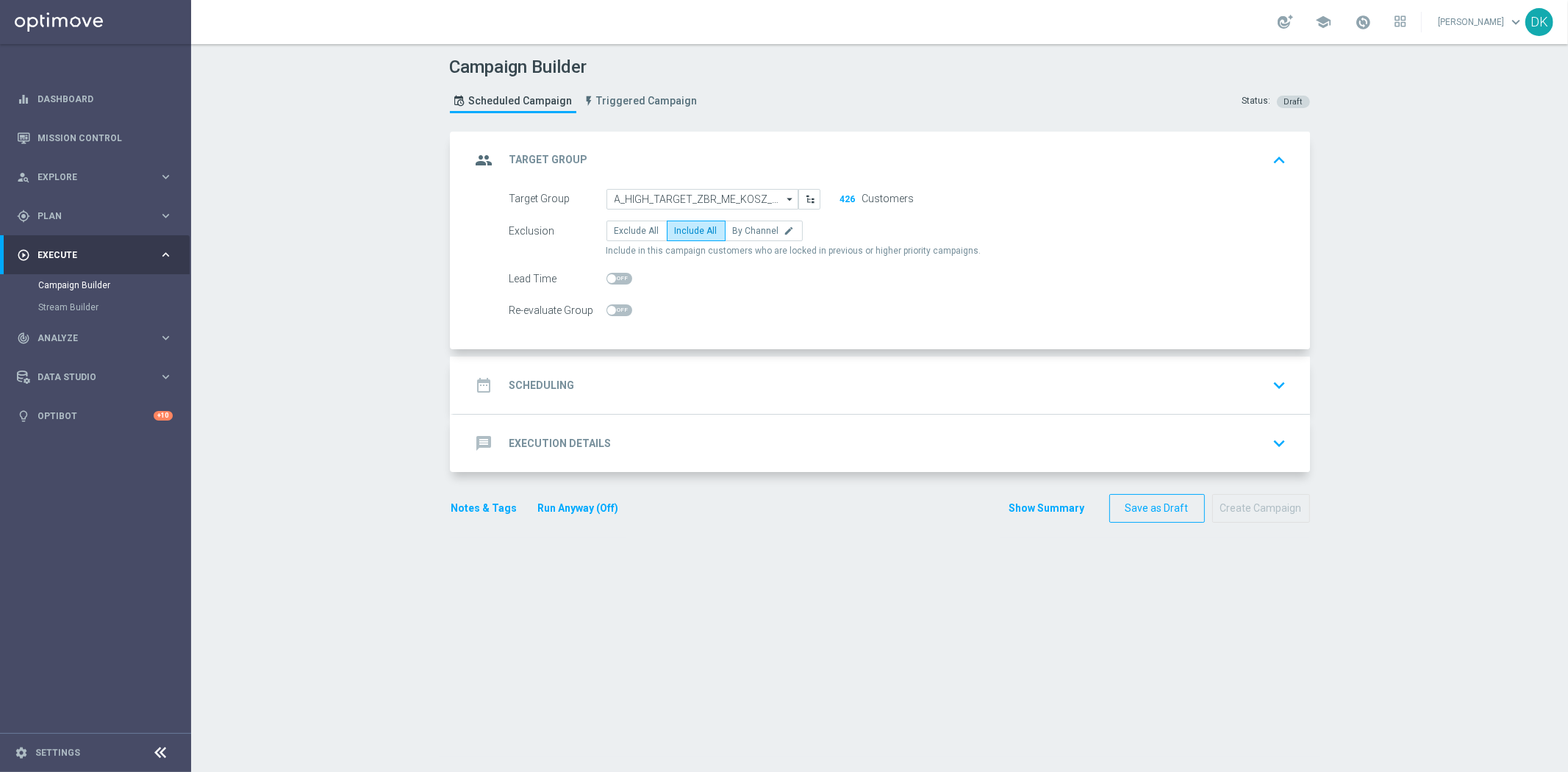
click at [612, 312] on input "checkbox" at bounding box center [620, 310] width 26 height 12
checkbox input "true"
click at [566, 385] on div "date_range Scheduling keyboard_arrow_down" at bounding box center [882, 385] width 821 height 28
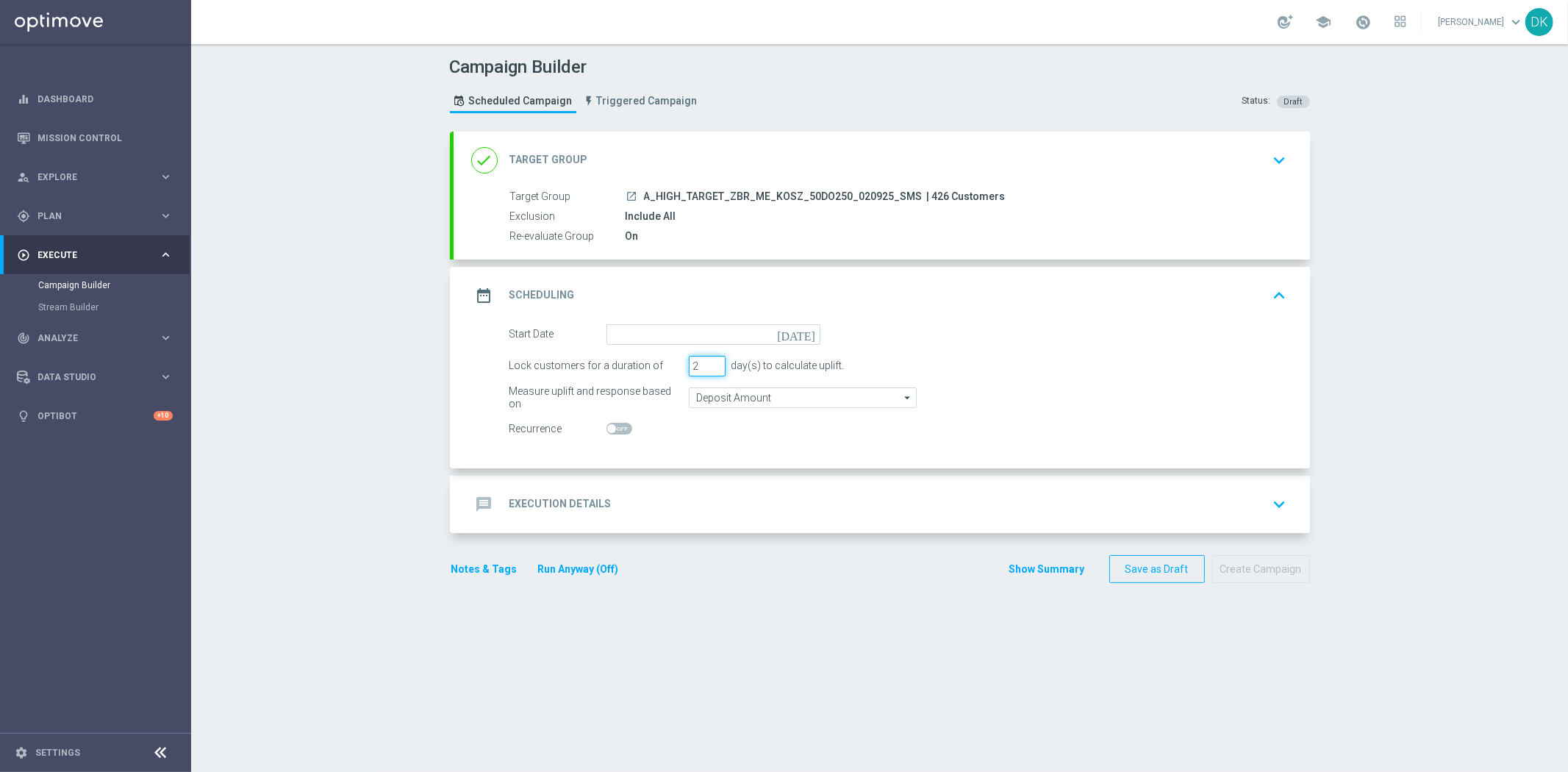
click at [708, 367] on input "2" at bounding box center [707, 366] width 37 height 20
type input "1"
click at [708, 367] on input "1" at bounding box center [707, 366] width 37 height 20
click at [717, 336] on input at bounding box center [714, 334] width 214 height 20
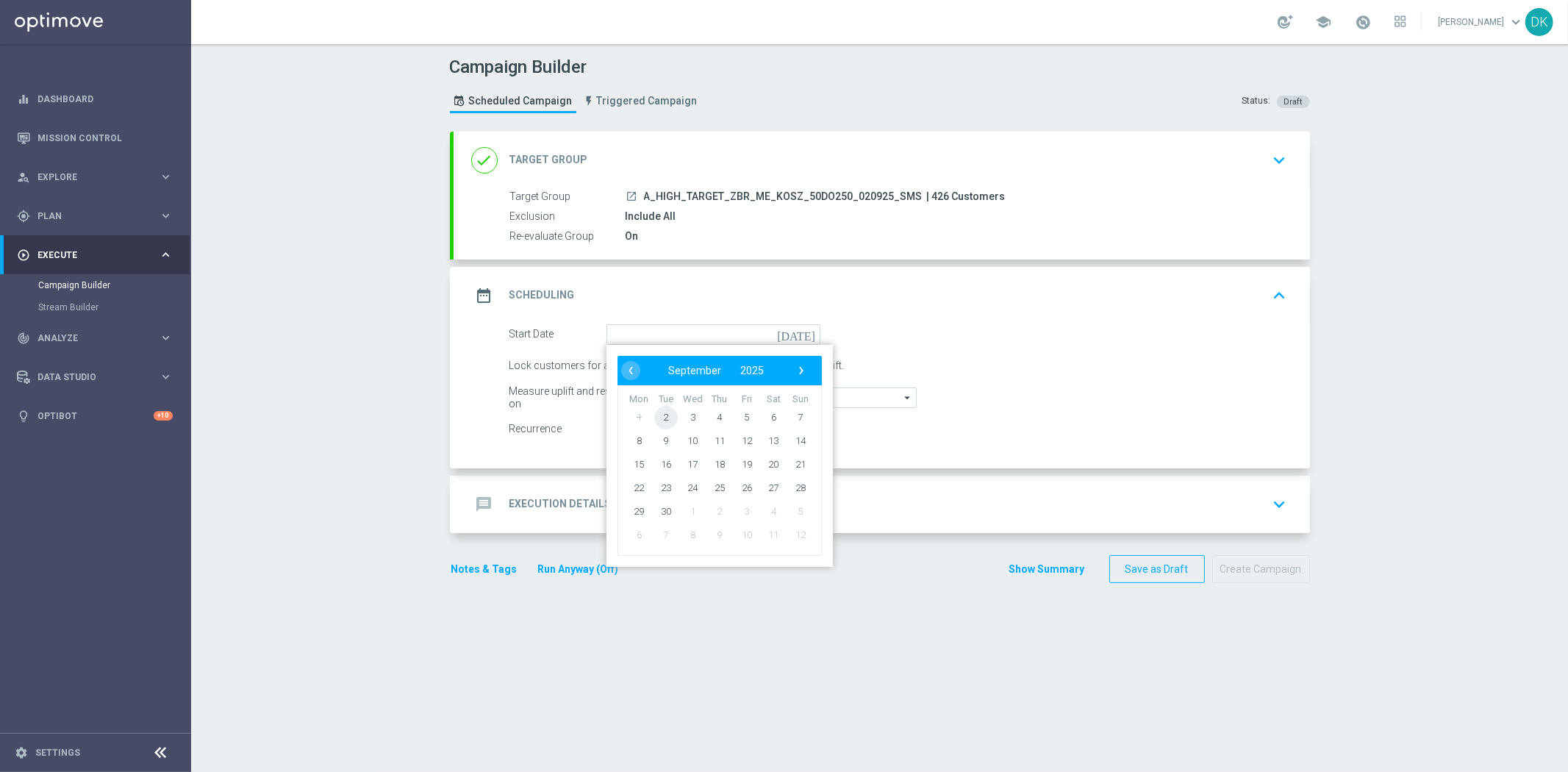
click at [662, 415] on span "2" at bounding box center [666, 417] width 24 height 24
type input "[DATE]"
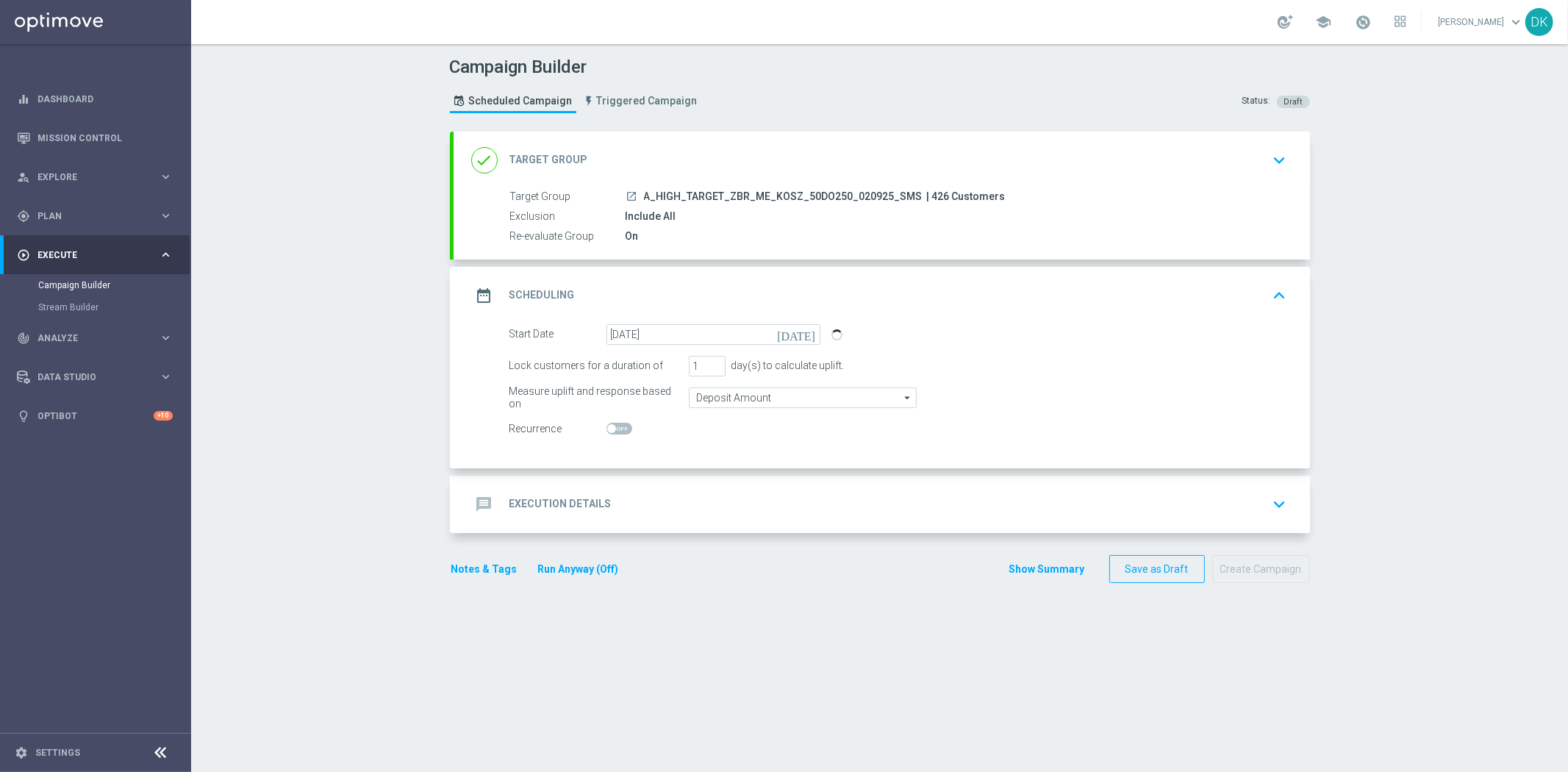
click at [611, 495] on div "message Execution Details keyboard_arrow_down" at bounding box center [882, 505] width 821 height 28
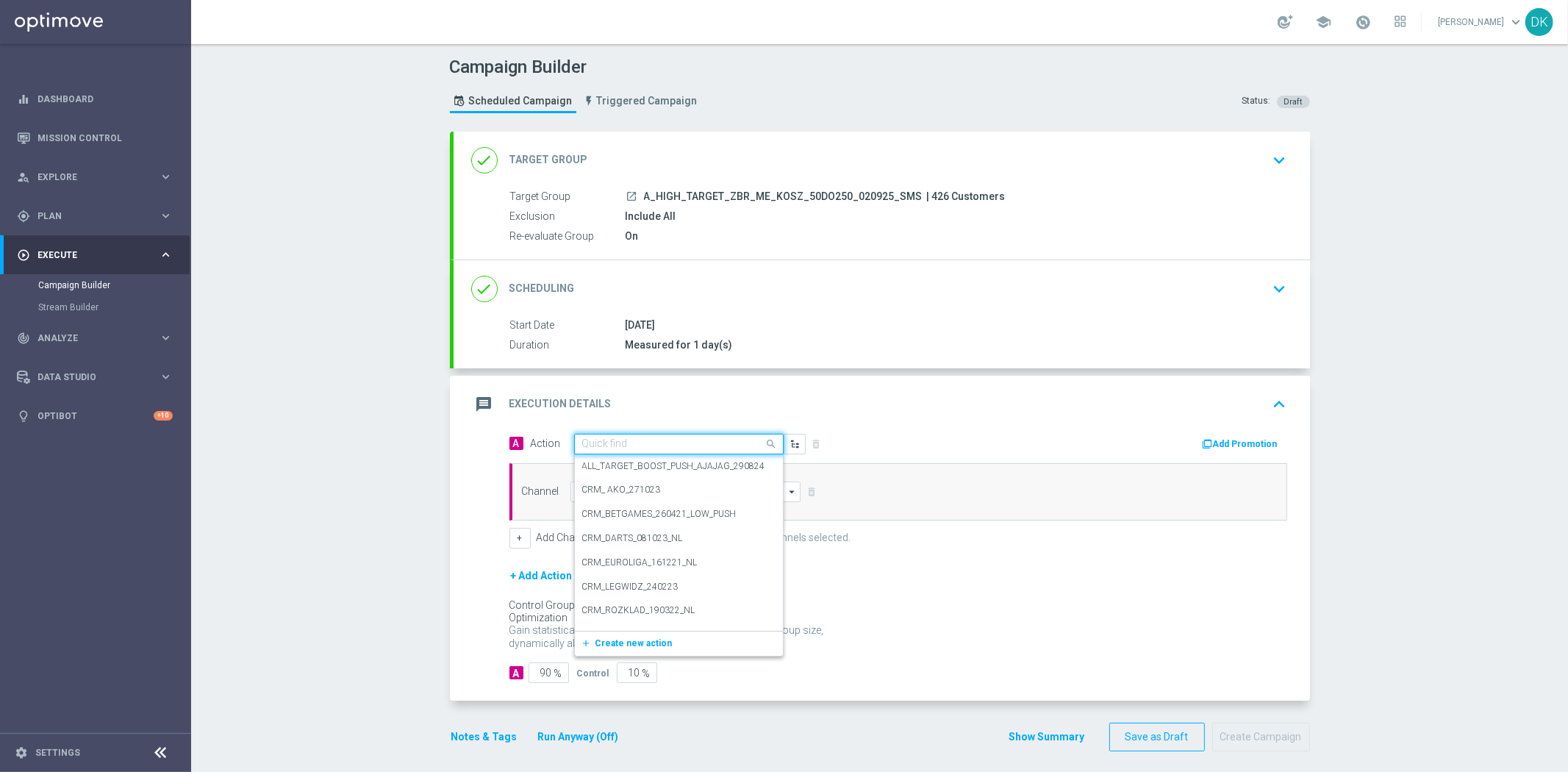
click at [655, 444] on input "text" at bounding box center [664, 445] width 164 height 13
click at [614, 638] on span "Create new action" at bounding box center [634, 643] width 77 height 10
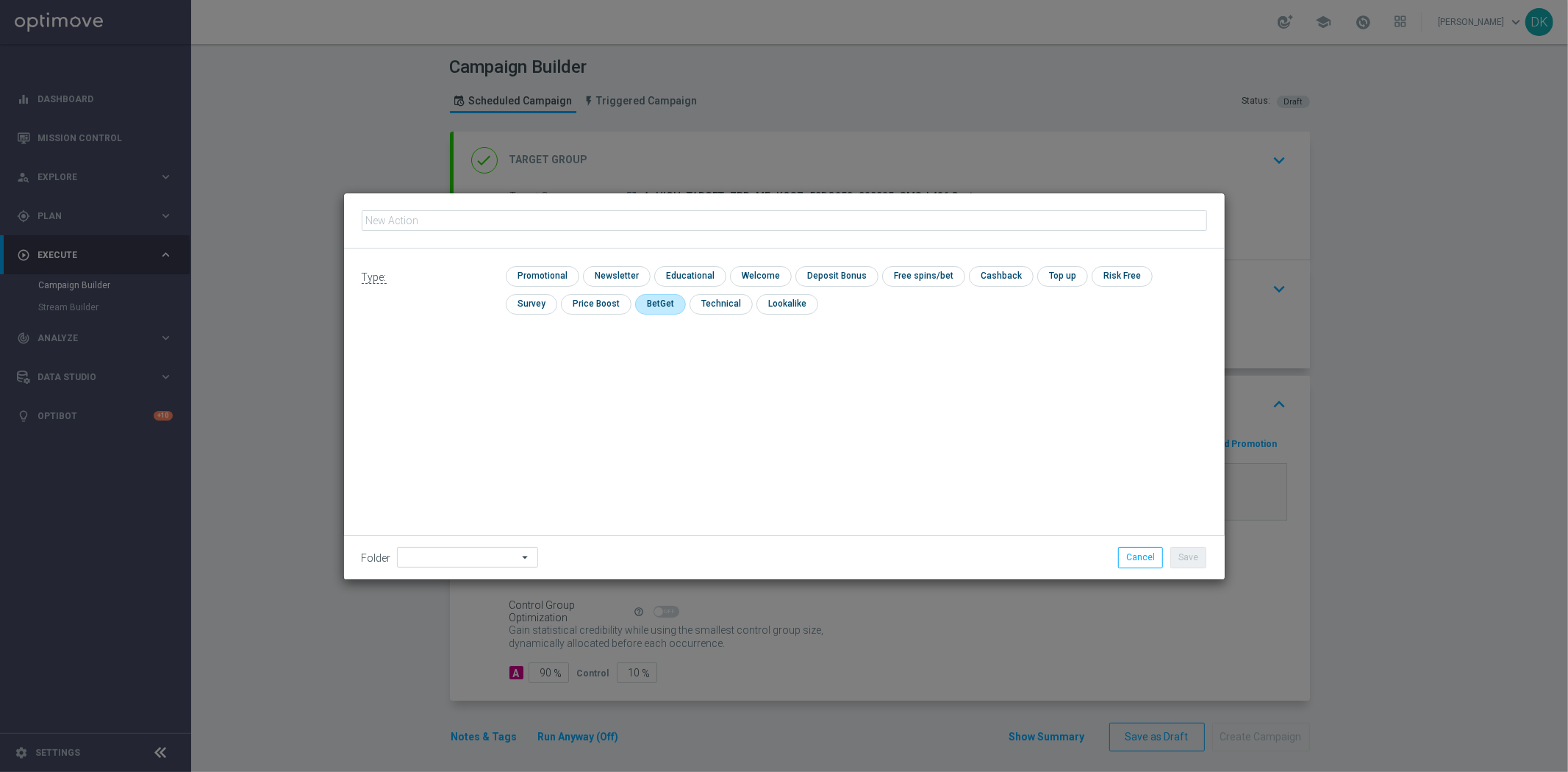
type input "A_HIGH_TARGET_ZBR_ME_KOSZ_50DO250_020925_SMS"
click at [538, 275] on input "checkbox" at bounding box center [540, 276] width 70 height 20
checkbox input "true"
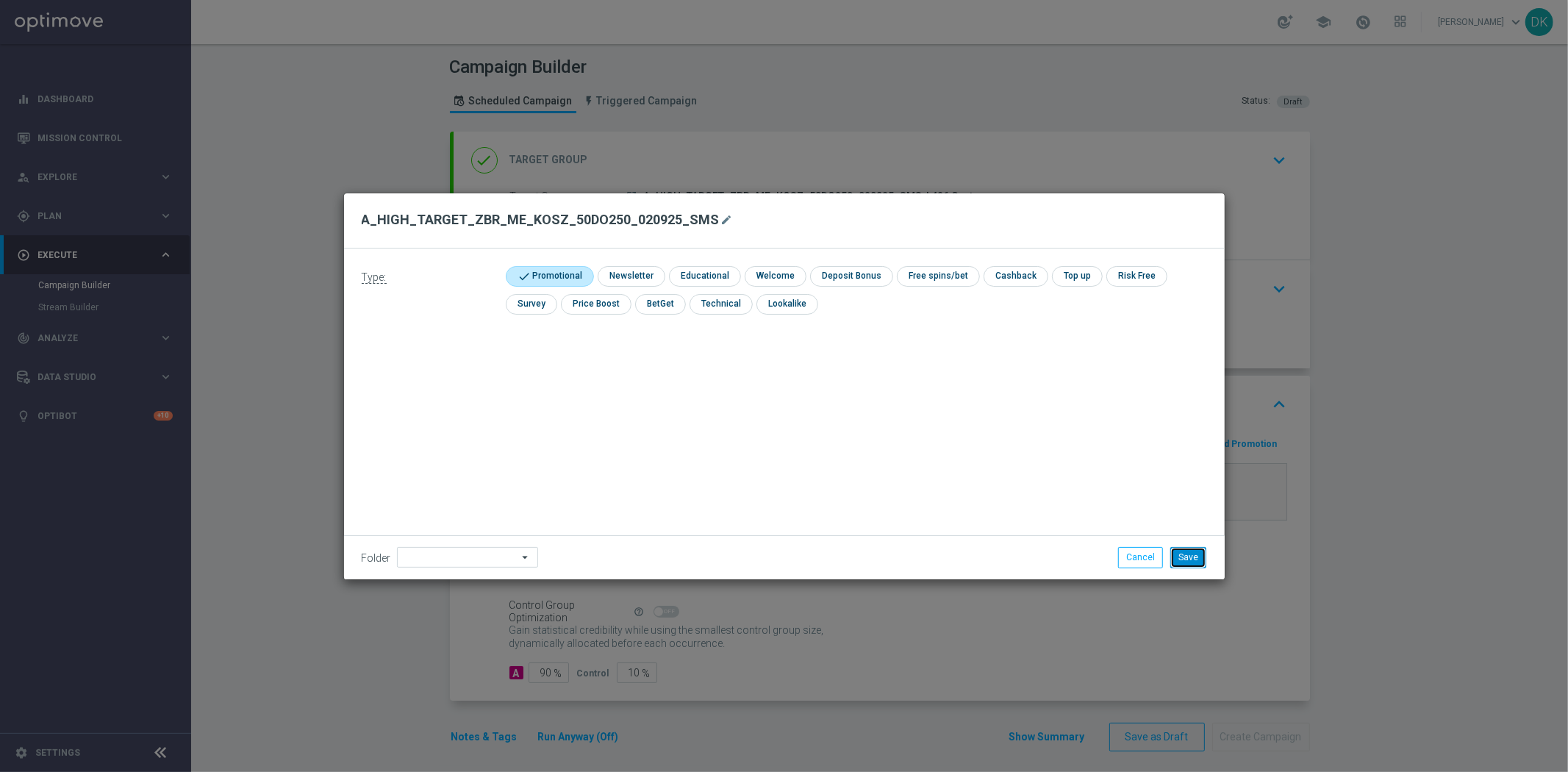
click at [1194, 556] on button "Save" at bounding box center [1188, 557] width 36 height 20
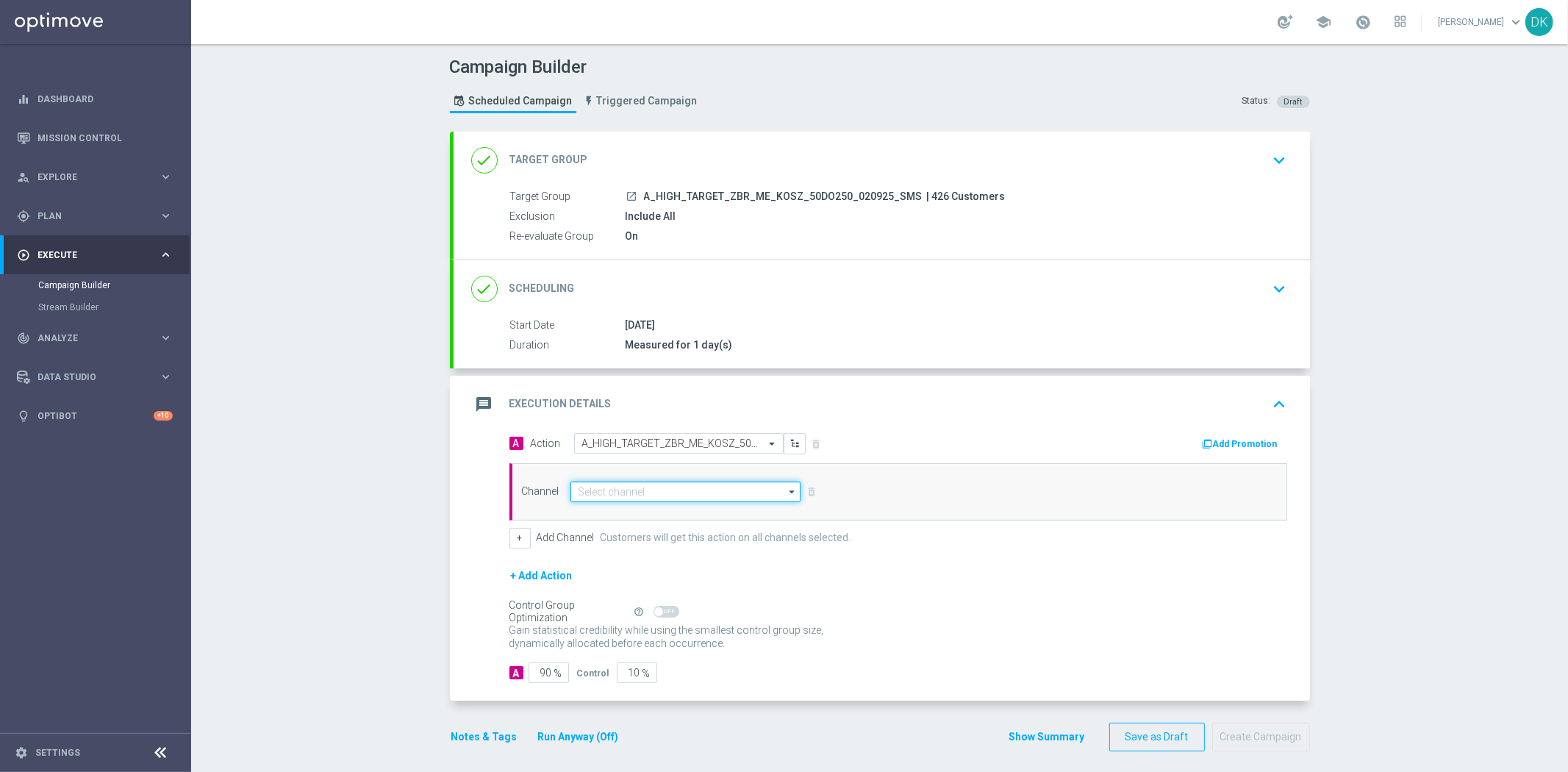
click at [693, 498] on input at bounding box center [686, 492] width 231 height 20
click at [658, 515] on div "SMS" at bounding box center [687, 513] width 232 height 20
type input "SMS"
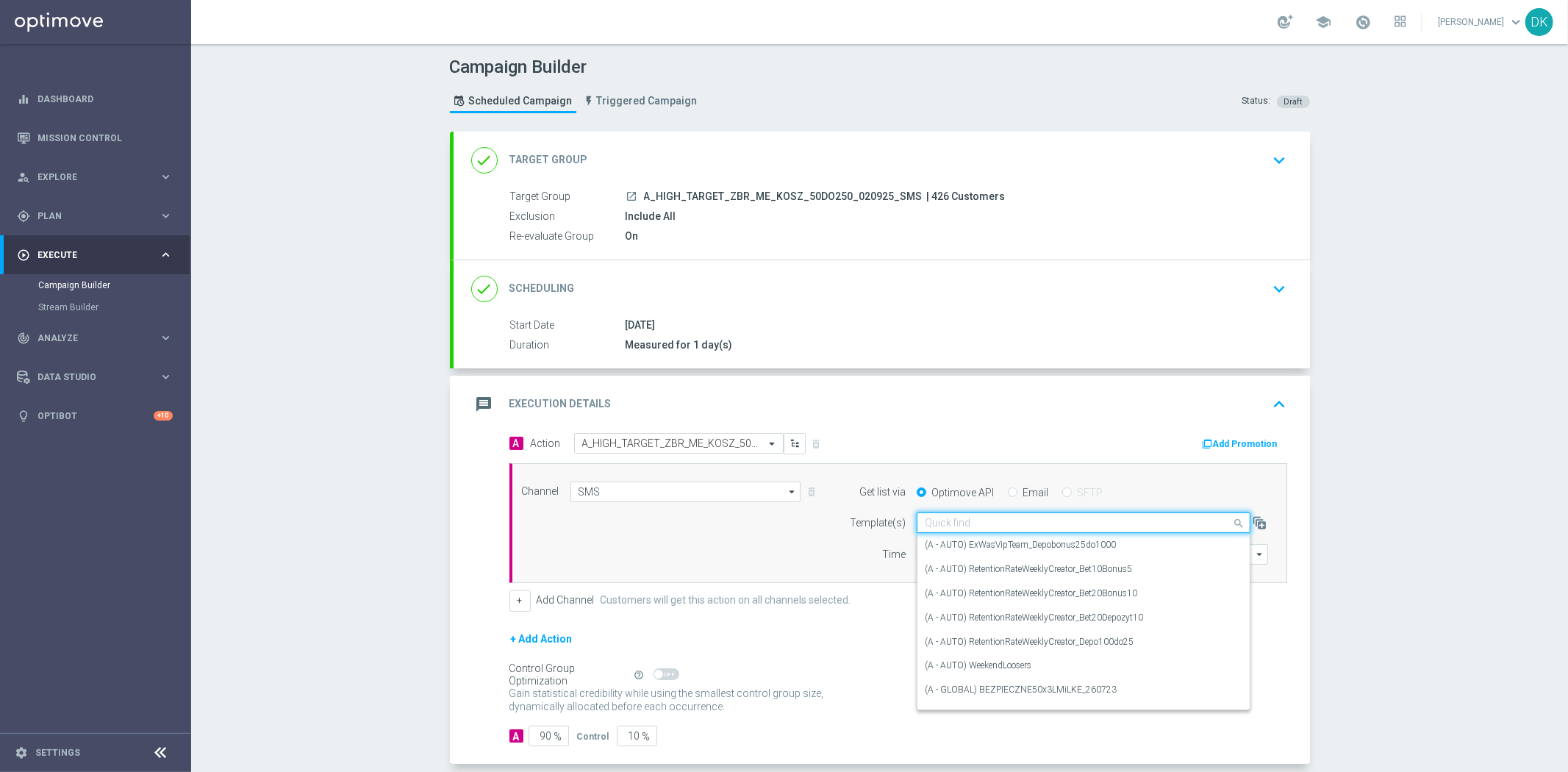
click at [980, 524] on input "text" at bounding box center [1068, 523] width 288 height 13
paste input "A_HIGH_TARGET_ZBR_ME_KOSZ_50DO250_020925_SMS"
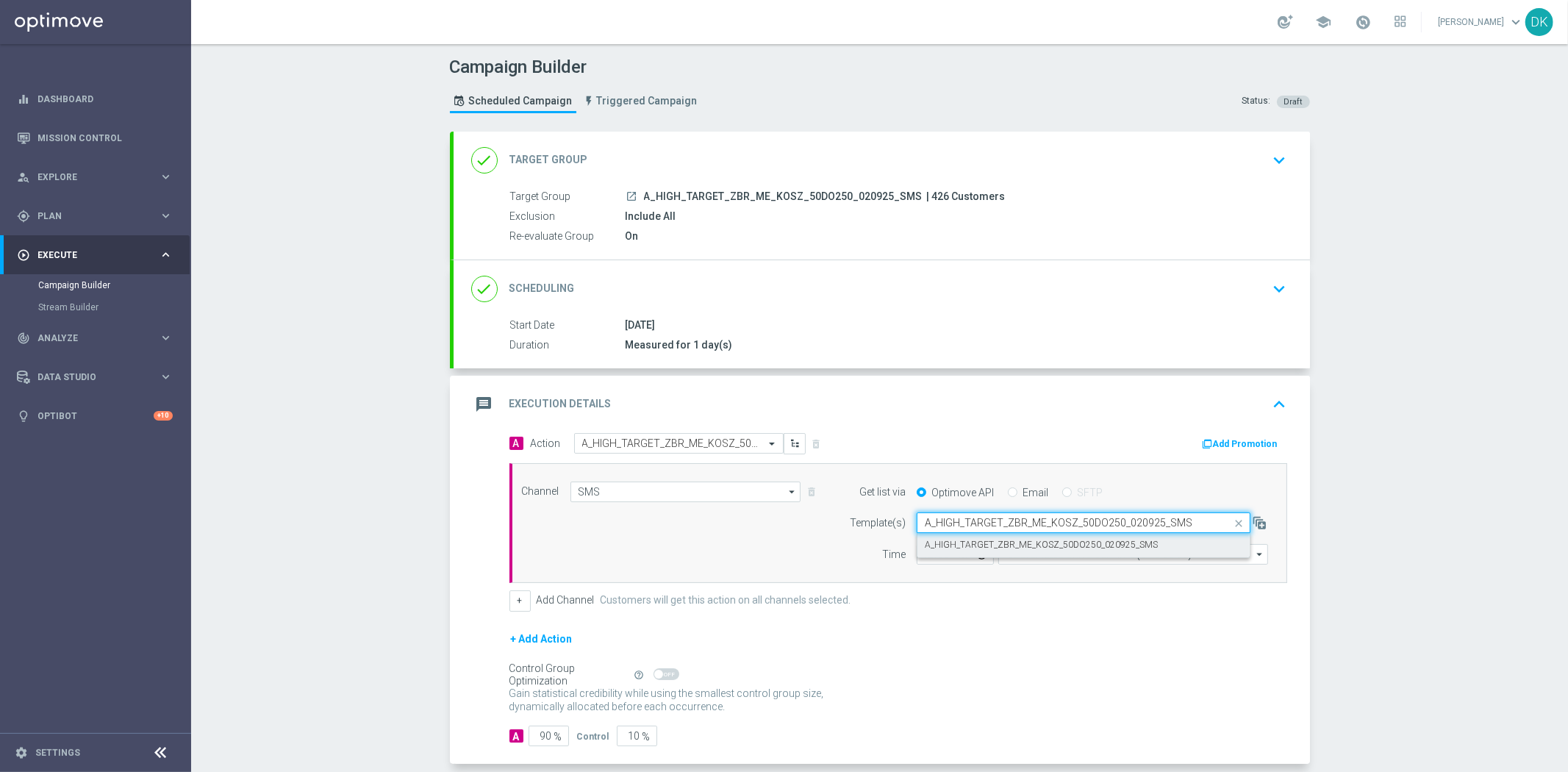
click at [972, 550] on label "A_HIGH_TARGET_ZBR_ME_KOSZ_50DO250_020925_SMS" at bounding box center [1040, 545] width 233 height 13
type input "A_HIGH_TARGET_ZBR_ME_KOSZ_50DO250_020925_SMS"
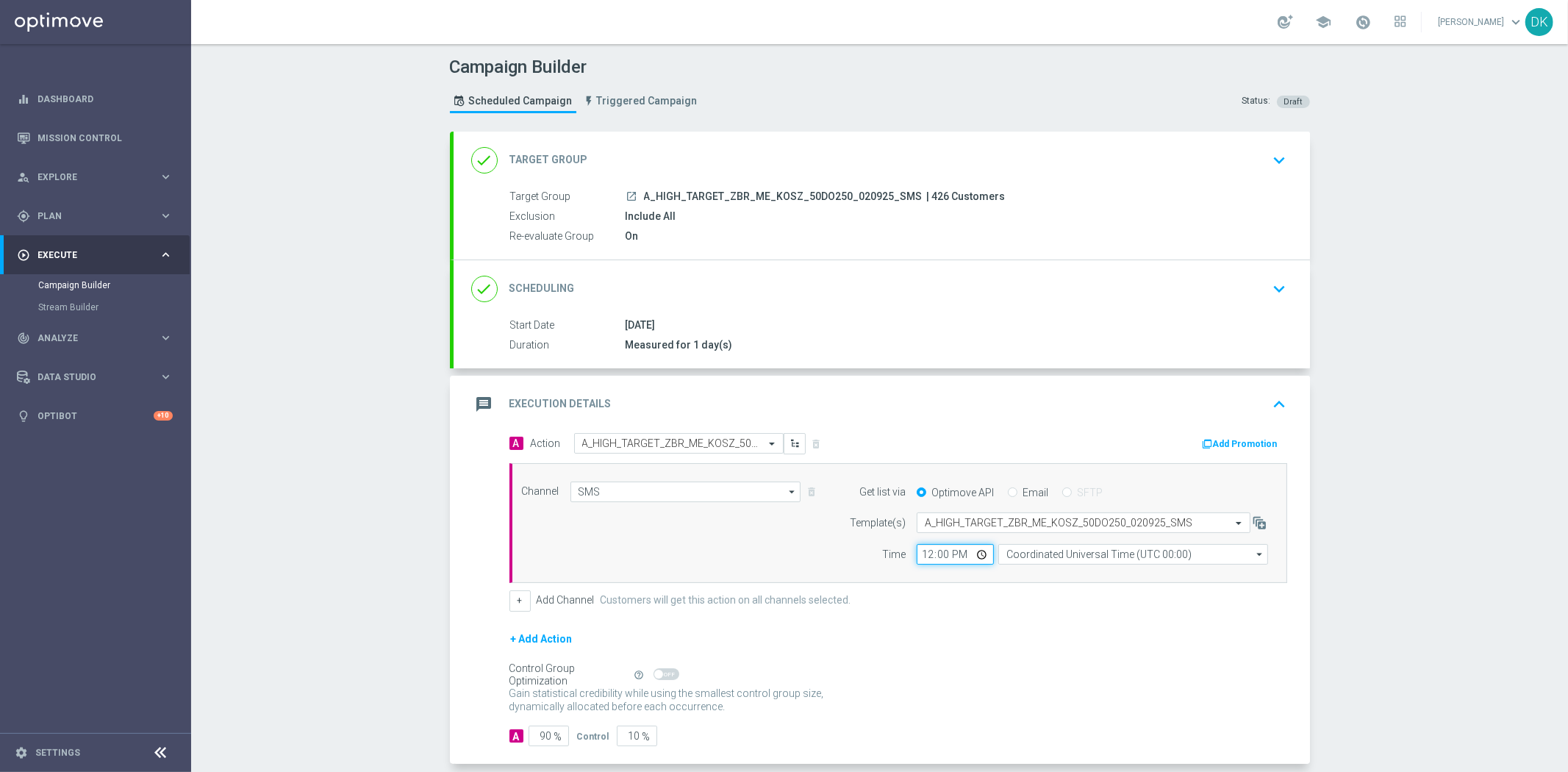
click at [922, 560] on input "12:00" at bounding box center [956, 555] width 77 height 20
type input "16:30"
click at [1097, 563] on input "Coordinated Universal Time (UTC 00:00)" at bounding box center [1132, 555] width 270 height 20
click at [1089, 577] on div "Central European Time ([GEOGRAPHIC_DATA]) (UTC +02:00)" at bounding box center [1125, 576] width 240 height 13
type input "Central European Time ([GEOGRAPHIC_DATA]) (UTC +02:00)"
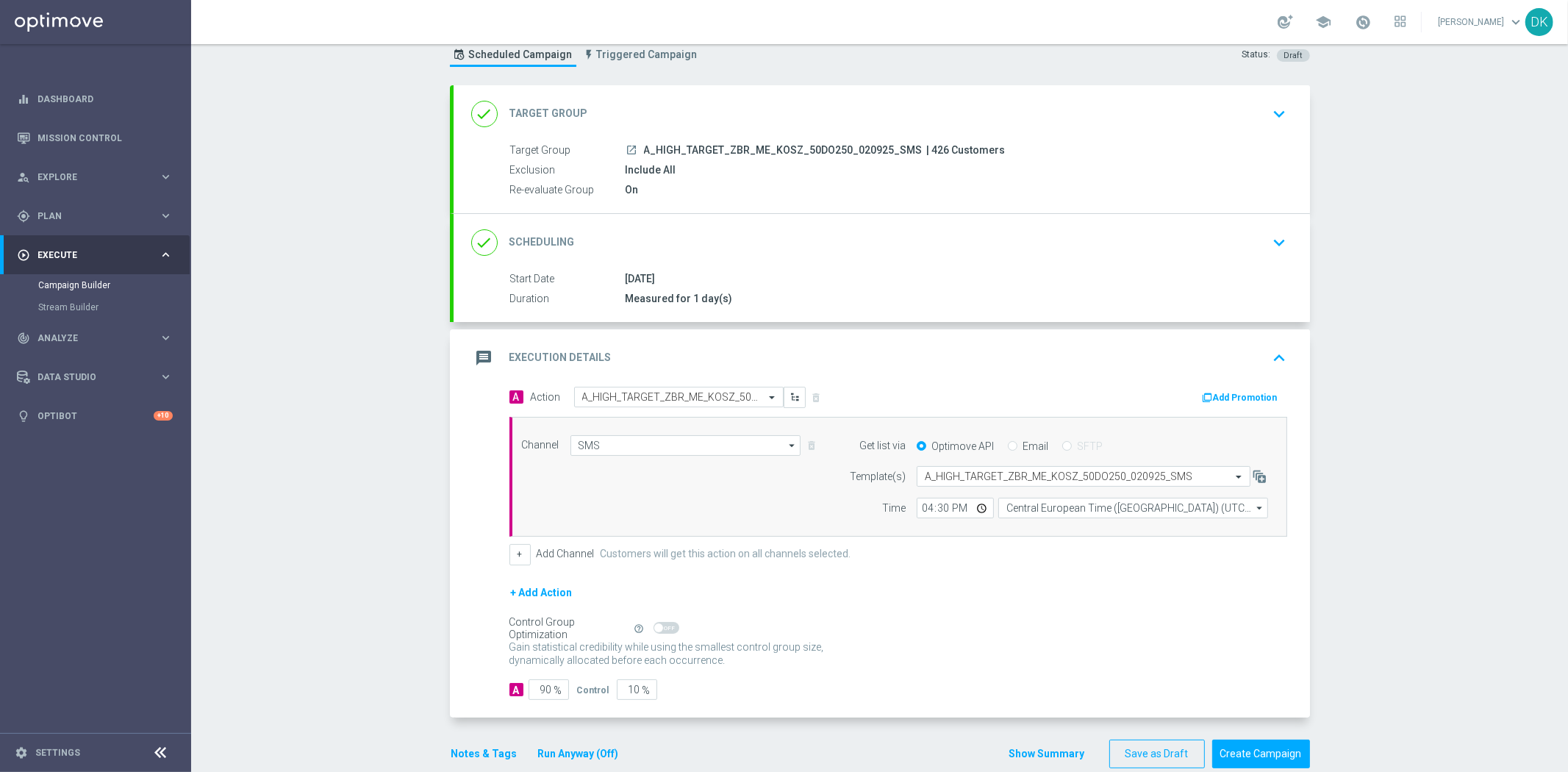
scroll to position [71, 0]
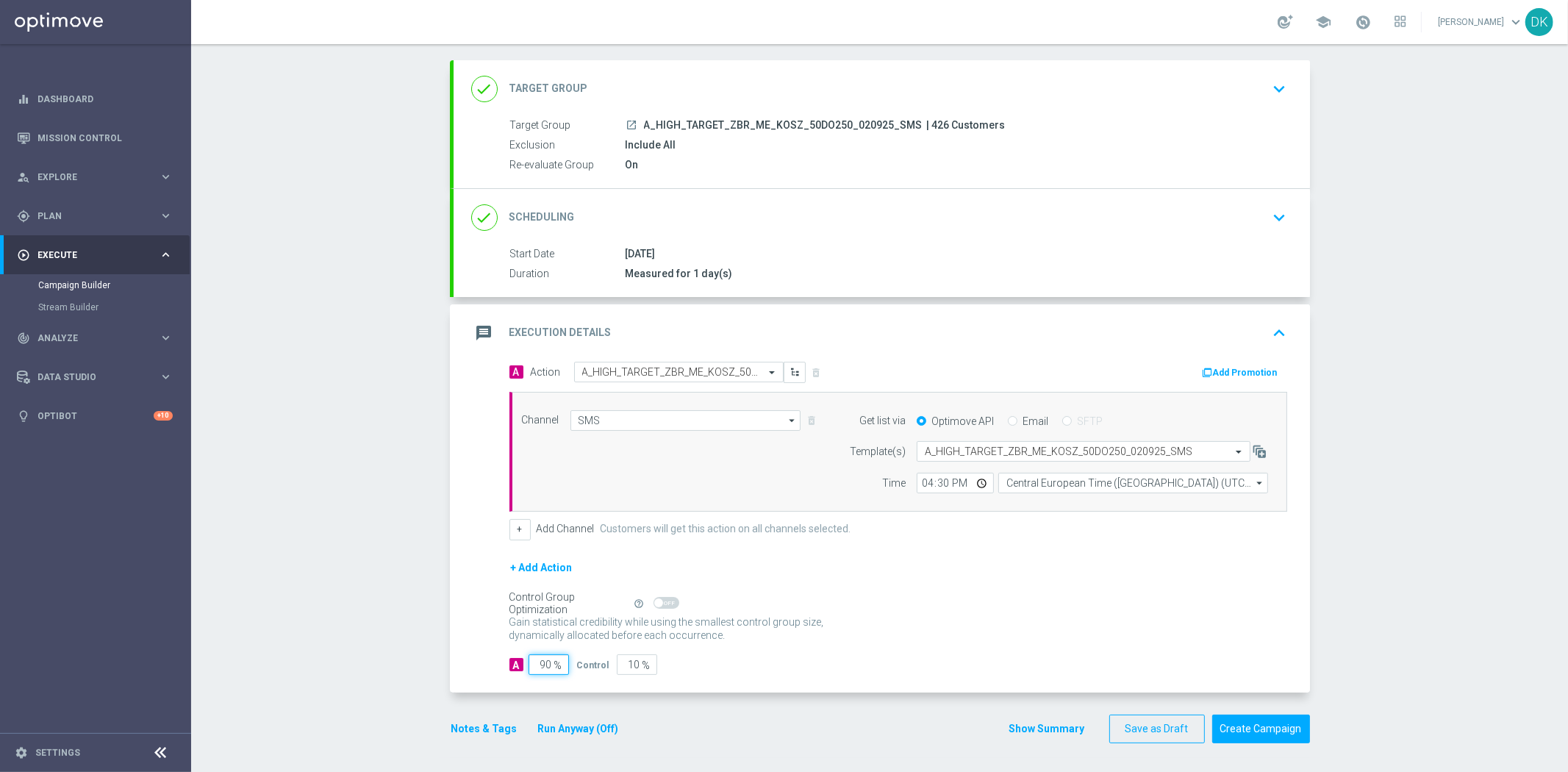
drag, startPoint x: 540, startPoint y: 667, endPoint x: 700, endPoint y: 668, distance: 160.0
click at [663, 668] on div "A 90 % Control 10 %" at bounding box center [898, 665] width 778 height 20
type input "98"
type input "2"
type input "98"
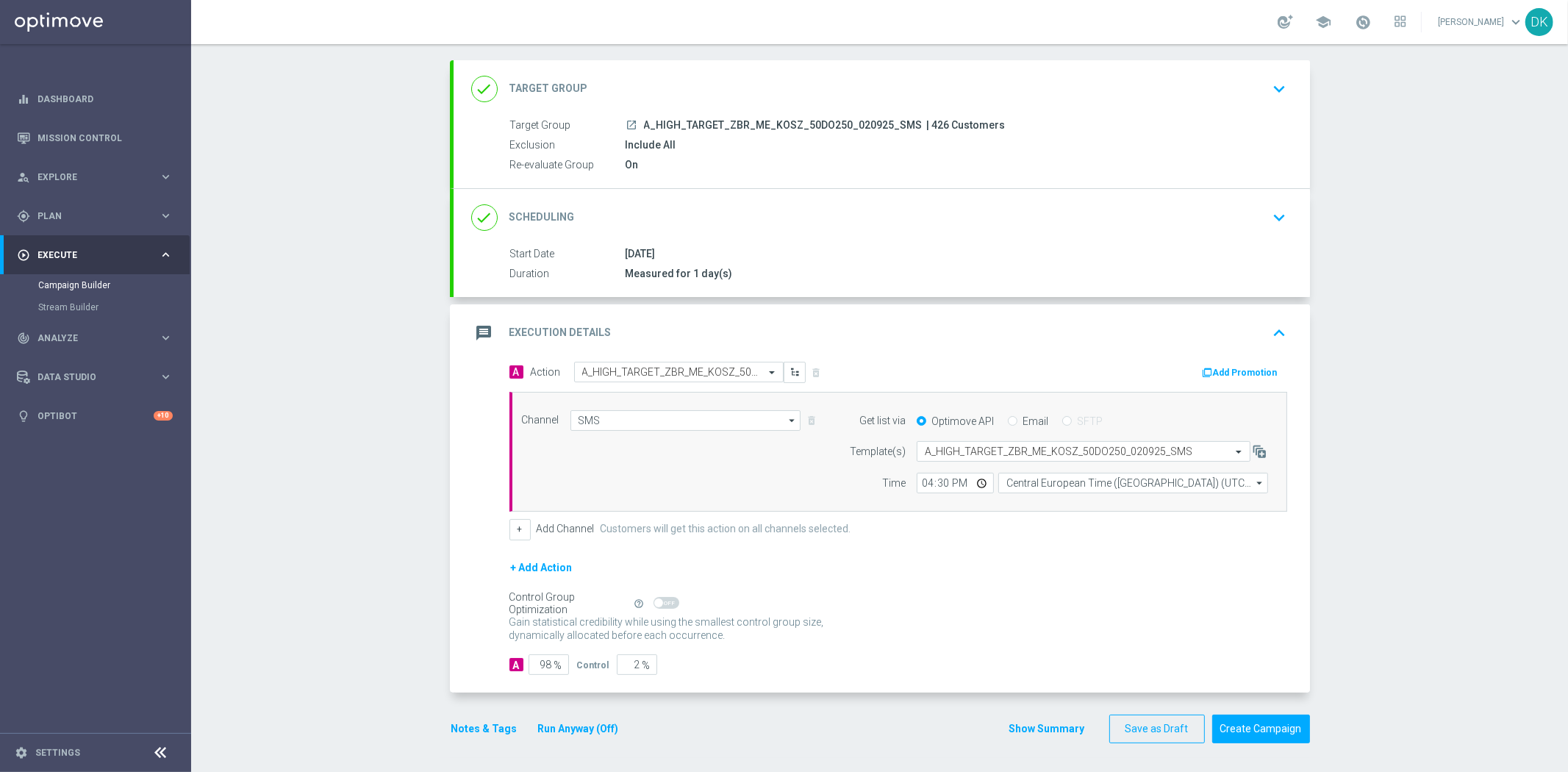
click at [1041, 659] on div "A 98 % Control 2 %" at bounding box center [898, 665] width 778 height 20
click at [1273, 739] on button "Create Campaign" at bounding box center [1261, 729] width 98 height 29
